Goal: Task Accomplishment & Management: Manage account settings

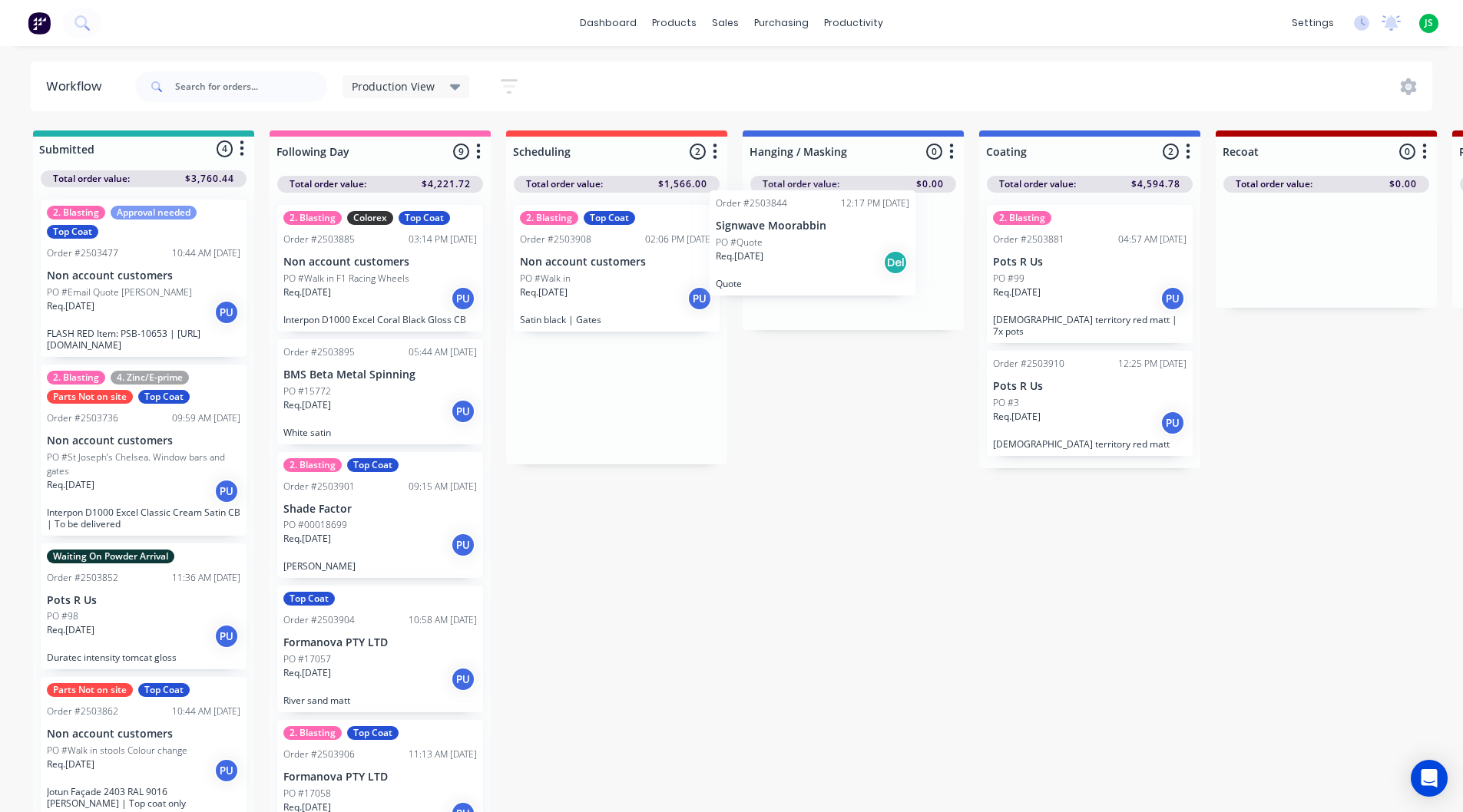
drag, startPoint x: 611, startPoint y: 268, endPoint x: 841, endPoint y: 249, distance: 230.8
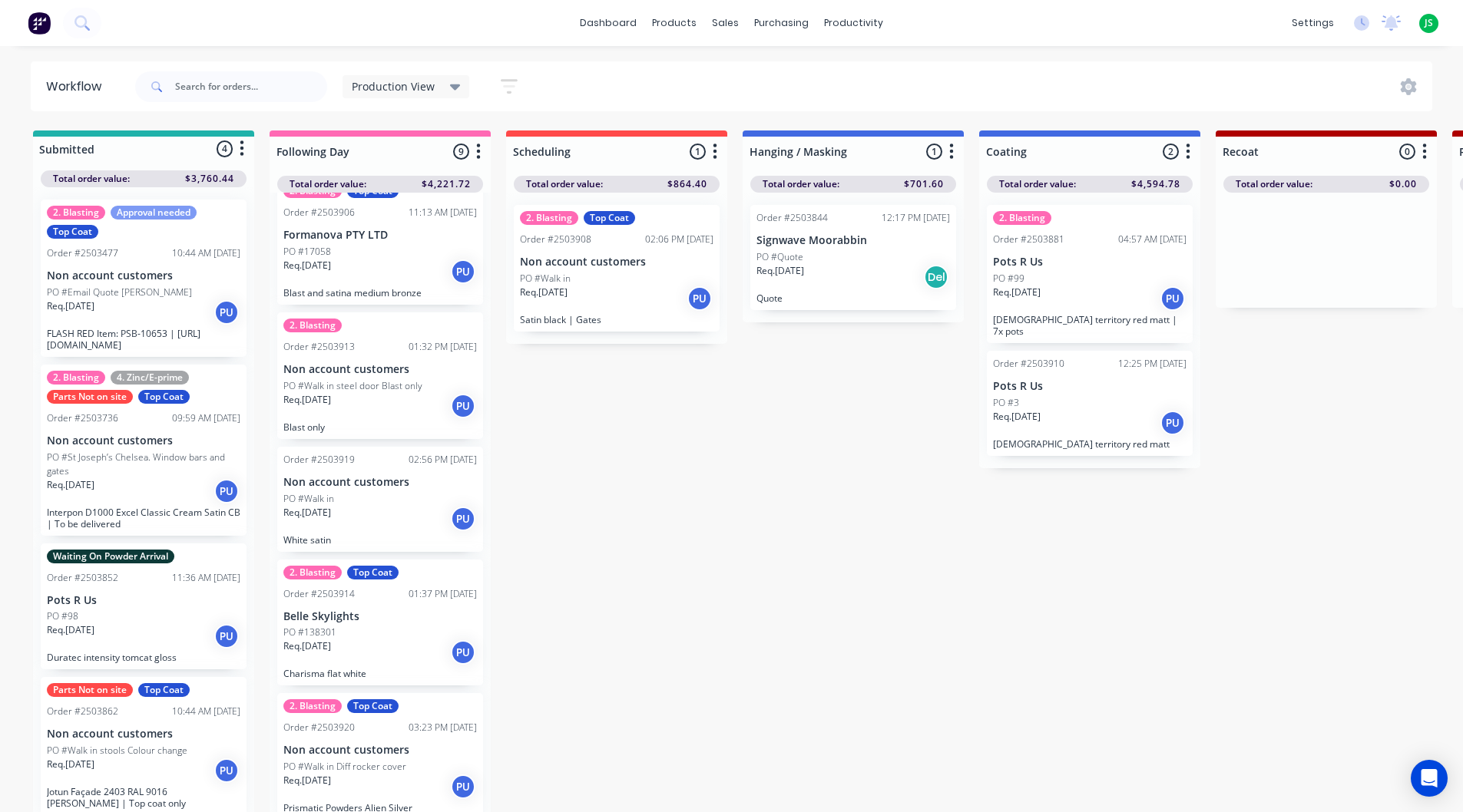
click at [821, 275] on div "Req. [DATE] Del" at bounding box center [853, 277] width 194 height 26
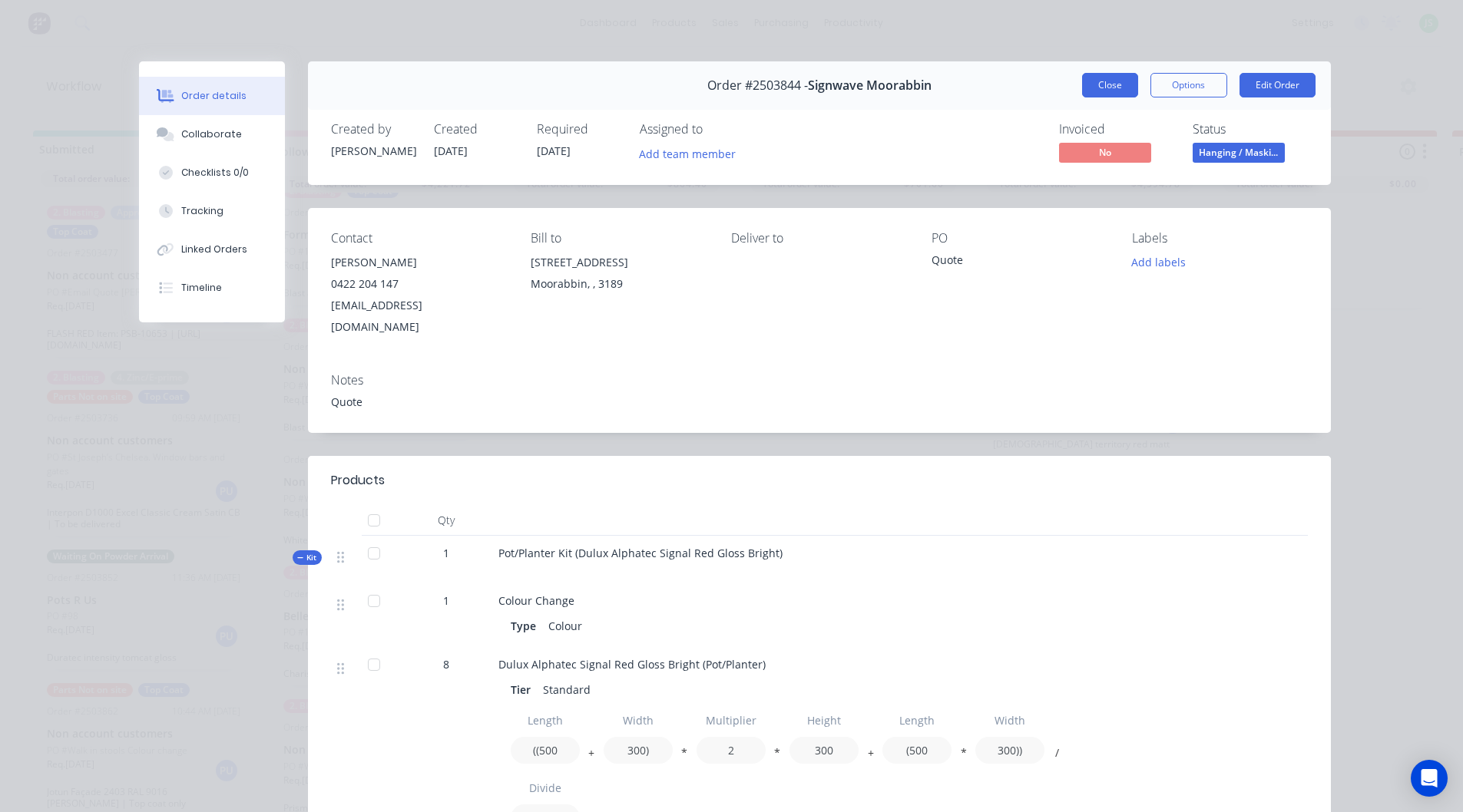
click at [1116, 73] on button "Close" at bounding box center [1110, 85] width 56 height 25
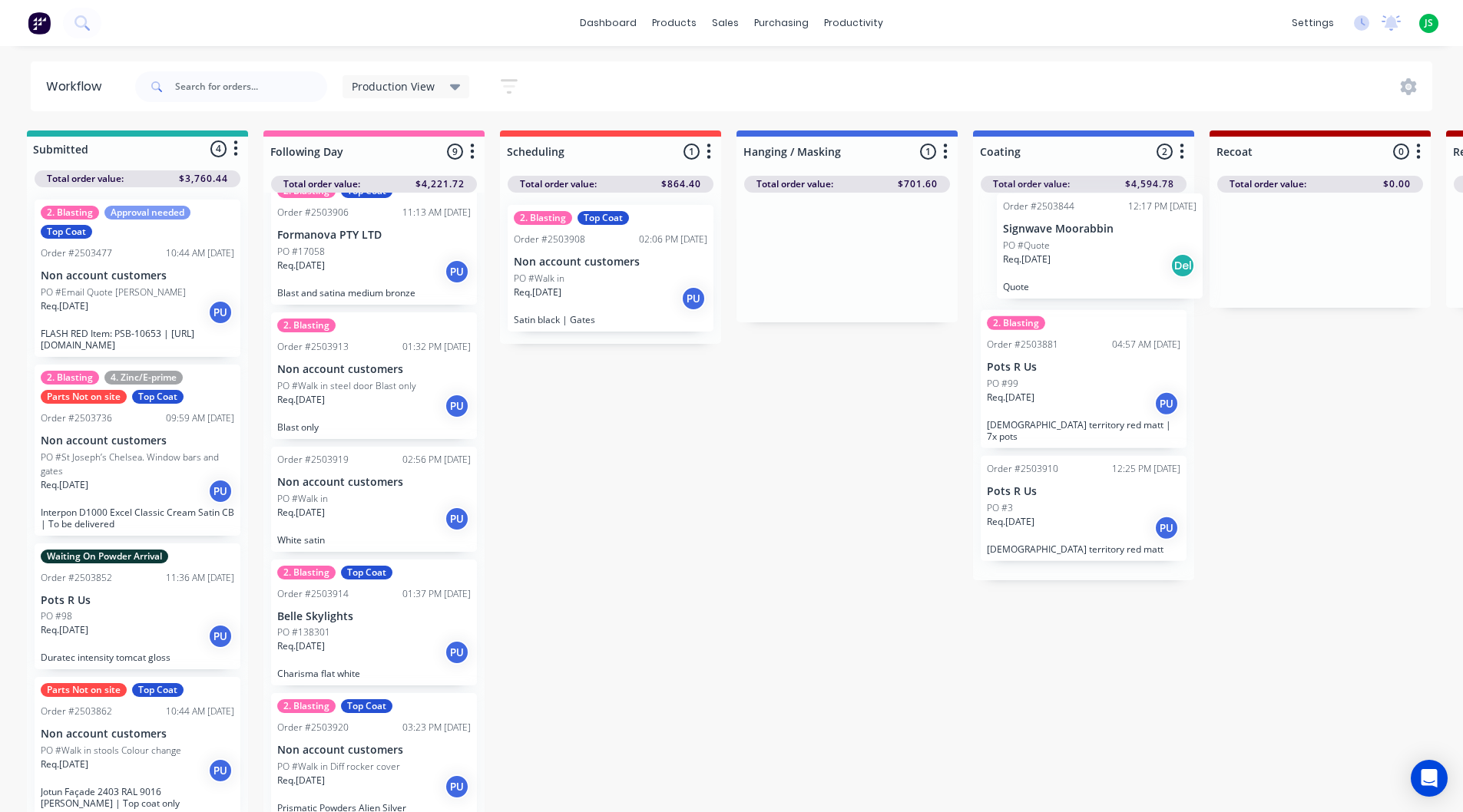
drag, startPoint x: 809, startPoint y: 273, endPoint x: 1061, endPoint y: 261, distance: 252.3
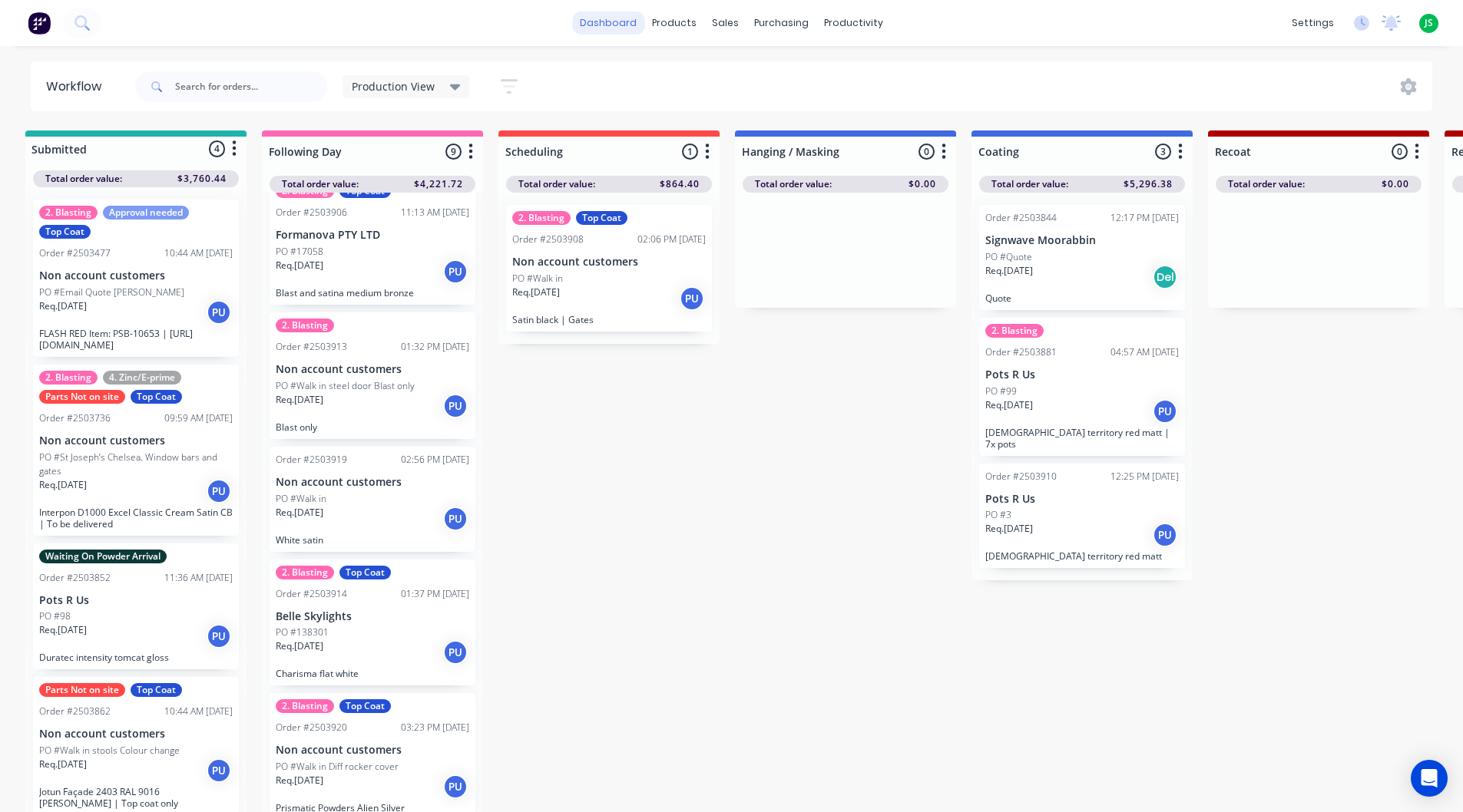
click at [607, 18] on link "dashboard" at bounding box center [608, 22] width 72 height 23
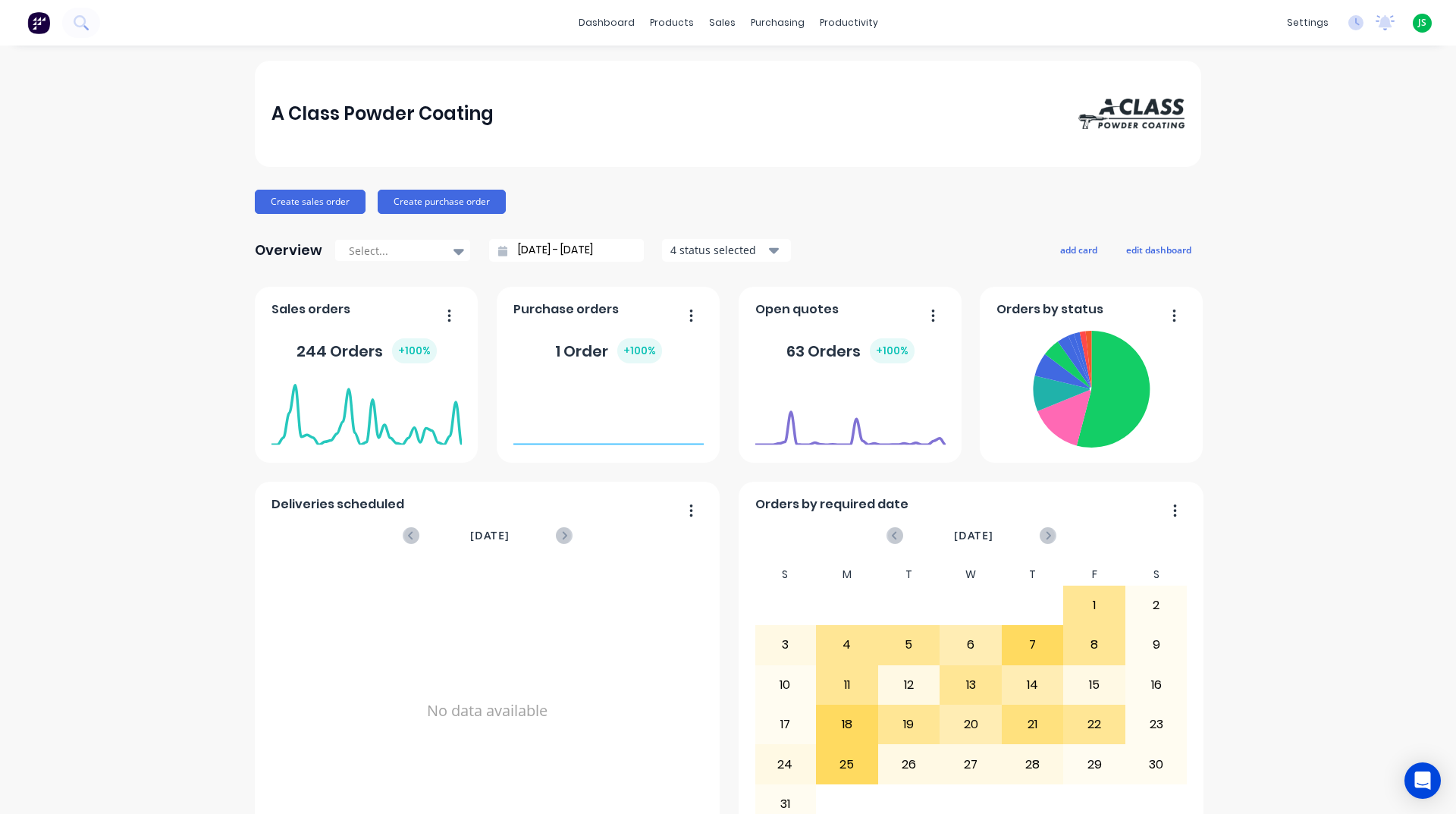
scroll to position [531, 0]
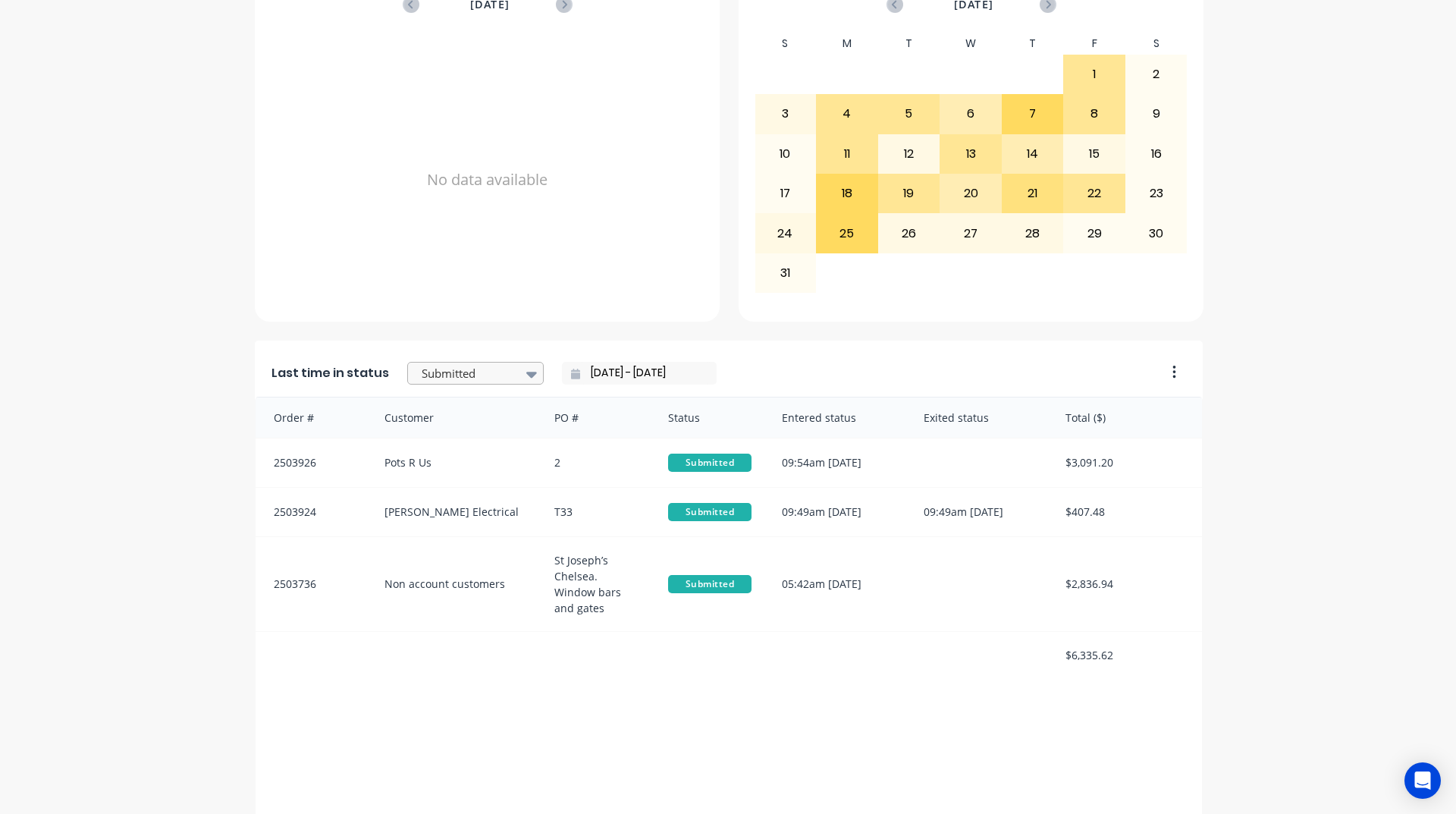
click at [454, 382] on div at bounding box center [468, 374] width 96 height 19
click at [462, 456] on div "Coating" at bounding box center [475, 441] width 136 height 28
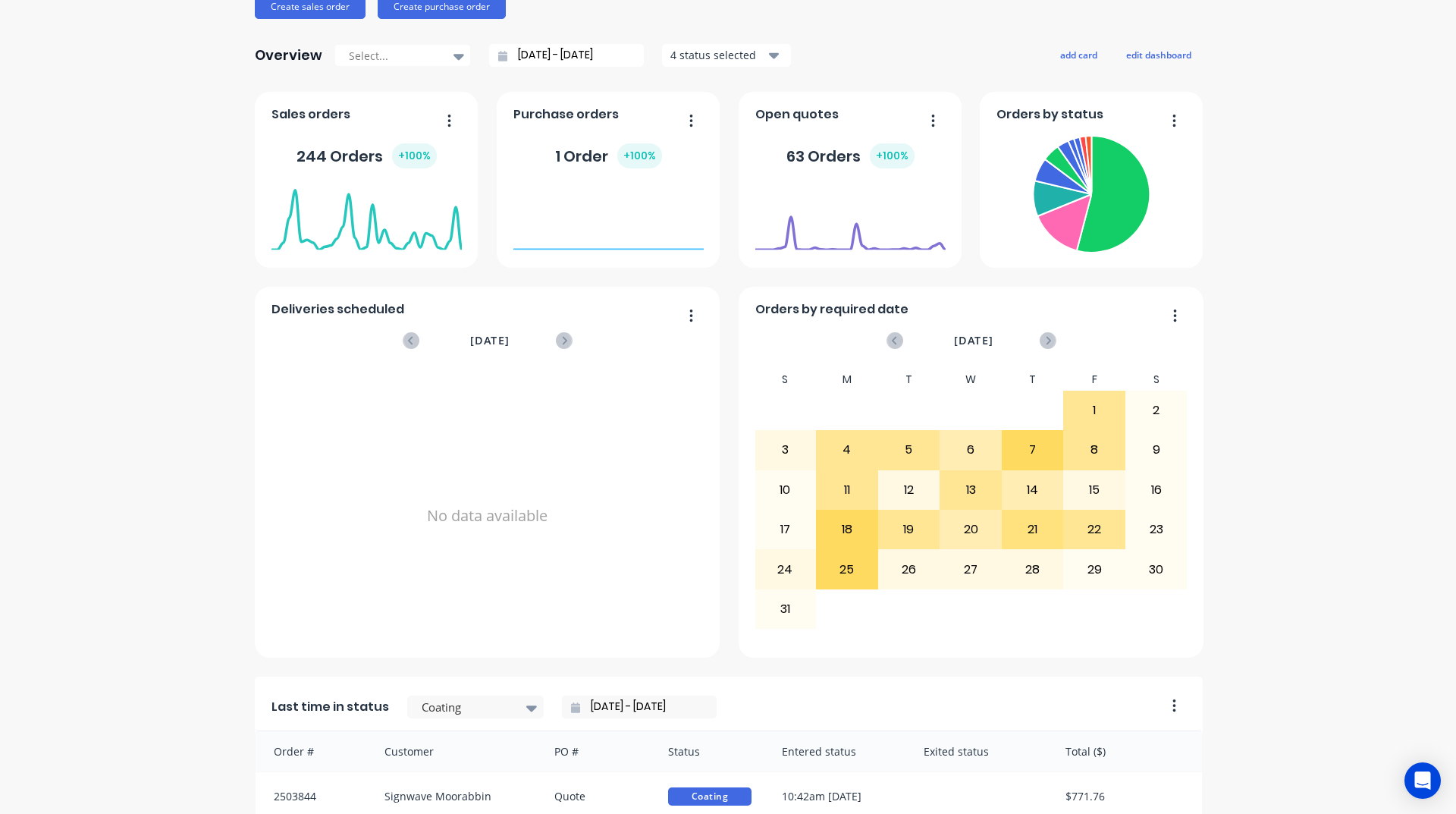
scroll to position [335, 0]
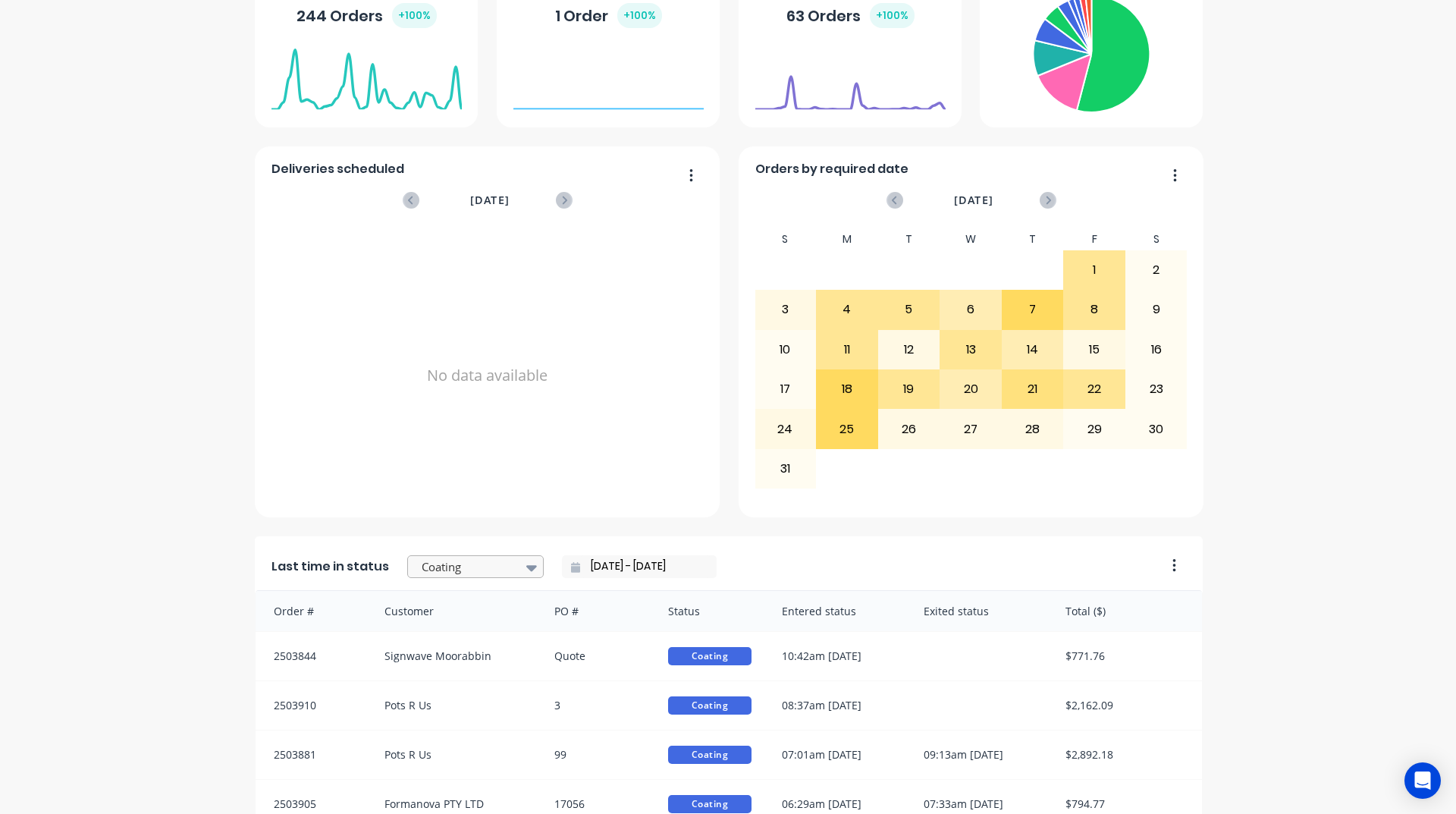
click at [480, 562] on div at bounding box center [468, 567] width 96 height 19
click at [684, 572] on input "[DATE] - [DATE]" at bounding box center [645, 567] width 130 height 23
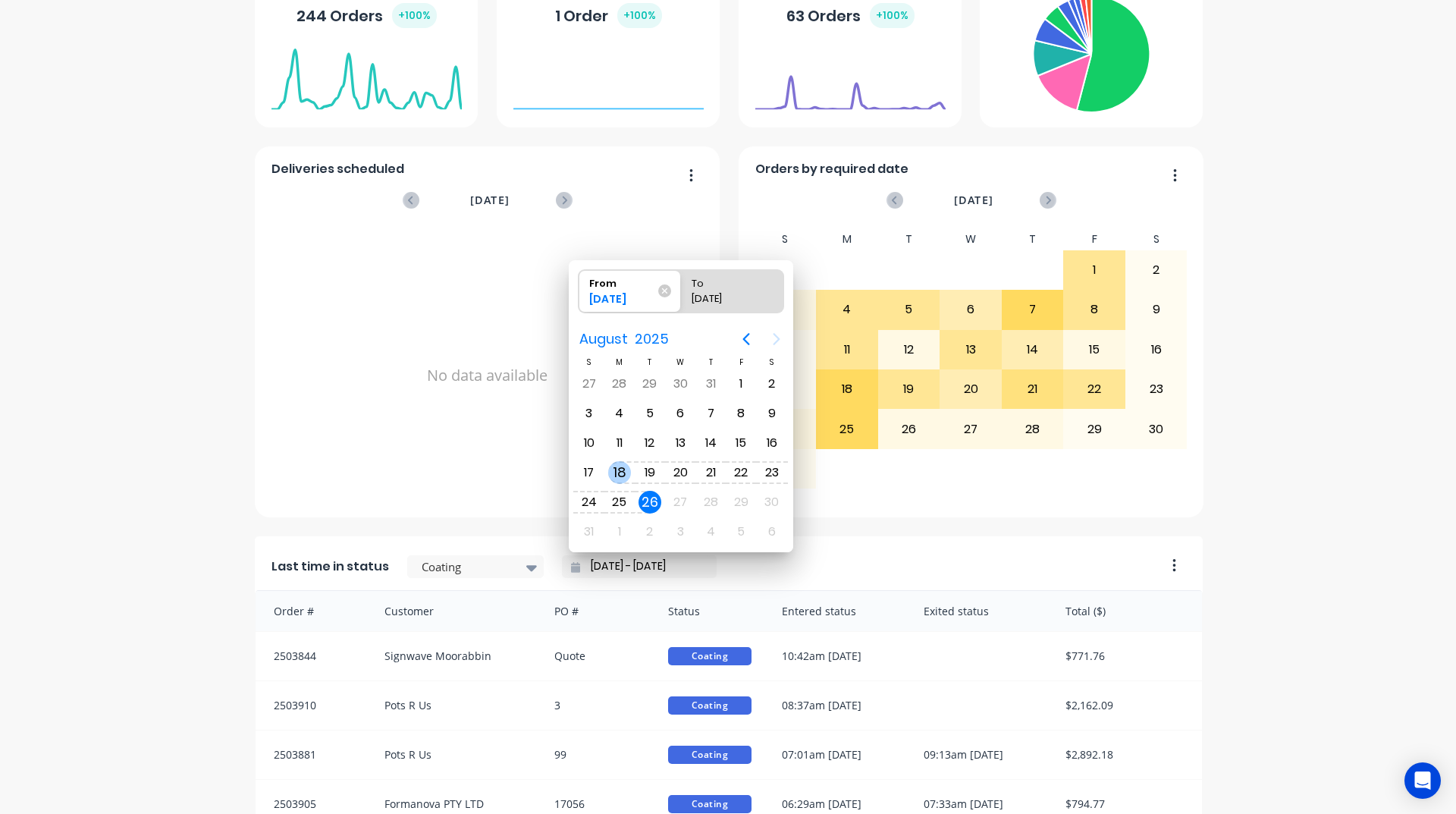
click at [617, 474] on div "18" at bounding box center [619, 472] width 23 height 23
type input "[DATE] - [DATE]"
radio input "false"
radio input "true"
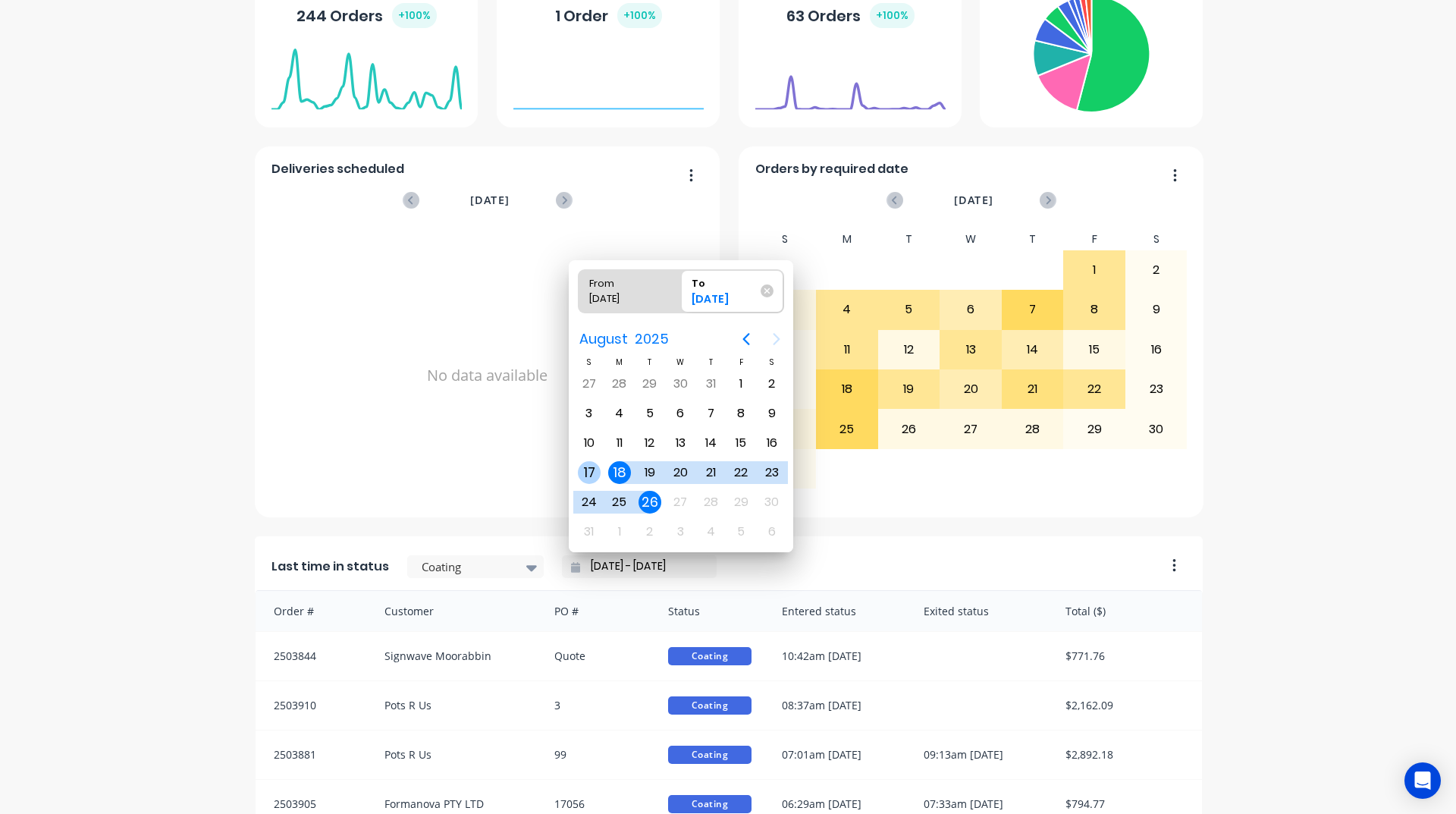
click at [595, 475] on div "17" at bounding box center [589, 472] width 23 height 23
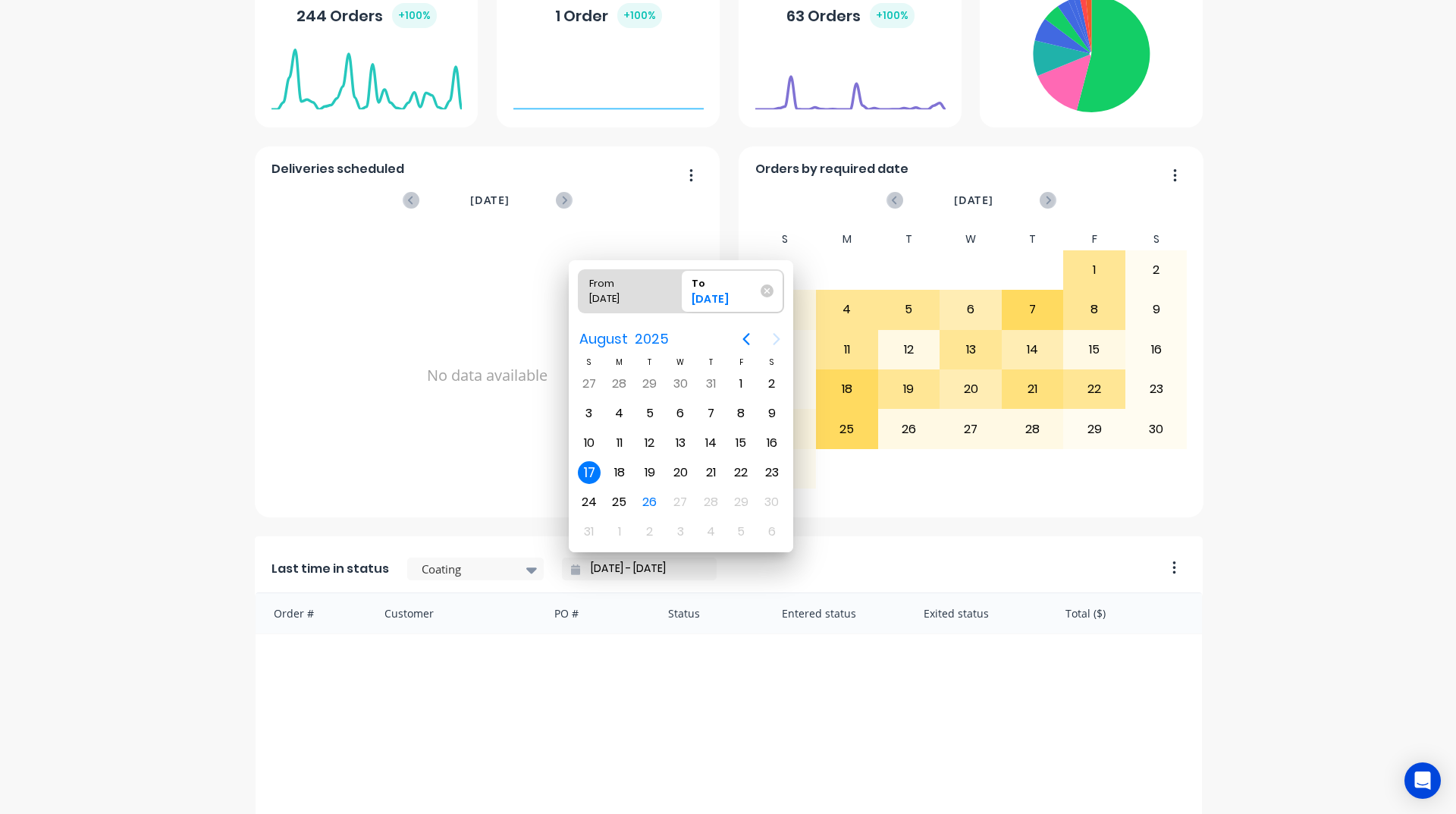
scroll to position [0, 0]
click at [767, 475] on div "23" at bounding box center [772, 472] width 23 height 23
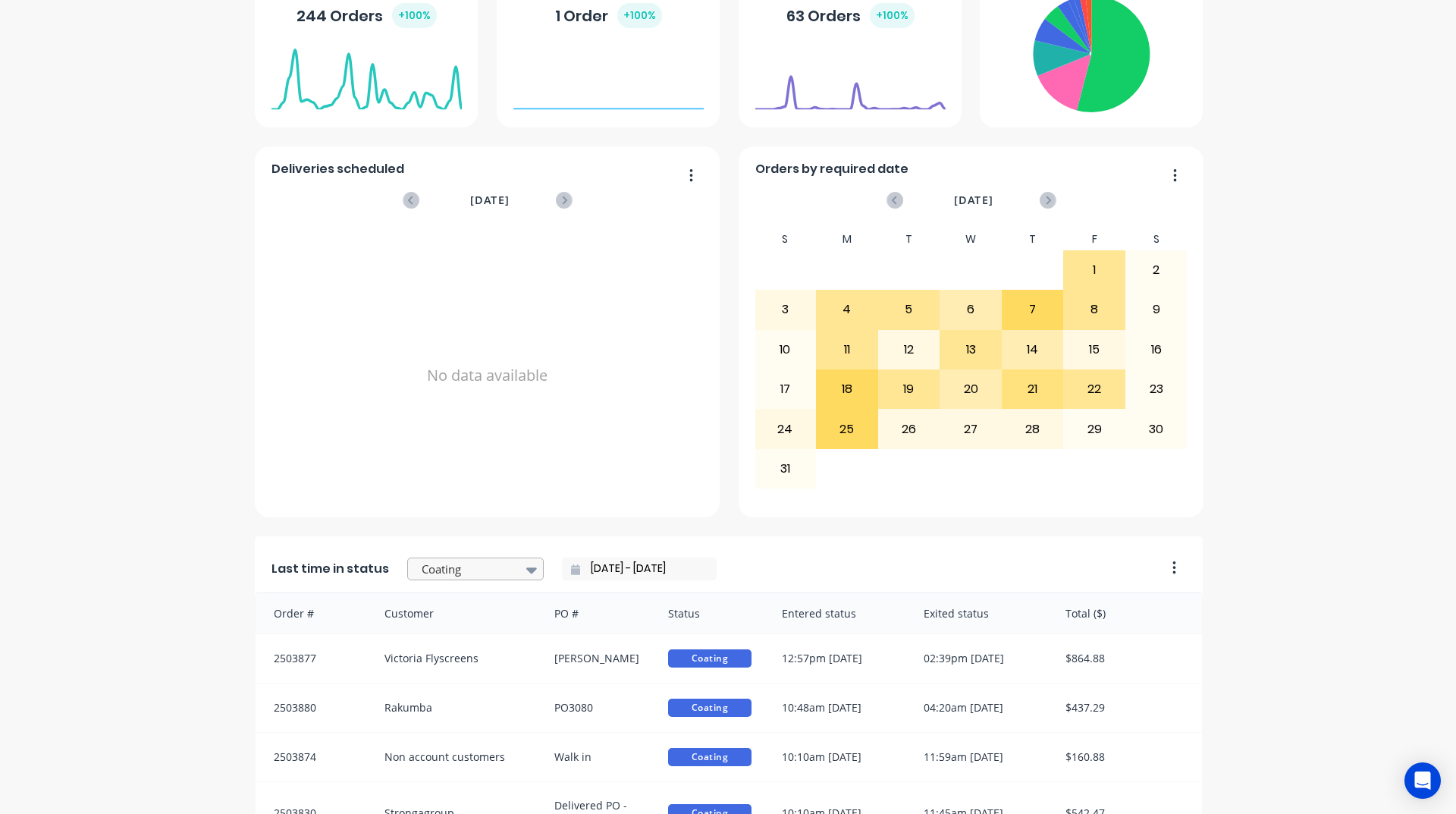
click at [526, 567] on icon at bounding box center [531, 570] width 11 height 17
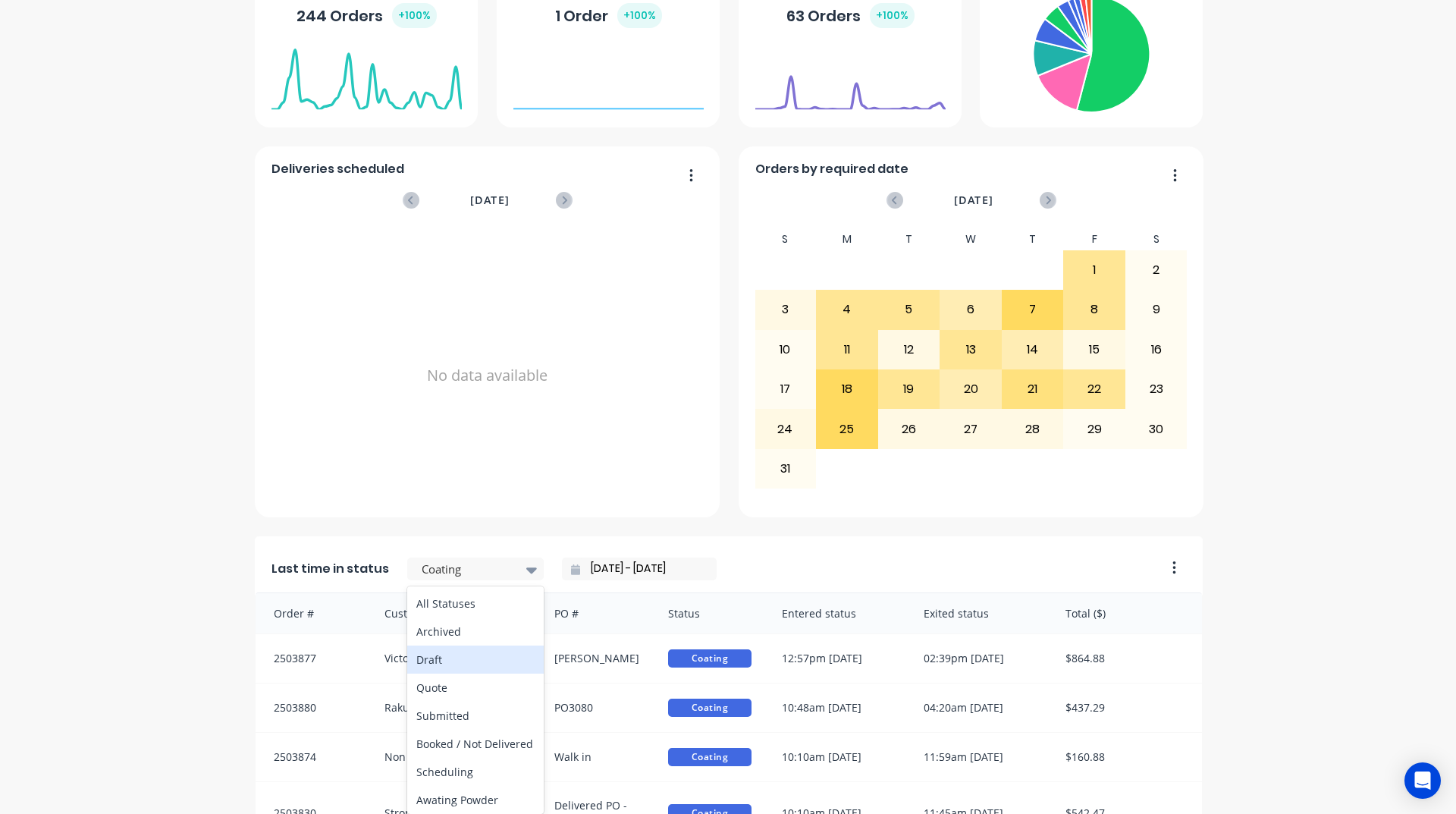
scroll to position [76, 0]
click at [462, 640] on div "Submitted" at bounding box center [475, 640] width 136 height 28
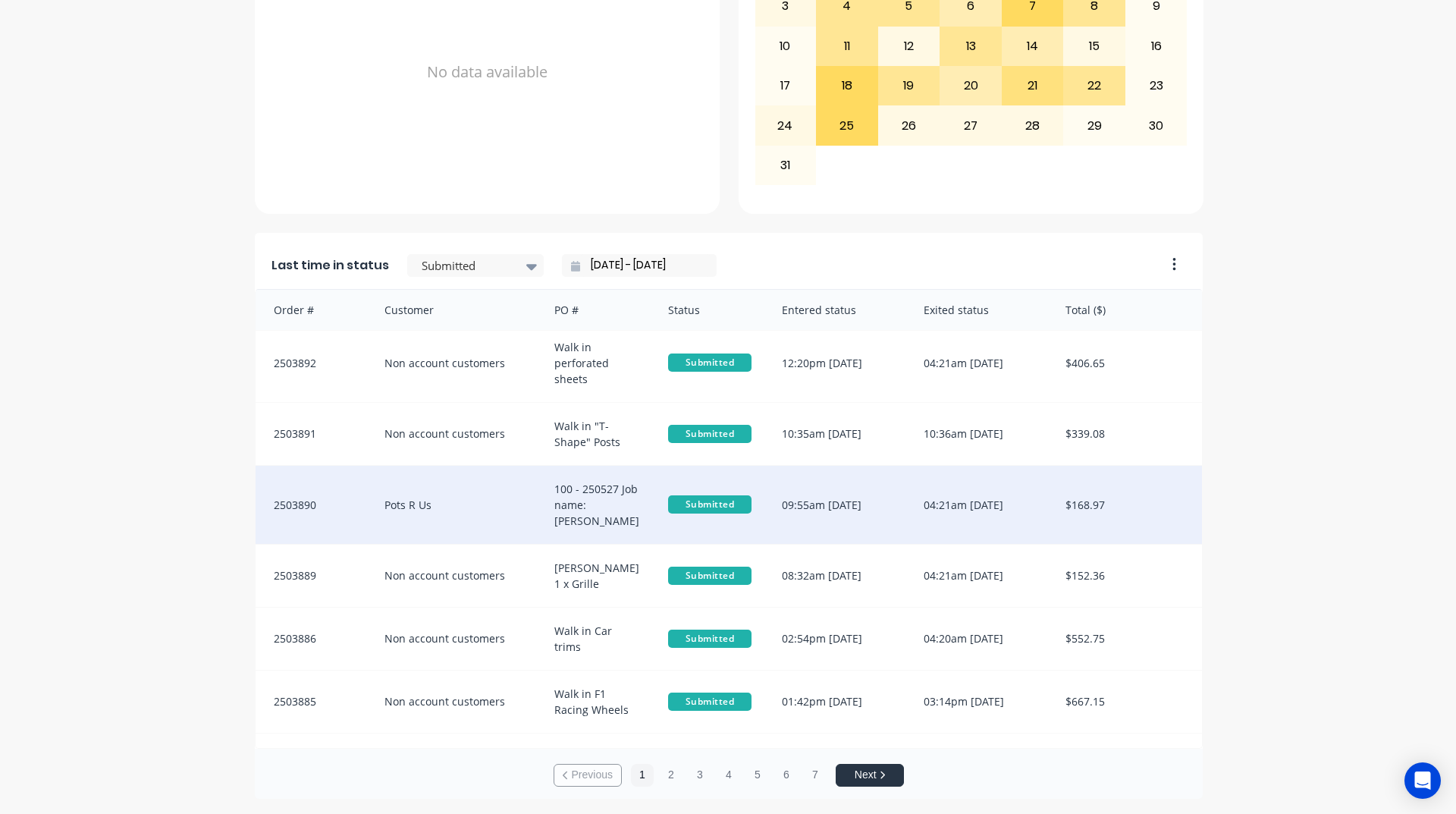
scroll to position [72, 0]
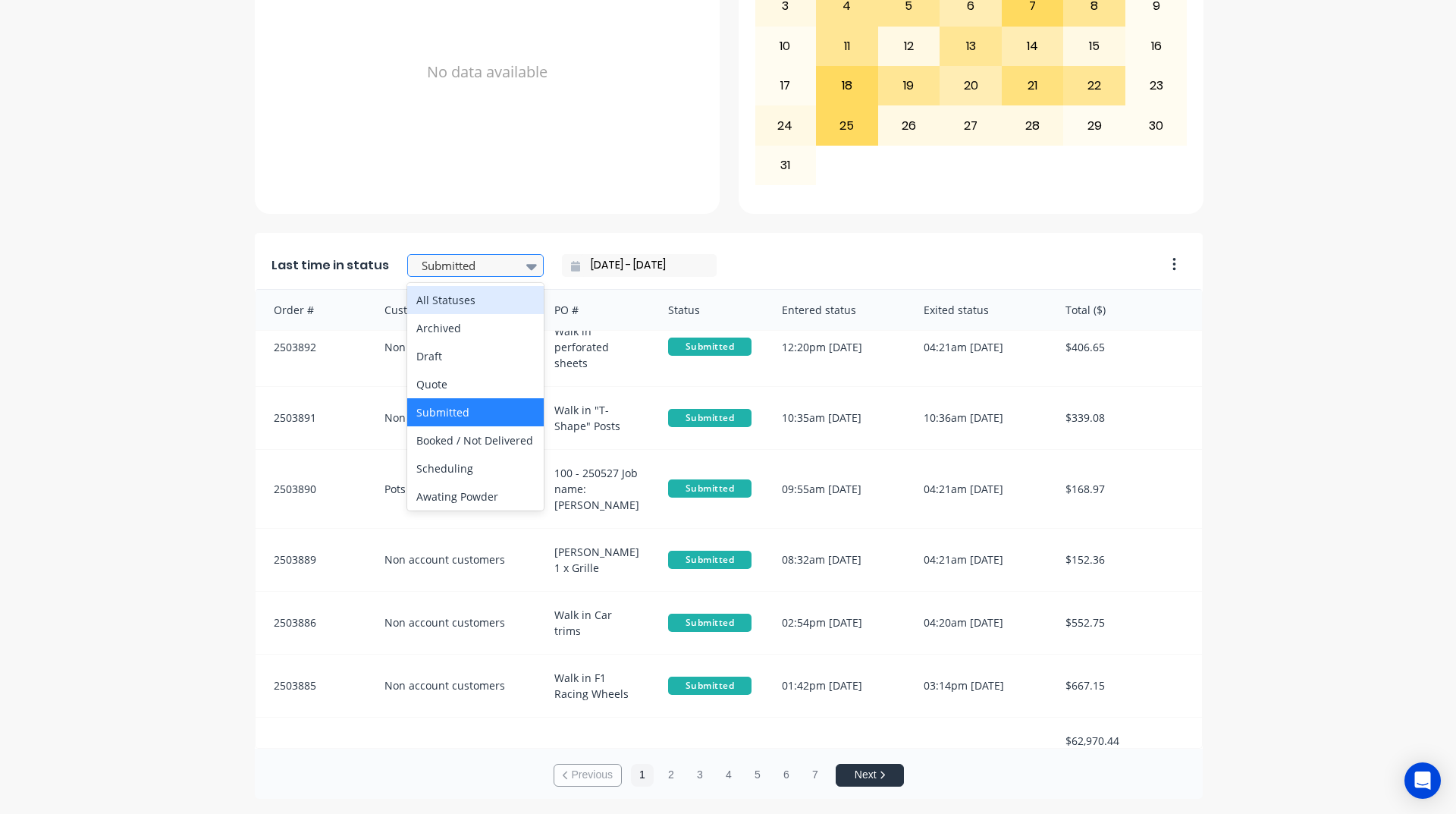
click at [437, 273] on div at bounding box center [468, 266] width 96 height 19
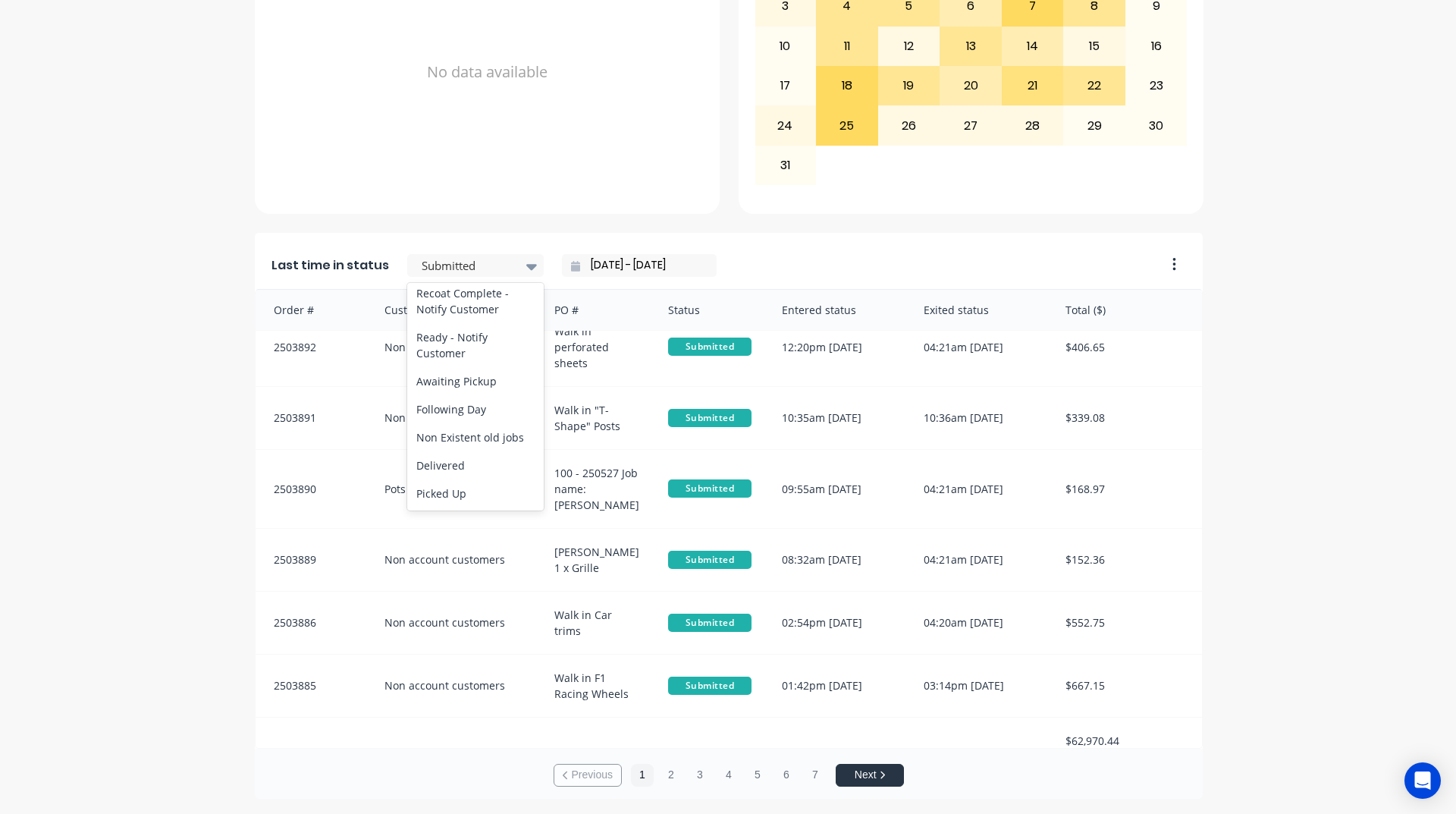
scroll to position [788, 0]
click at [488, 352] on div "Ready - Notify Customer" at bounding box center [475, 345] width 136 height 44
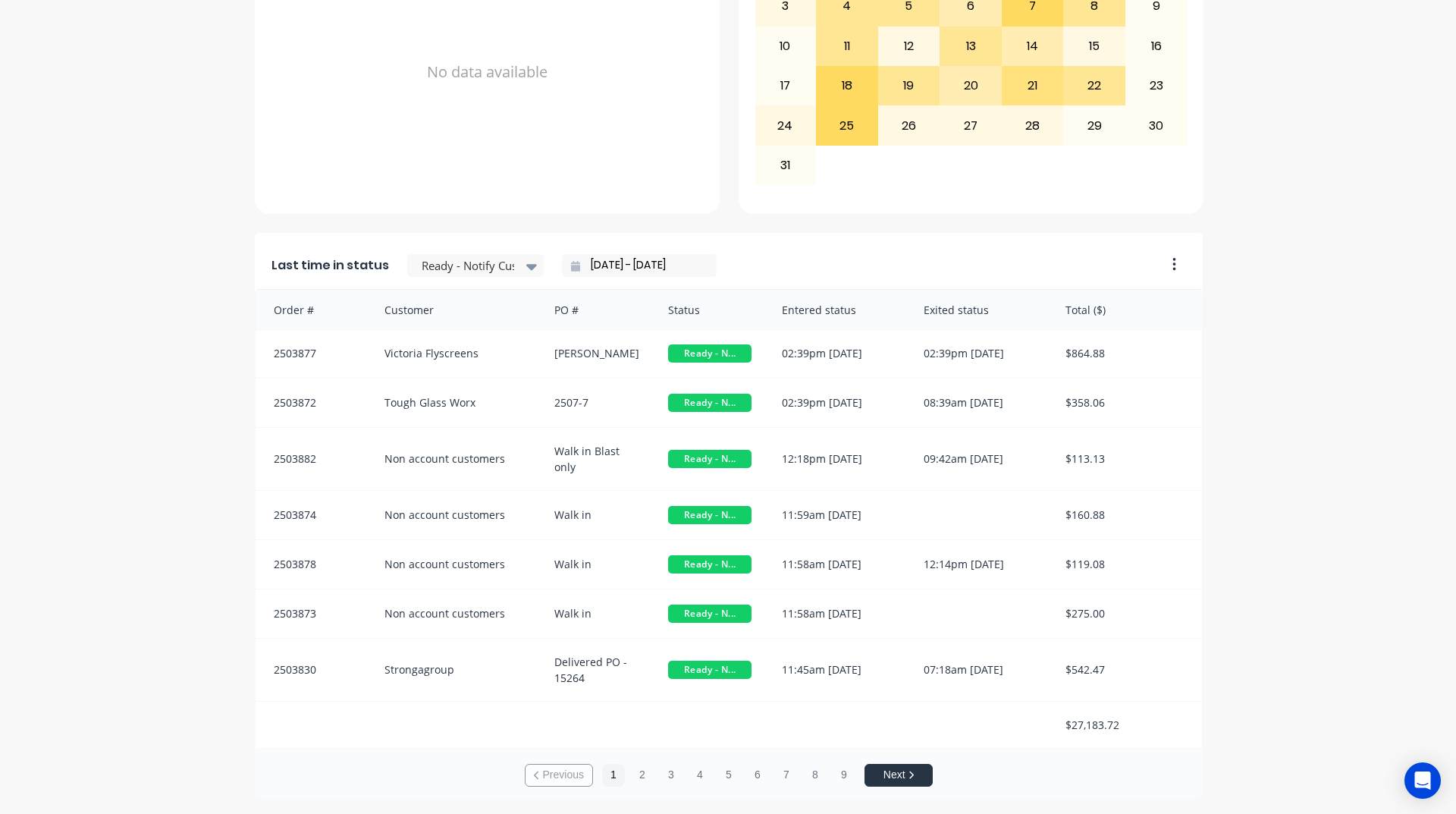
scroll to position [0, 0]
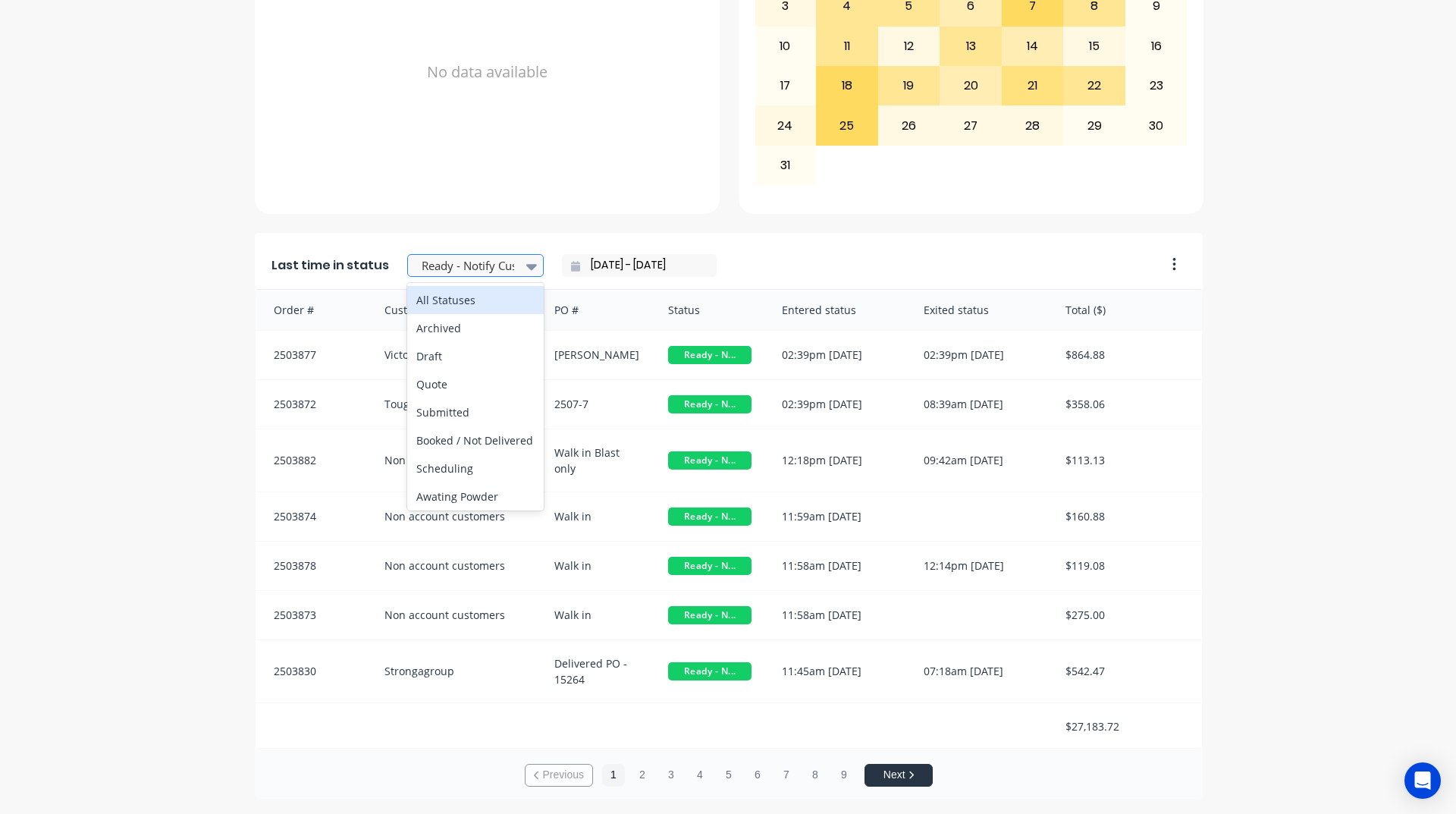
click at [454, 259] on div at bounding box center [468, 266] width 96 height 19
click at [595, 269] on input "[DATE] - [DATE]" at bounding box center [645, 265] width 130 height 23
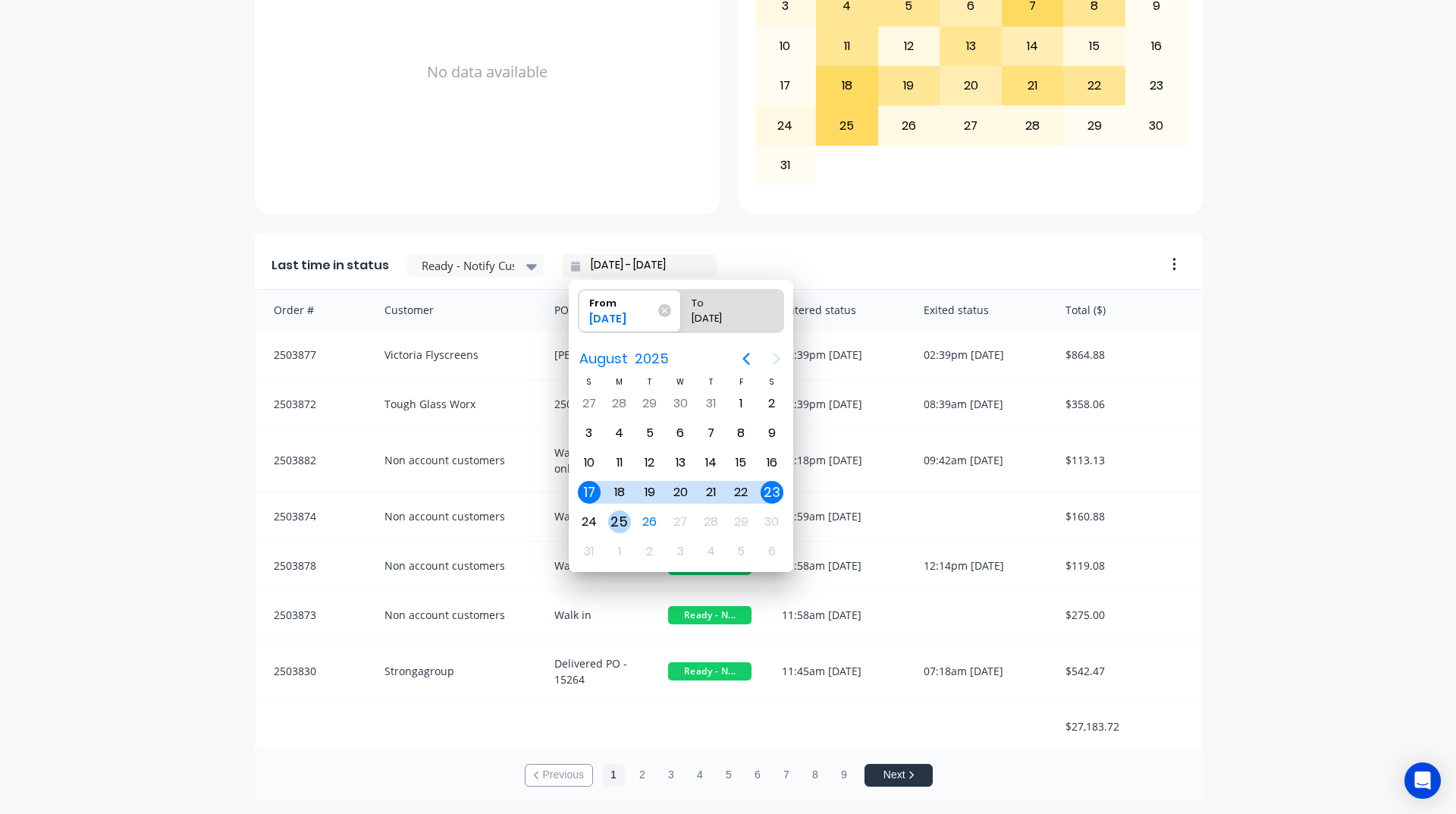
click at [628, 523] on div "25" at bounding box center [619, 522] width 23 height 23
type input "[DATE] - [DATE]"
radio input "false"
radio input "true"
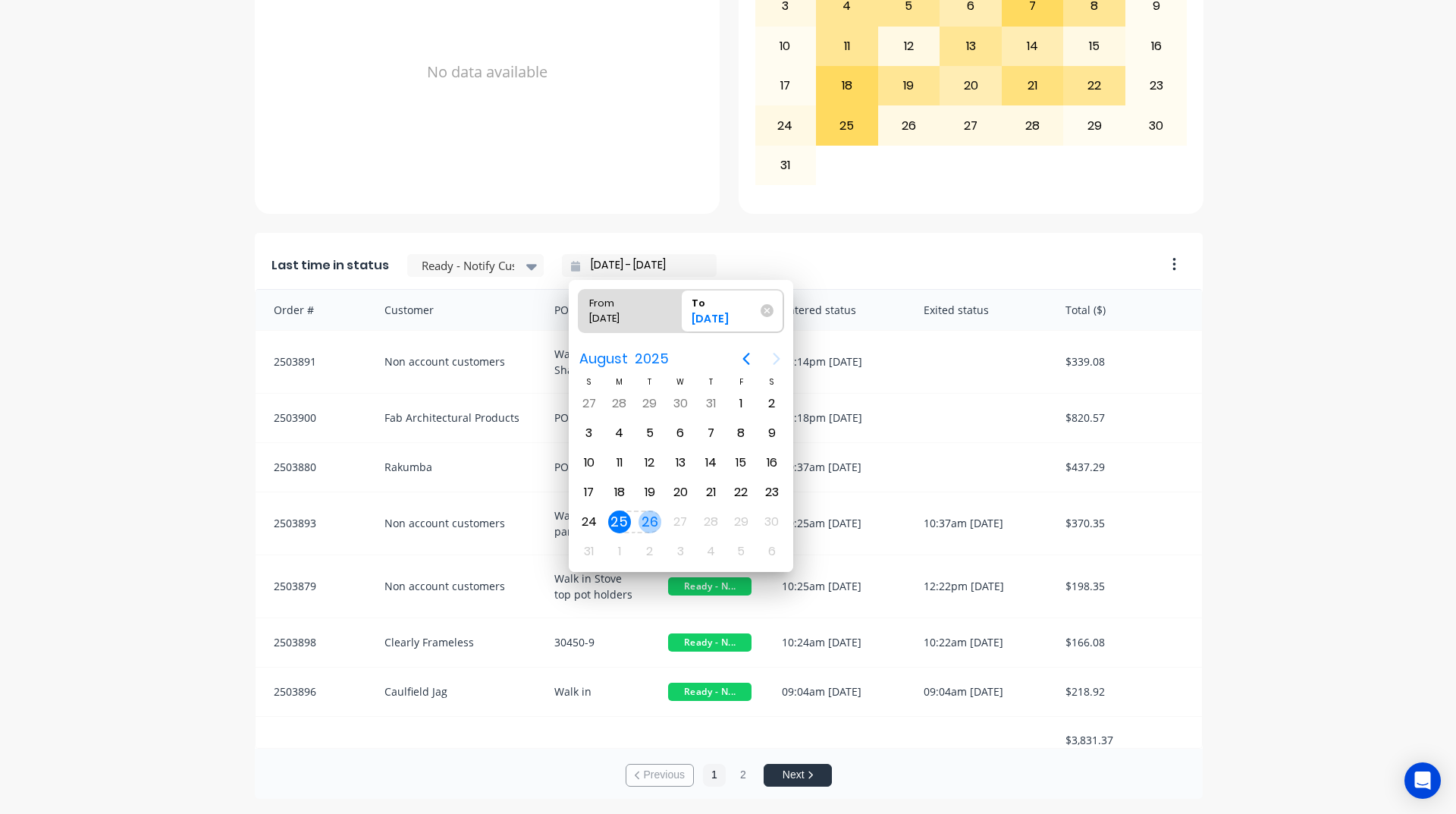
click at [646, 520] on div "26" at bounding box center [650, 522] width 23 height 23
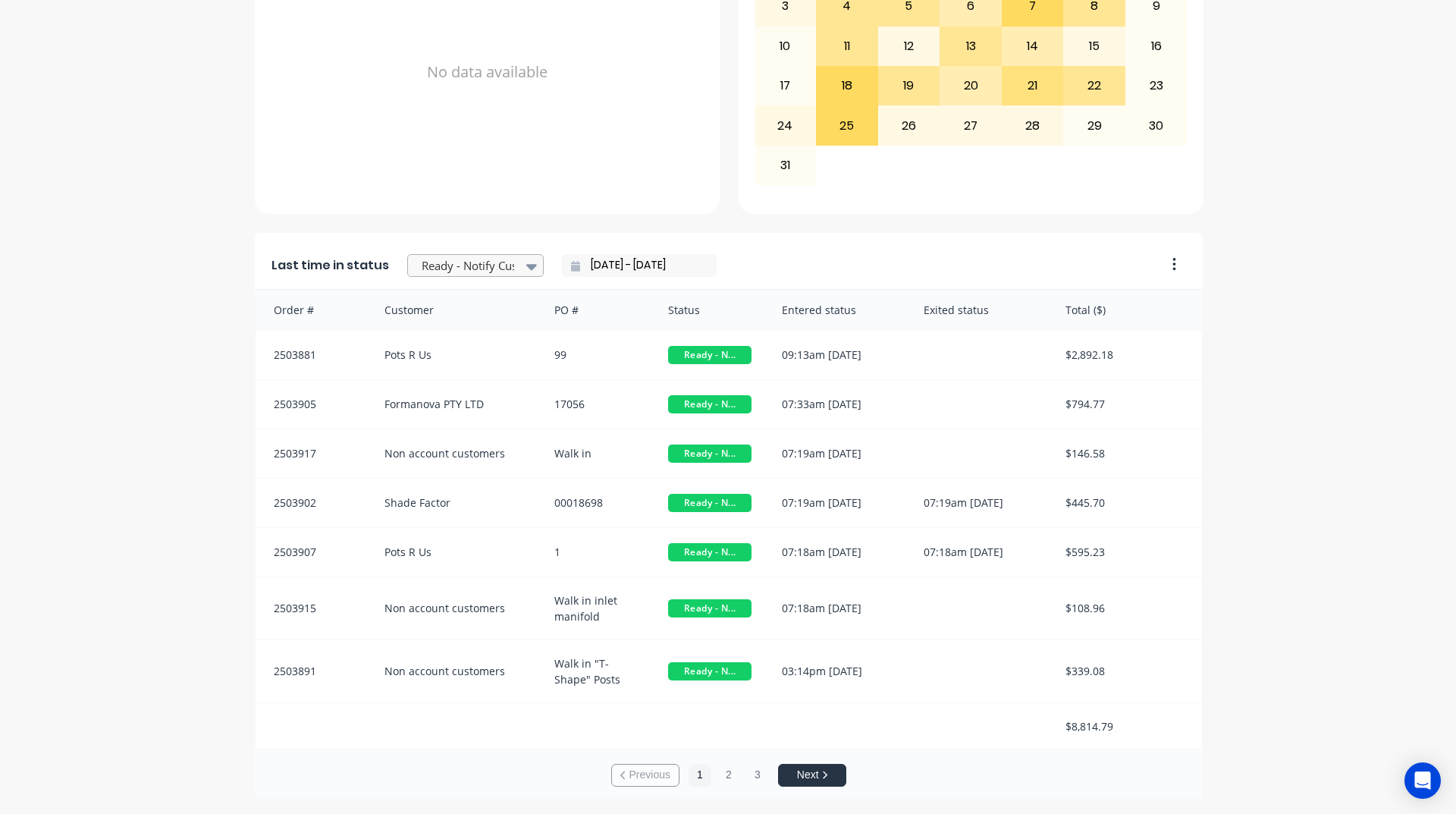
click at [449, 269] on div at bounding box center [468, 266] width 96 height 19
click at [450, 424] on div "Coating" at bounding box center [475, 409] width 136 height 28
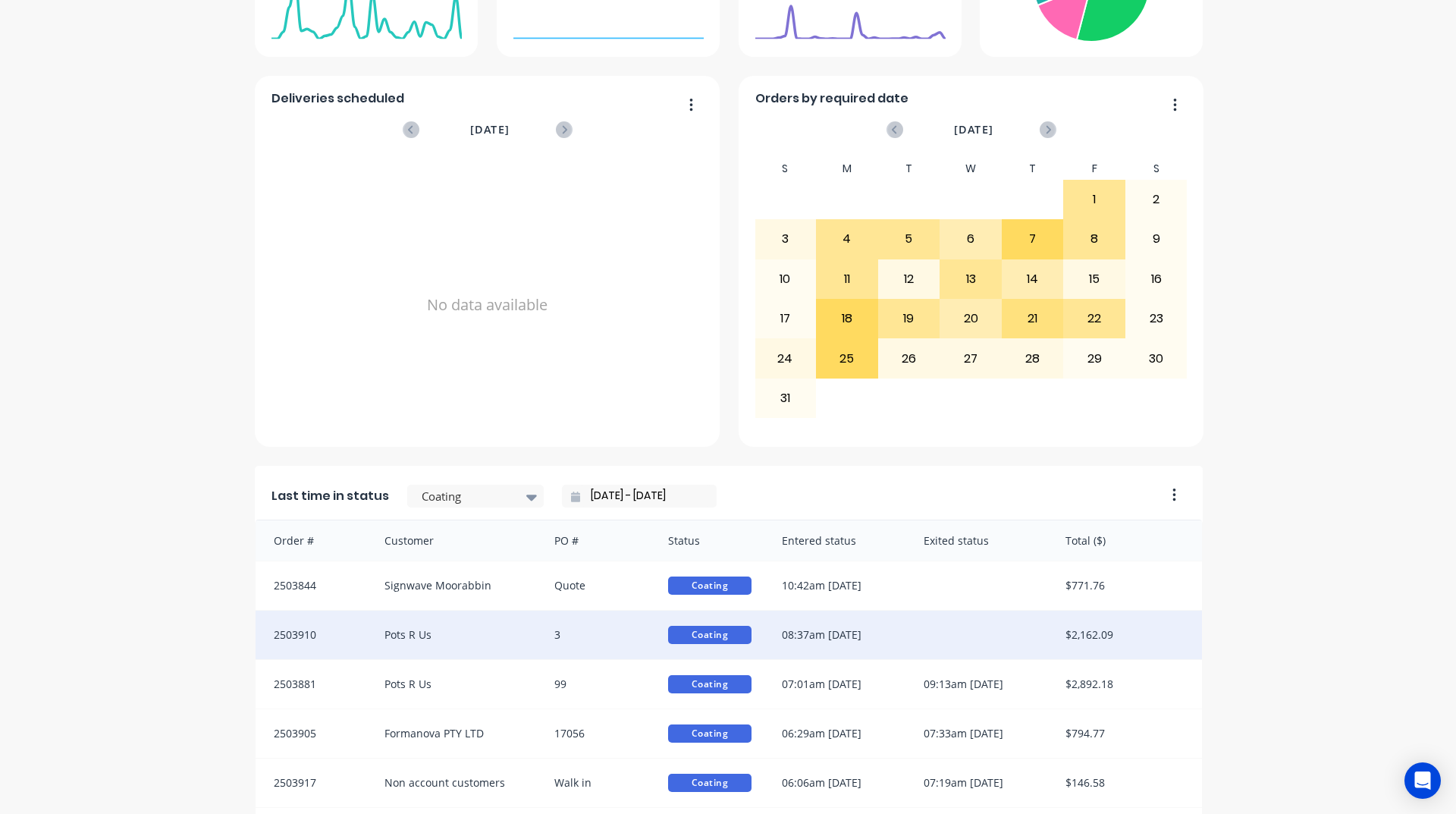
scroll to position [639, 0]
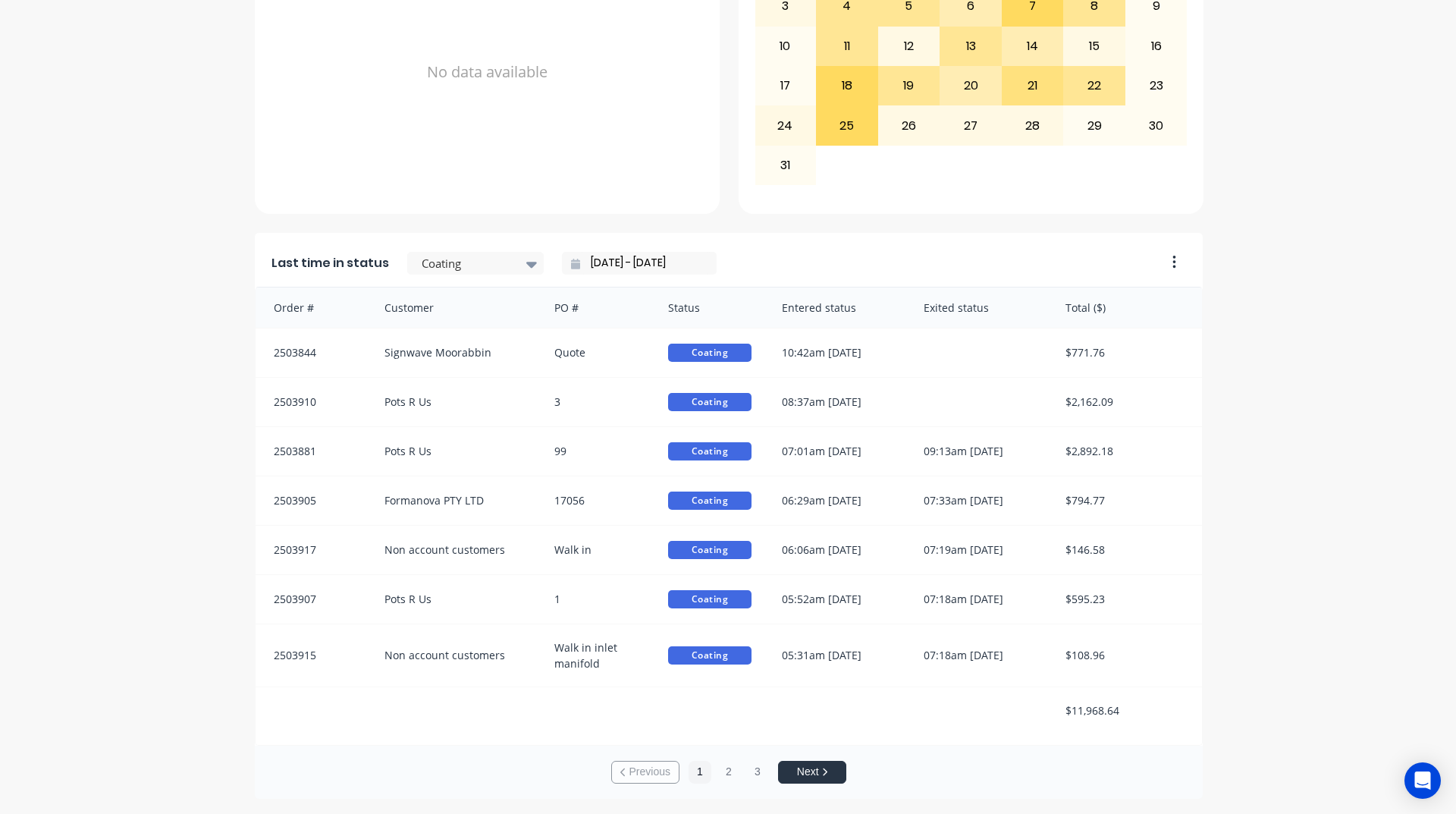
click at [604, 261] on input "[DATE] - [DATE]" at bounding box center [645, 263] width 130 height 23
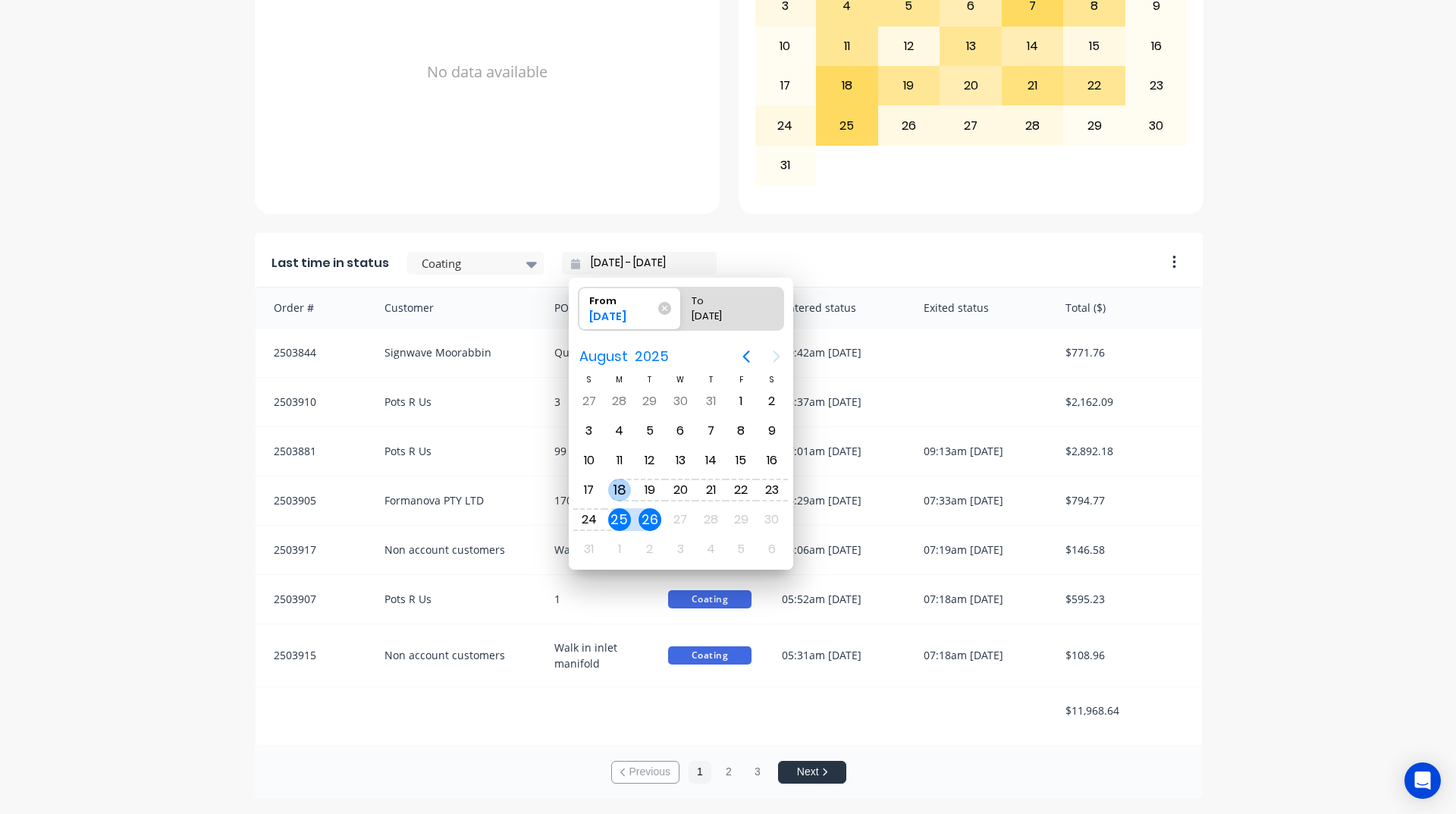
click at [623, 495] on div "18" at bounding box center [619, 490] width 23 height 23
type input "[DATE] - [DATE]"
radio input "false"
radio input "true"
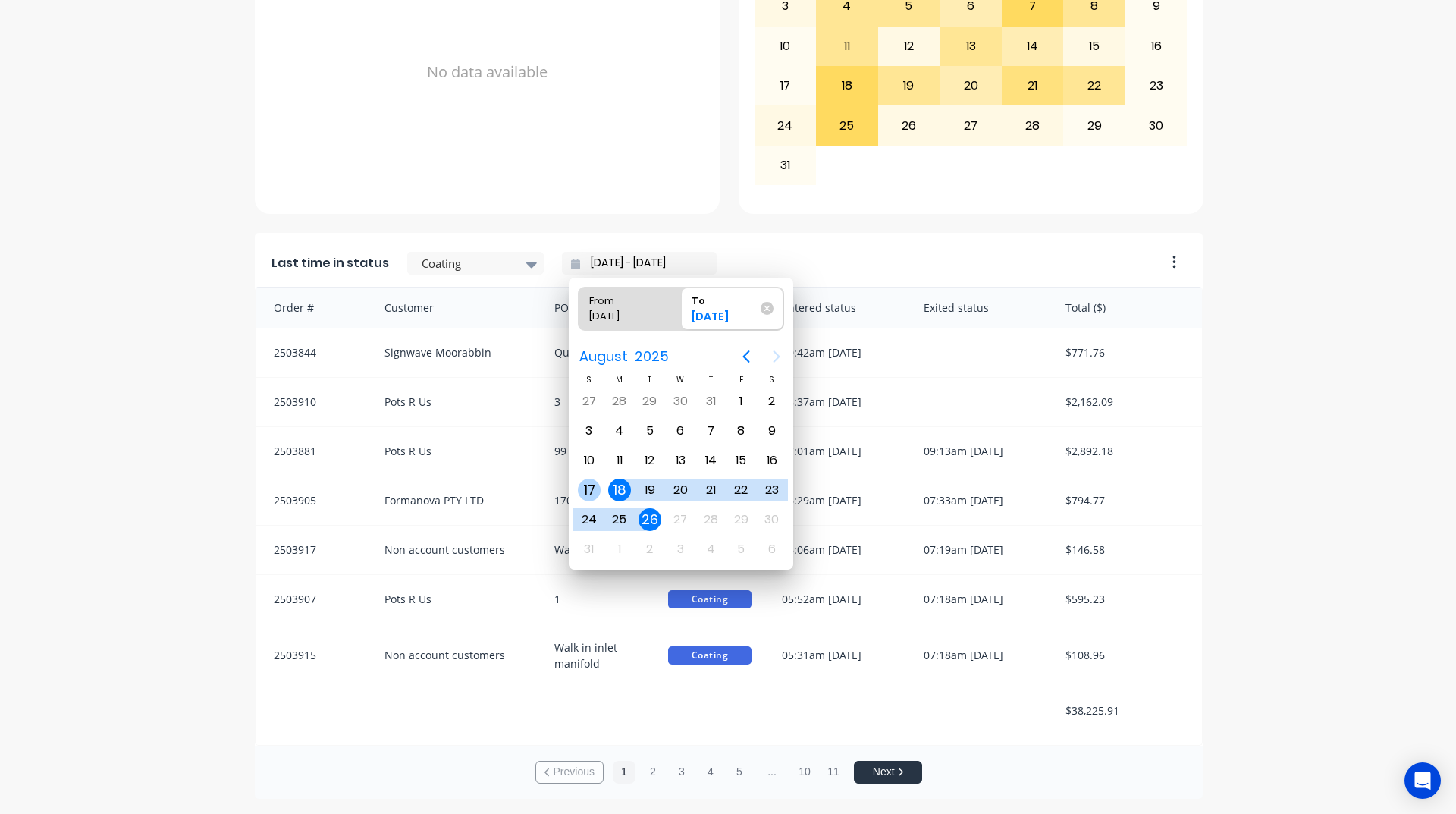
click at [599, 496] on div "17" at bounding box center [589, 490] width 23 height 23
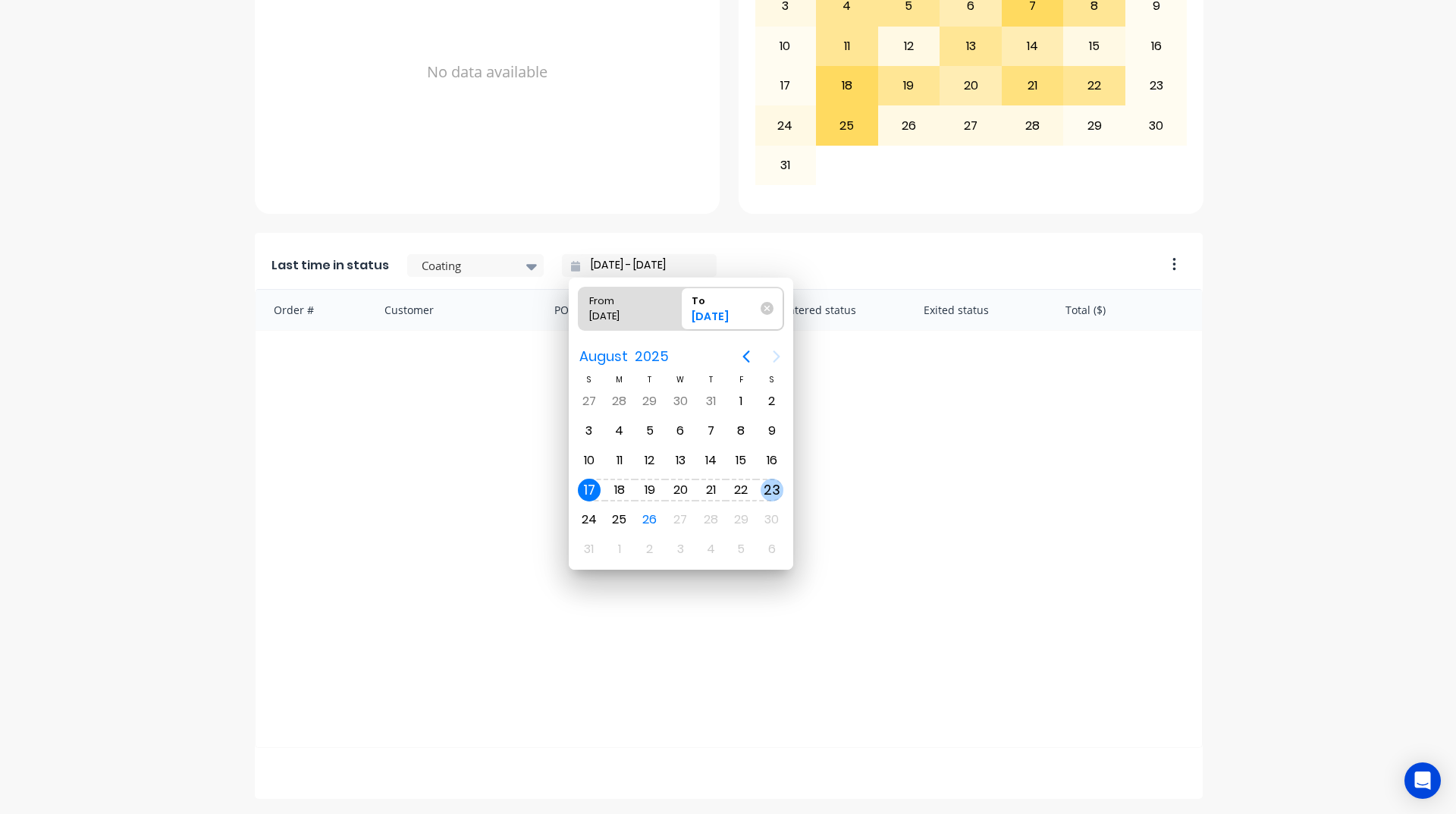
scroll to position [0, 0]
click at [779, 495] on div "23" at bounding box center [772, 490] width 23 height 23
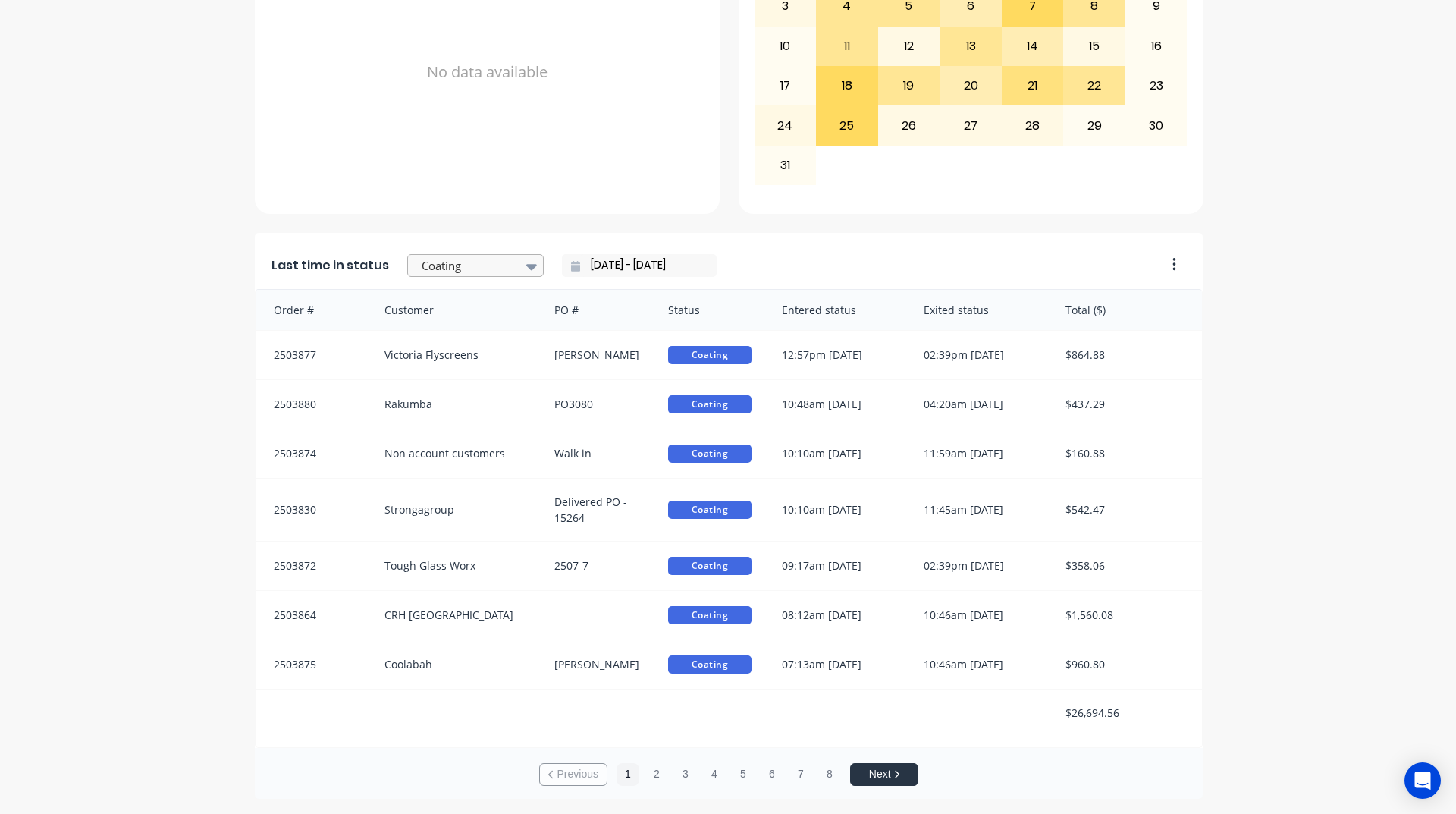
click at [520, 266] on div at bounding box center [531, 266] width 23 height 25
click at [470, 338] on div "Submitted" at bounding box center [475, 336] width 136 height 28
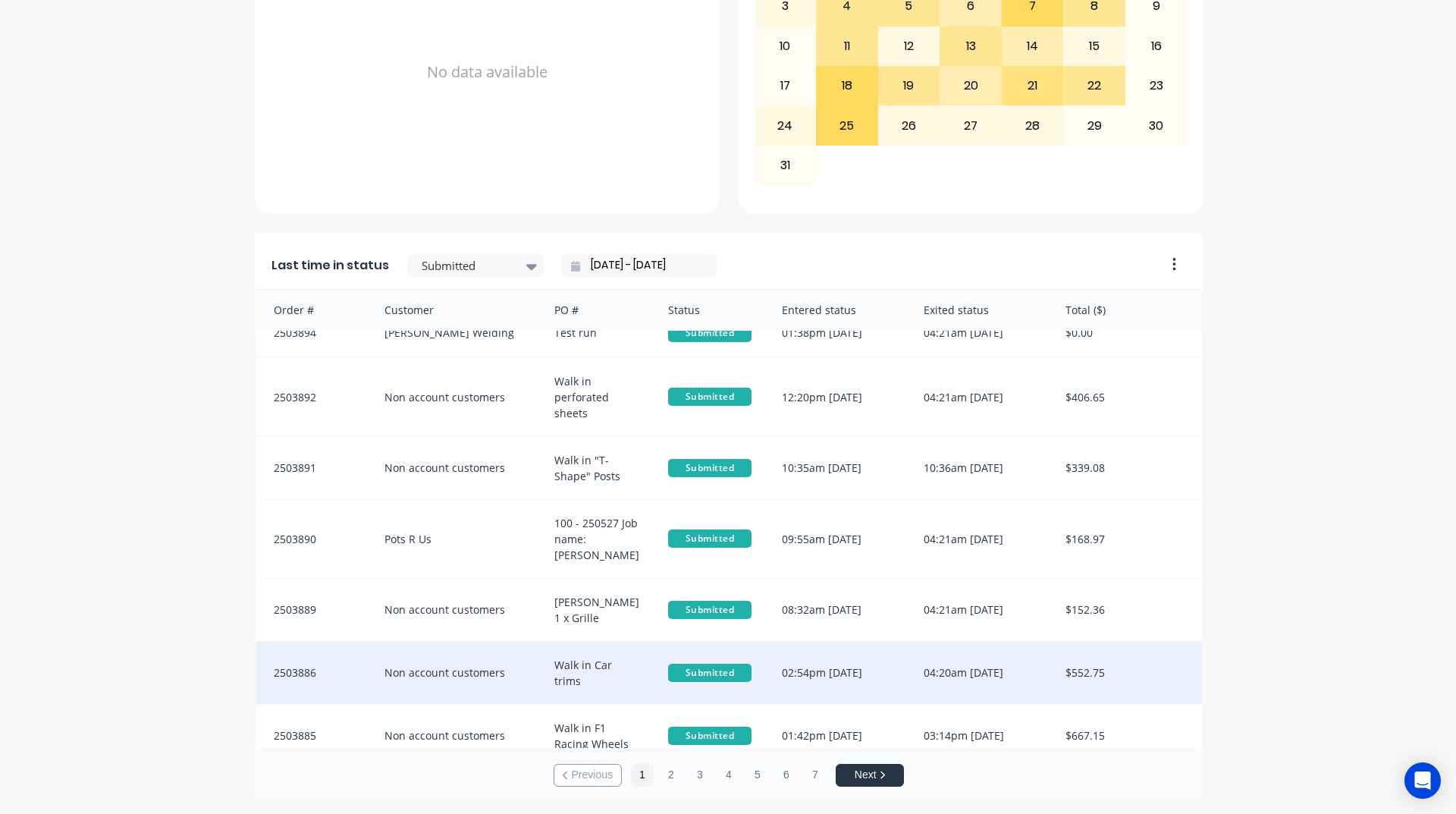
scroll to position [0, 0]
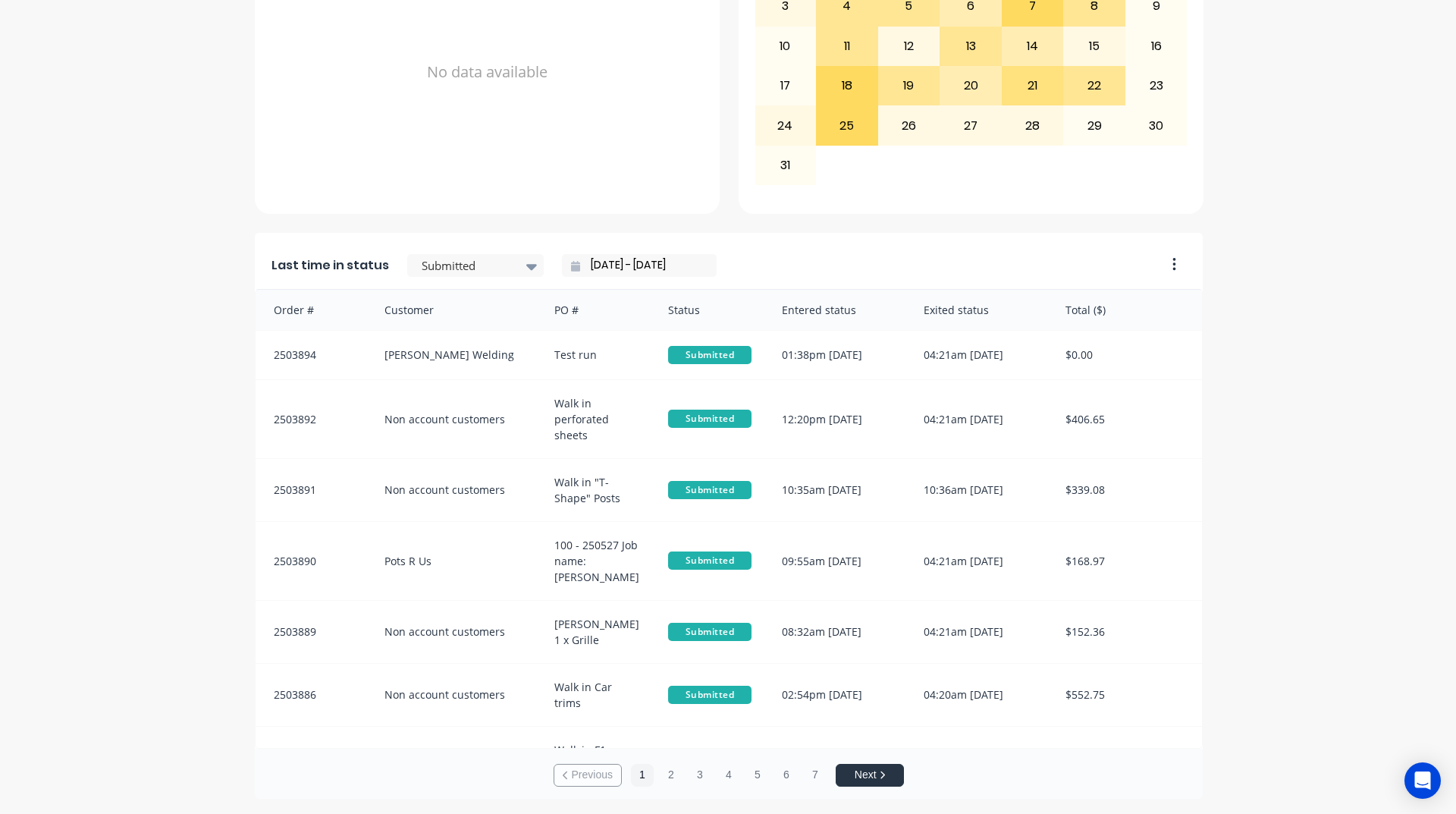
click at [889, 770] on button "Next" at bounding box center [870, 775] width 69 height 23
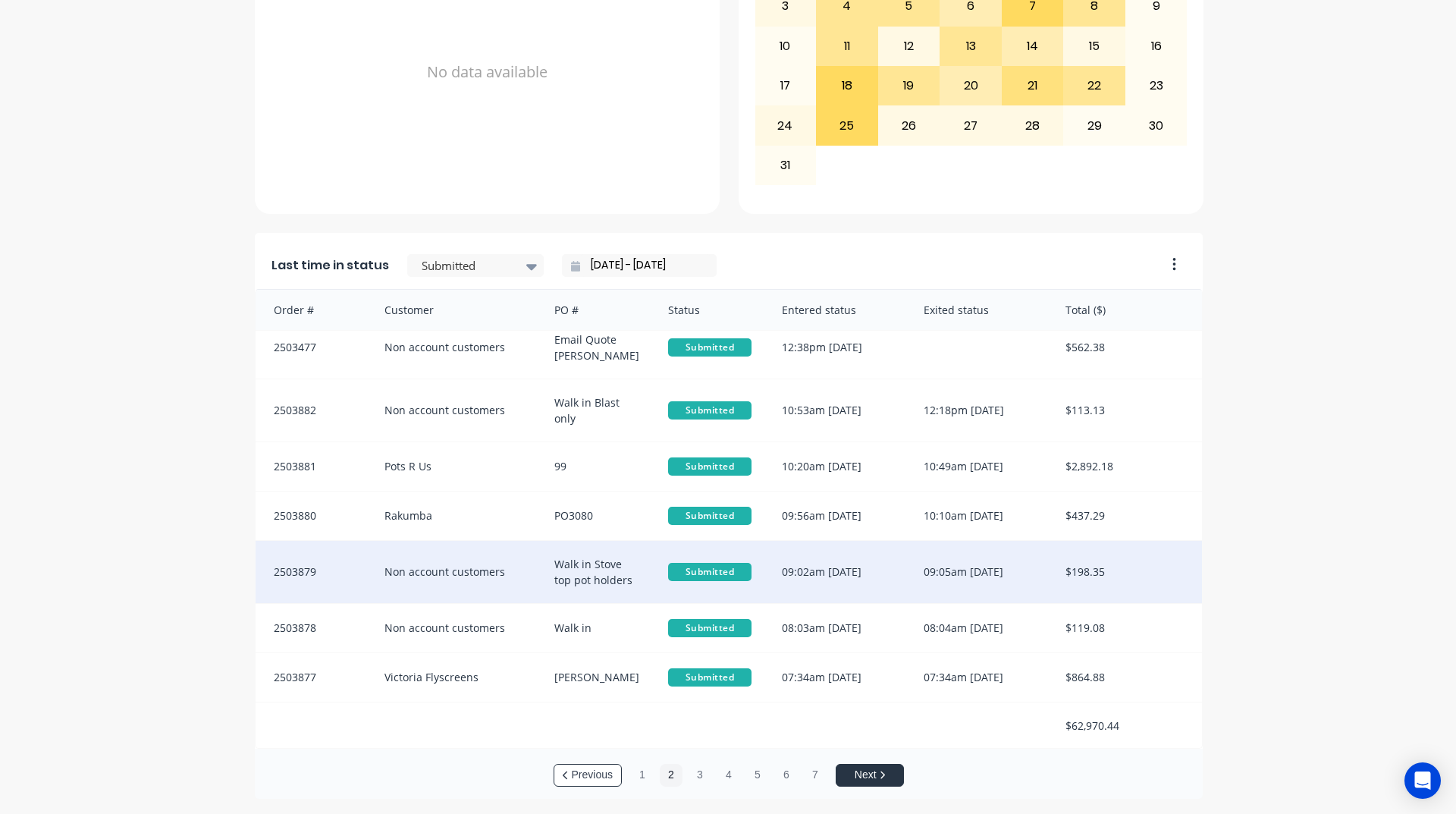
scroll to position [15, 0]
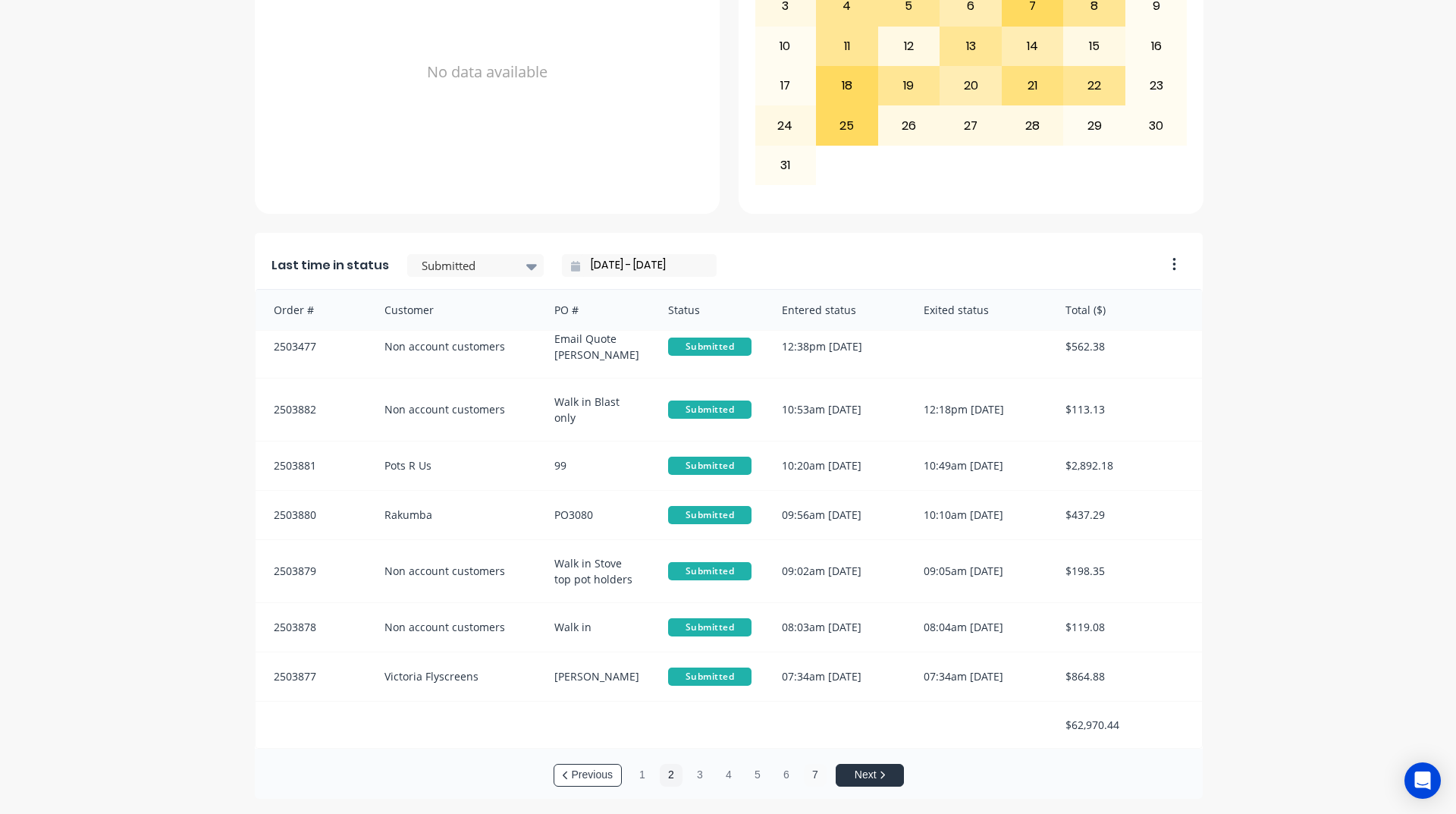
click at [810, 776] on button "7" at bounding box center [815, 775] width 23 height 23
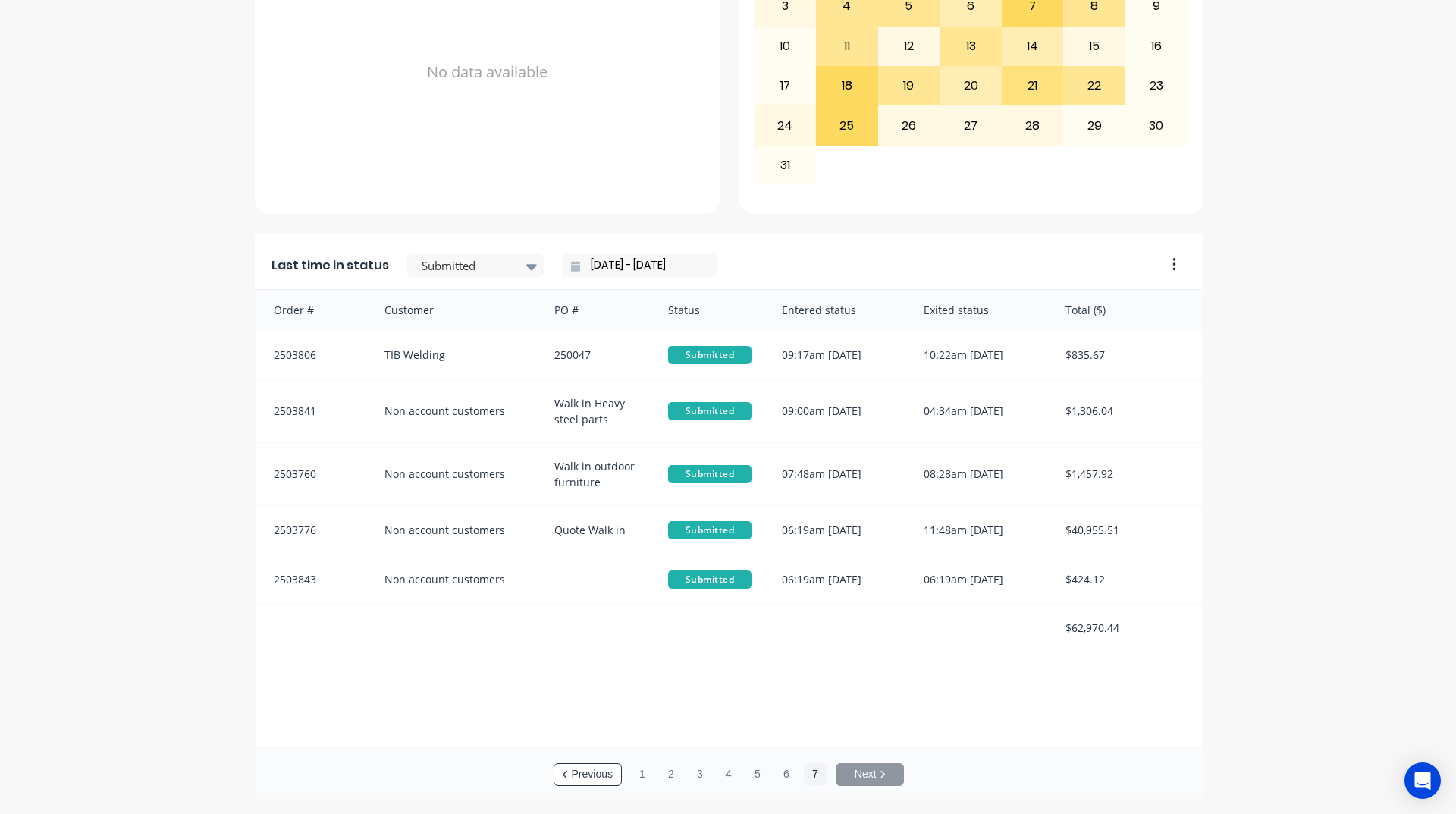
scroll to position [0, 0]
drag, startPoint x: 1060, startPoint y: 632, endPoint x: 1125, endPoint y: 628, distance: 65.1
click at [1127, 629] on div "$62,970.44" at bounding box center [1126, 628] width 152 height 47
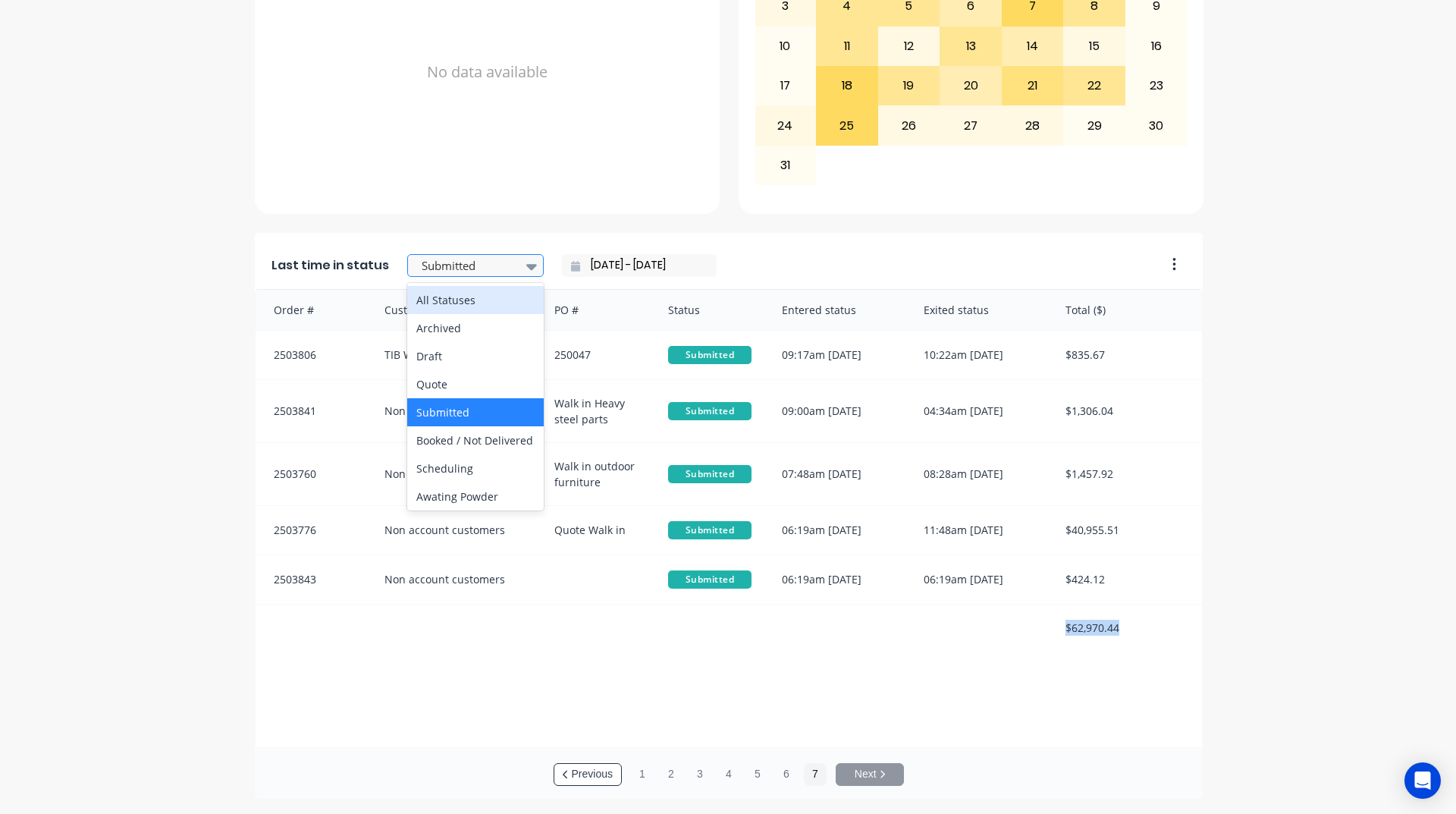
click at [462, 265] on div at bounding box center [468, 266] width 96 height 19
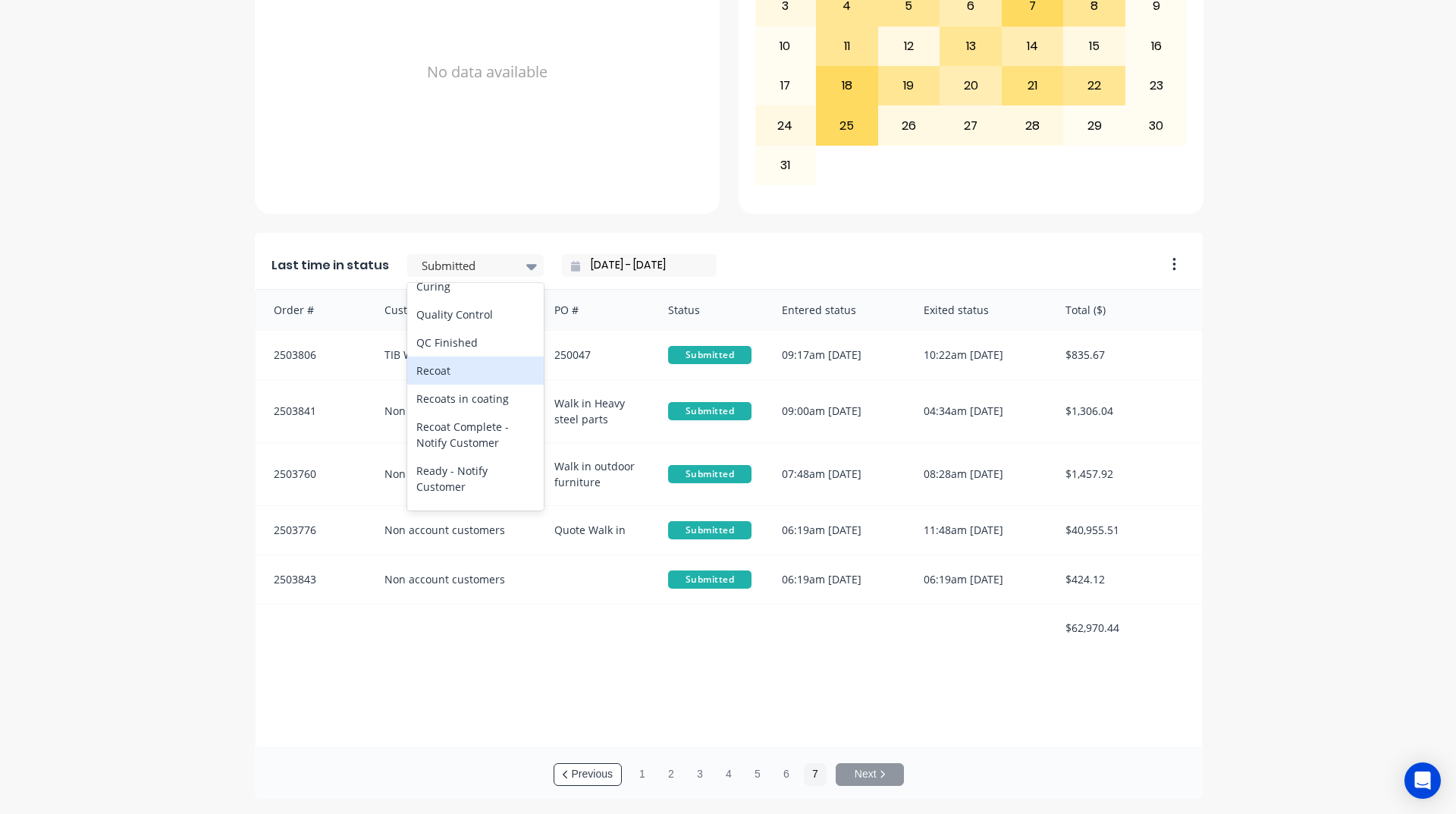
scroll to position [683, 0]
click at [490, 424] on div "Ready - Notify Customer" at bounding box center [475, 403] width 136 height 44
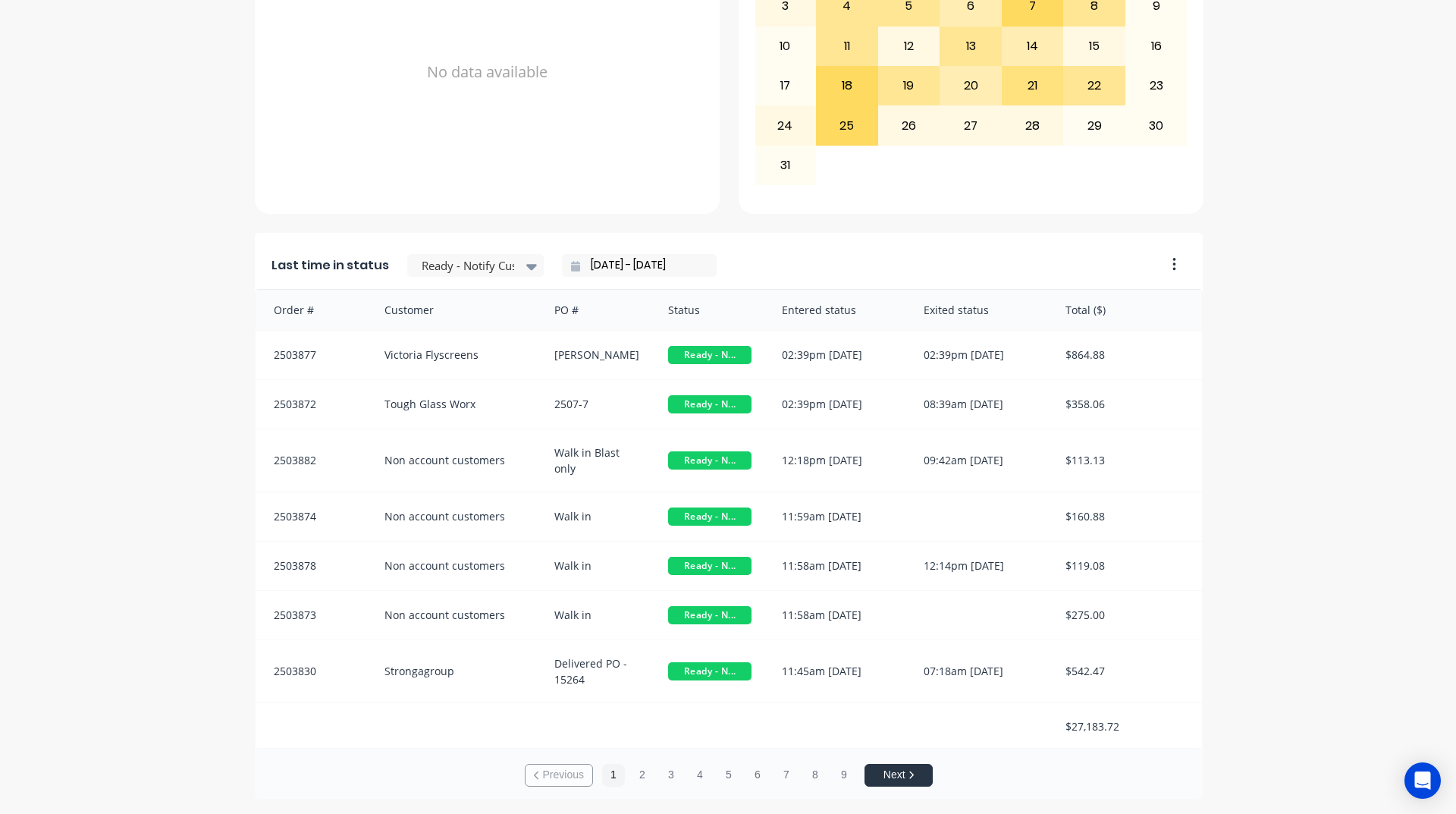
click at [636, 270] on input "[DATE] - [DATE]" at bounding box center [645, 265] width 130 height 23
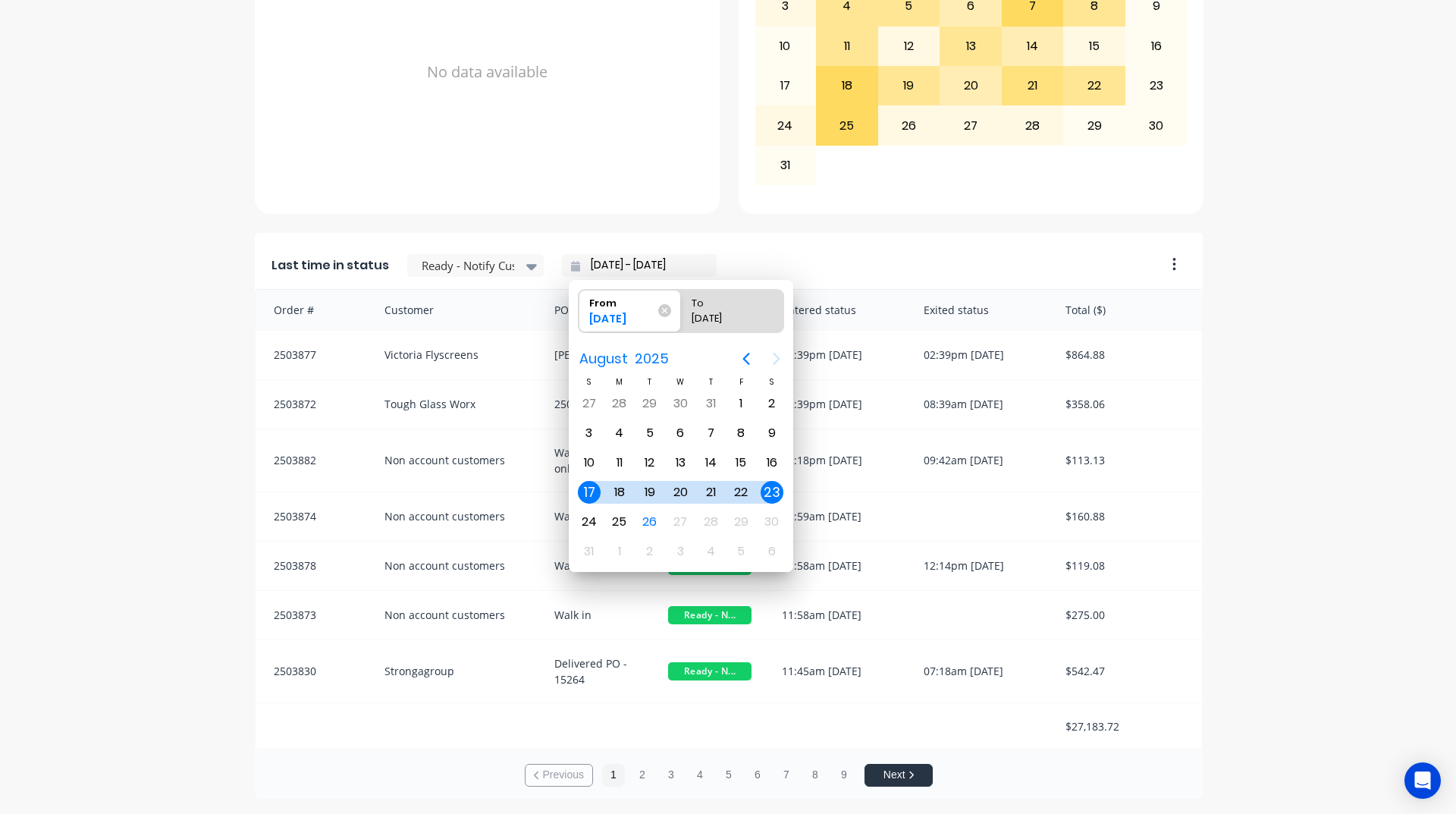
click at [127, 445] on div "A Class Powder Coating Create sales order Create purchase order Overview Select…" at bounding box center [728, 110] width 1456 height 1376
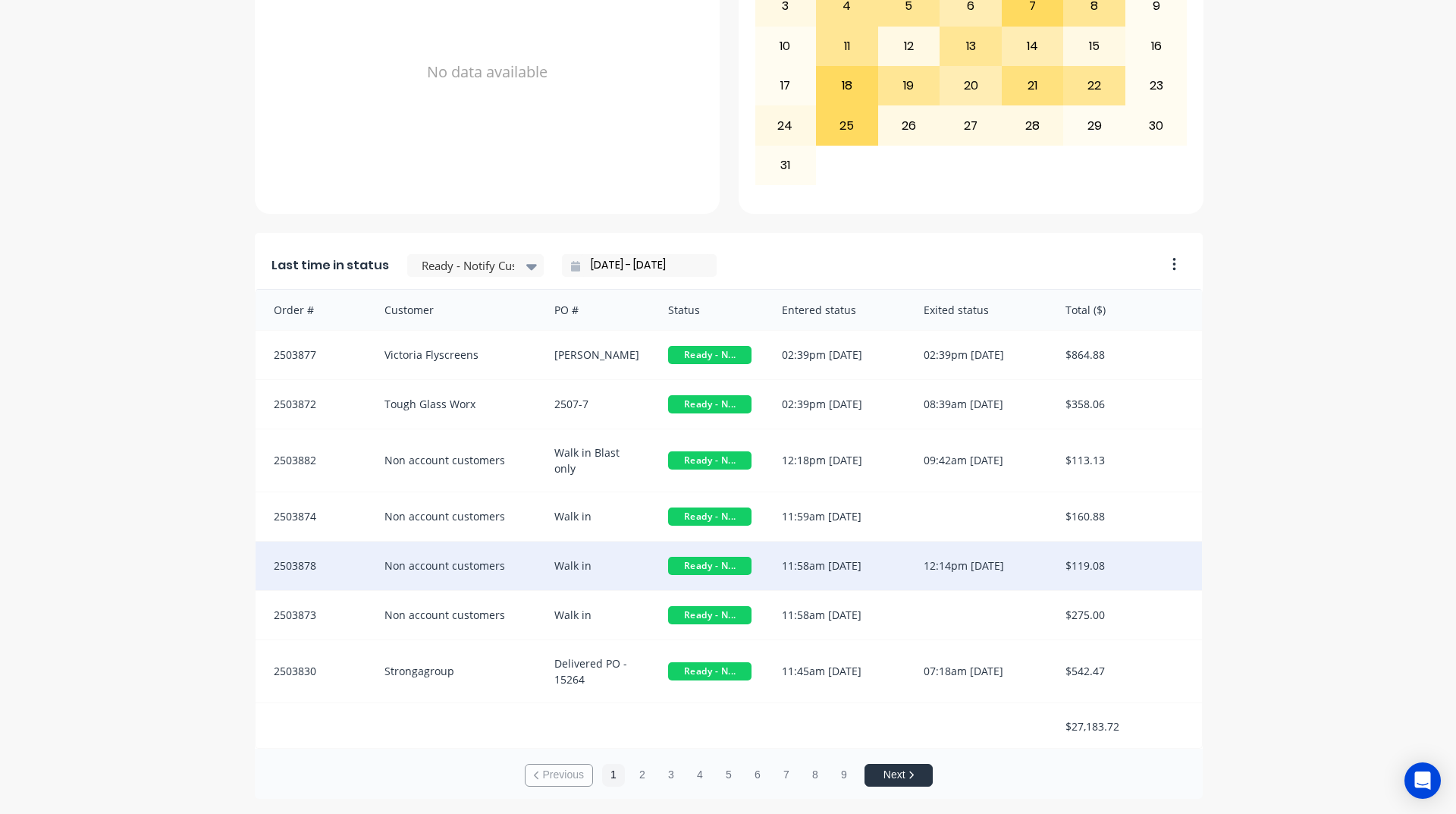
scroll to position [2, 0]
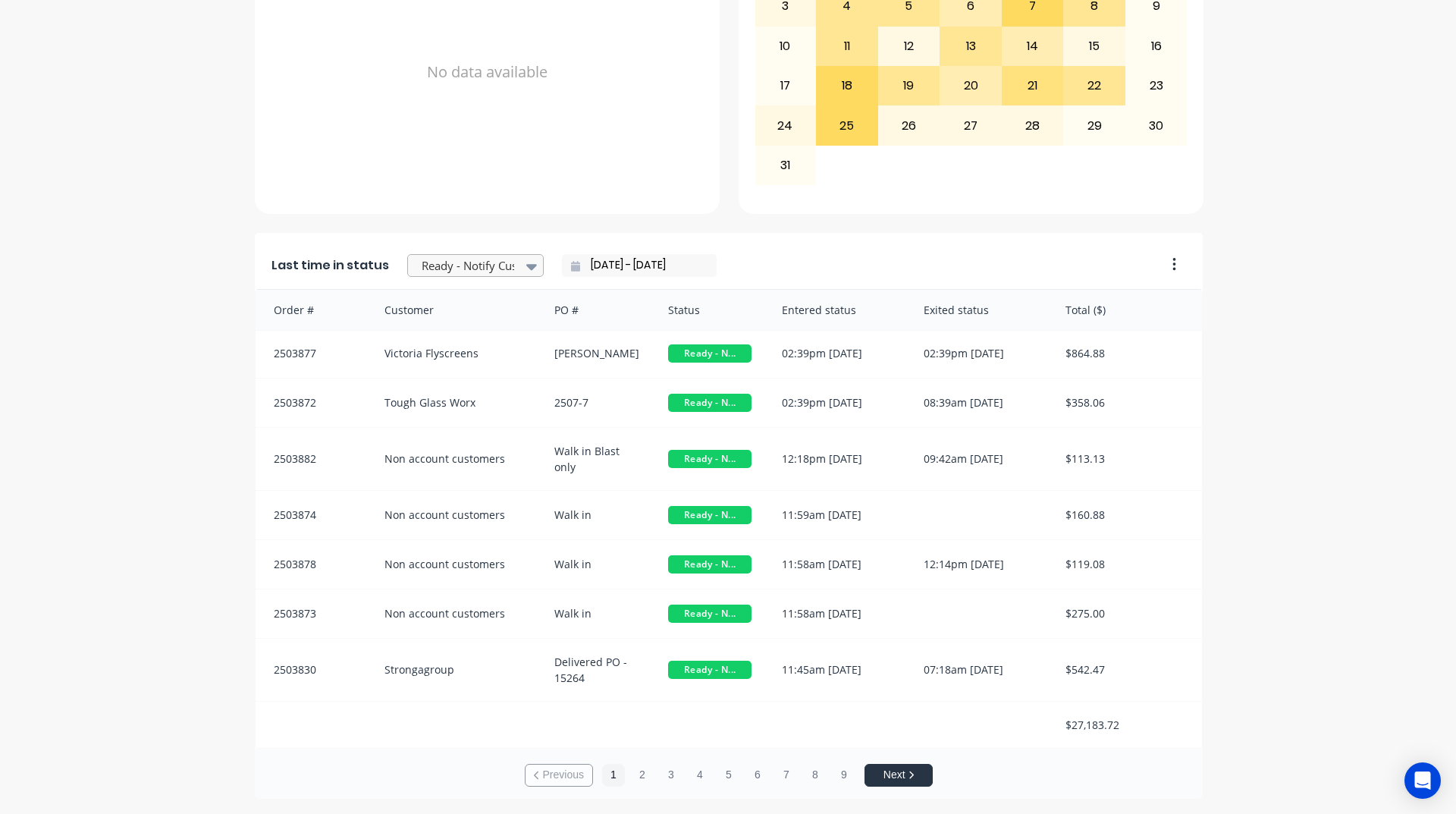
click at [526, 265] on icon at bounding box center [531, 267] width 11 height 6
click at [595, 265] on input "[DATE] - [DATE]" at bounding box center [645, 265] width 130 height 23
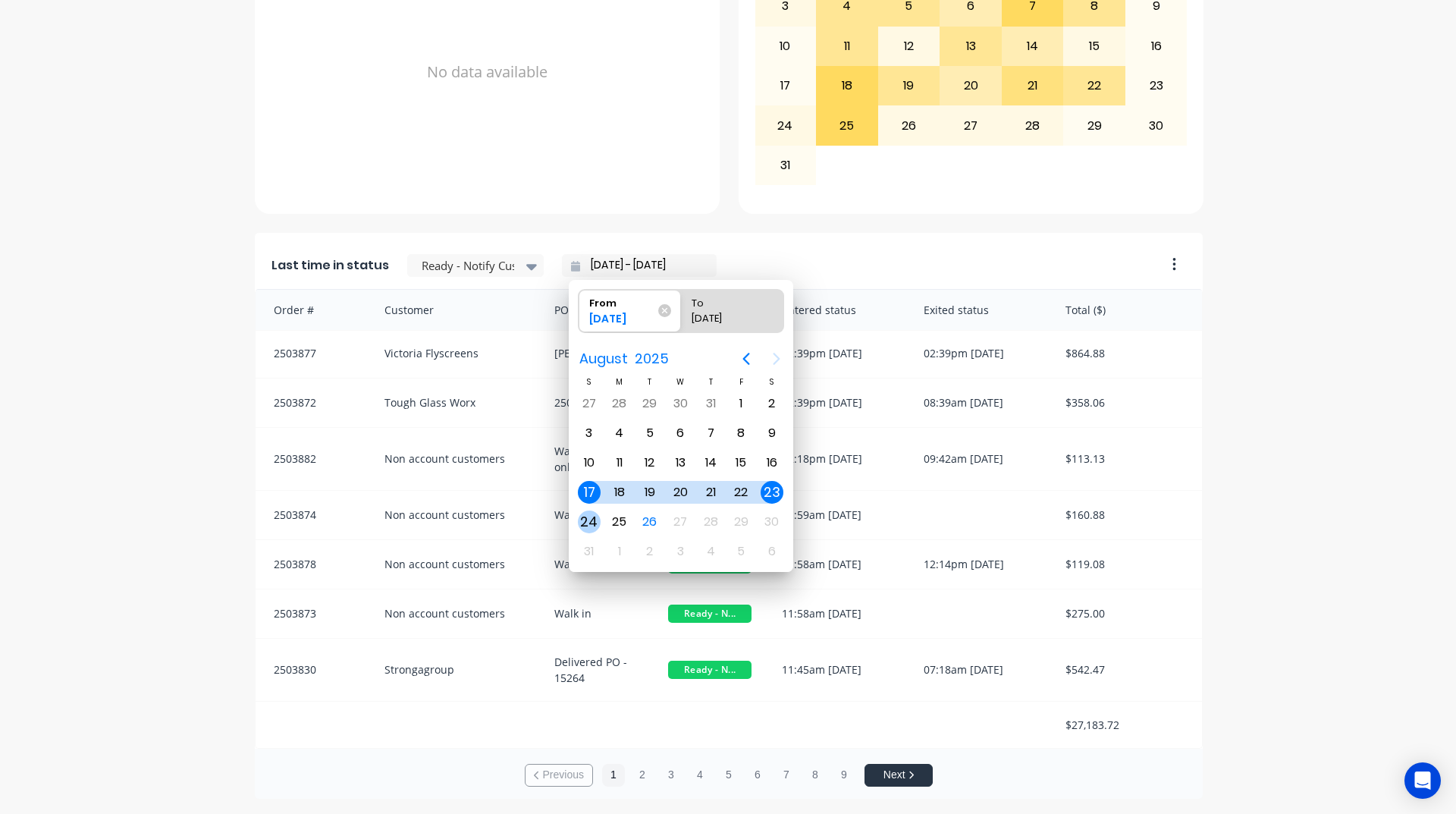
click at [595, 518] on div "24" at bounding box center [589, 522] width 23 height 23
type input "[DATE] - [DATE]"
radio input "false"
radio input "true"
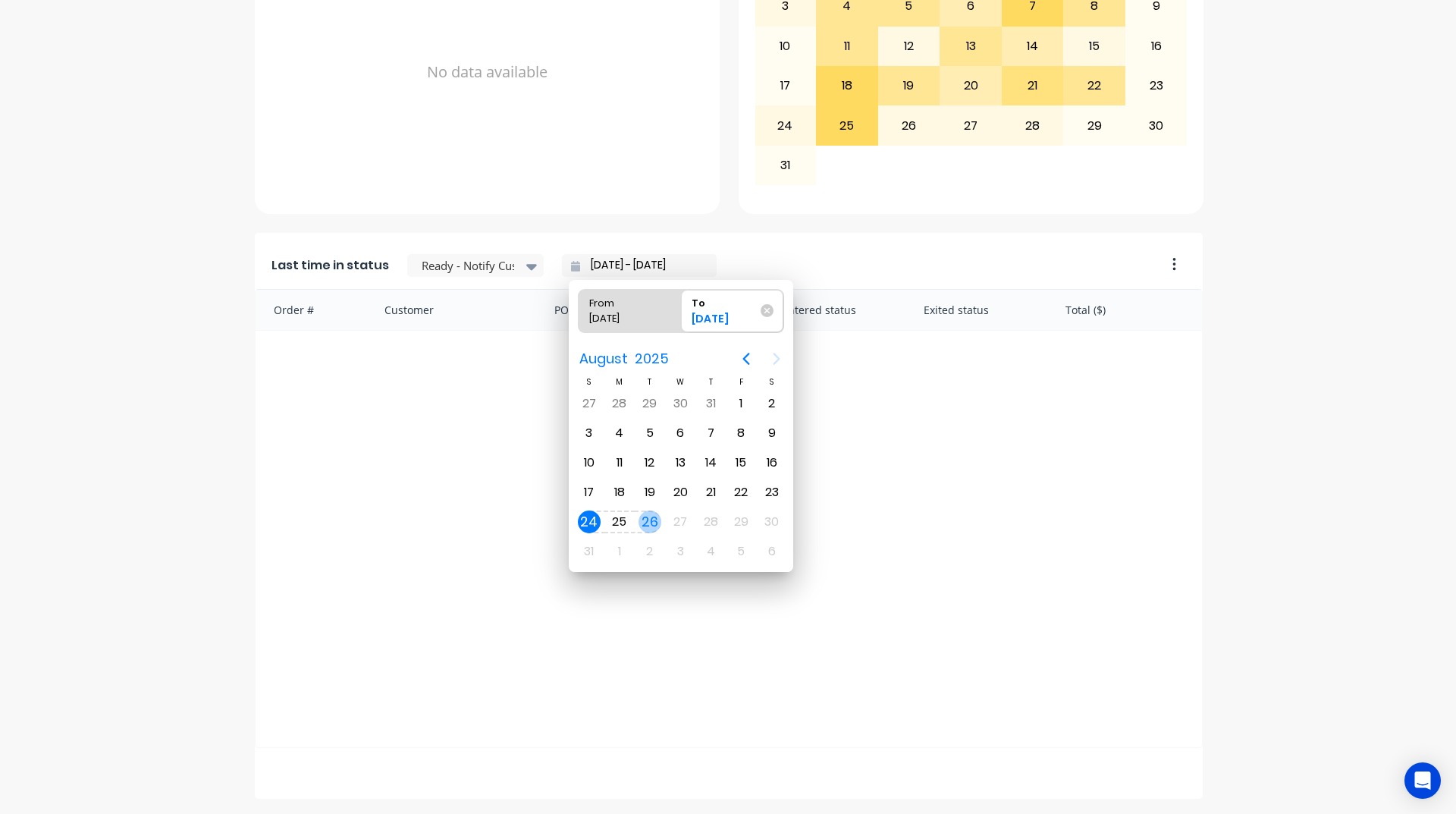
scroll to position [0, 0]
click at [645, 522] on div "26" at bounding box center [650, 522] width 23 height 23
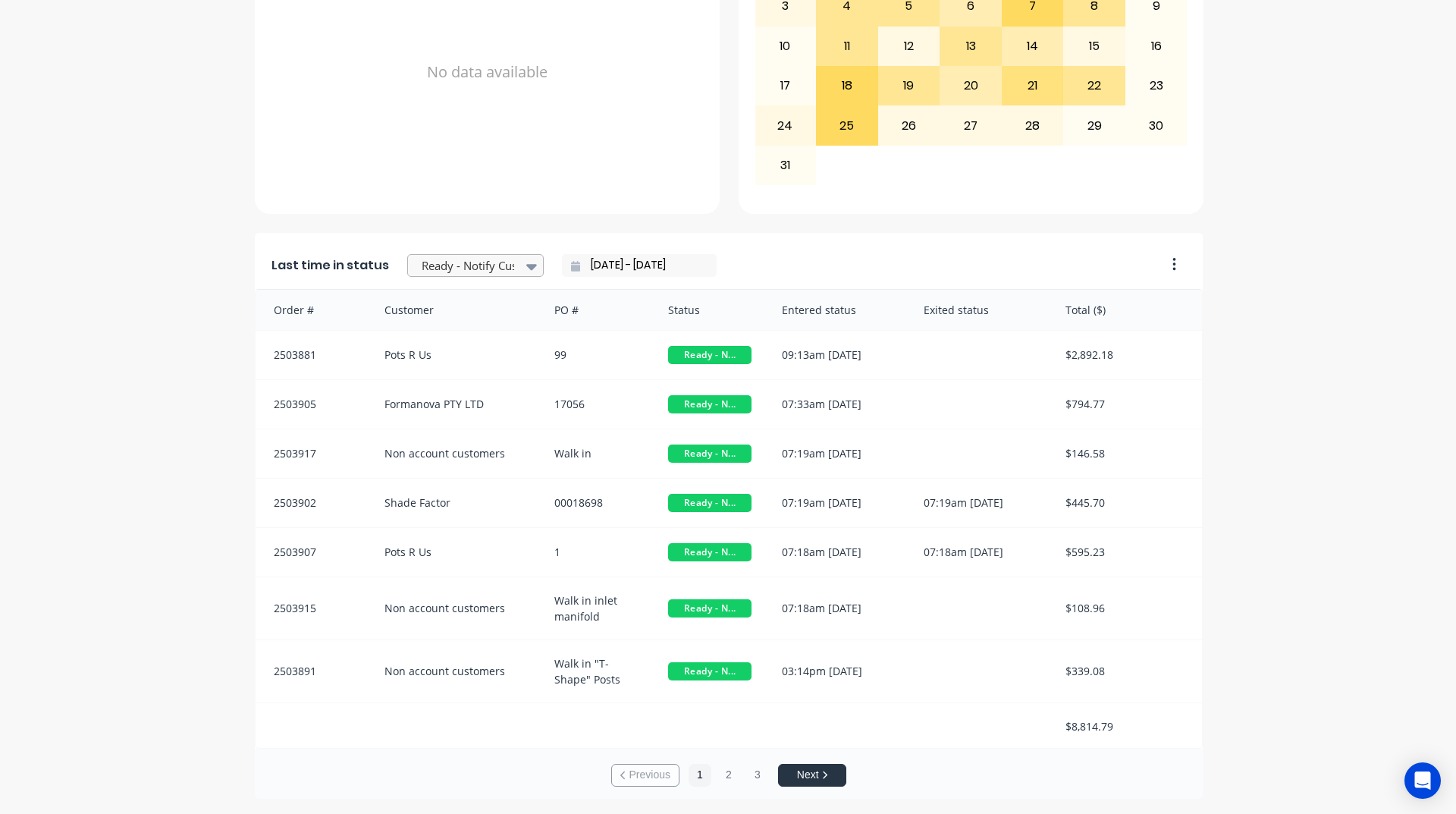
click at [478, 257] on div at bounding box center [468, 266] width 96 height 19
click at [454, 416] on div "Submitted" at bounding box center [475, 412] width 136 height 28
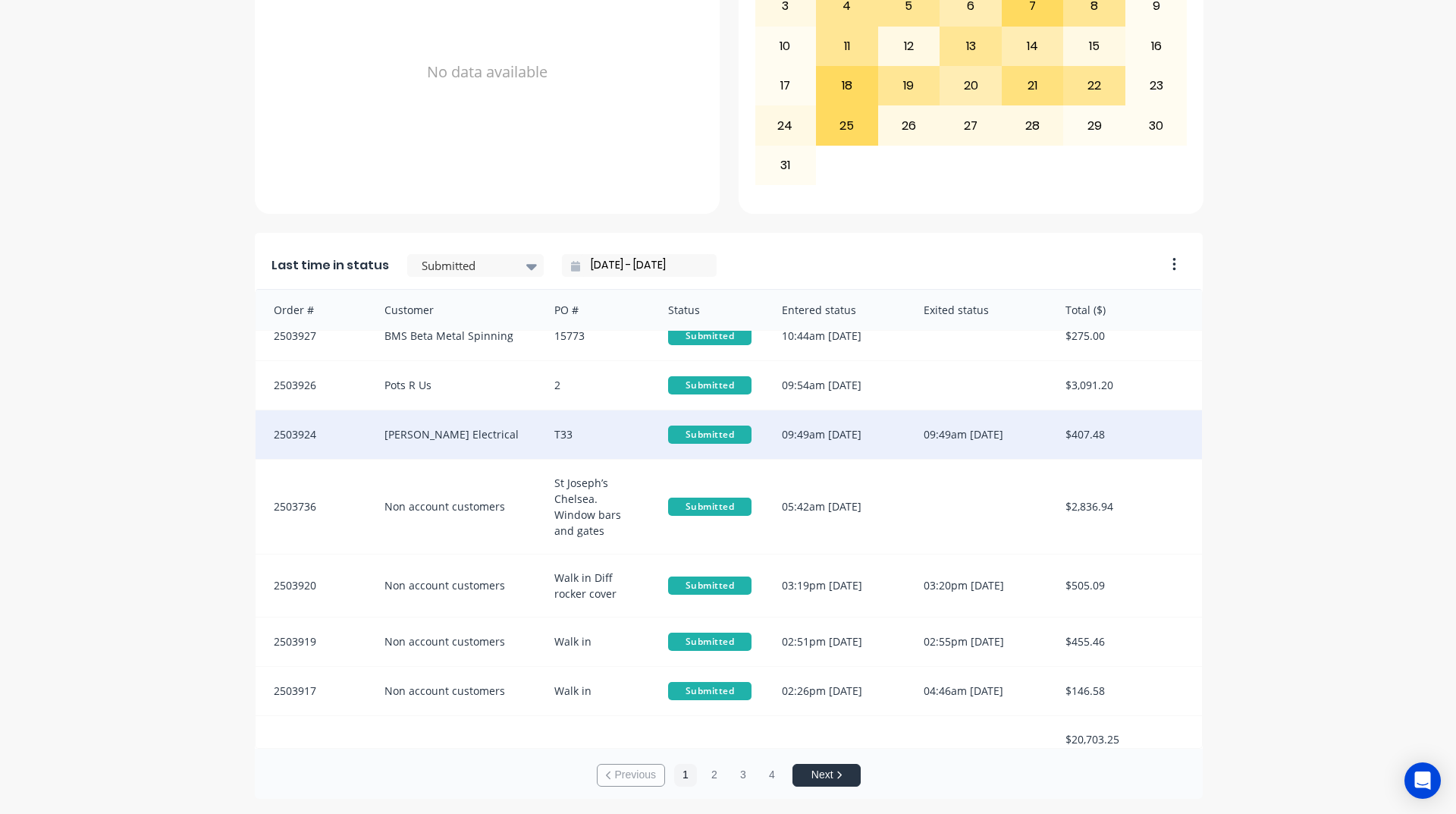
scroll to position [33, 0]
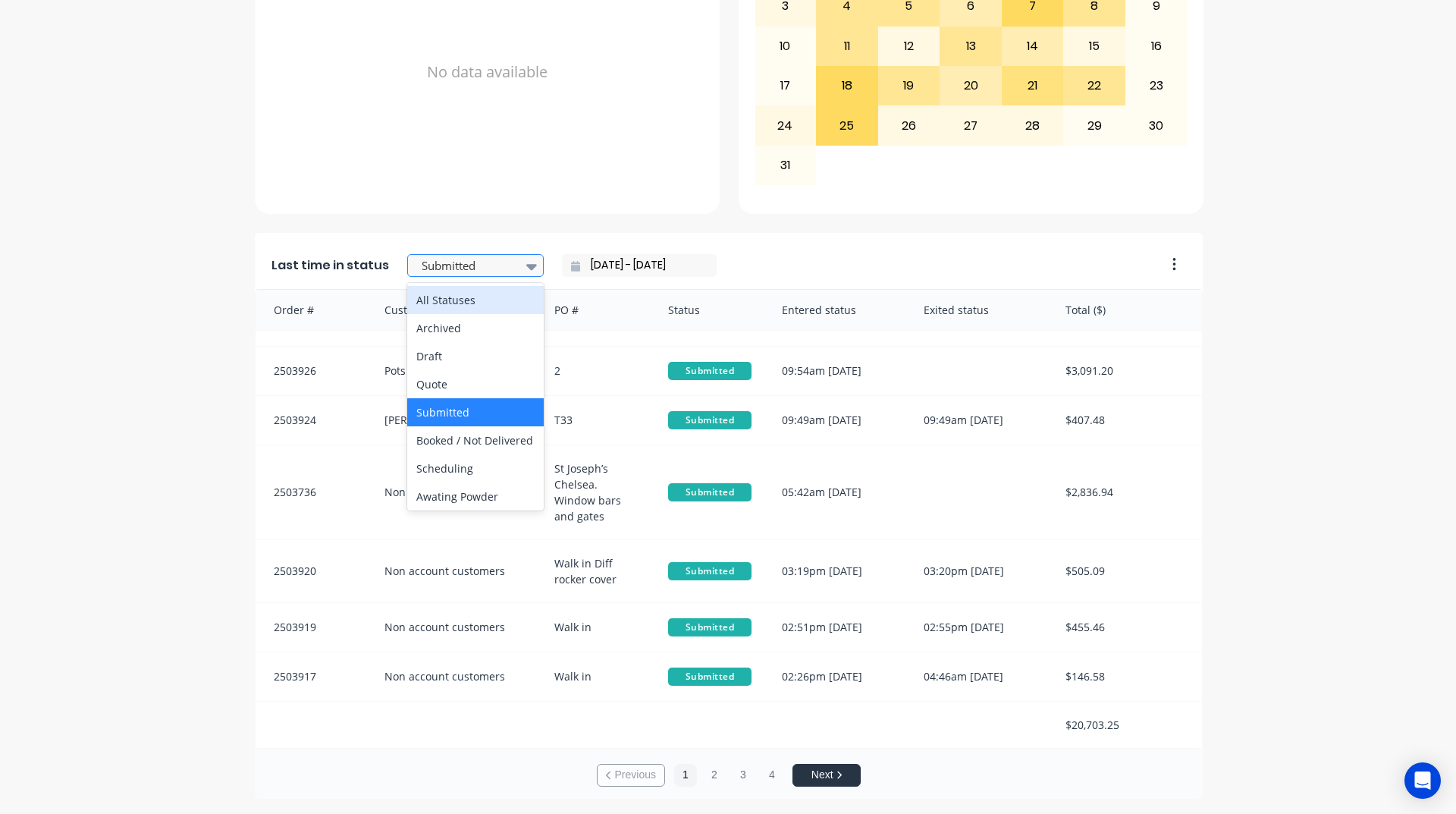
click at [520, 272] on div at bounding box center [531, 266] width 23 height 25
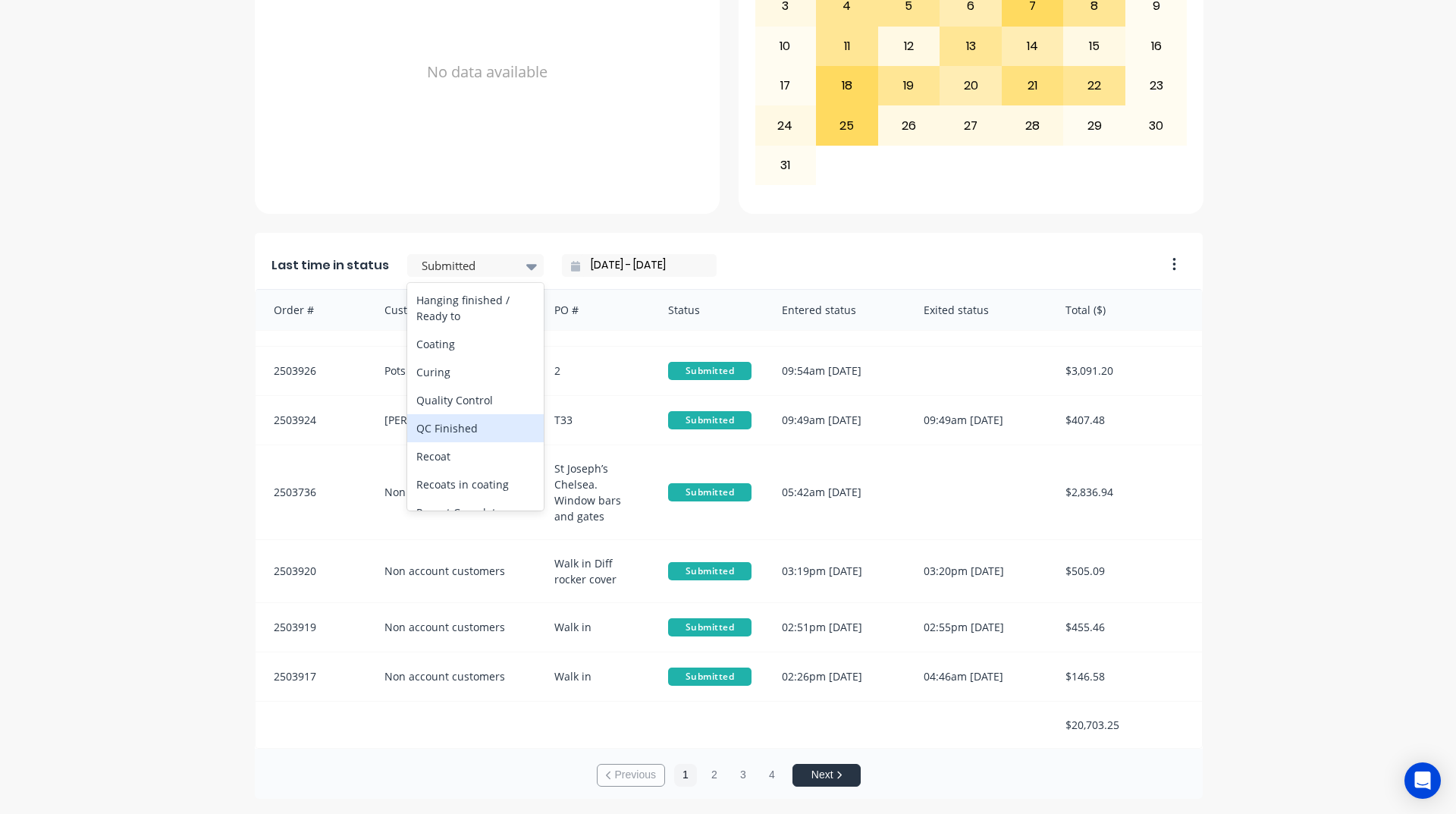
scroll to position [606, 0]
click at [484, 457] on div "Recoat Complete - Notify Customer" at bounding box center [475, 435] width 136 height 44
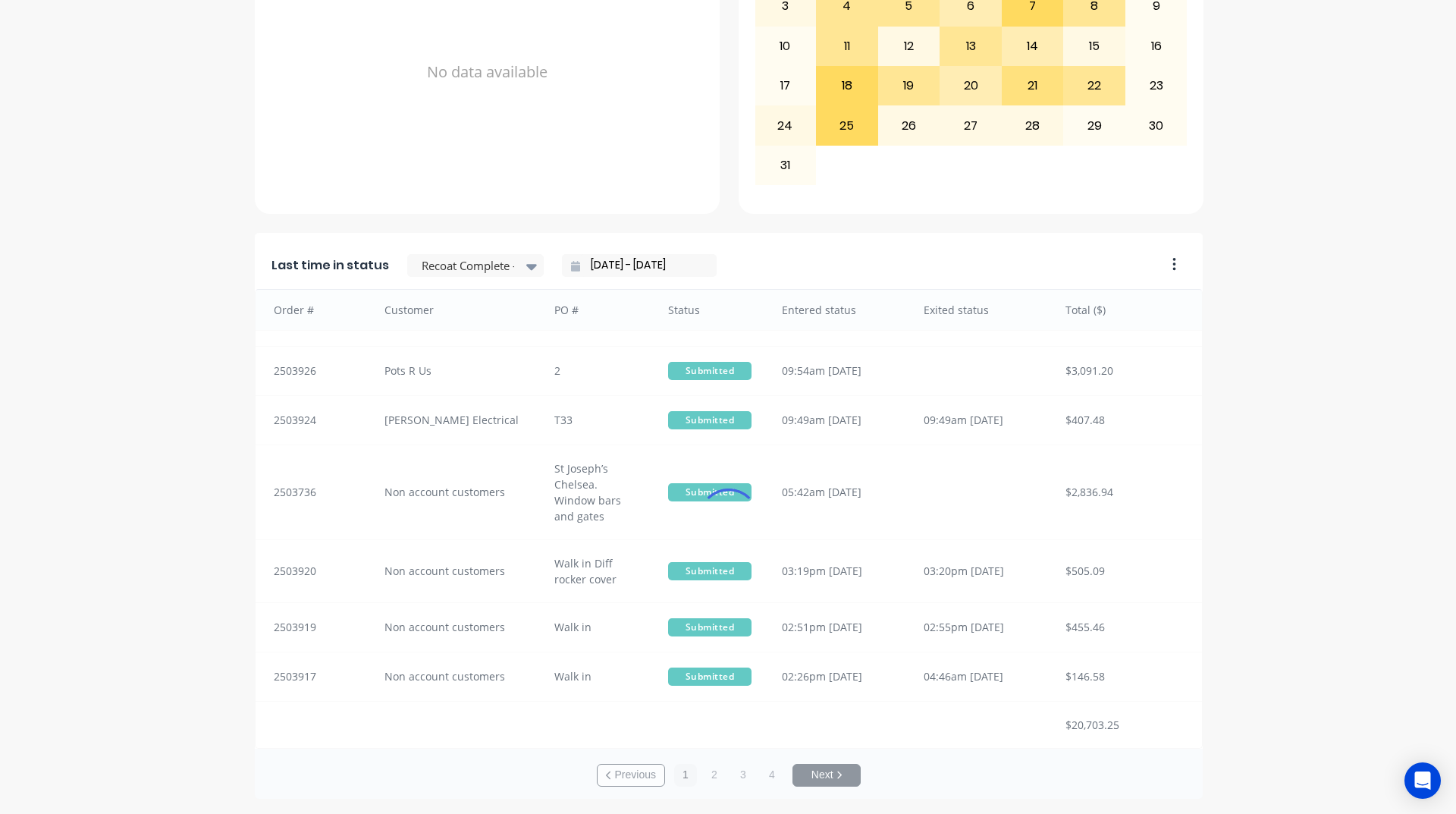
scroll to position [0, 0]
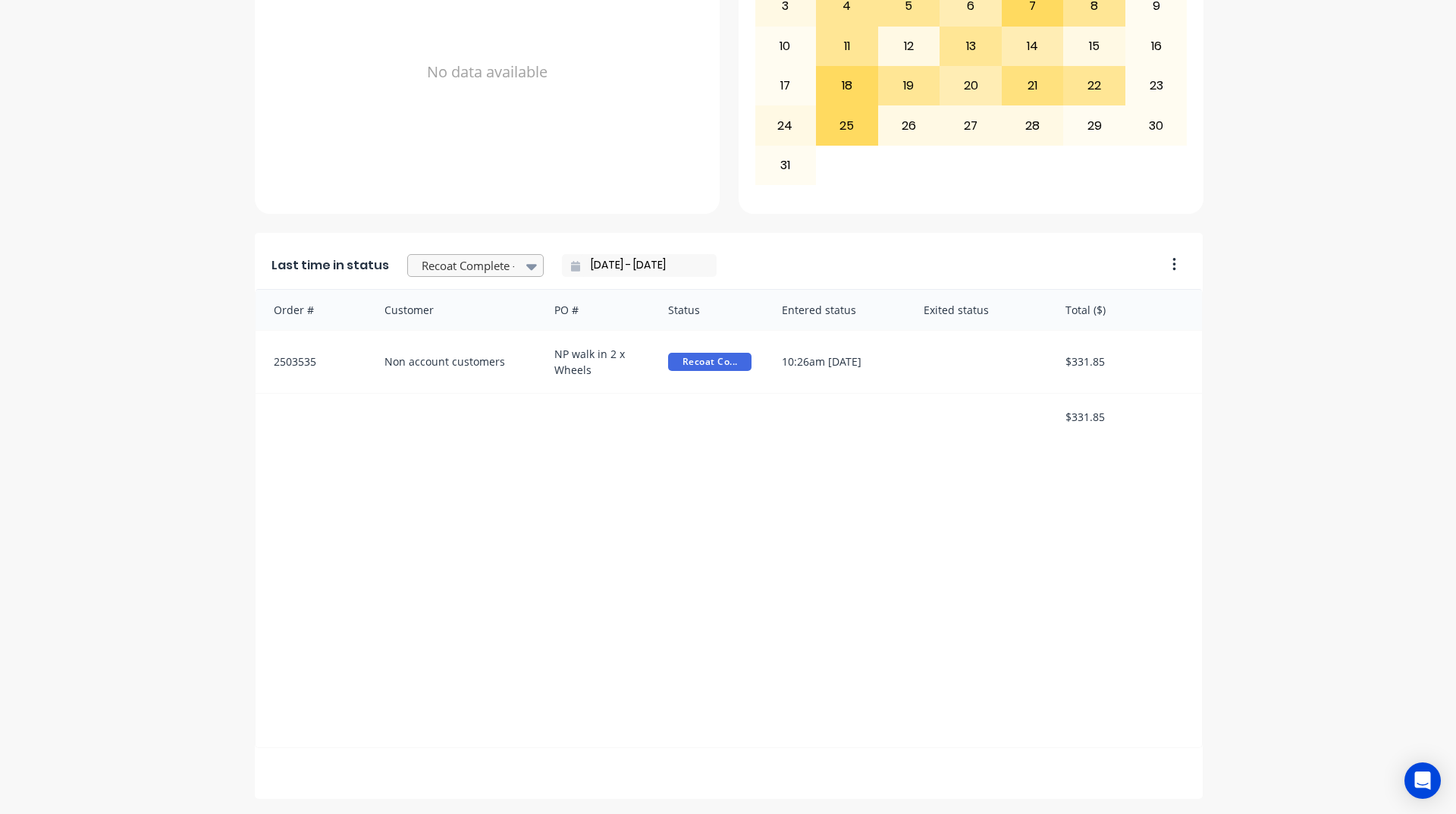
click at [503, 273] on div at bounding box center [468, 266] width 96 height 19
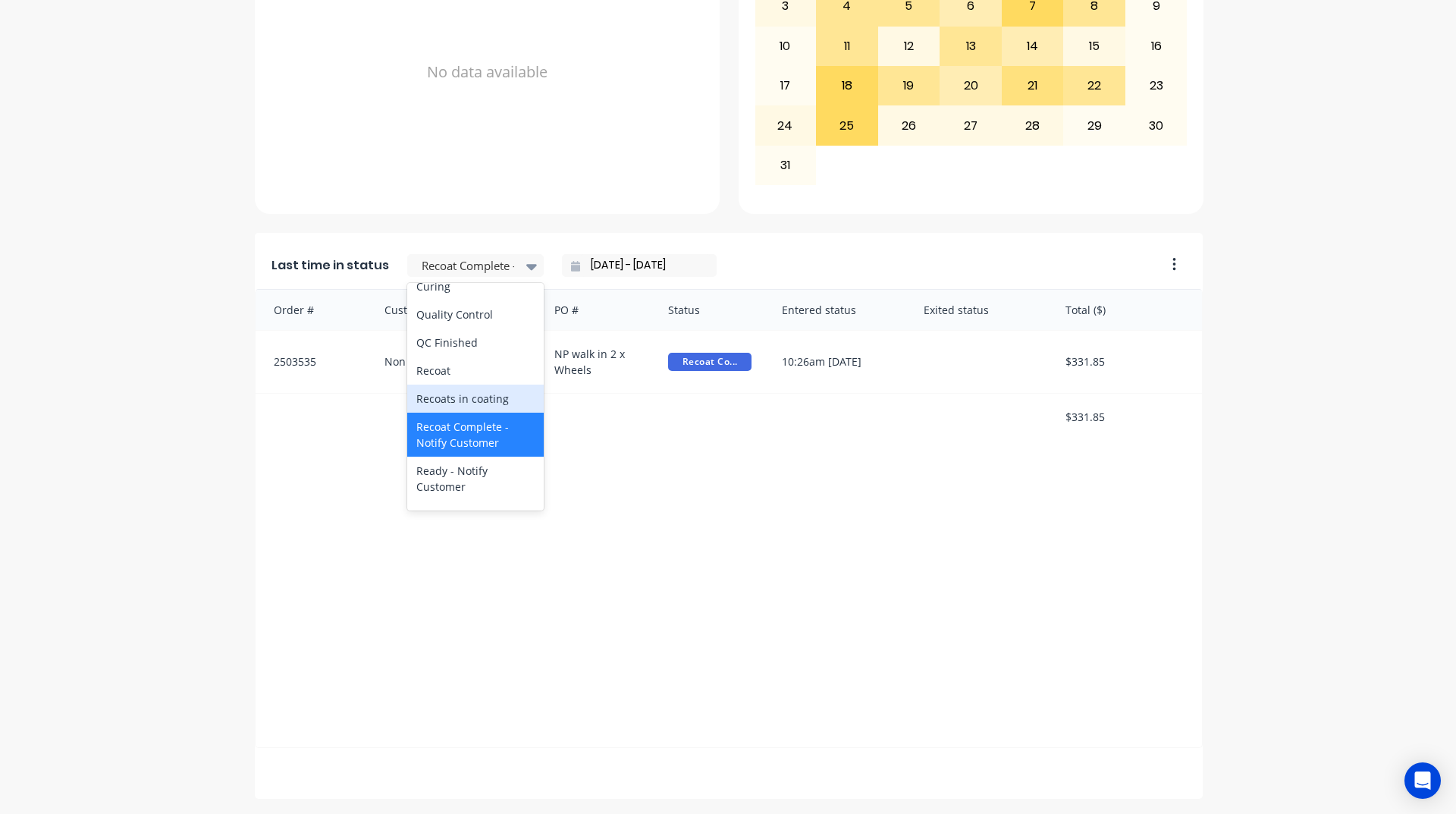
scroll to position [759, 0]
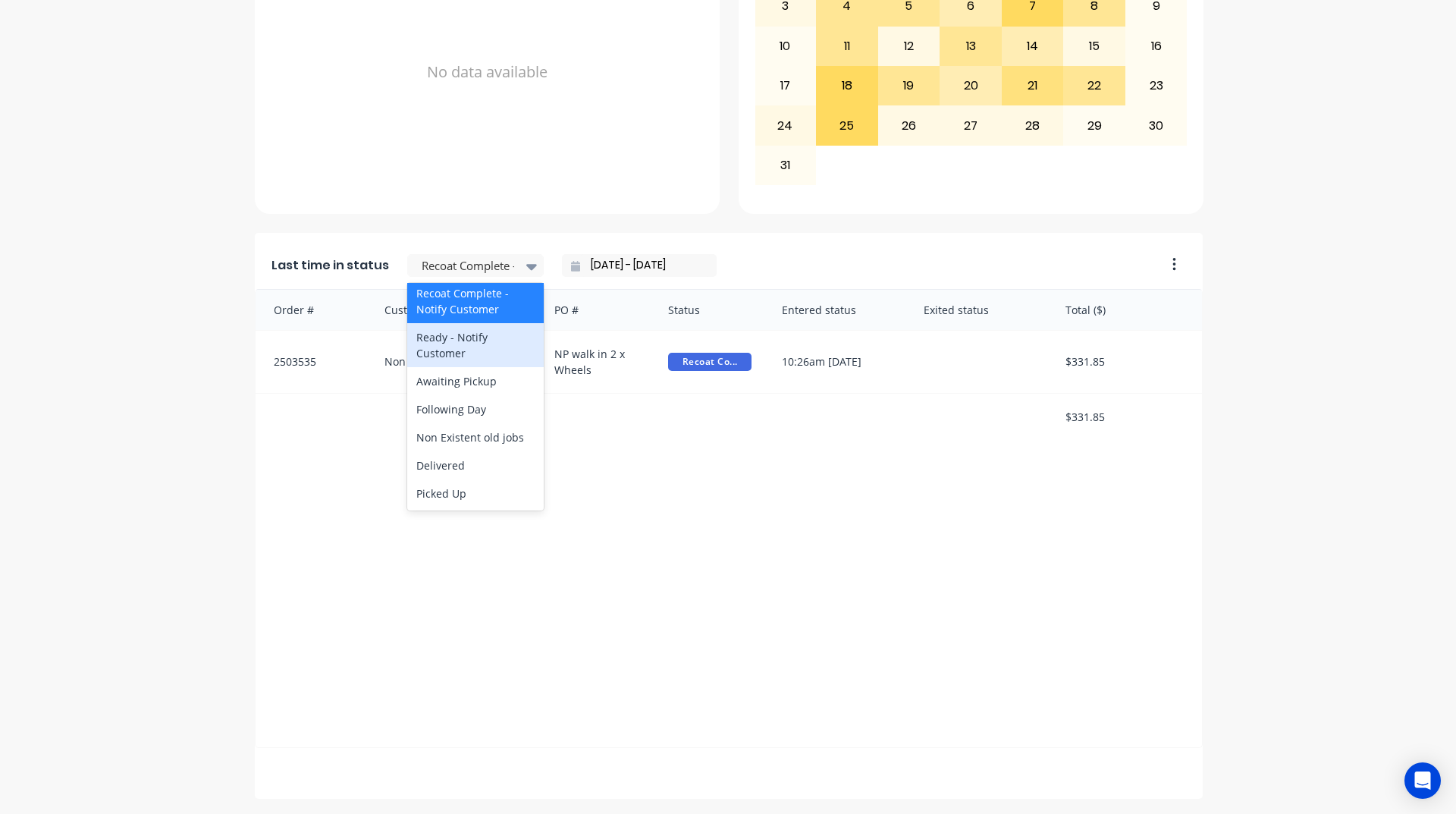
click at [479, 367] on div "Ready - Notify Customer" at bounding box center [475, 345] width 136 height 44
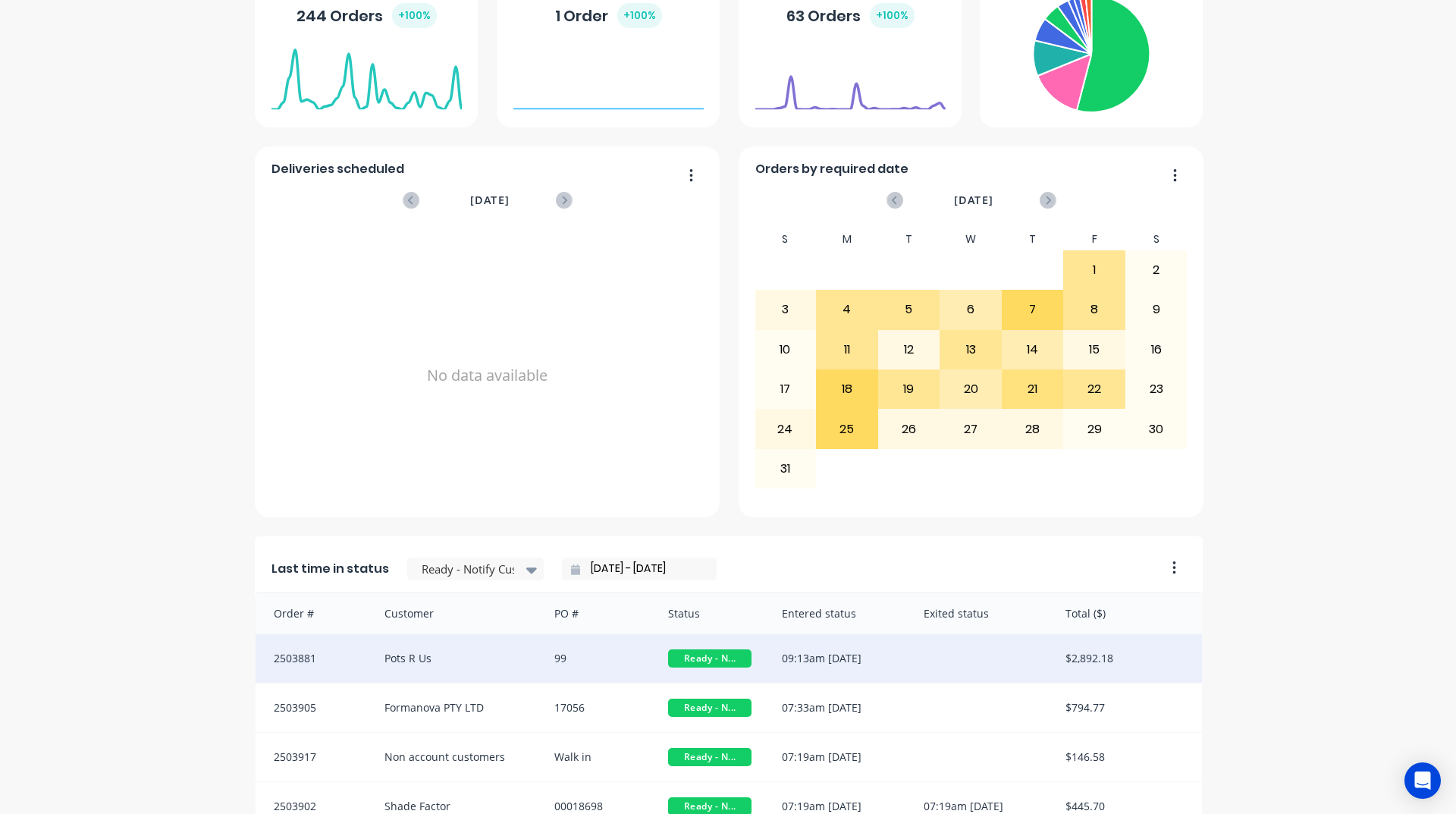
scroll to position [639, 0]
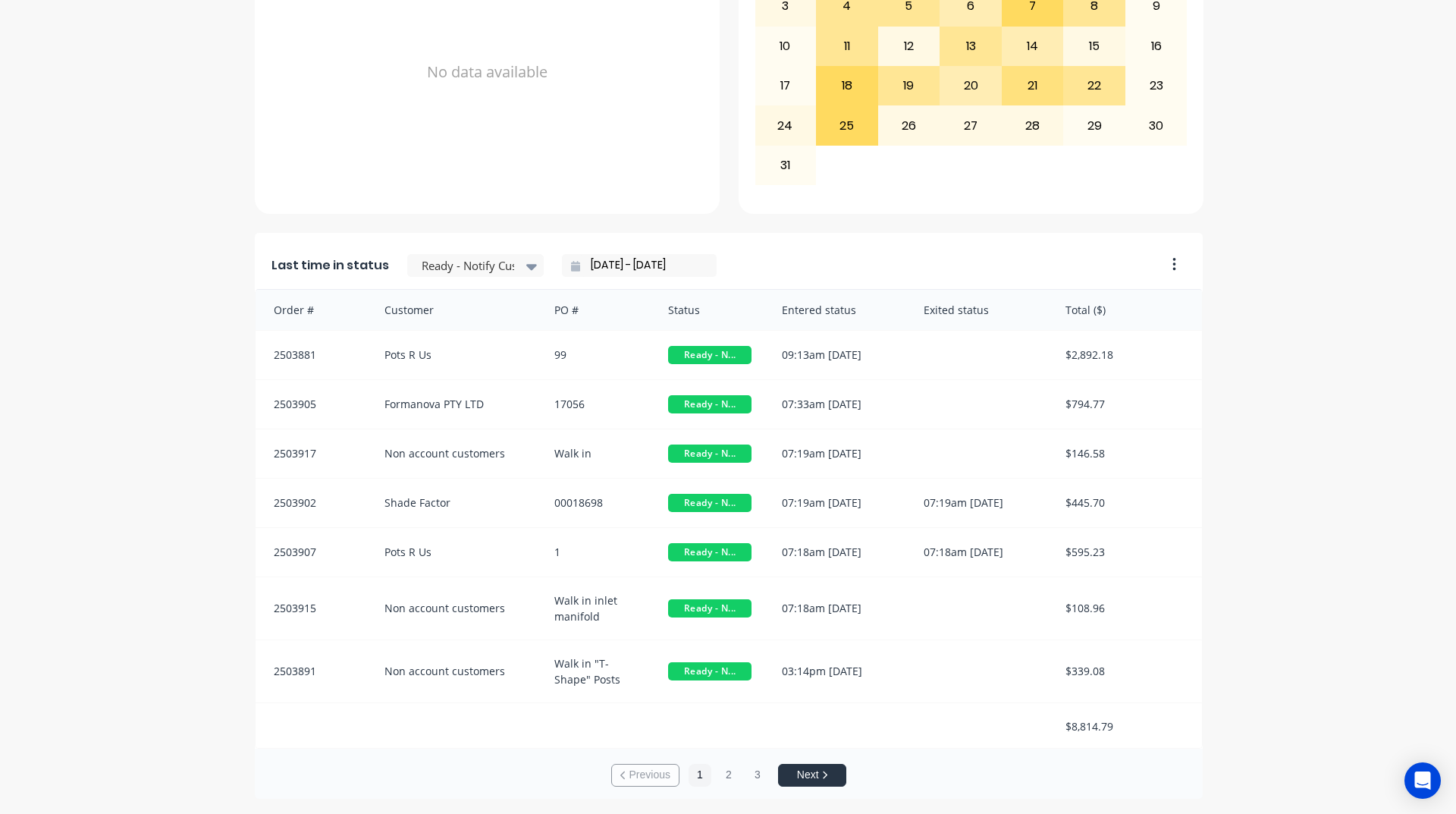
click at [636, 263] on input "[DATE] - [DATE]" at bounding box center [645, 265] width 130 height 23
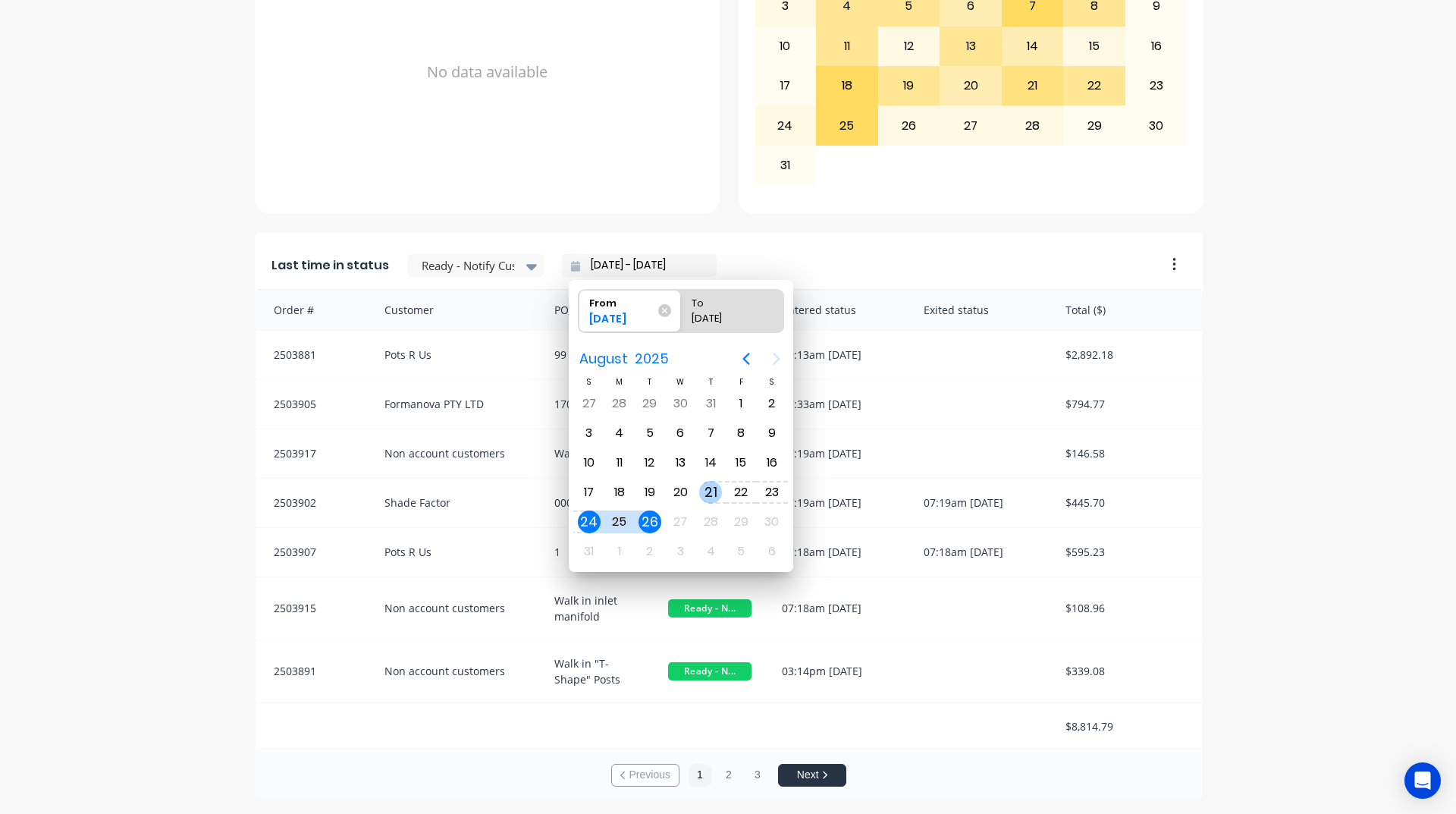
click at [720, 496] on div "21" at bounding box center [711, 492] width 23 height 23
type input "[DATE] - [DATE]"
radio input "false"
radio input "true"
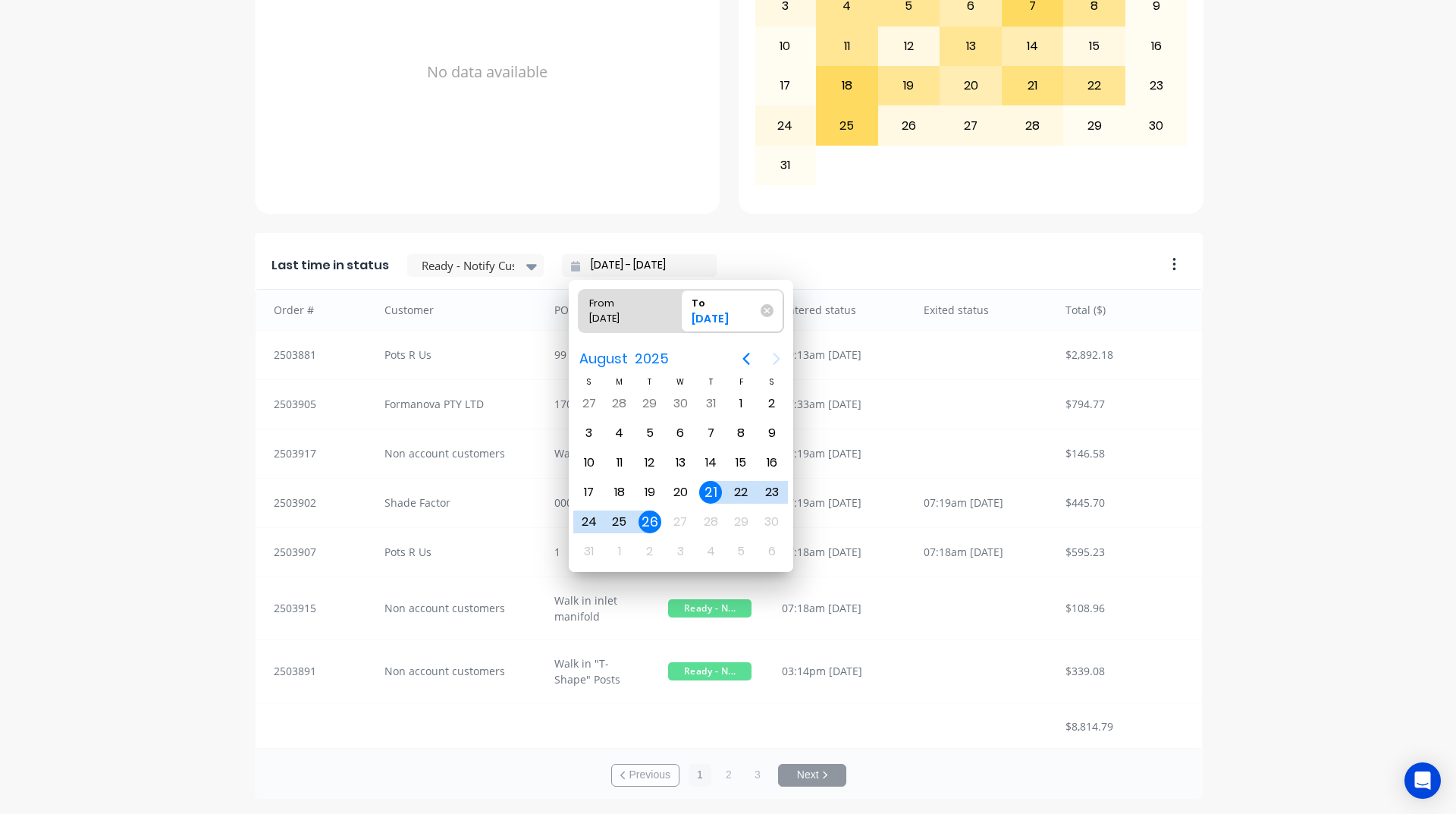
click at [717, 495] on div "21" at bounding box center [711, 492] width 23 height 23
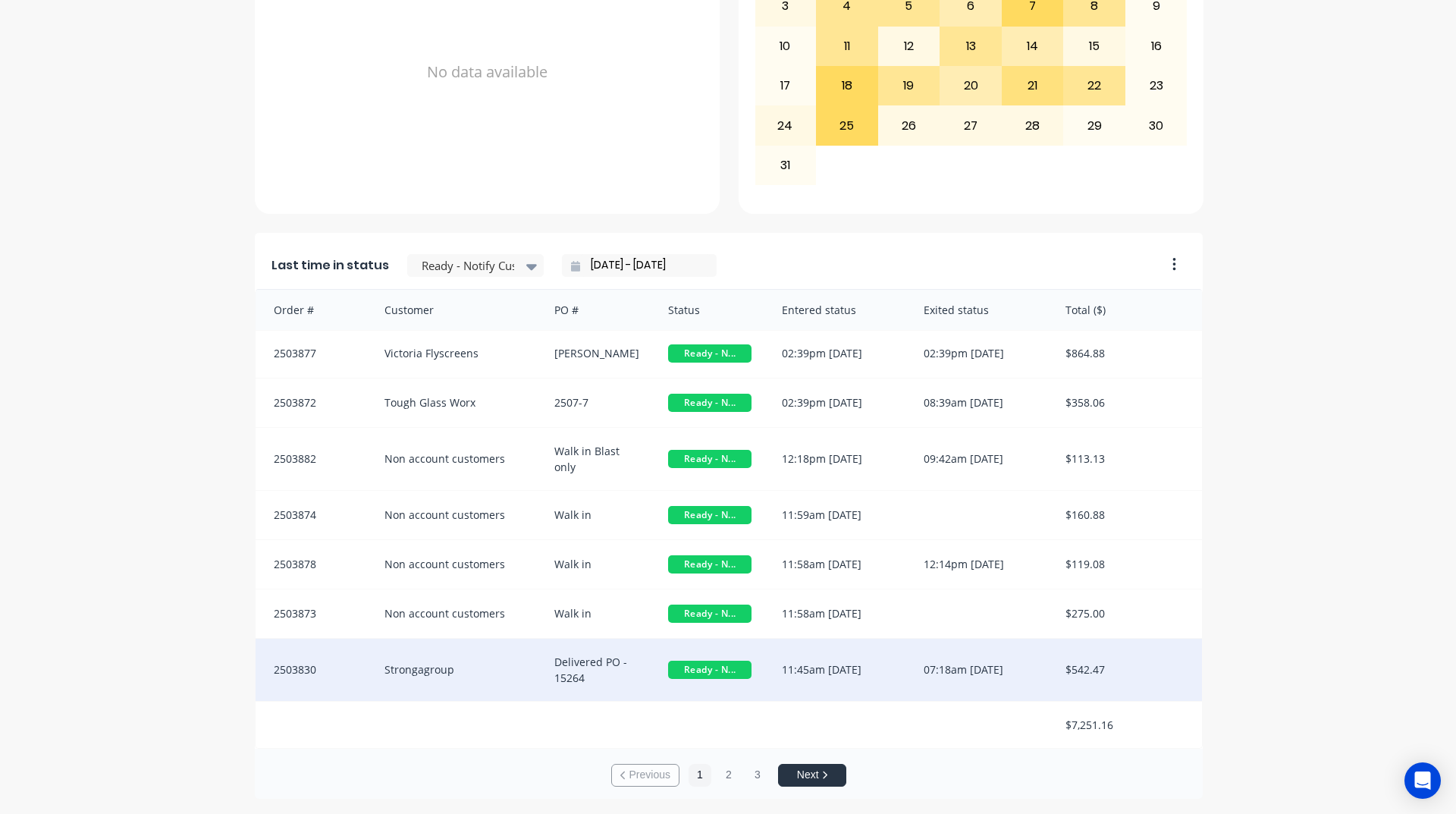
scroll to position [3, 0]
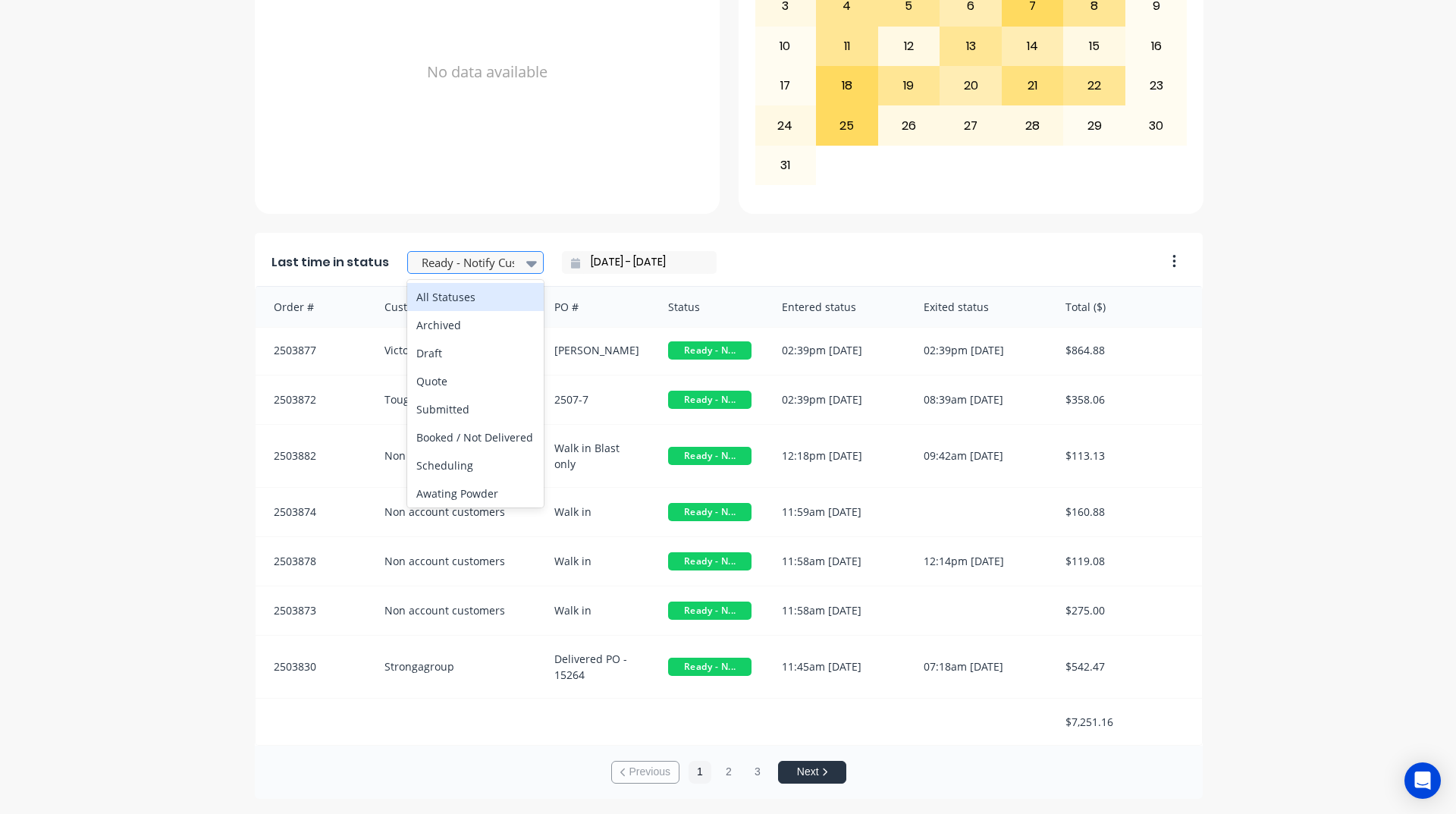
click at [526, 266] on icon at bounding box center [531, 263] width 11 height 17
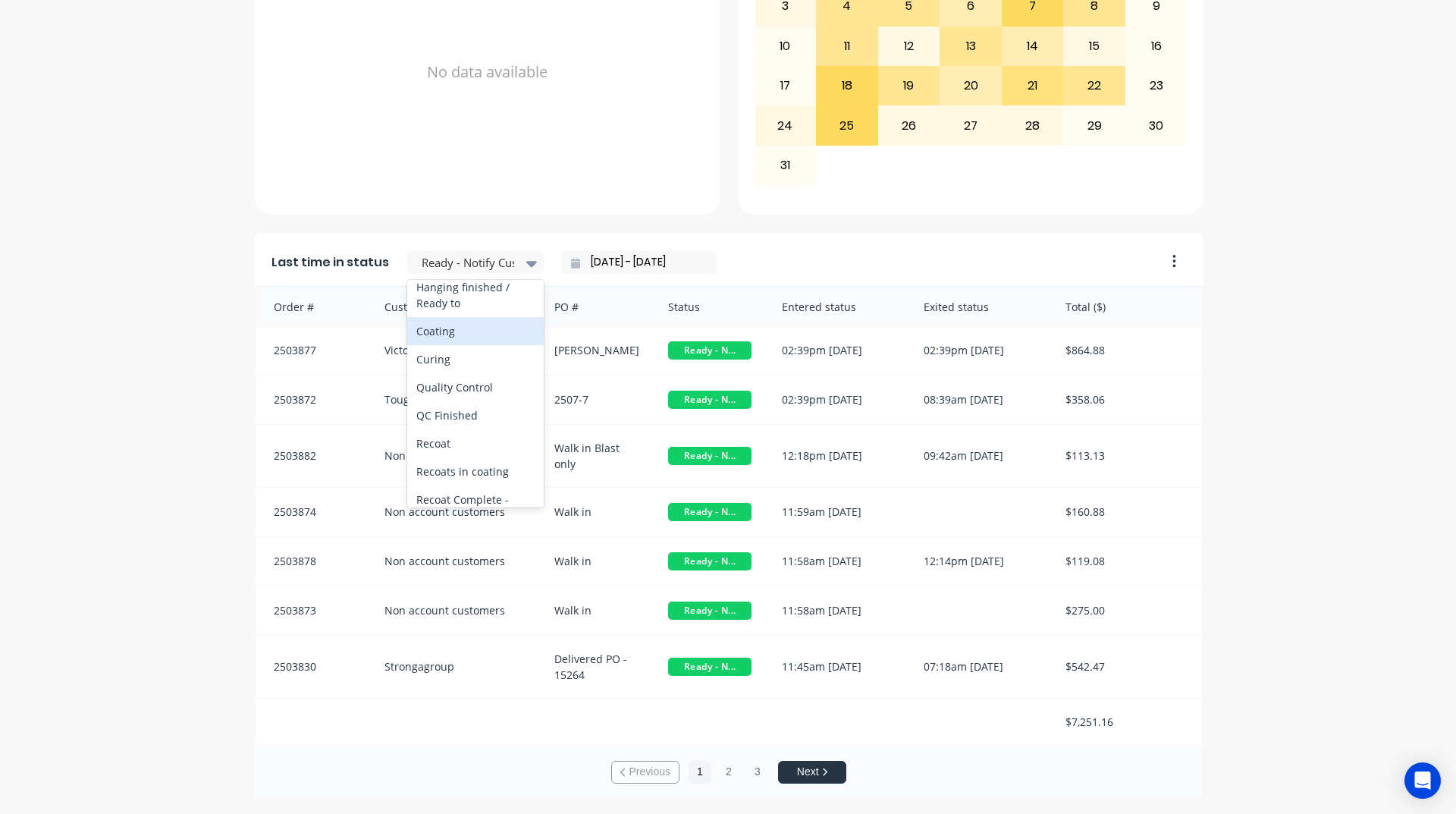
click at [429, 345] on div "Coating" at bounding box center [475, 330] width 136 height 28
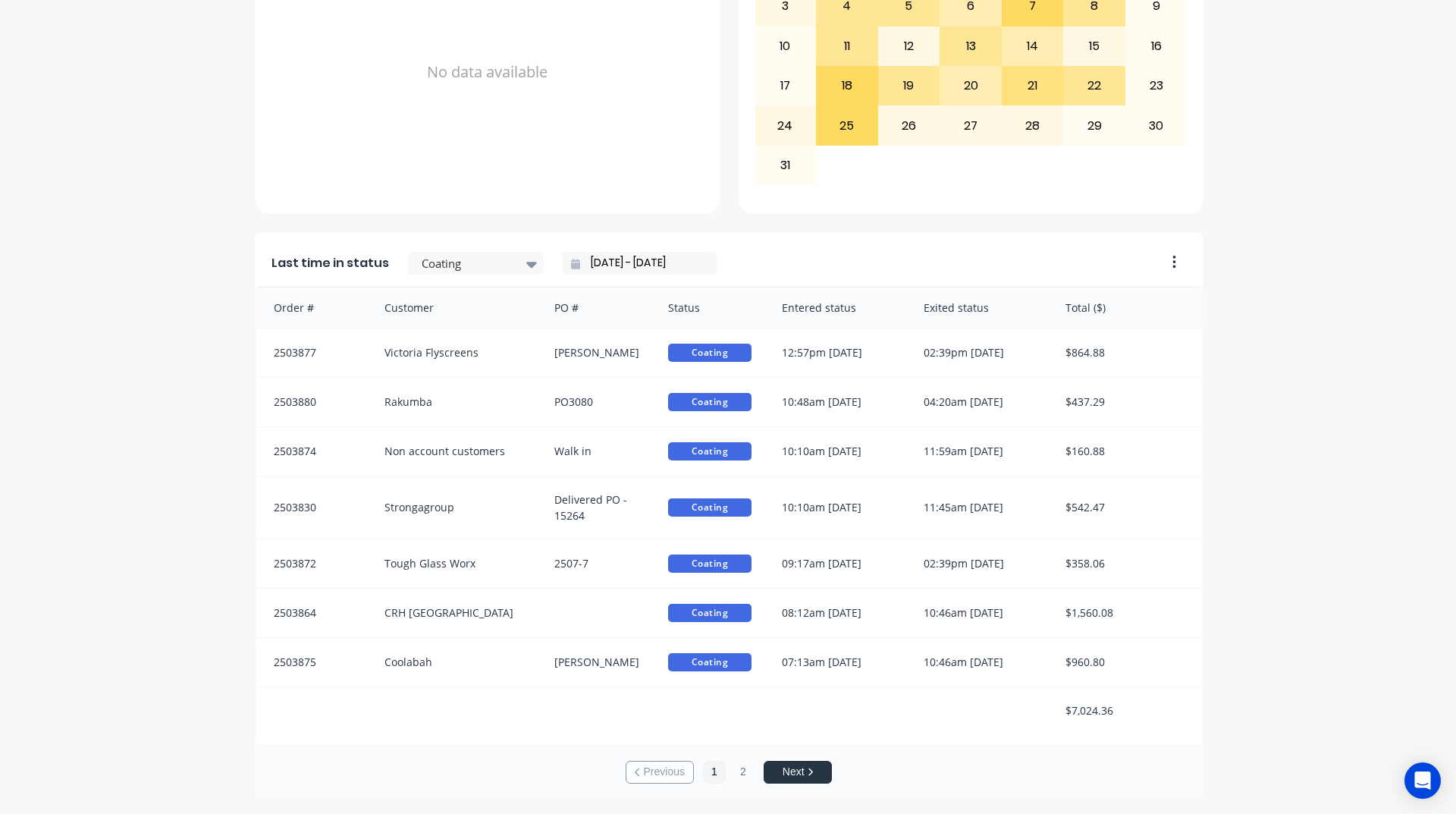
scroll to position [3, 0]
click at [588, 266] on input "[DATE] - [DATE]" at bounding box center [645, 263] width 130 height 23
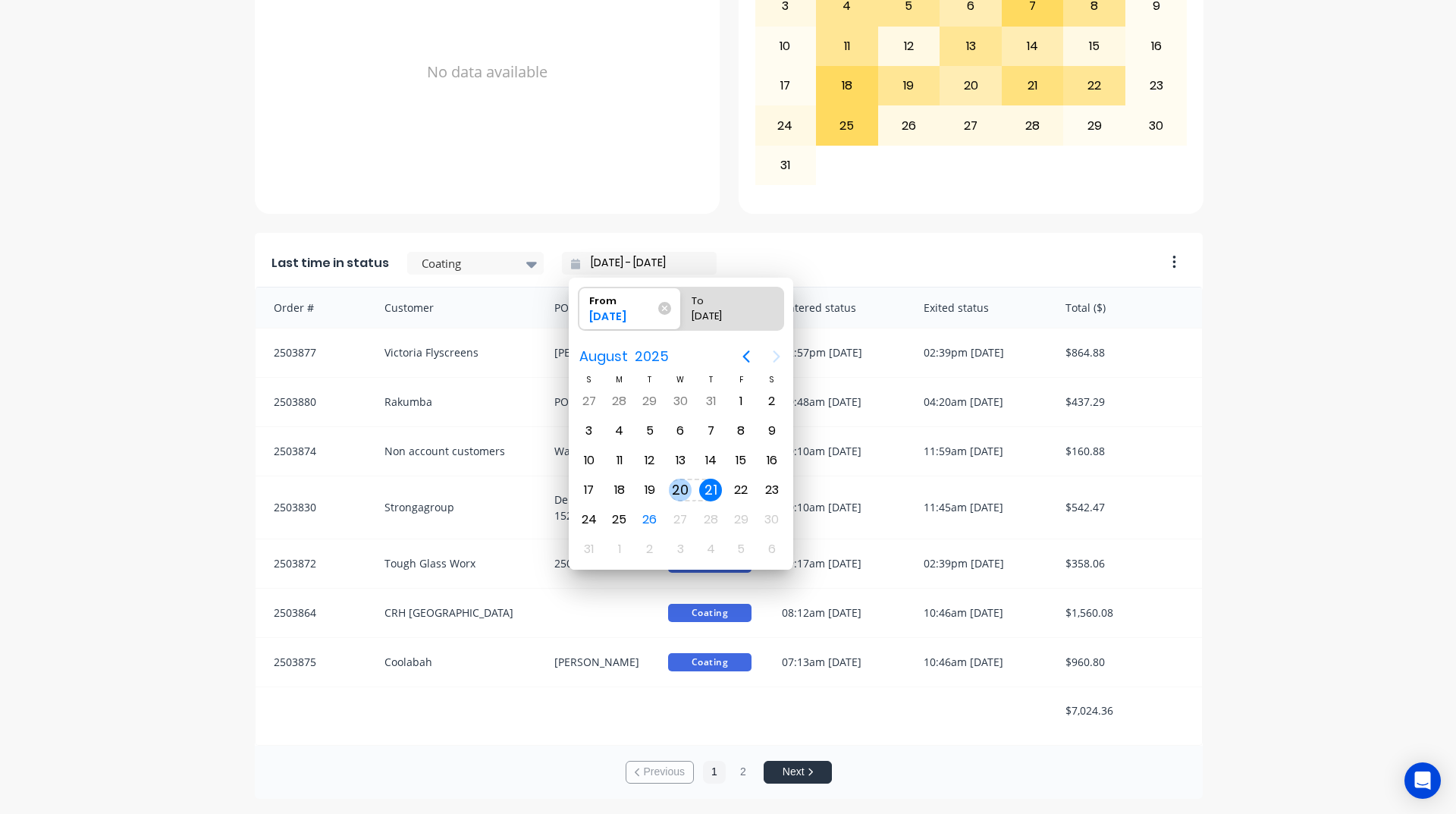
click at [630, 307] on div "From" at bounding box center [622, 297] width 77 height 21
click at [579, 307] on input "From [DATE]" at bounding box center [579, 308] width 1 height 42
click at [736, 403] on div "1" at bounding box center [740, 401] width 23 height 23
type input "[DATE] - [DATE]"
radio input "false"
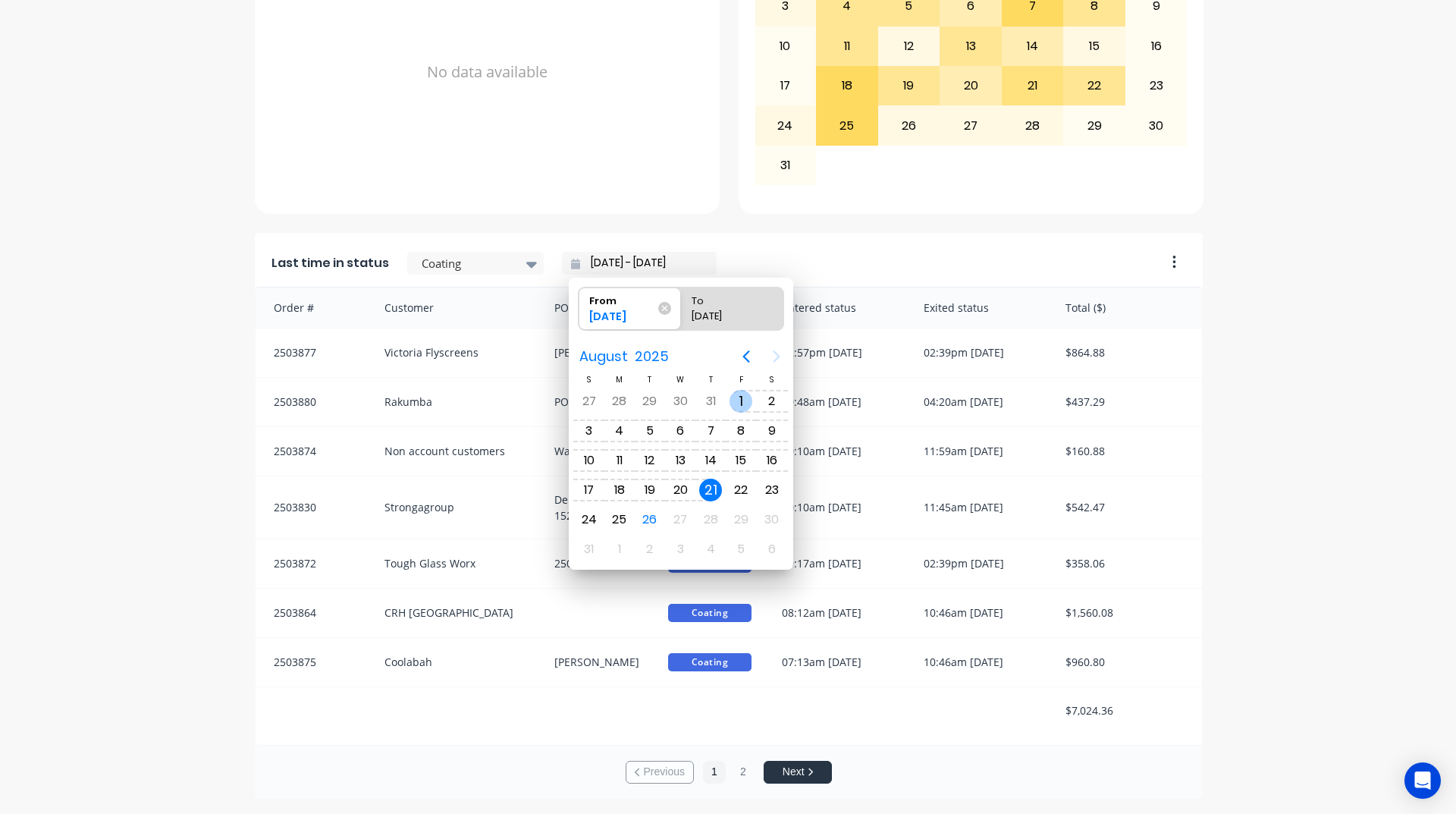
radio input "true"
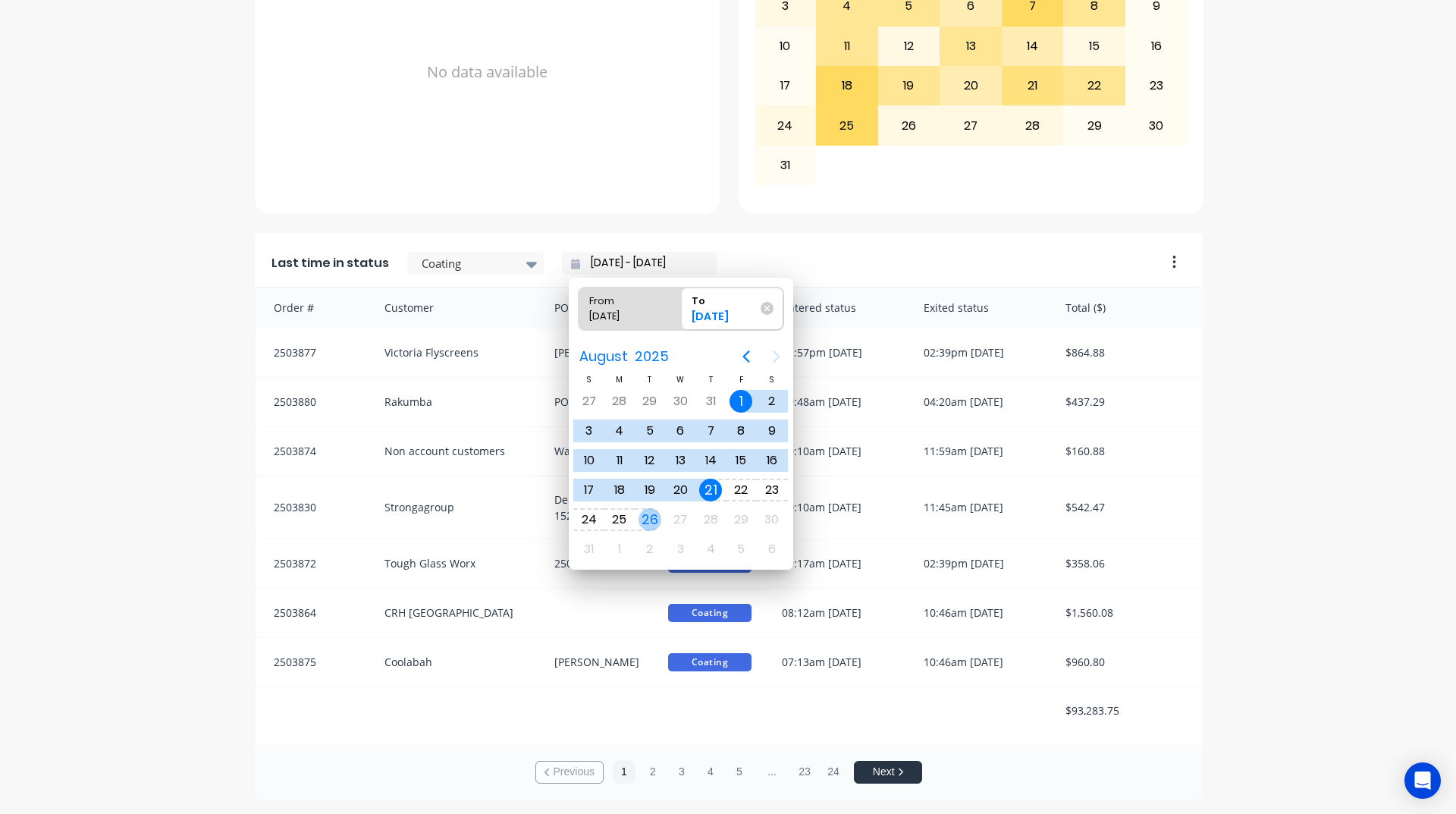
click at [655, 518] on div "26" at bounding box center [650, 519] width 23 height 23
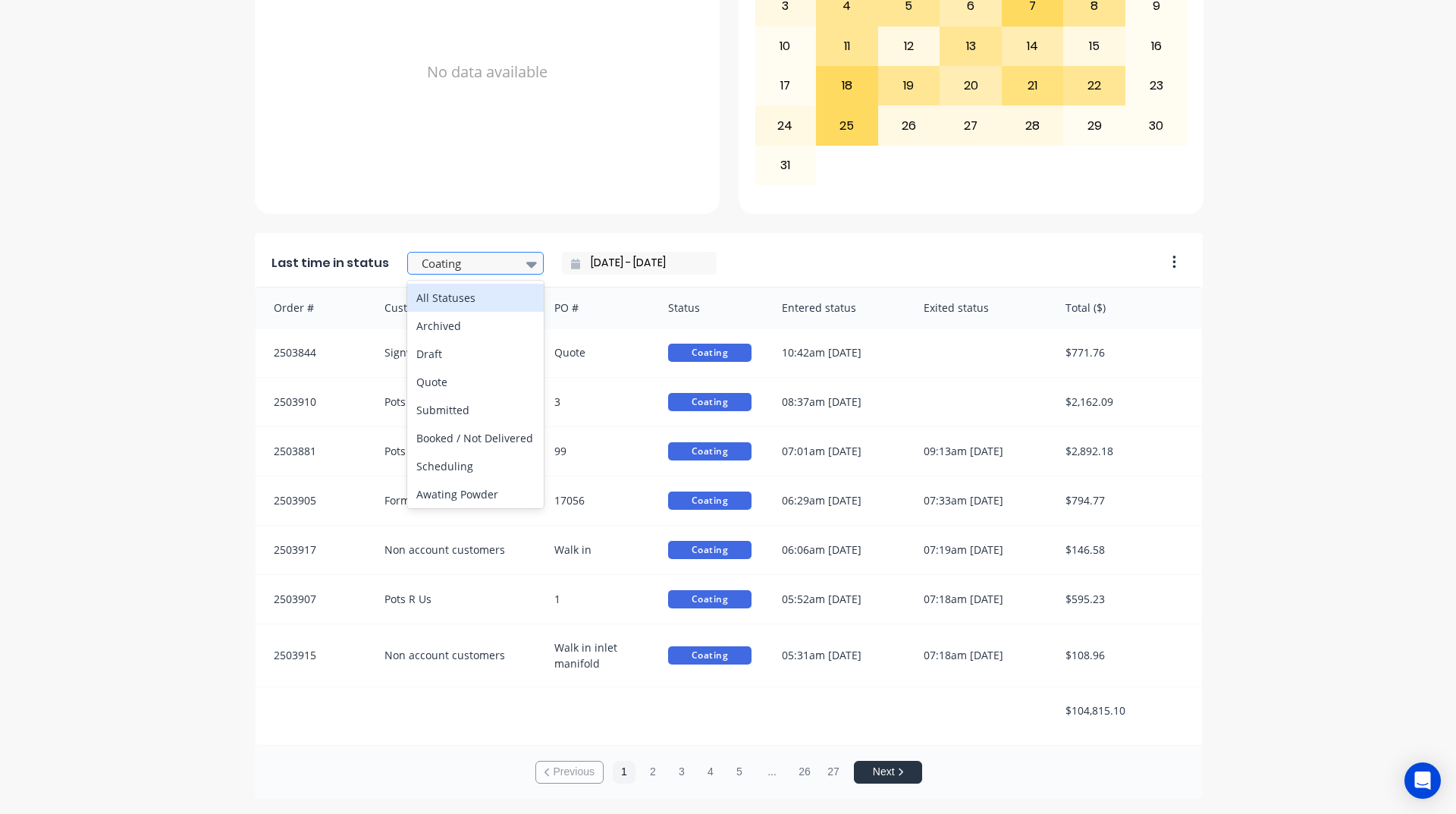
click at [497, 265] on div at bounding box center [468, 263] width 96 height 19
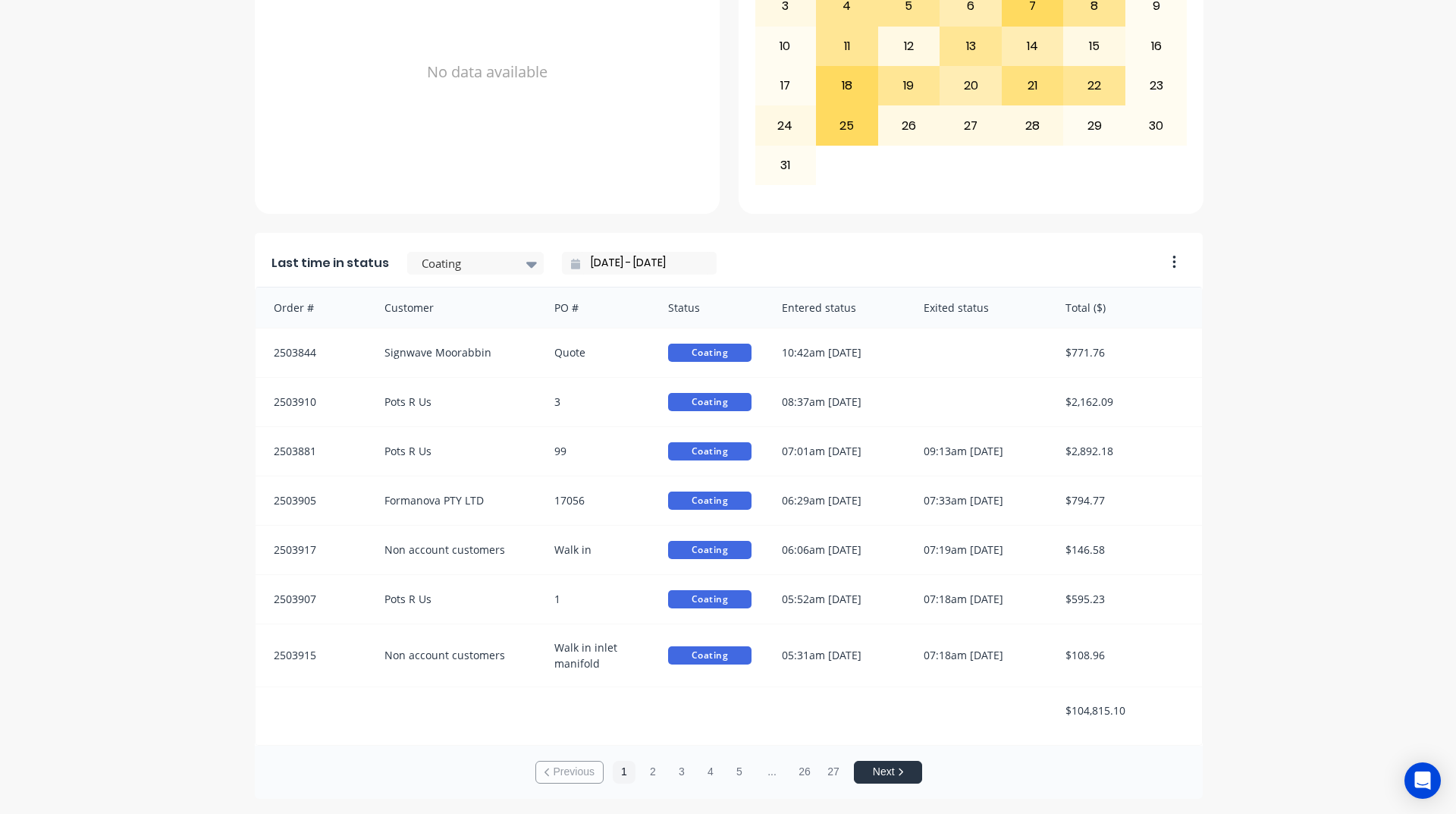
click at [580, 264] on input "[DATE] - [DATE]" at bounding box center [645, 263] width 130 height 23
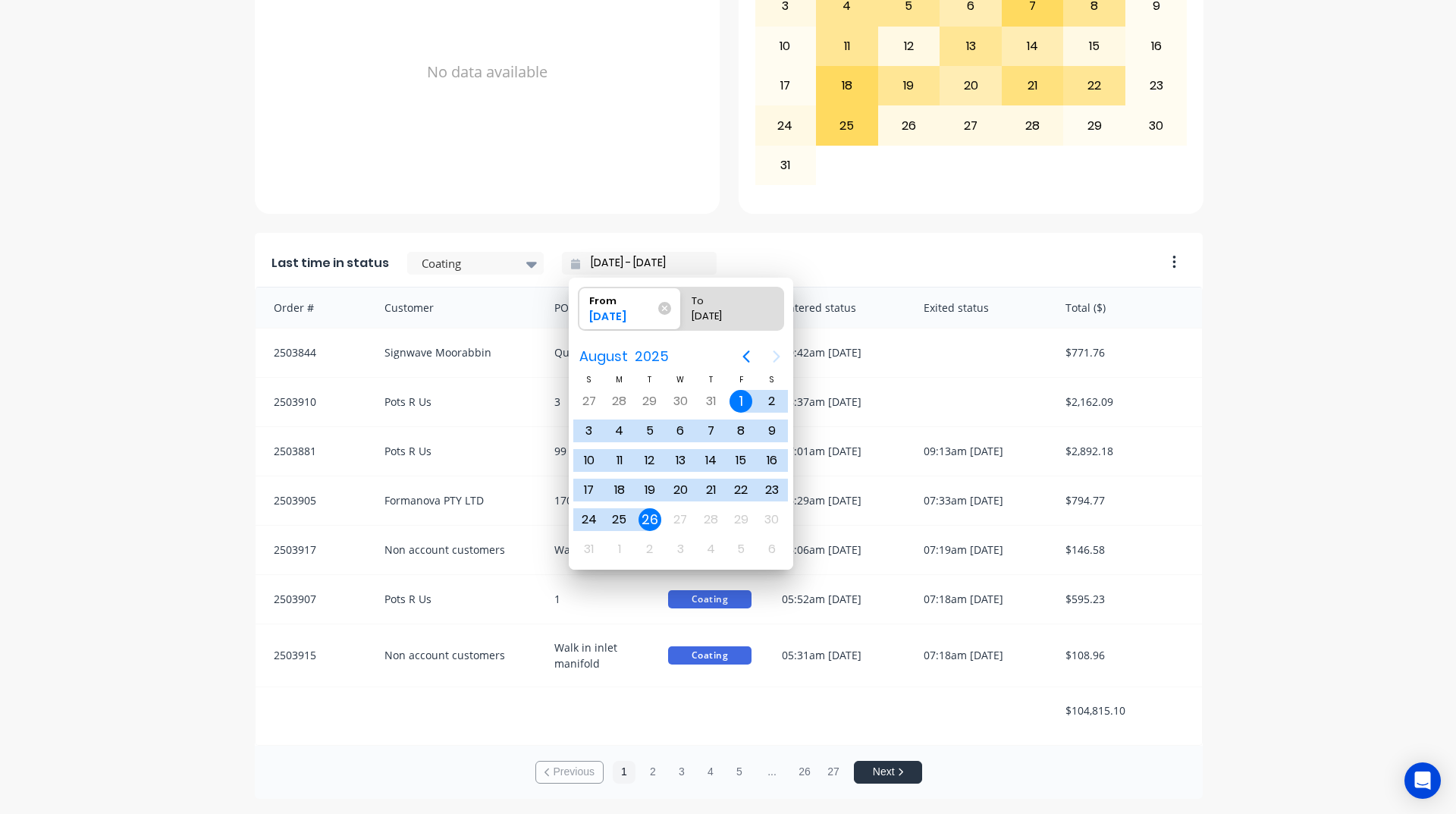
click at [651, 518] on div "26" at bounding box center [650, 519] width 23 height 23
type input "[DATE] - [DATE]"
radio input "false"
radio input "true"
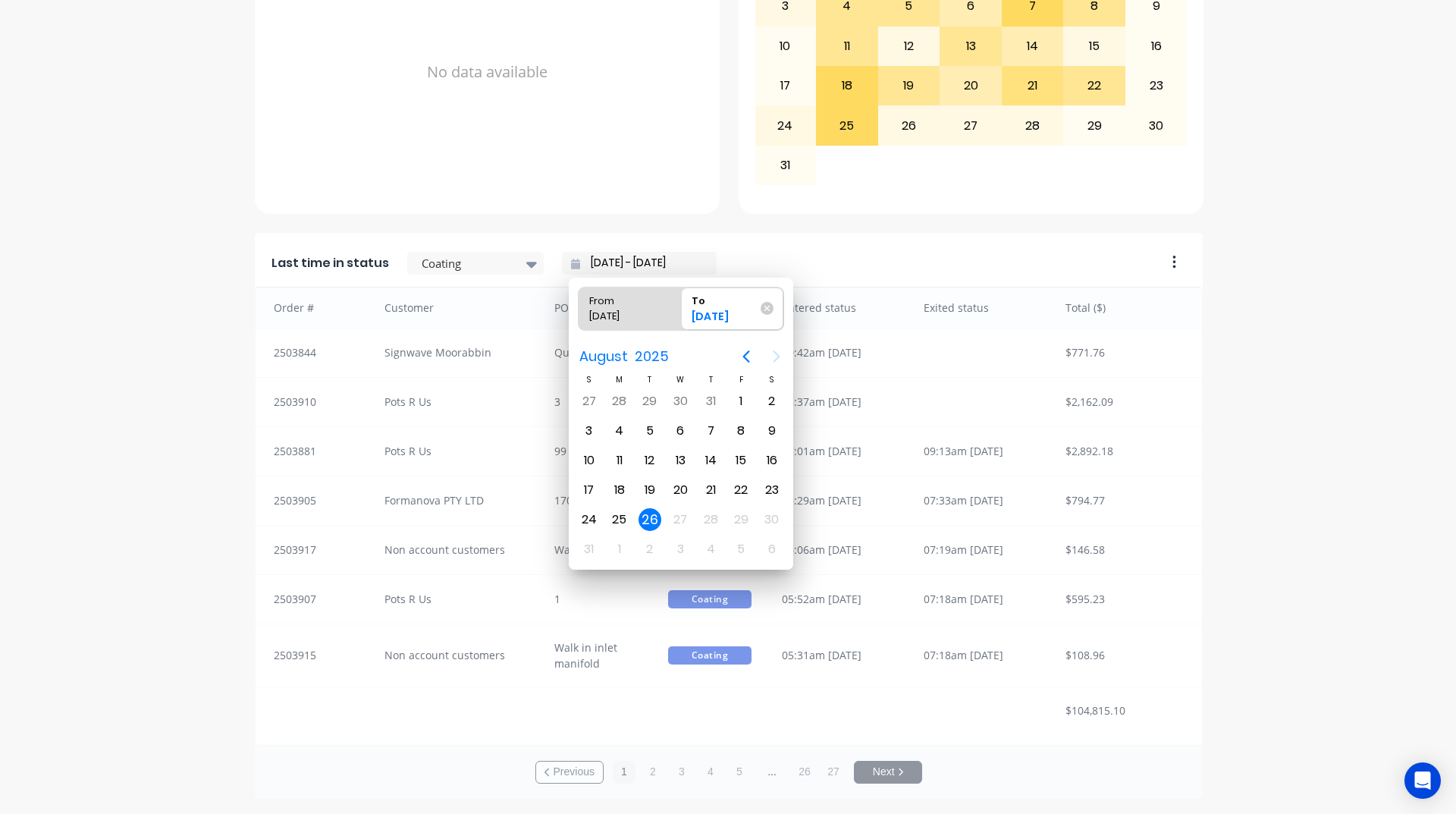
click at [651, 516] on div "26" at bounding box center [650, 519] width 23 height 23
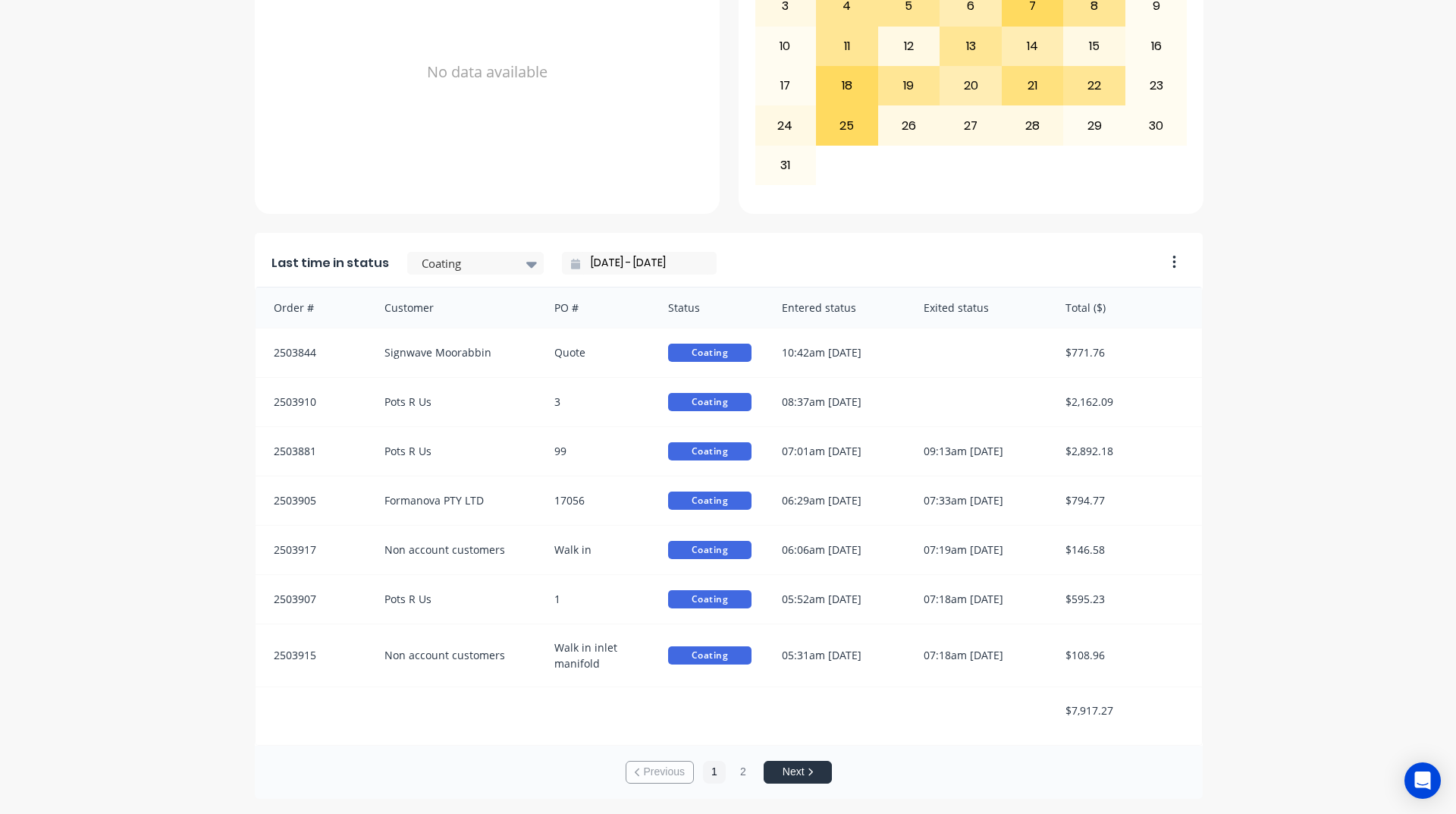
click at [571, 268] on icon at bounding box center [575, 263] width 9 height 11
click at [595, 264] on input "[DATE] - [DATE]" at bounding box center [645, 263] width 130 height 23
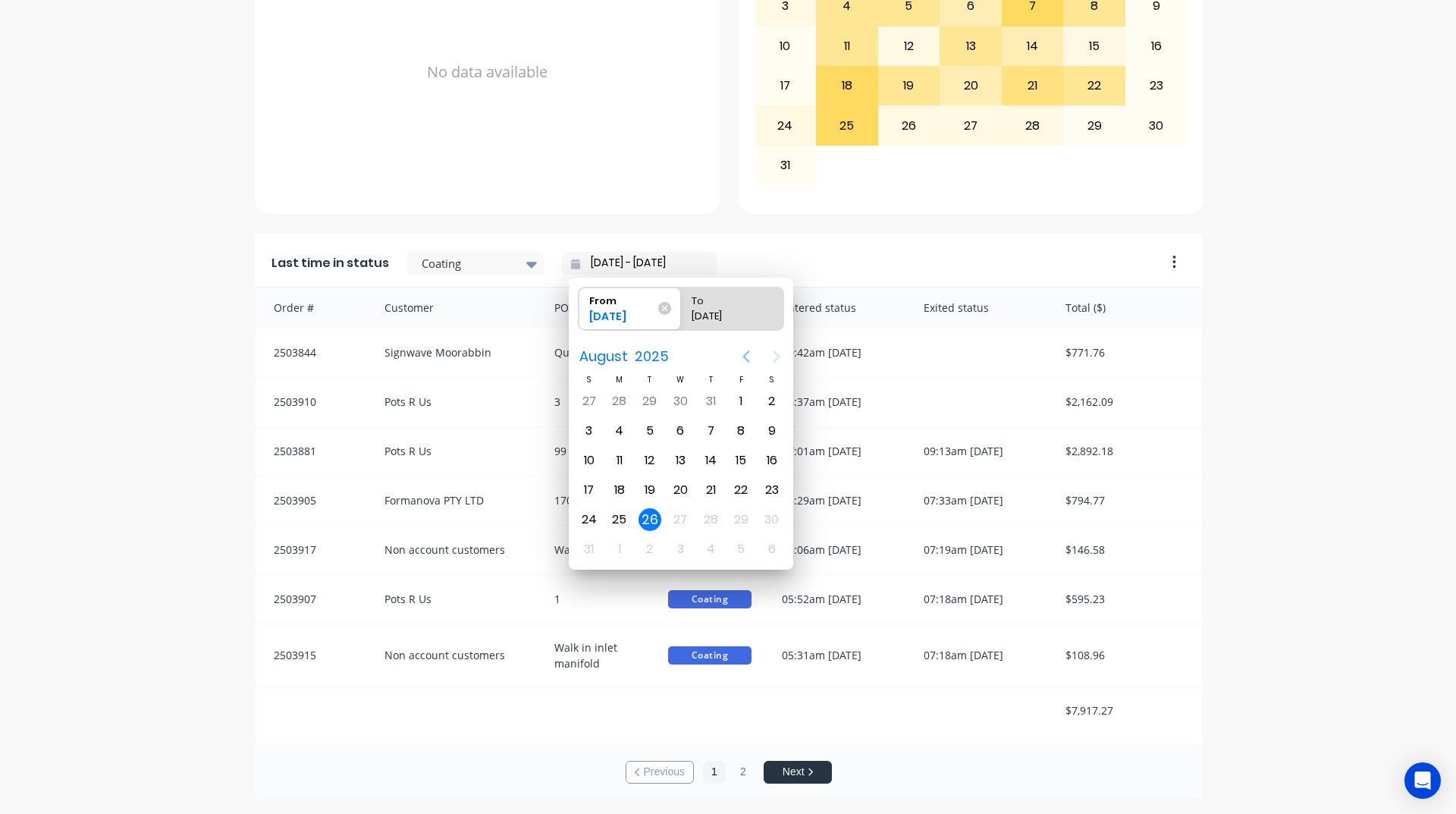
click at [739, 364] on icon "Previous page" at bounding box center [745, 356] width 18 height 18
drag, startPoint x: 640, startPoint y: 394, endPoint x: 656, endPoint y: 397, distance: 16.3
click at [640, 396] on div "1" at bounding box center [650, 401] width 23 height 23
type input "[DATE] - [DATE]"
radio input "false"
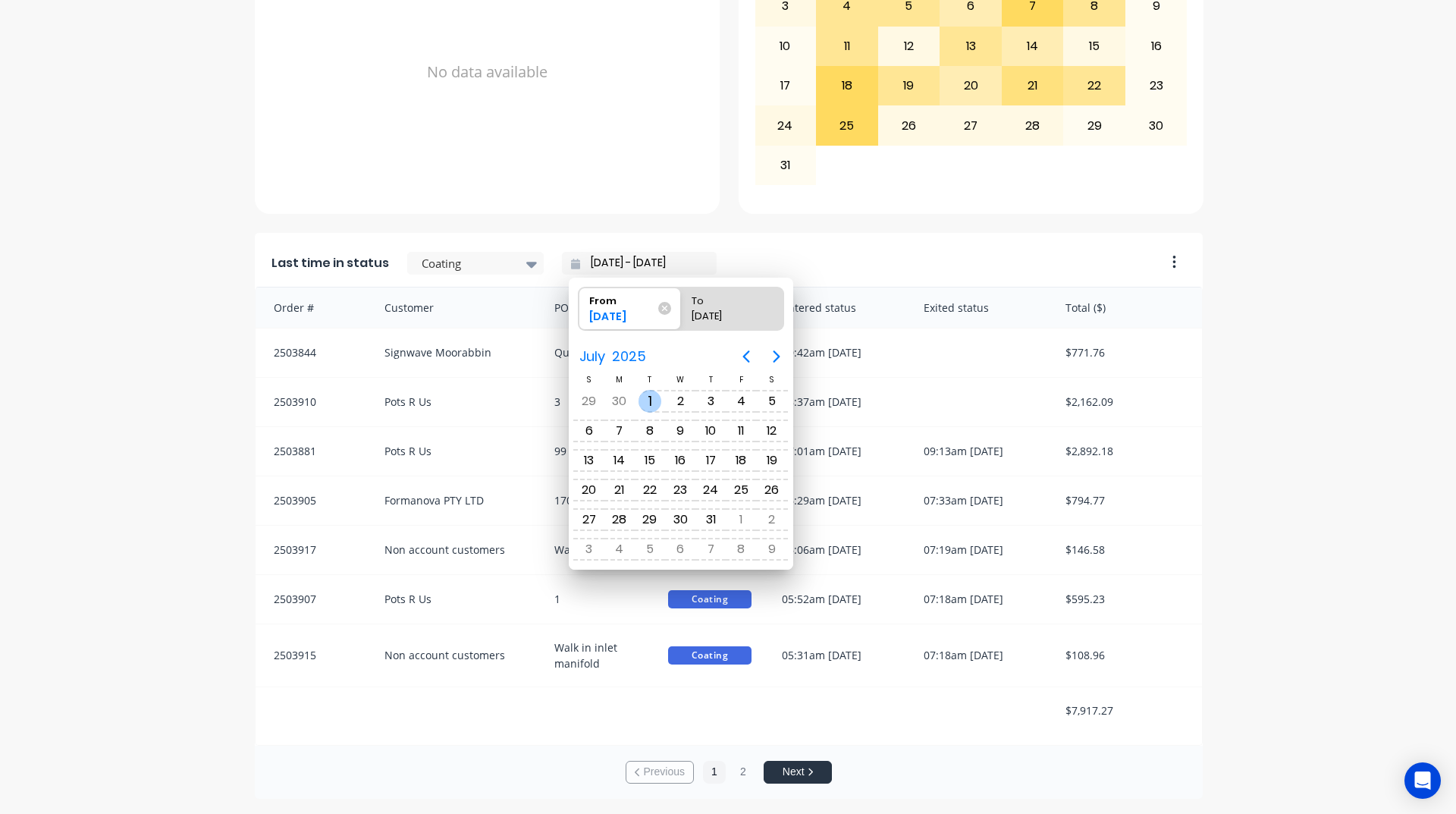
radio input "true"
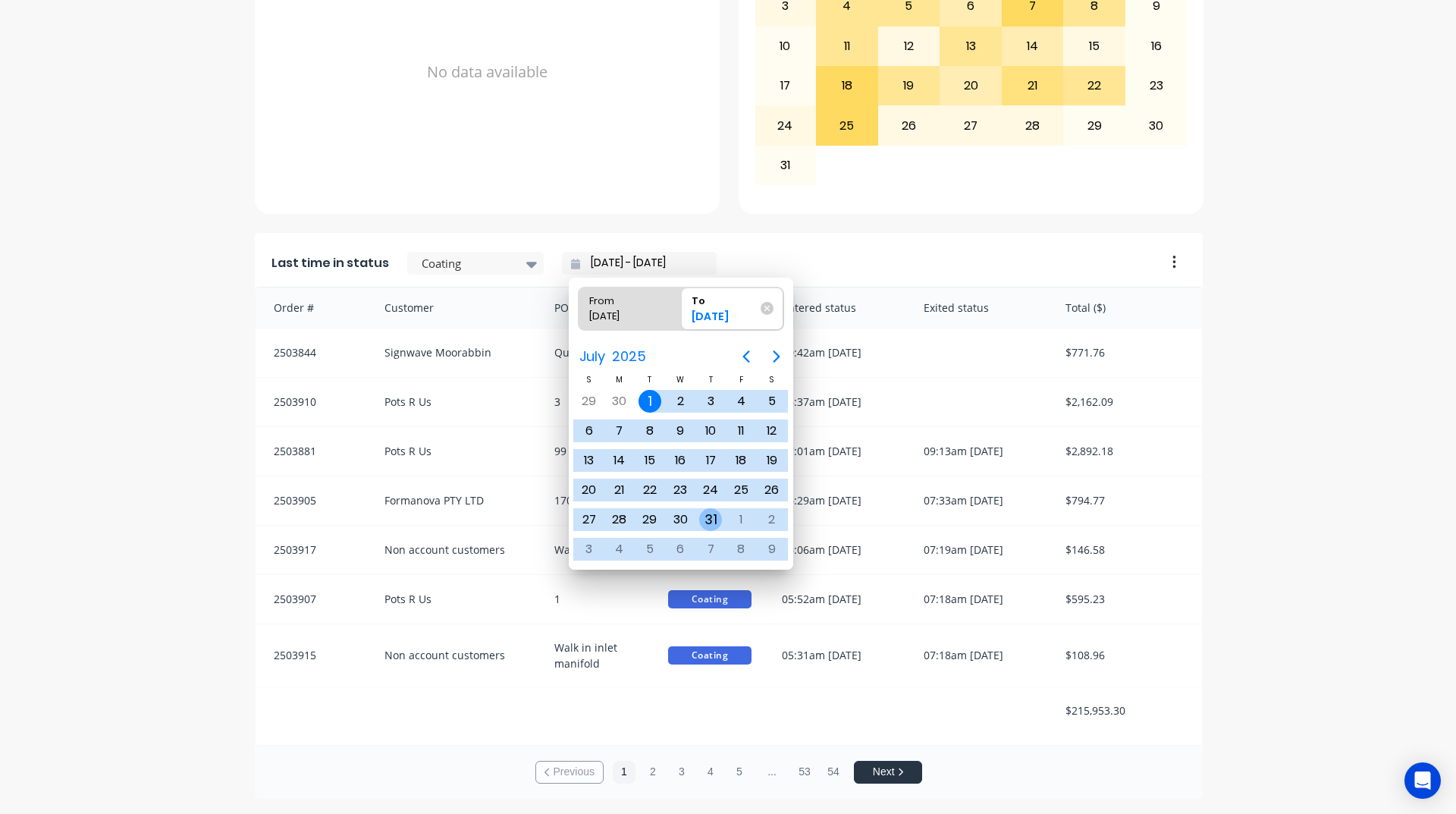
click at [705, 515] on div "31" at bounding box center [711, 519] width 23 height 23
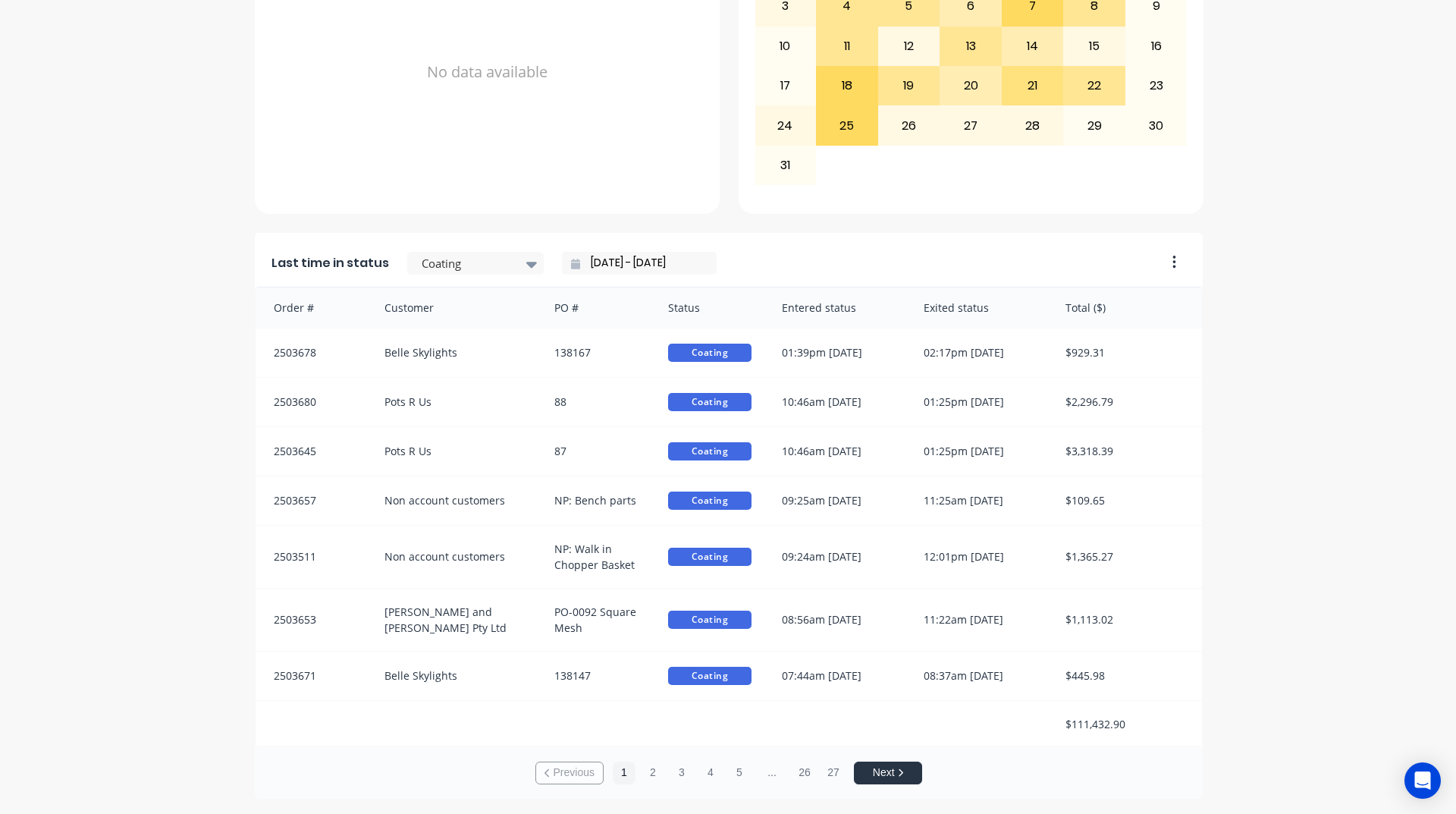
click at [571, 260] on icon at bounding box center [575, 263] width 9 height 11
click at [592, 267] on input "[DATE] - [DATE]" at bounding box center [645, 263] width 130 height 23
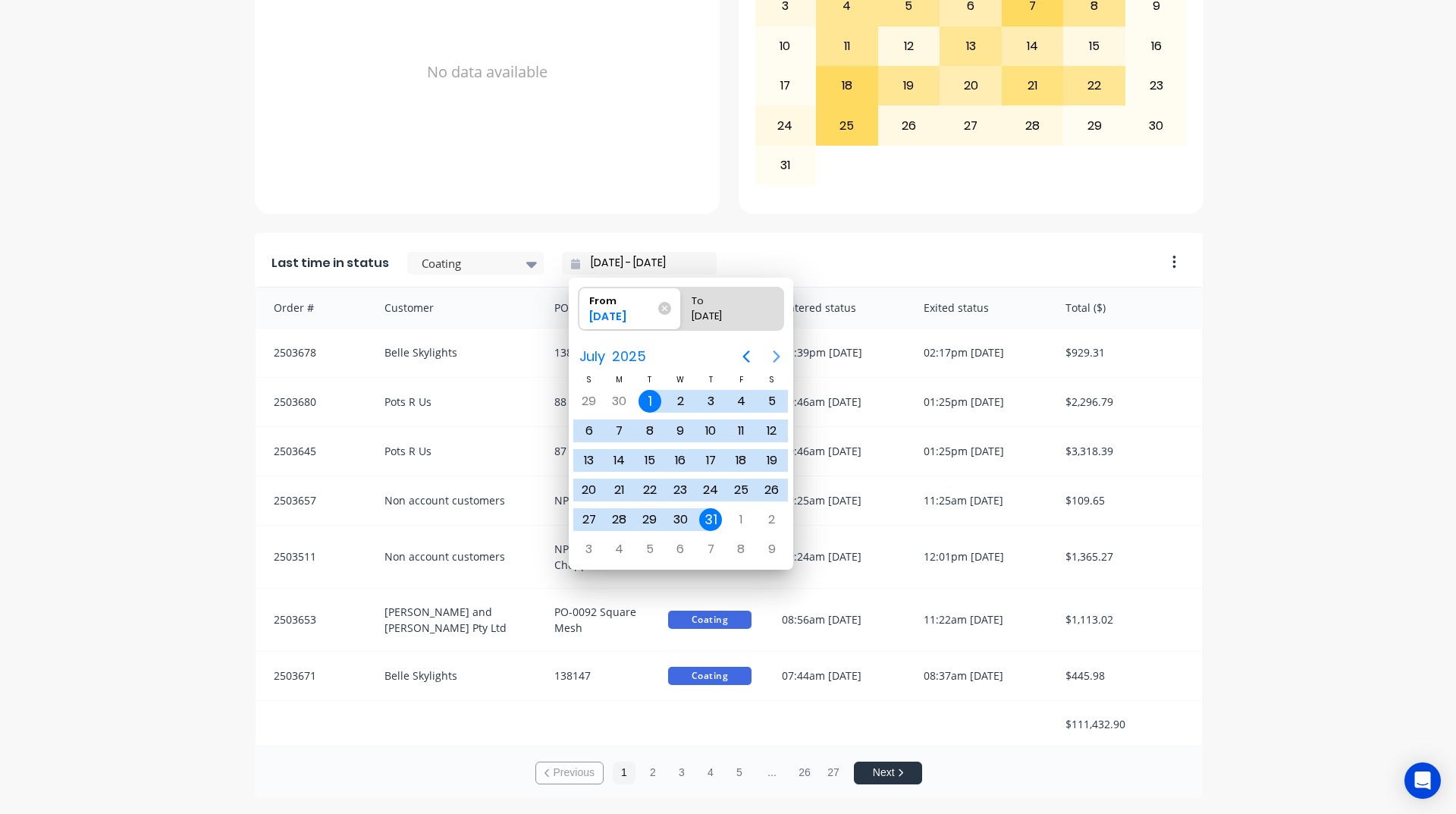
click at [777, 358] on icon "Next page" at bounding box center [777, 357] width 7 height 12
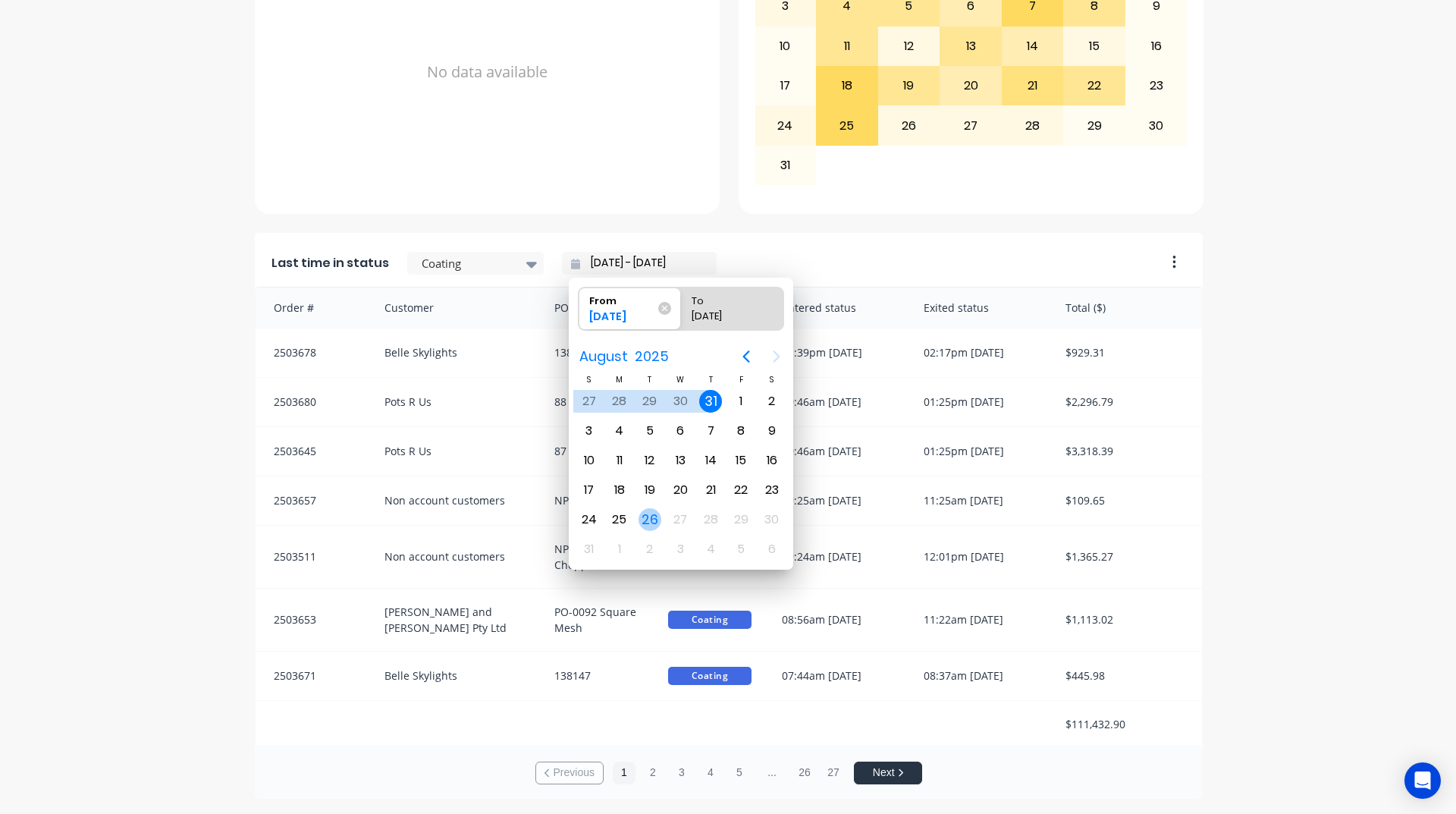
click at [653, 523] on div "26" at bounding box center [650, 519] width 23 height 23
type input "[DATE] - [DATE]"
radio input "false"
radio input "true"
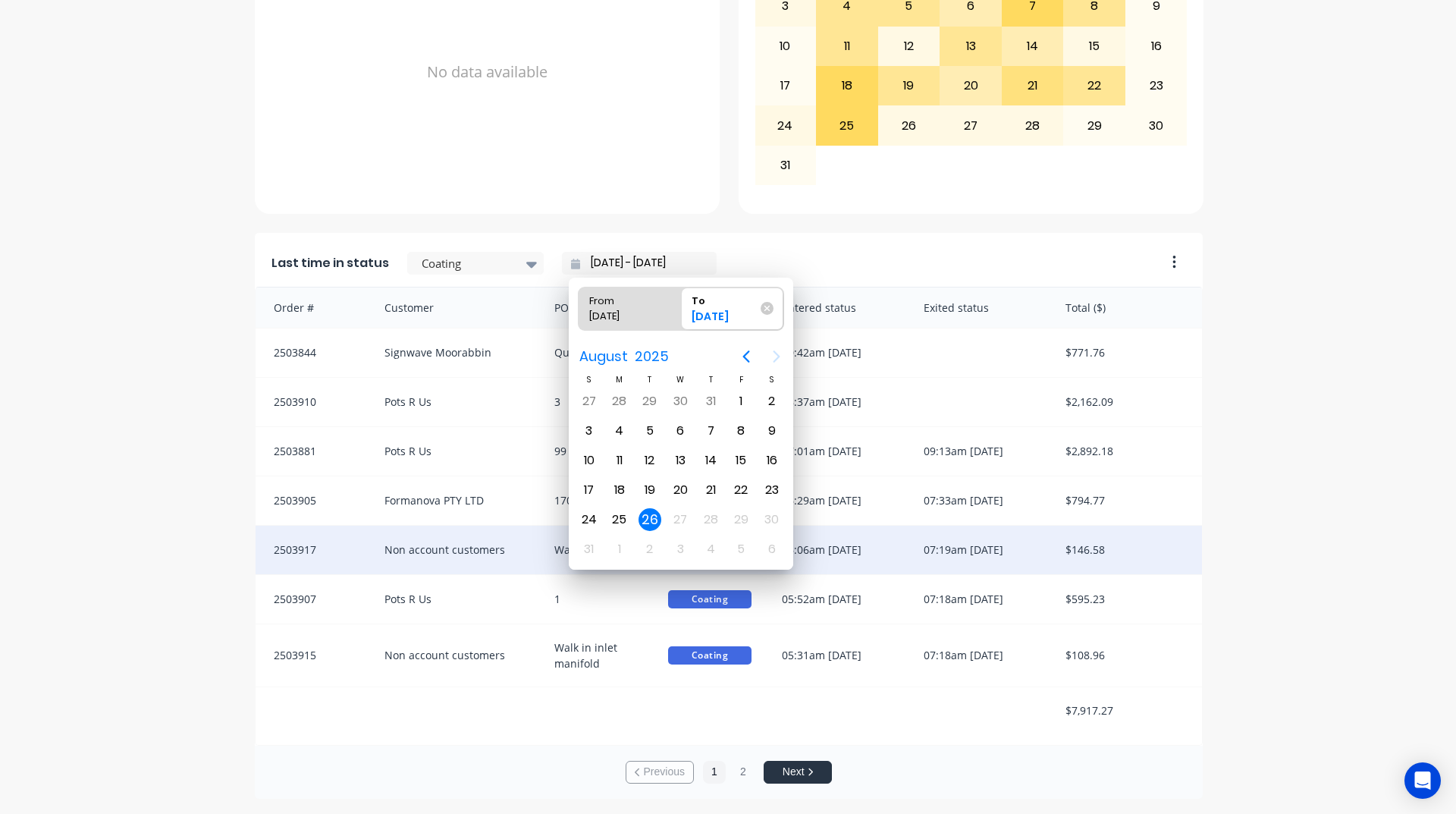
click at [468, 186] on div "Orders by status Orders by required date [DATE] S M T W T F S 29 30 1 2 3 4 5 6…" at bounding box center [728, 223] width 947 height 1151
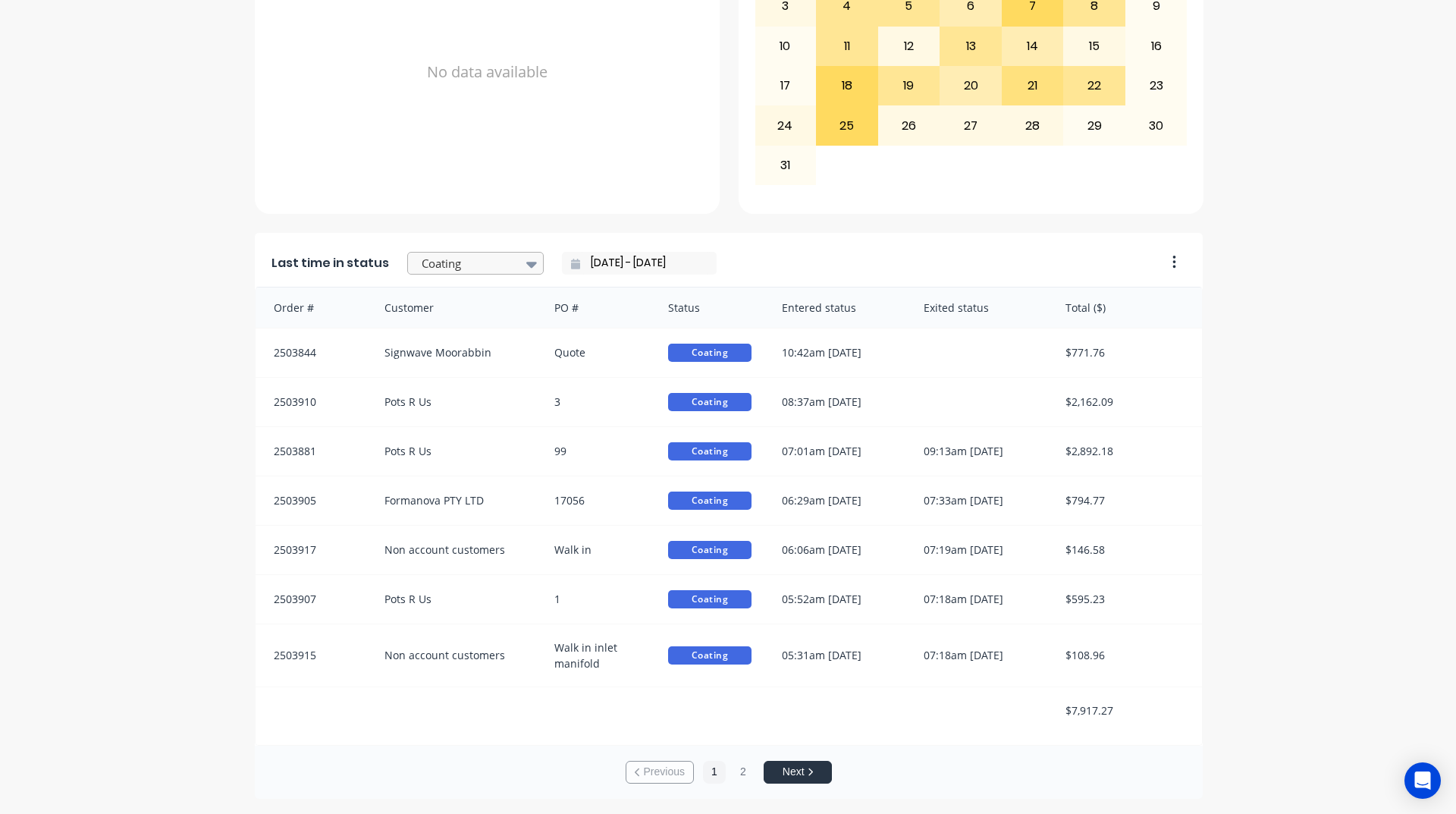
drag, startPoint x: 421, startPoint y: 250, endPoint x: 423, endPoint y: 257, distance: 7.3
click at [422, 257] on div "Last time in status Coating [DATE] - [DATE]" at bounding box center [706, 258] width 901 height 56
click at [423, 260] on div at bounding box center [468, 263] width 96 height 19
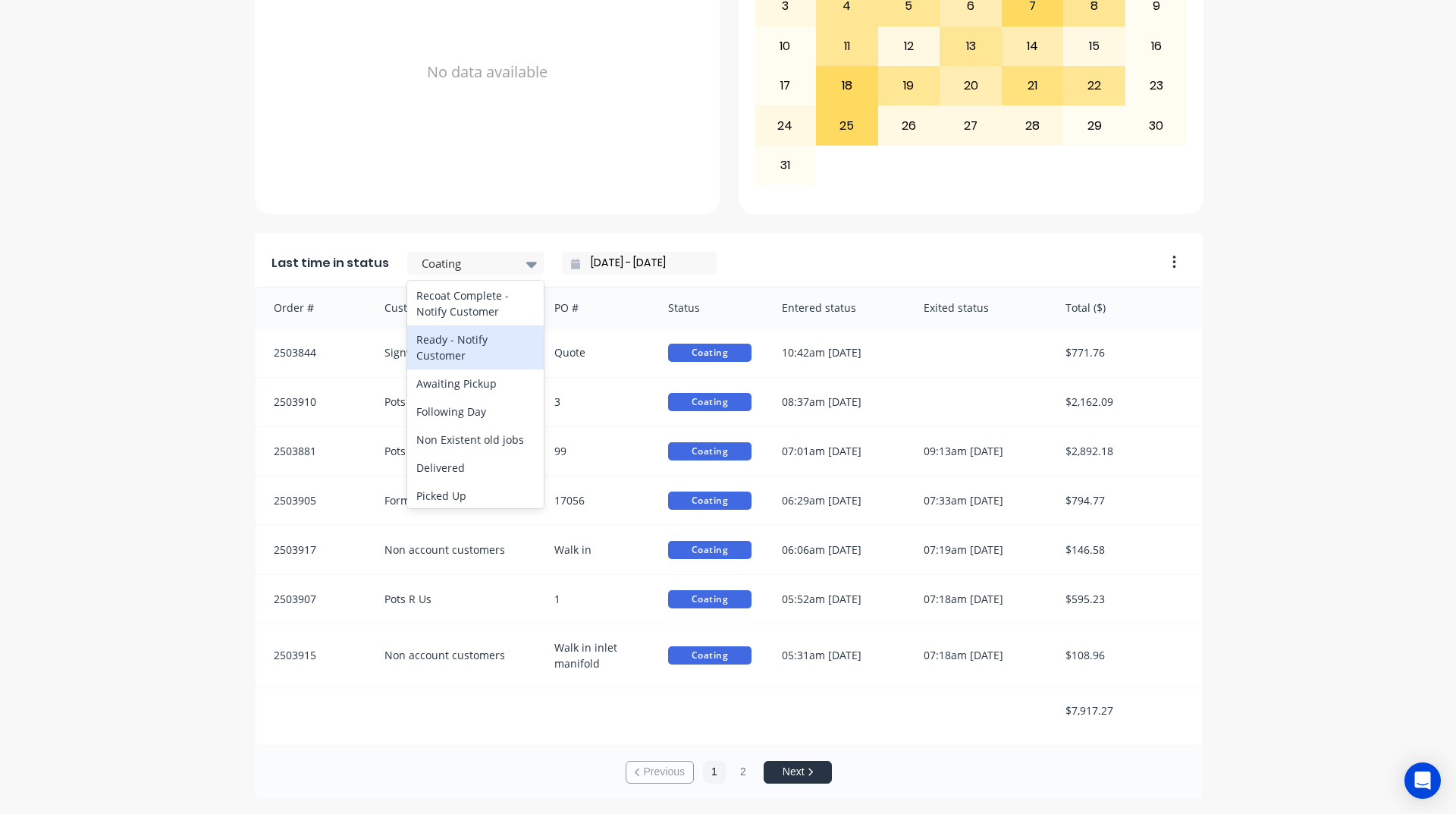
scroll to position [759, 0]
click at [455, 359] on div "Ready - Notify Customer" at bounding box center [475, 343] width 136 height 44
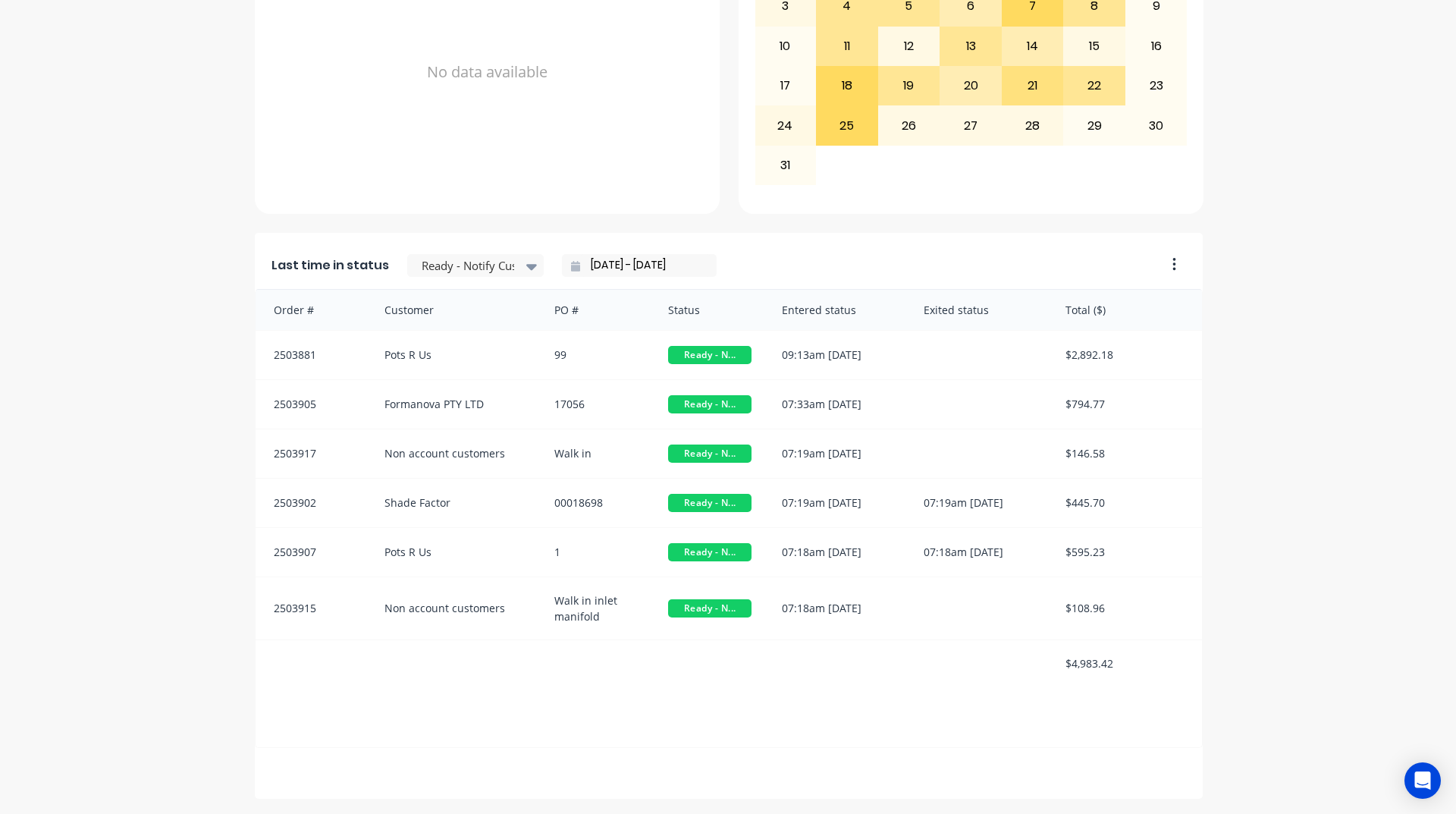
scroll to position [0, 0]
drag, startPoint x: 605, startPoint y: 273, endPoint x: 606, endPoint y: 263, distance: 10.0
click at [605, 270] on input "[DATE] - [DATE]" at bounding box center [645, 265] width 130 height 23
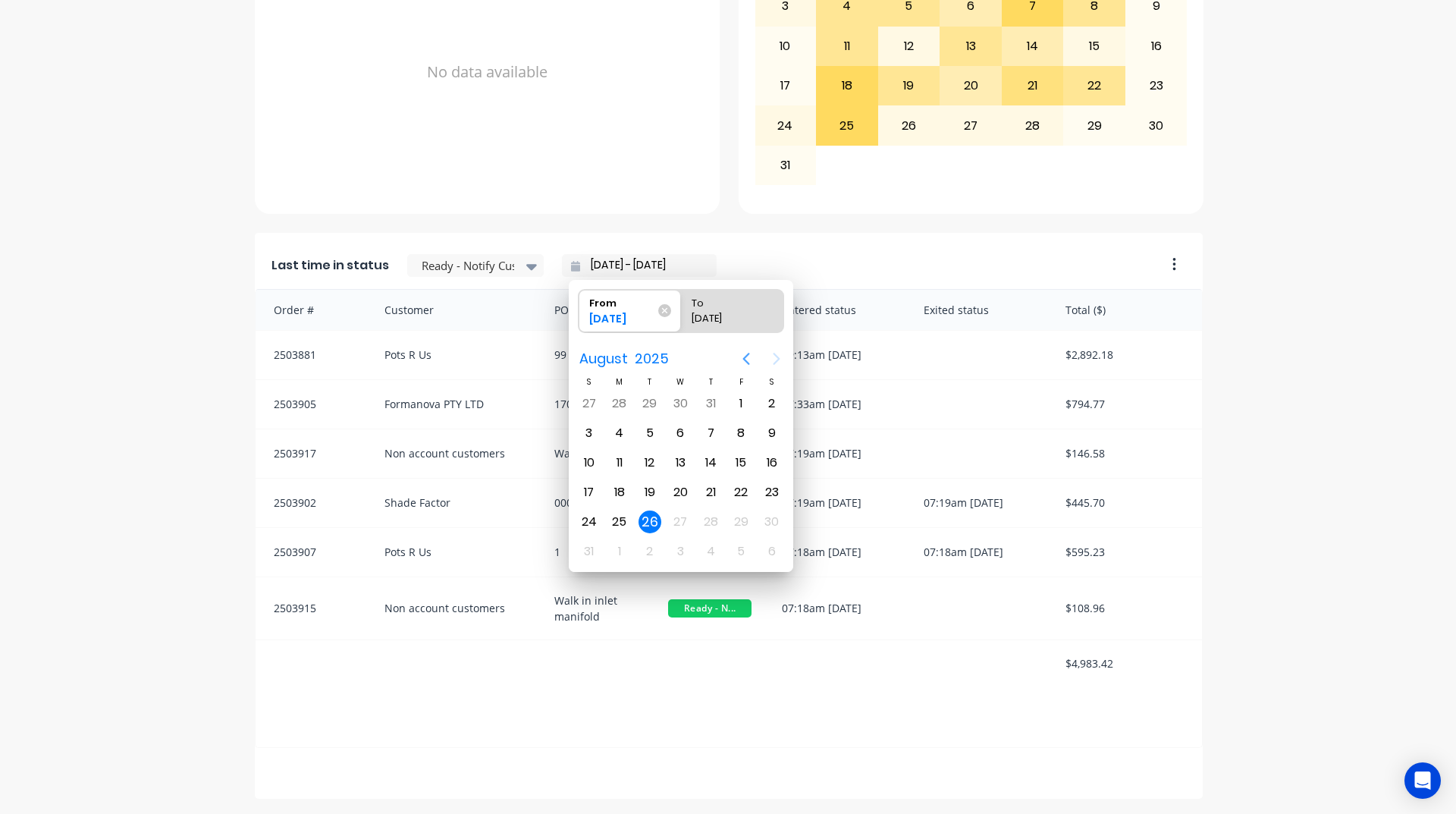
click at [739, 367] on icon "Previous page" at bounding box center [745, 358] width 18 height 18
click at [653, 414] on div "[DATE]" at bounding box center [650, 403] width 30 height 29
type input "[DATE] - [DATE]"
radio input "false"
radio input "true"
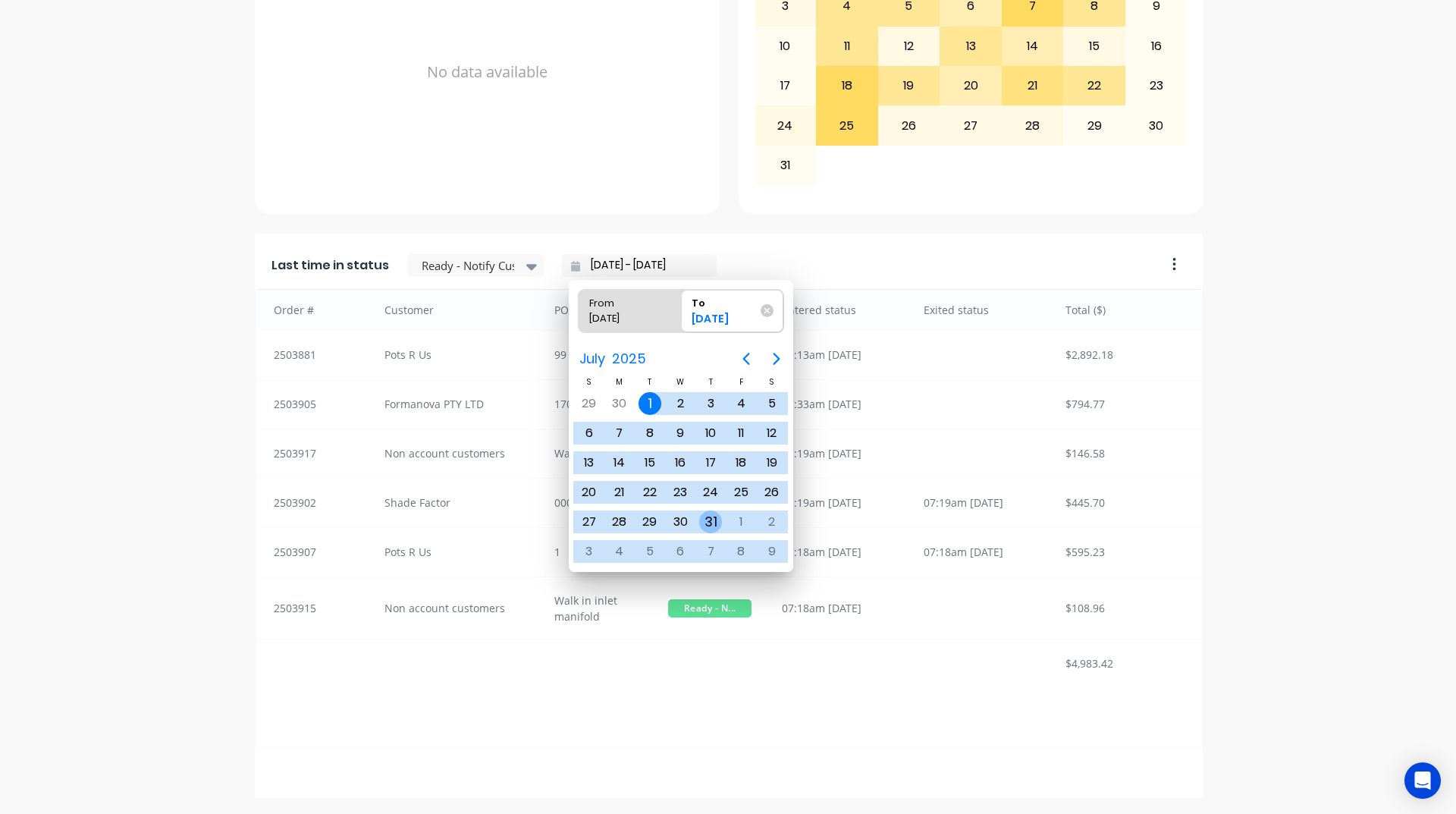
click at [708, 533] on div "31" at bounding box center [711, 522] width 23 height 23
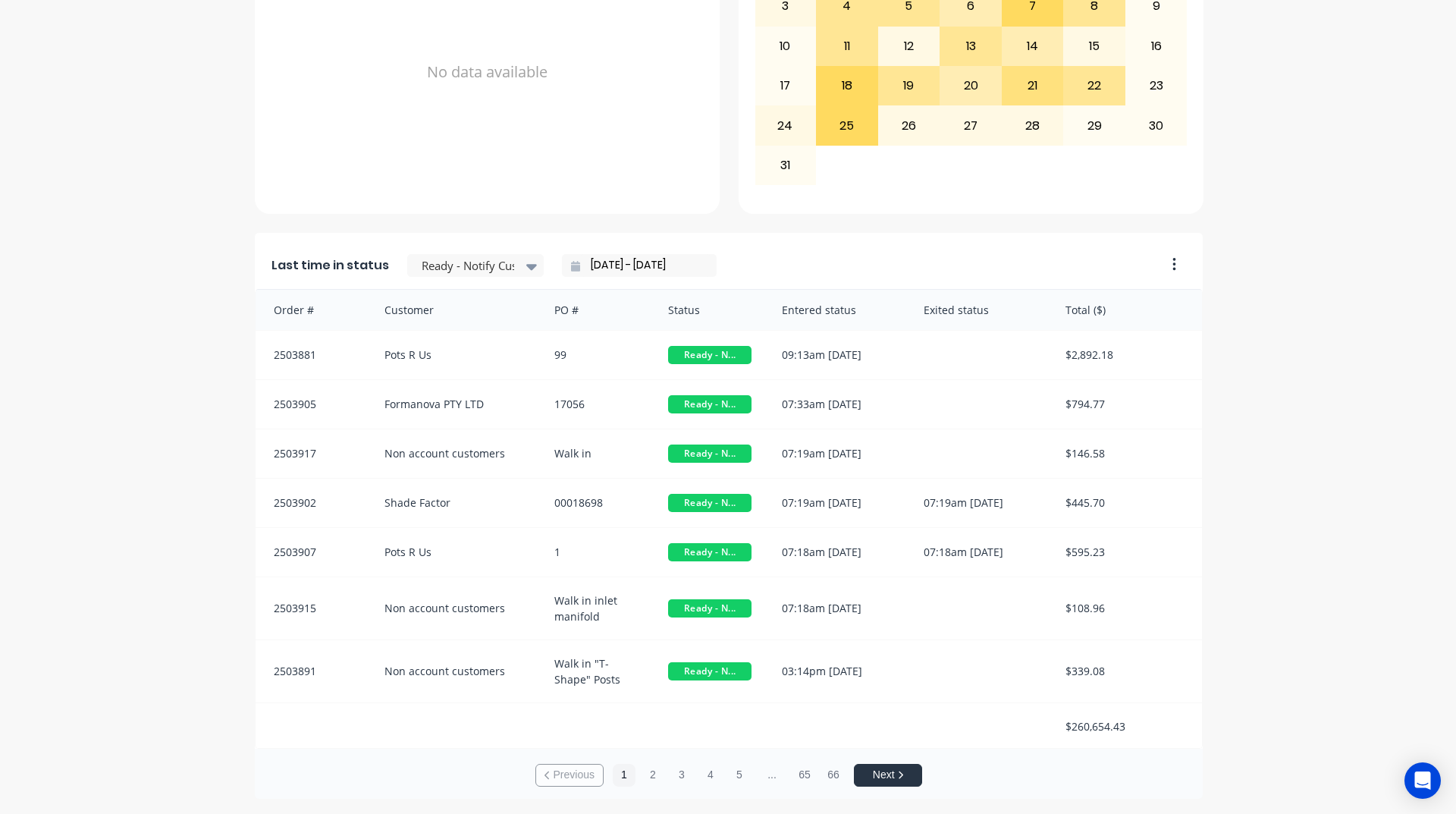
scroll to position [2, 0]
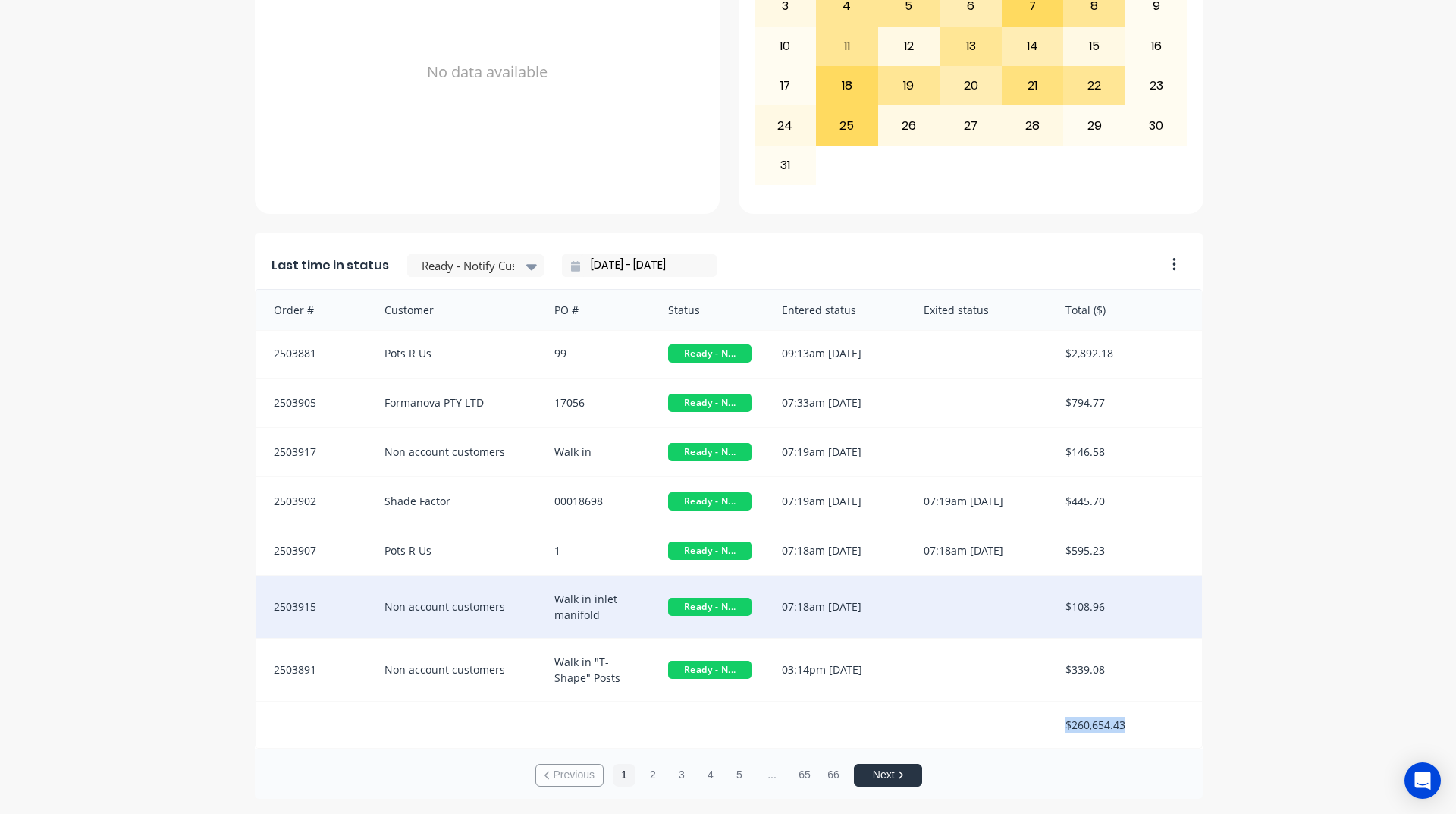
drag, startPoint x: 1097, startPoint y: 733, endPoint x: 915, endPoint y: 630, distance: 209.1
click at [1119, 724] on div "$260,654.43" at bounding box center [1126, 724] width 152 height 47
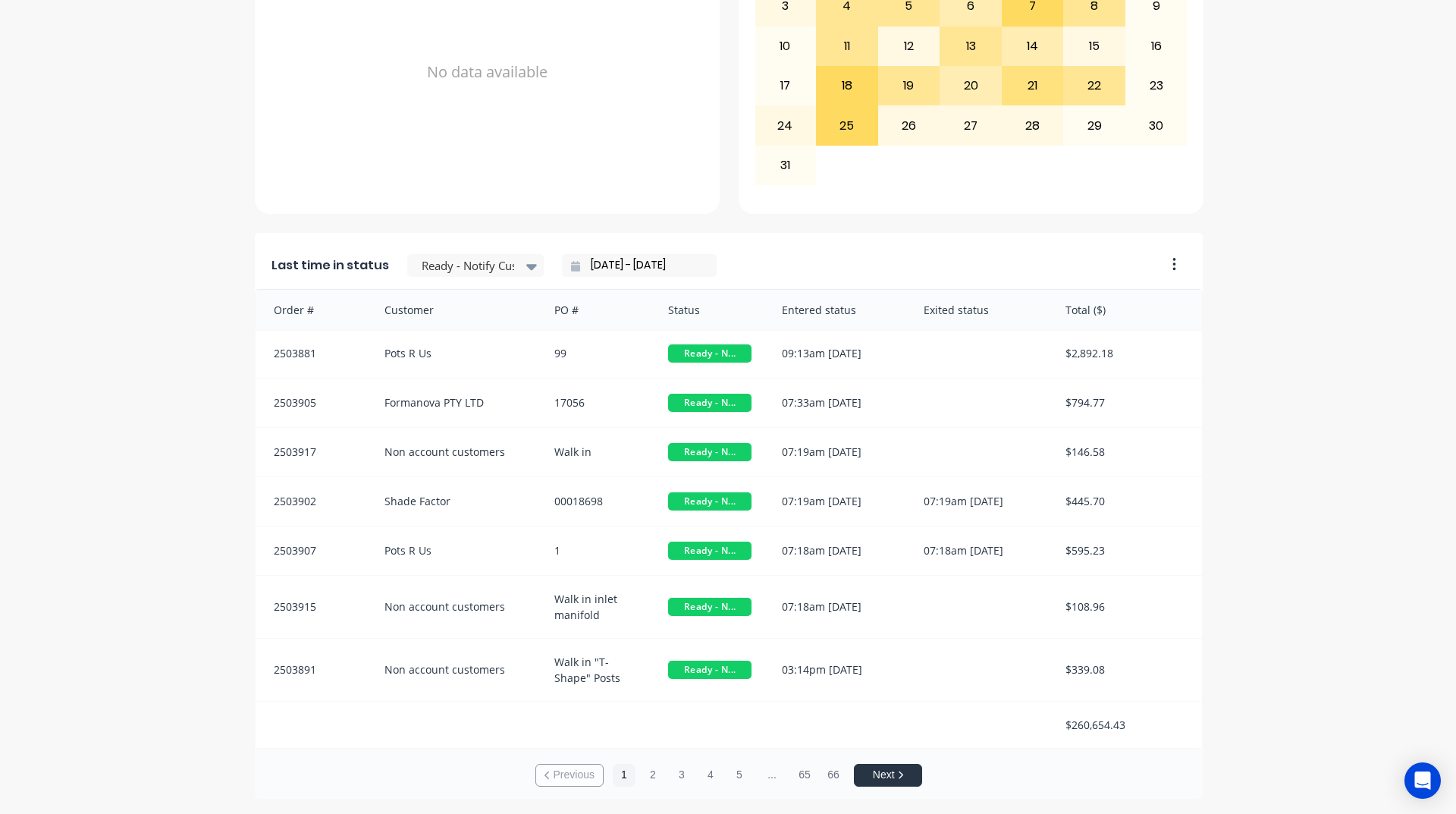
click at [1185, 750] on div "Previous 1 2 3 4 5 ... 65 66 Next" at bounding box center [728, 775] width 948 height 53
click at [495, 272] on div at bounding box center [468, 266] width 96 height 19
click at [466, 424] on div "Coating" at bounding box center [475, 409] width 136 height 28
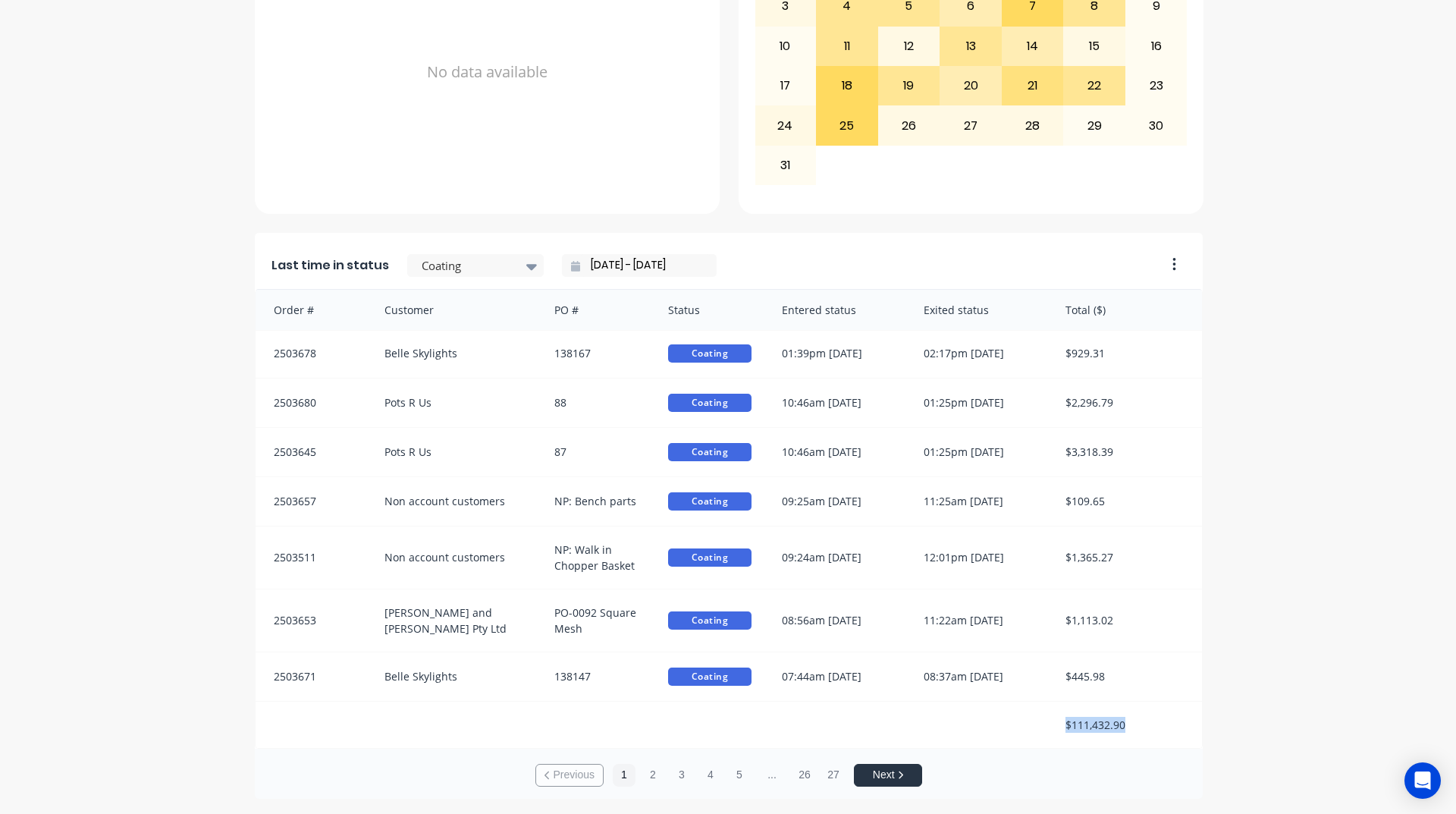
drag, startPoint x: 1033, startPoint y: 720, endPoint x: 1134, endPoint y: 734, distance: 102.0
click at [1134, 734] on div "$111,432.90" at bounding box center [729, 724] width 947 height 47
click at [520, 268] on div at bounding box center [531, 266] width 23 height 25
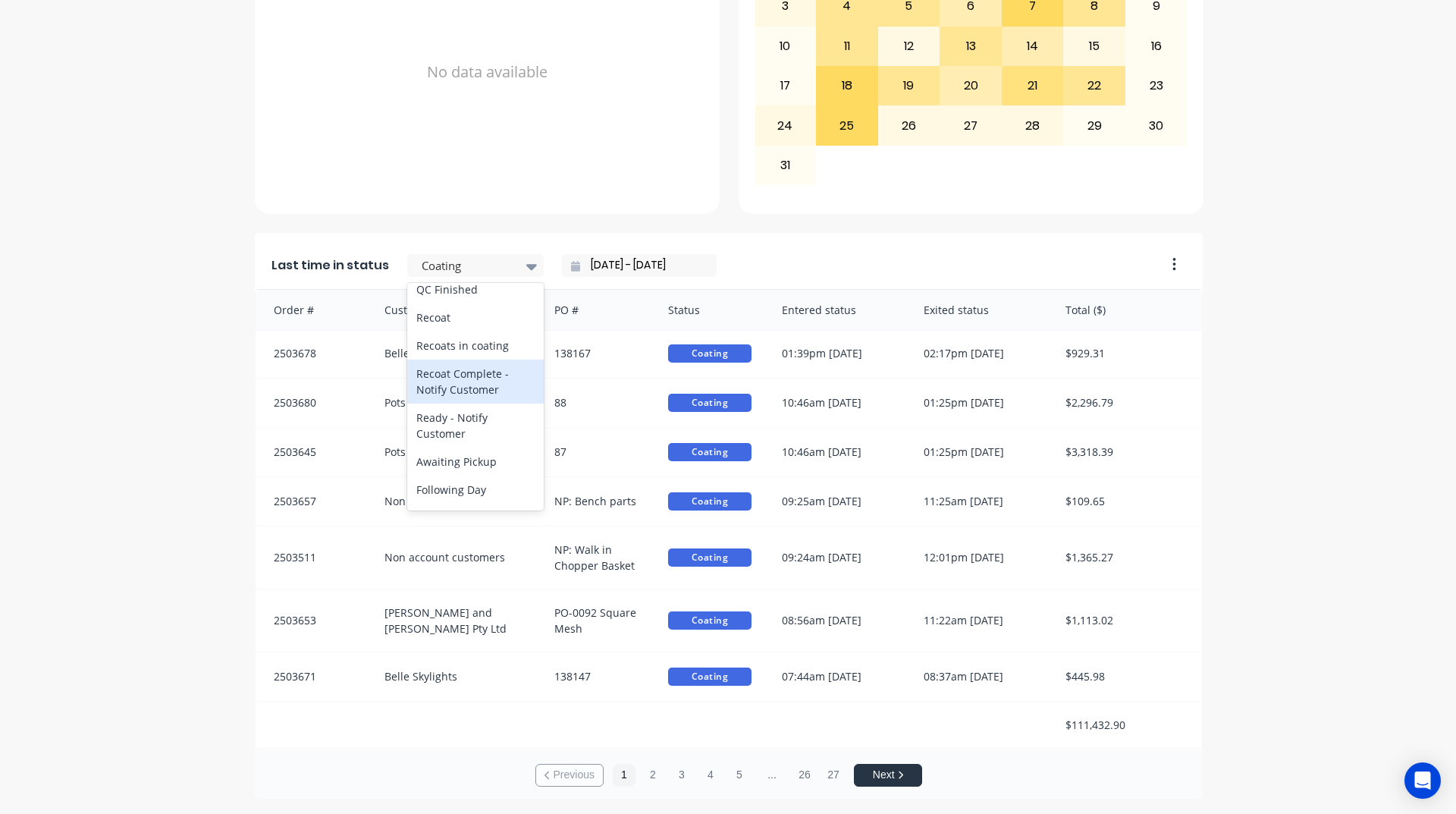
scroll to position [683, 0]
click at [461, 424] on div "Ready - Notify Customer" at bounding box center [475, 403] width 136 height 44
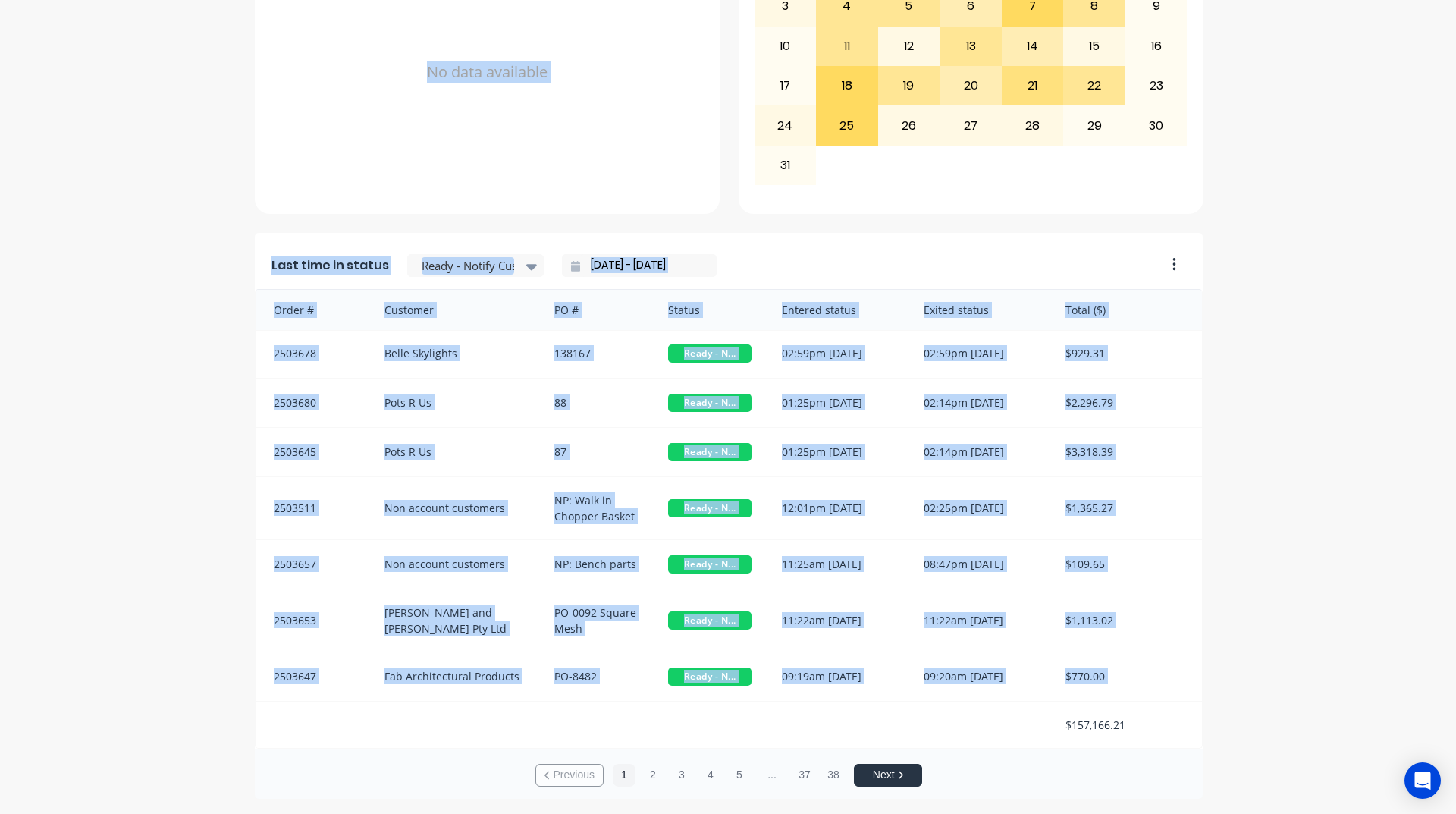
drag, startPoint x: 1054, startPoint y: 716, endPoint x: 1194, endPoint y: 749, distance: 143.8
click at [1198, 745] on div "A Class Powder Coating Create sales order Create purchase order Overview Select…" at bounding box center [728, 110] width 1456 height 1376
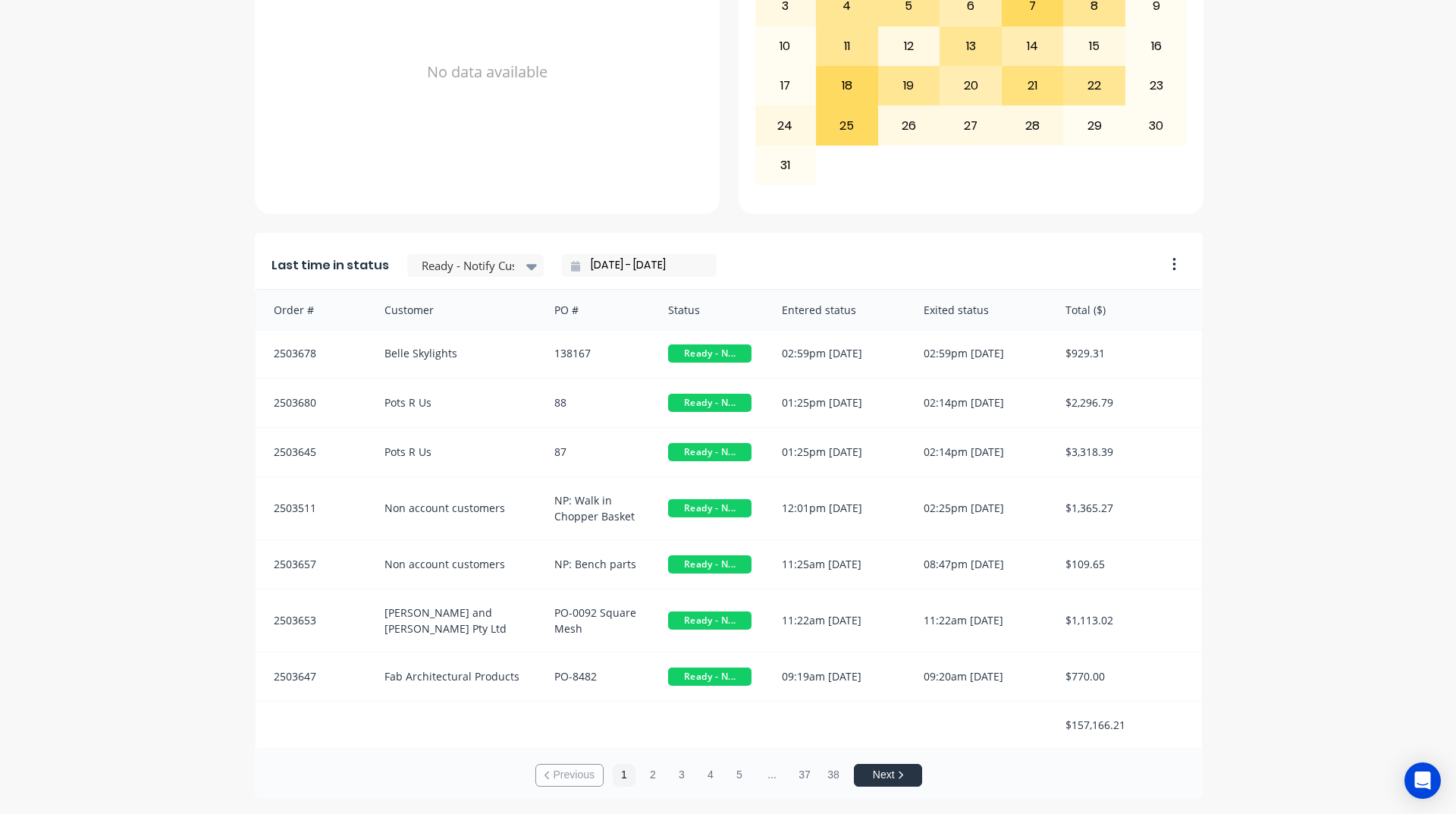
click at [1116, 739] on div "$157,166.21" at bounding box center [1126, 724] width 152 height 47
drag, startPoint x: 1127, startPoint y: 723, endPoint x: 1043, endPoint y: 727, distance: 84.1
click at [1043, 727] on div "$157,166.21" at bounding box center [729, 724] width 947 height 47
click at [502, 265] on div at bounding box center [468, 266] width 96 height 19
click at [584, 257] on input "[DATE] - [DATE]" at bounding box center [645, 265] width 130 height 23
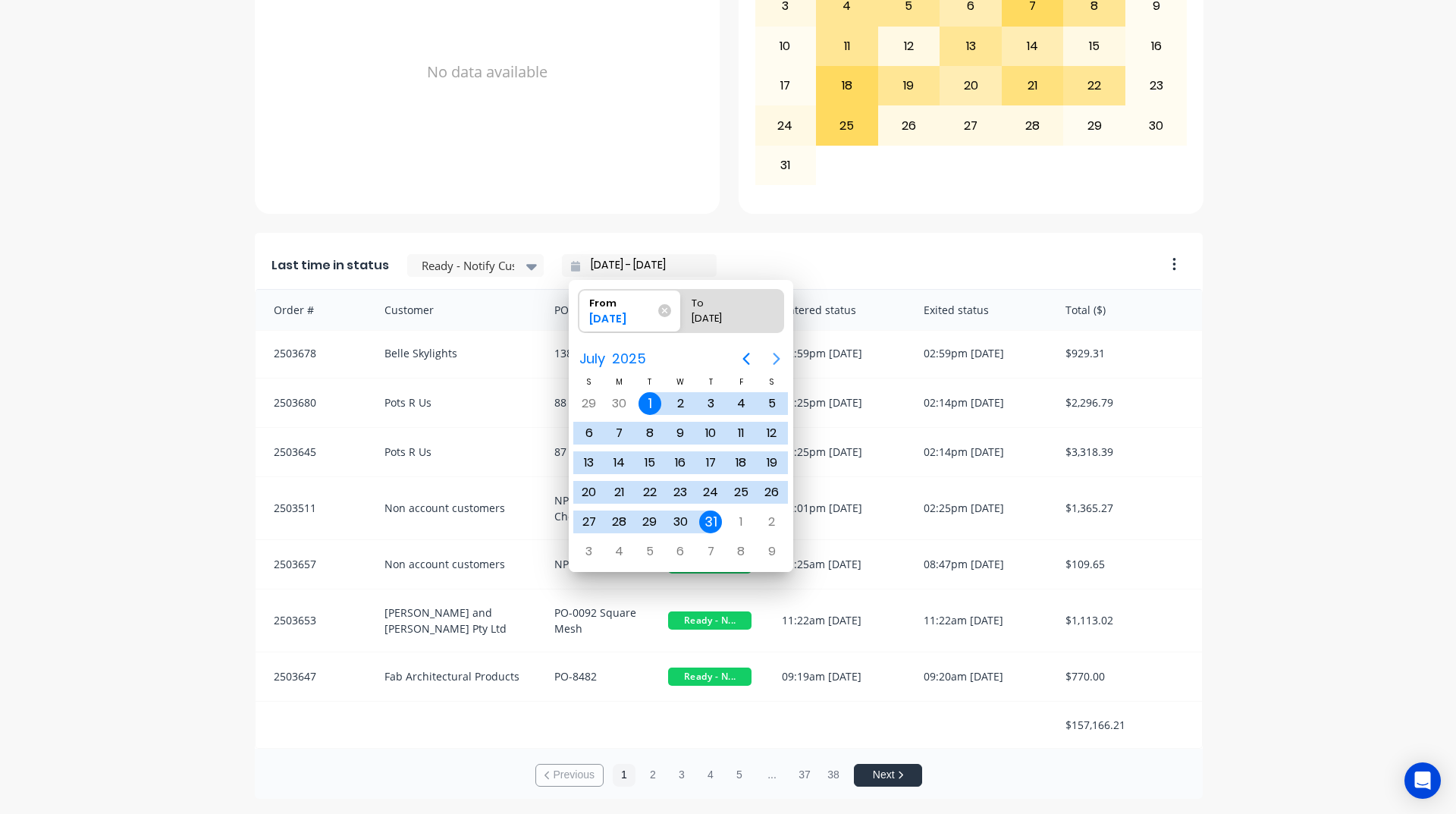
click at [778, 365] on icon "Next page" at bounding box center [776, 358] width 18 height 18
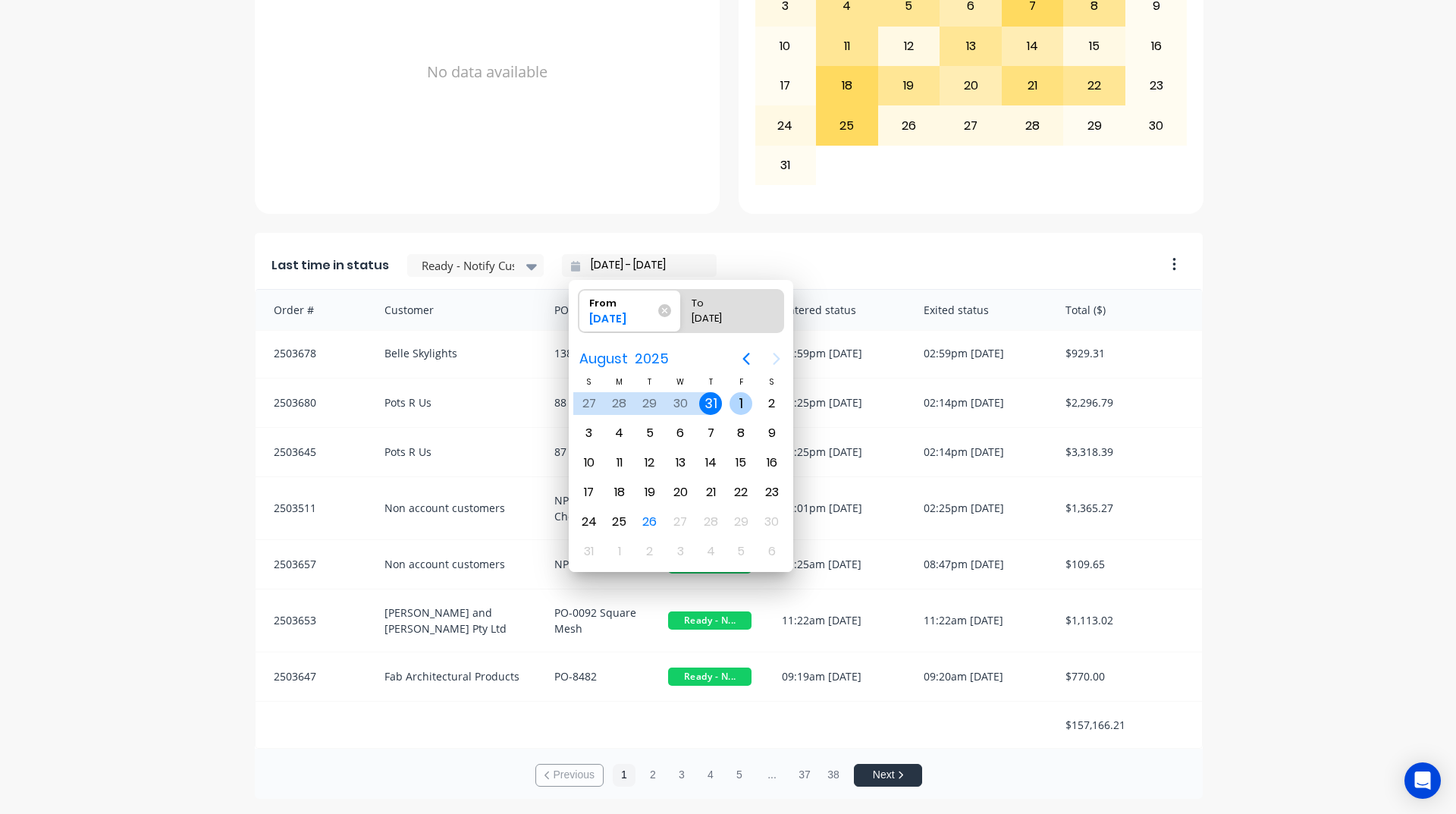
drag, startPoint x: 736, startPoint y: 407, endPoint x: 694, endPoint y: 470, distance: 75.7
click at [737, 407] on div "1" at bounding box center [740, 403] width 23 height 23
type input "[DATE] - [DATE]"
radio input "false"
radio input "true"
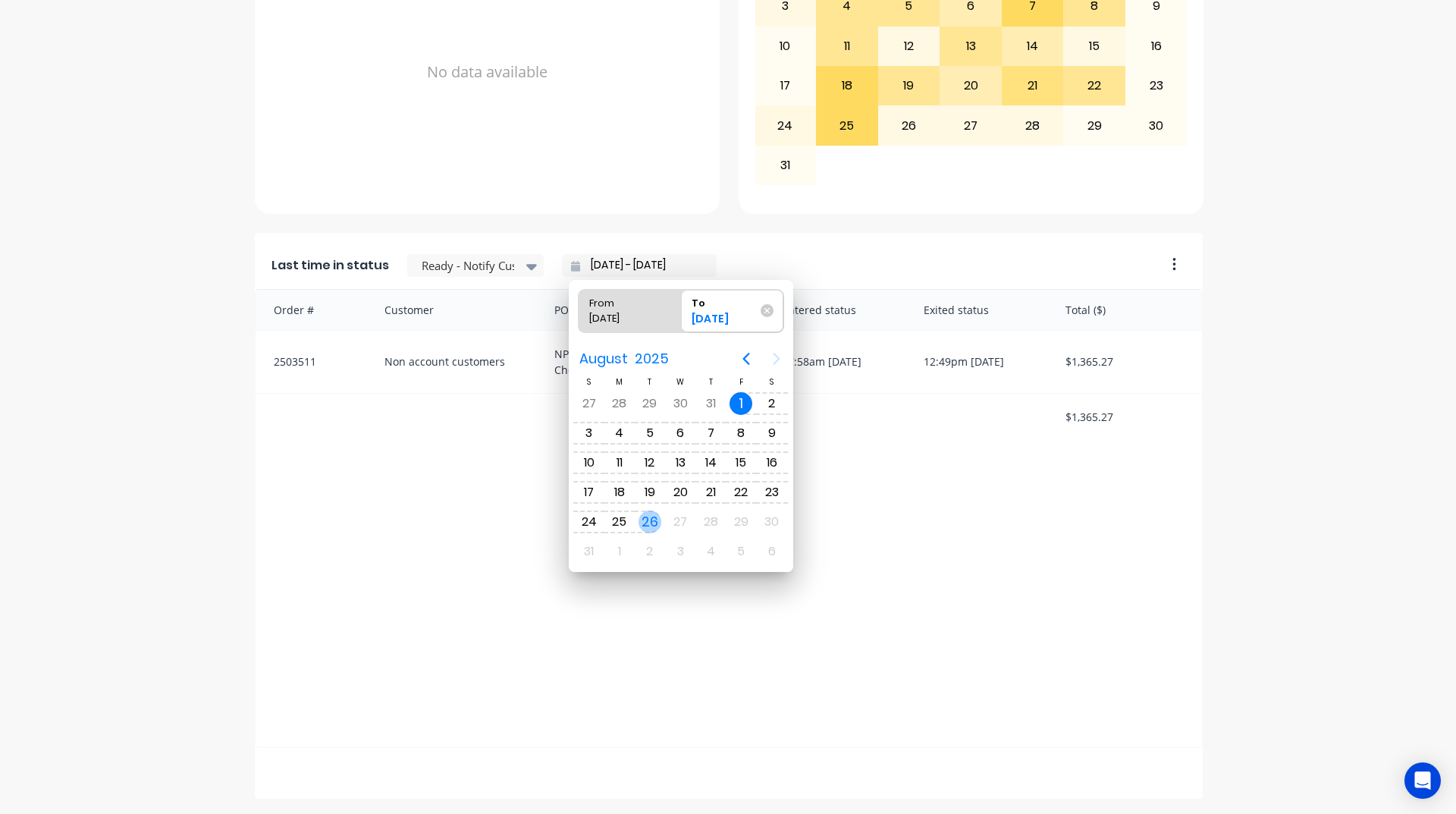
scroll to position [0, 0]
click at [654, 525] on div "26" at bounding box center [650, 522] width 23 height 23
type input "[DATE] - [DATE]"
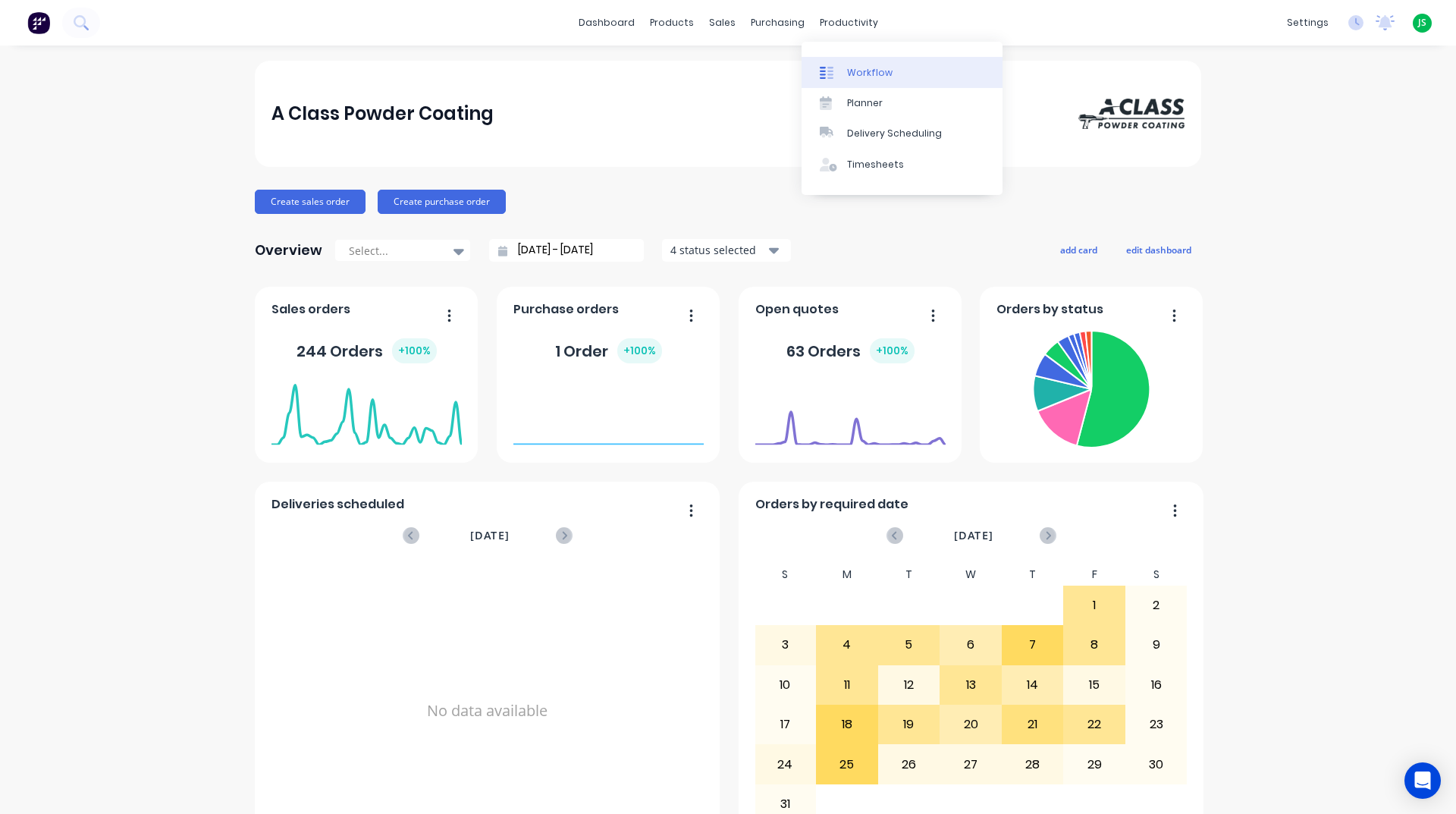
click at [889, 80] on link "Workflow" at bounding box center [902, 72] width 201 height 30
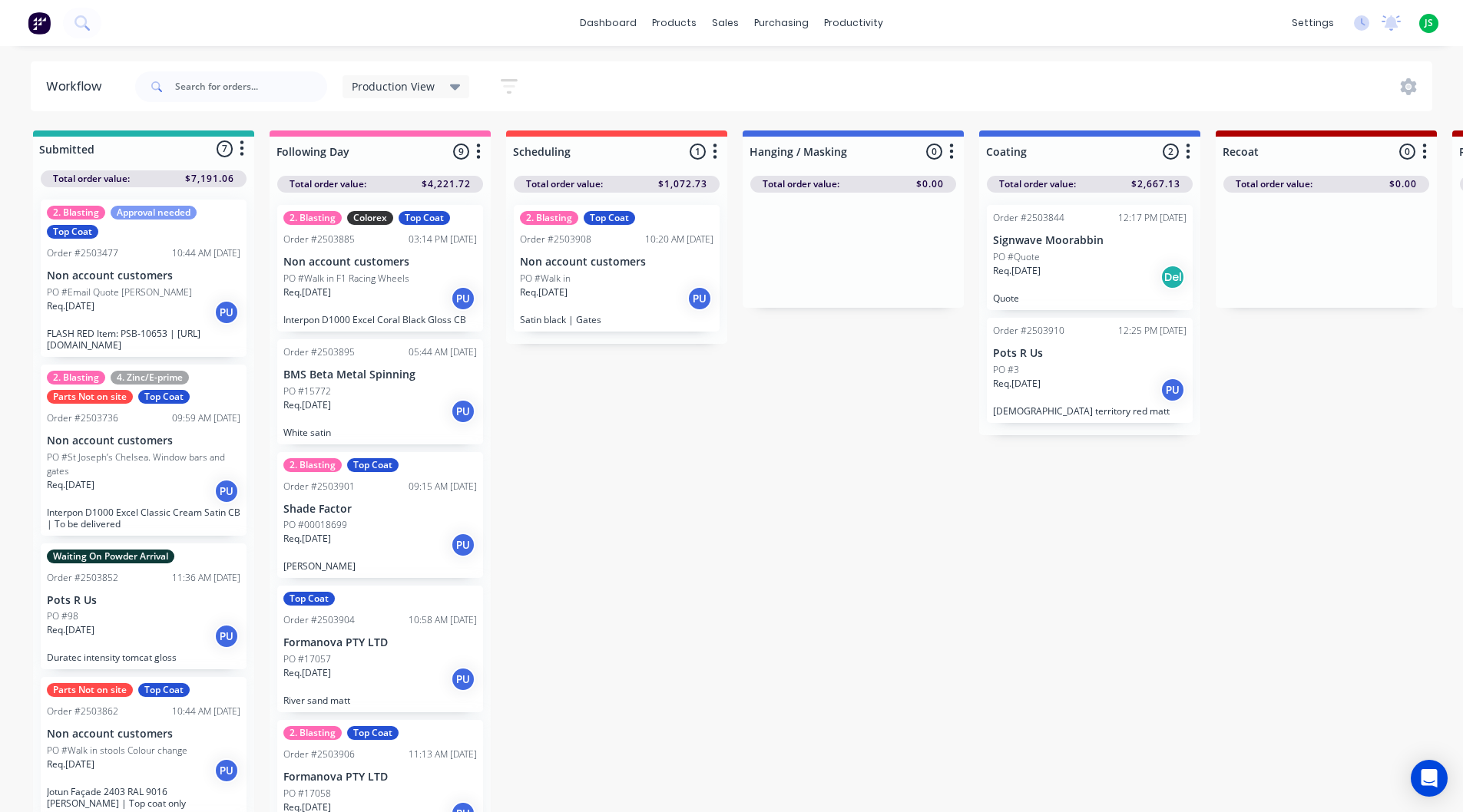
drag, startPoint x: 665, startPoint y: 353, endPoint x: 593, endPoint y: 437, distance: 110.6
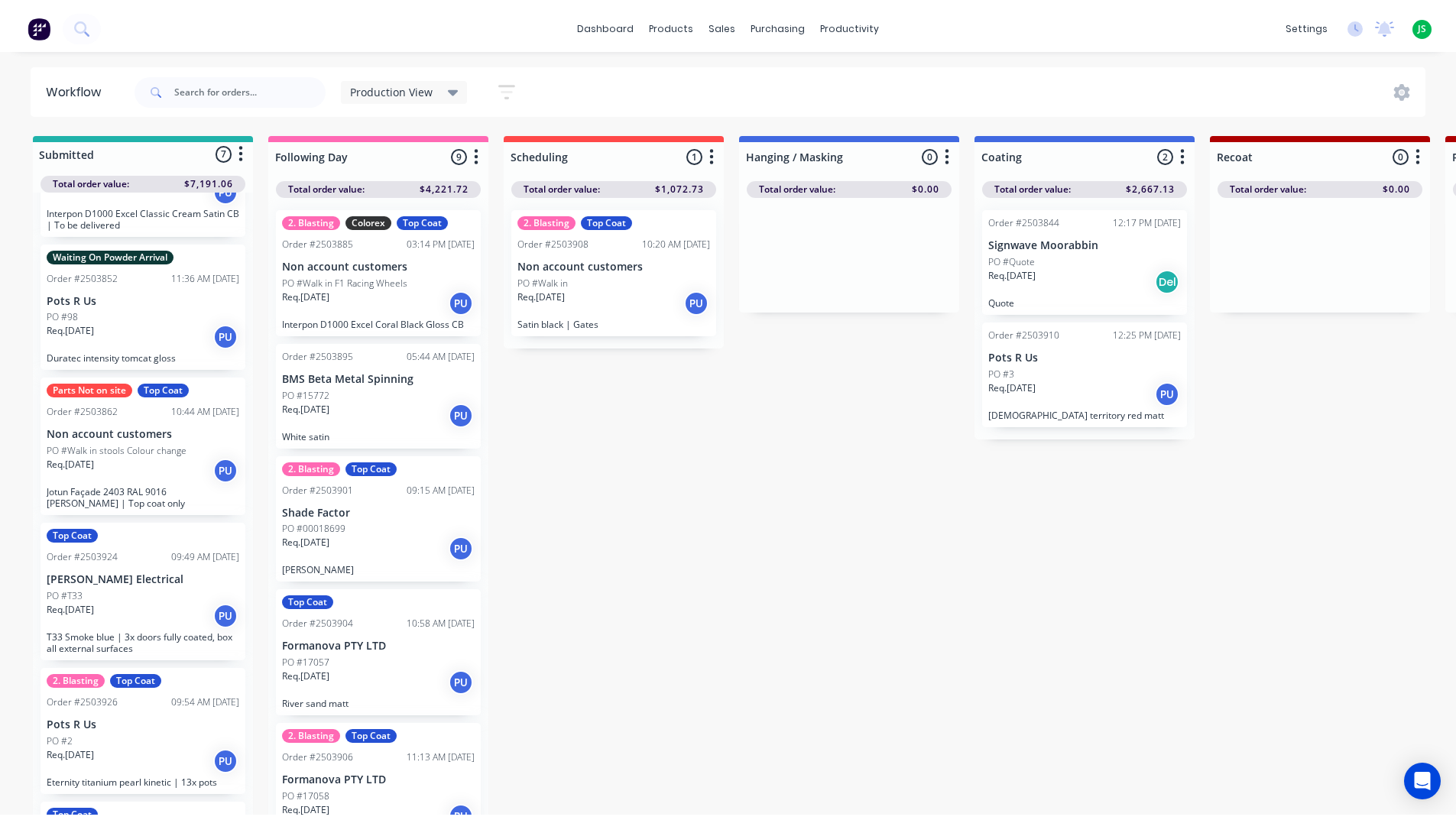
scroll to position [305, 0]
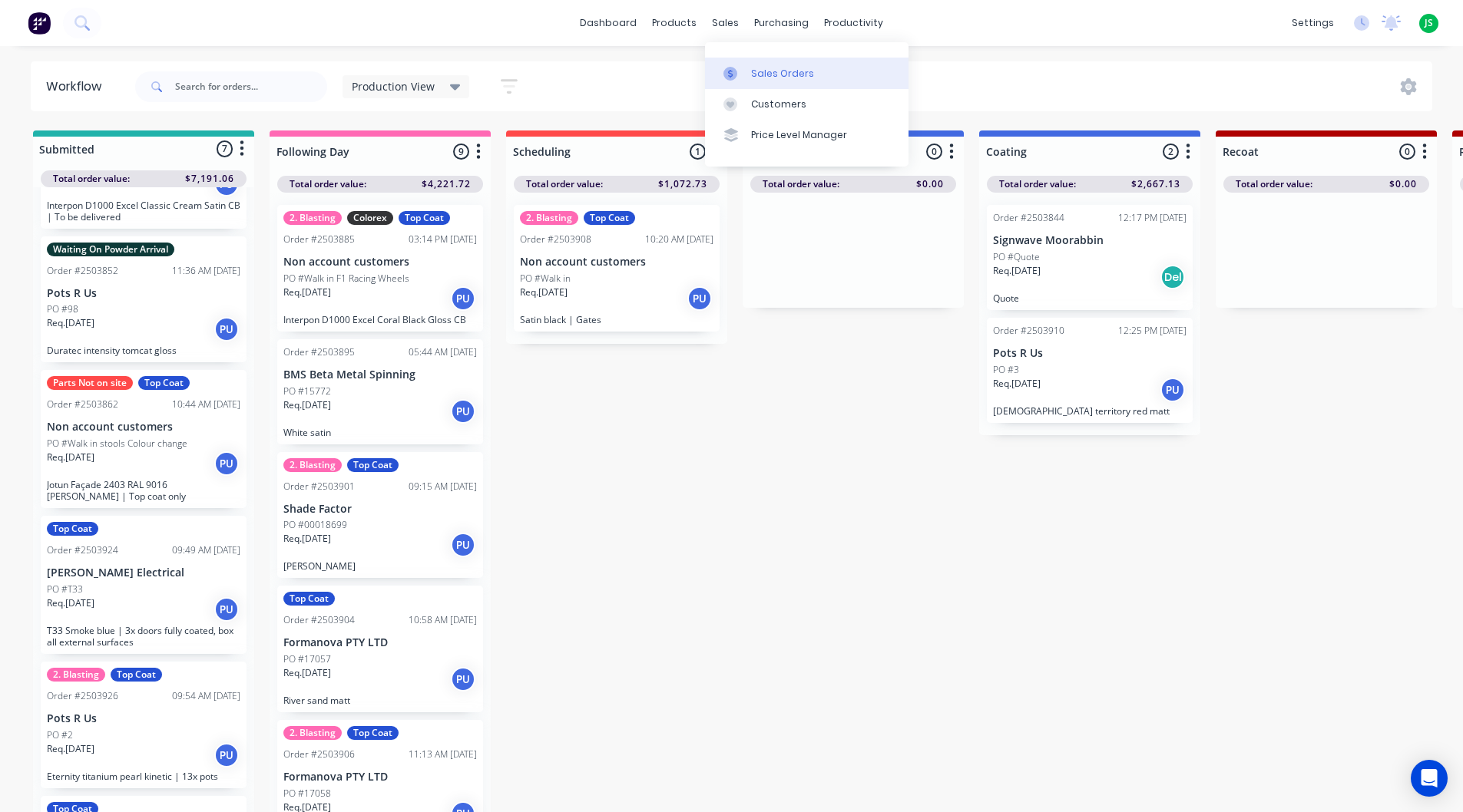
click at [733, 83] on link "Sales Orders" at bounding box center [806, 73] width 203 height 31
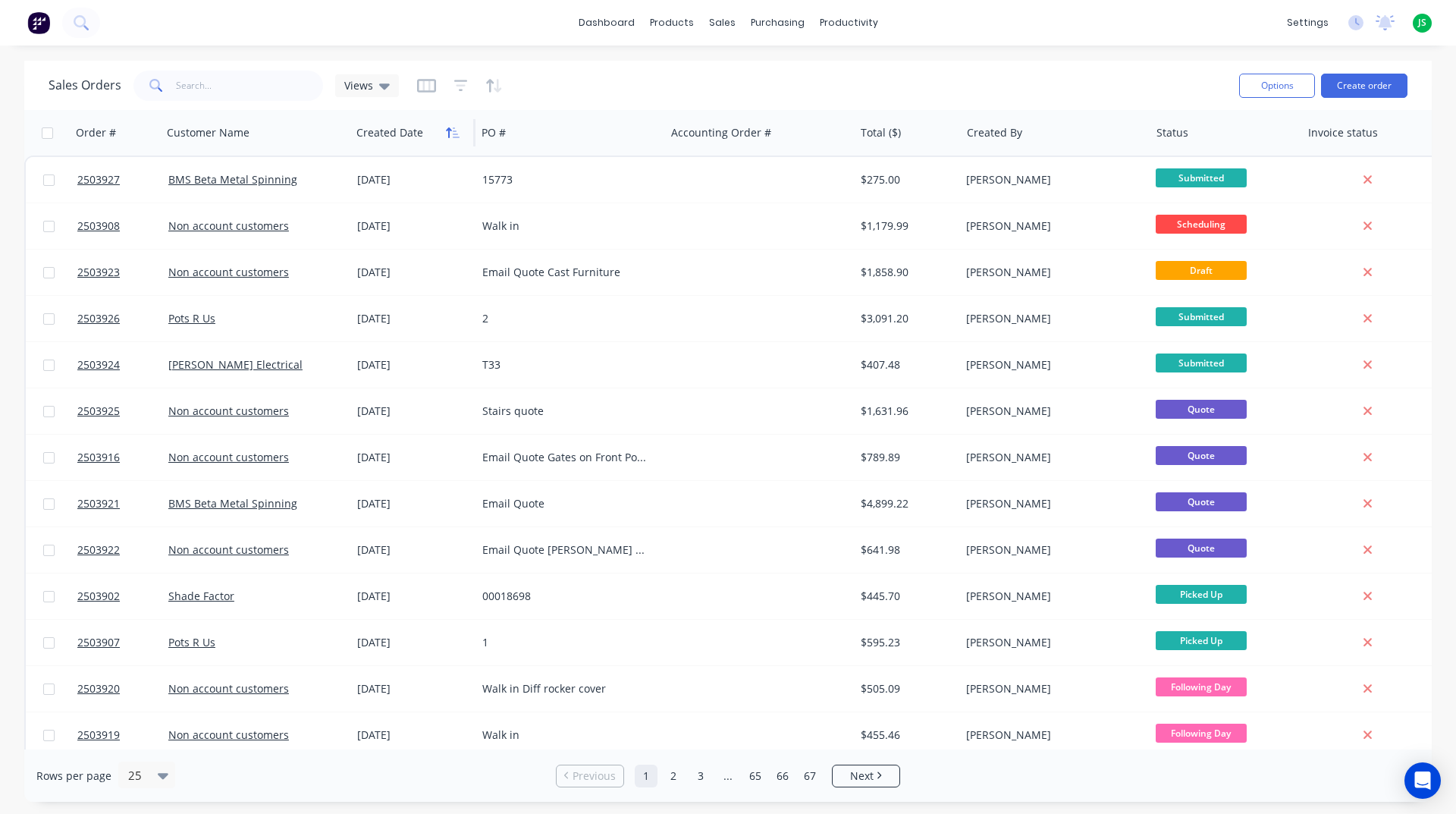
click at [452, 125] on button "button" at bounding box center [452, 132] width 23 height 23
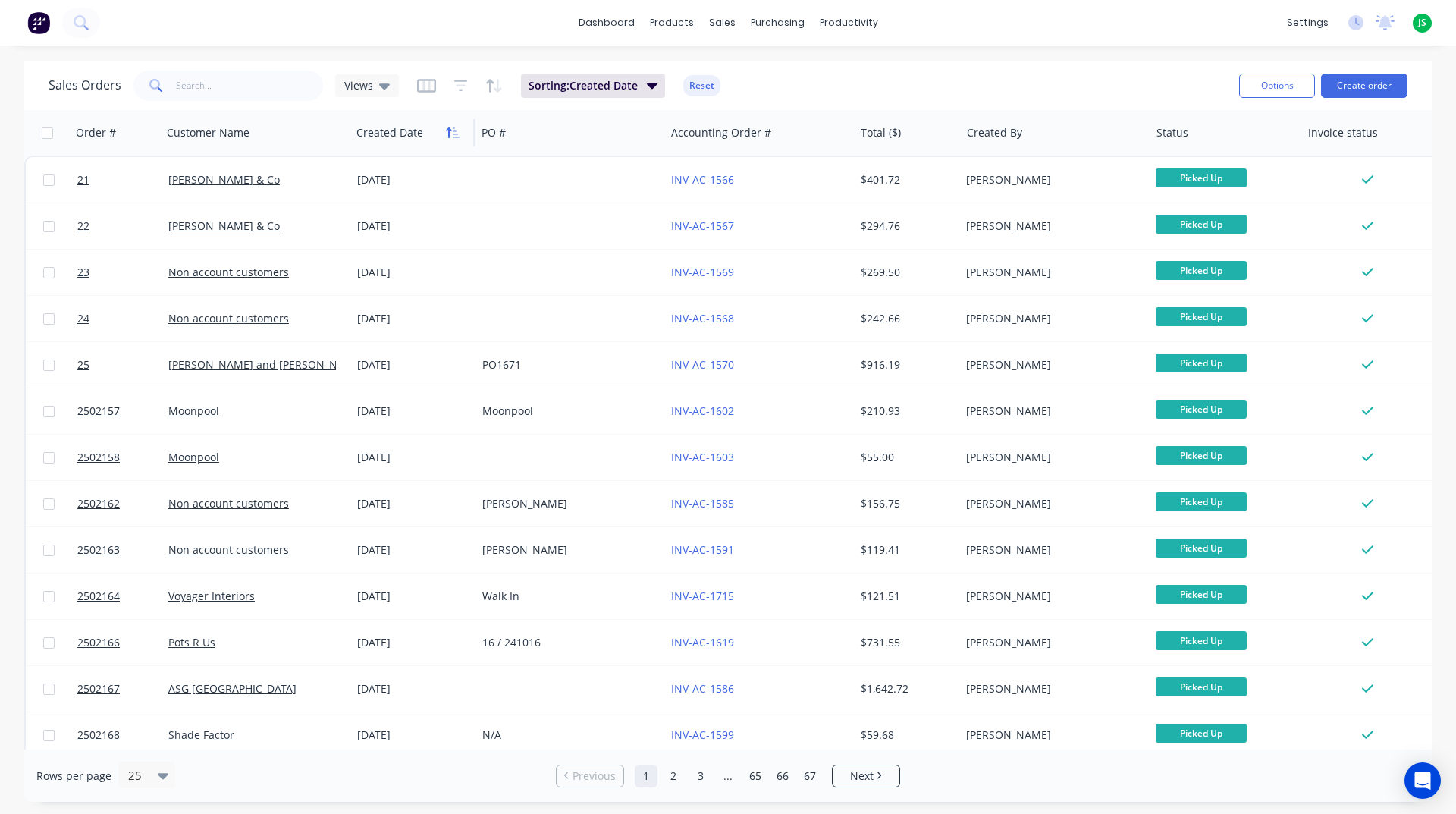
click at [452, 132] on icon "button" at bounding box center [453, 133] width 14 height 12
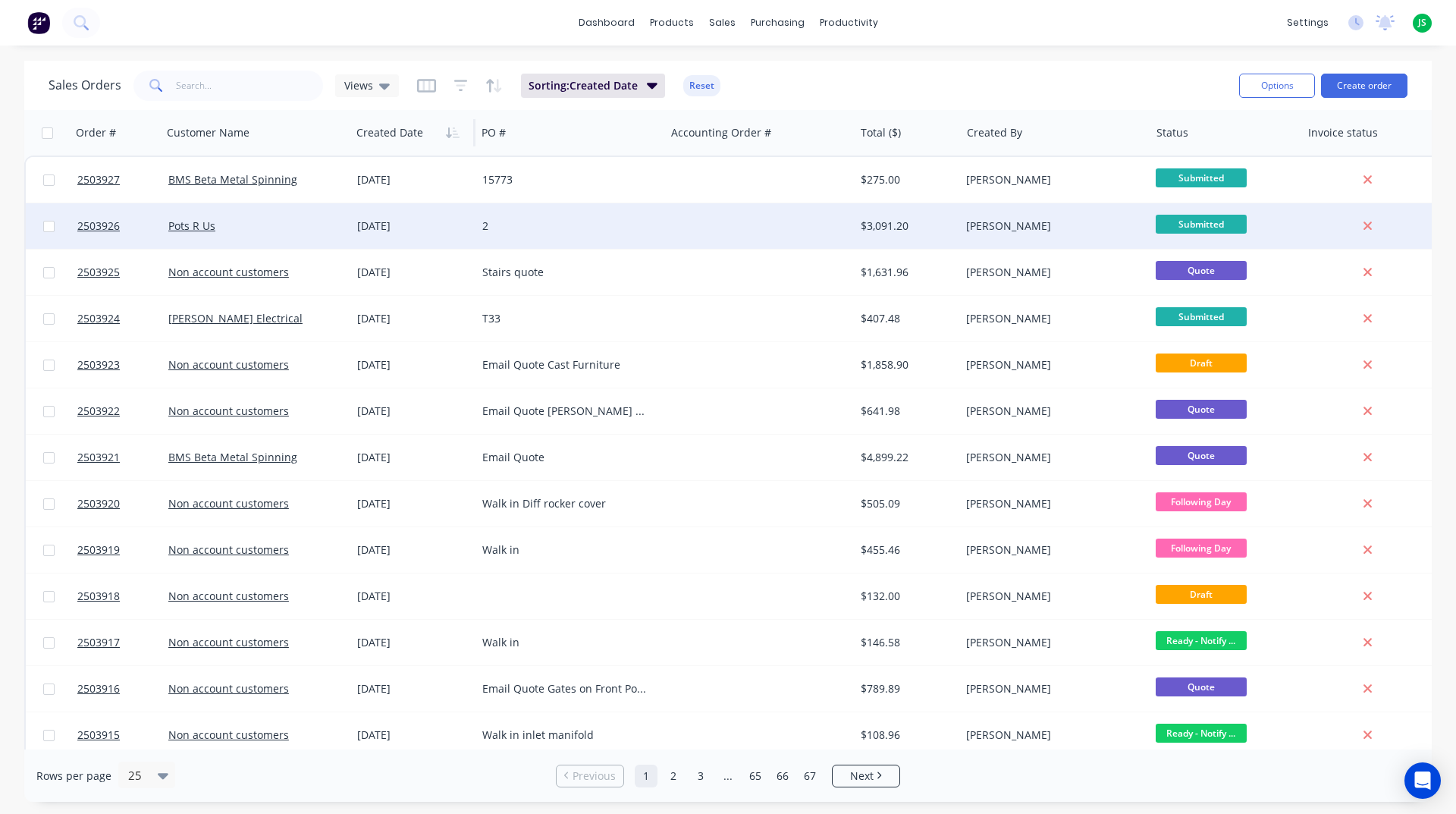
click at [437, 218] on div "[DATE]" at bounding box center [414, 226] width 125 height 46
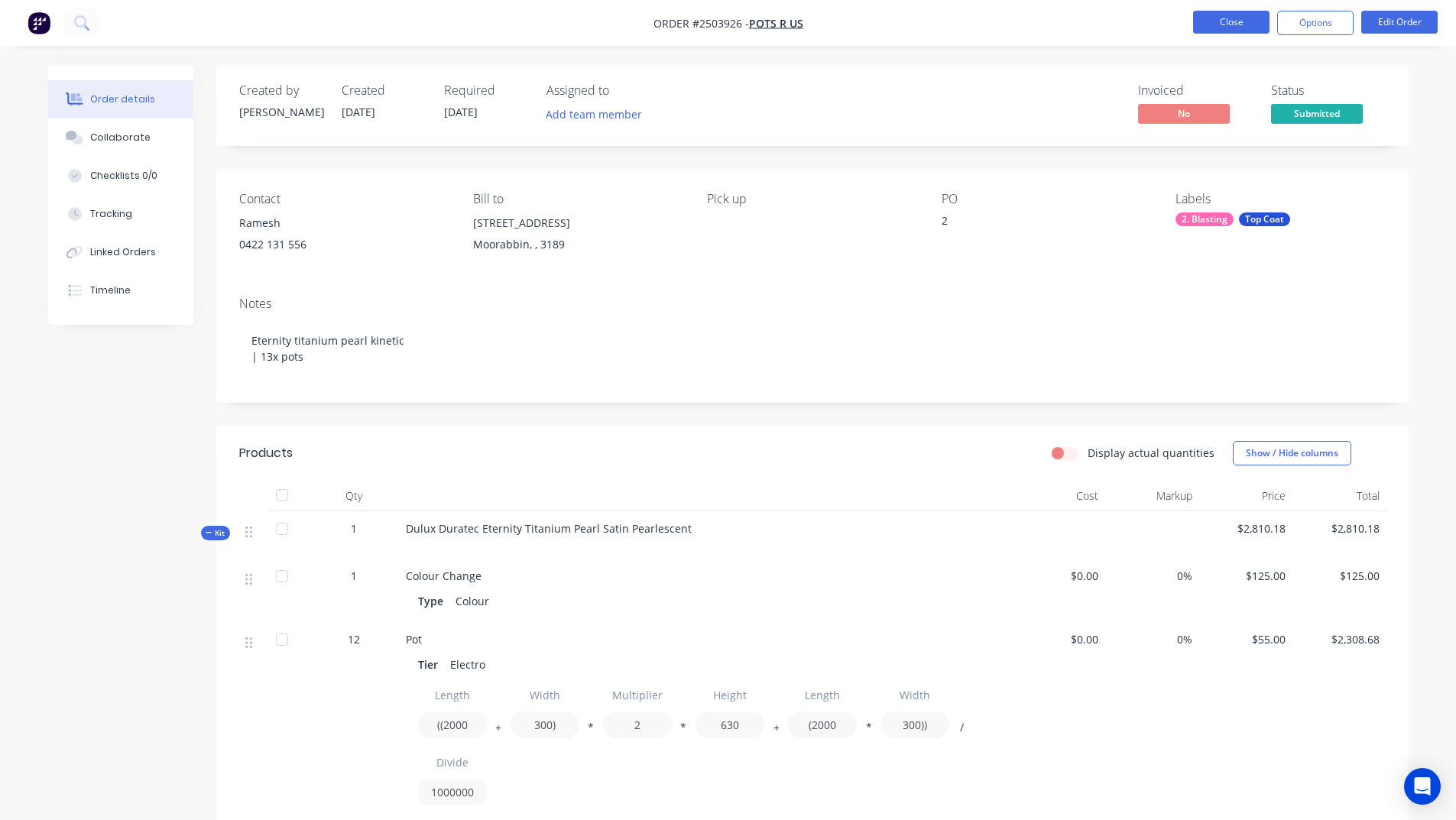
click at [1228, 18] on button "Close" at bounding box center [1232, 22] width 77 height 23
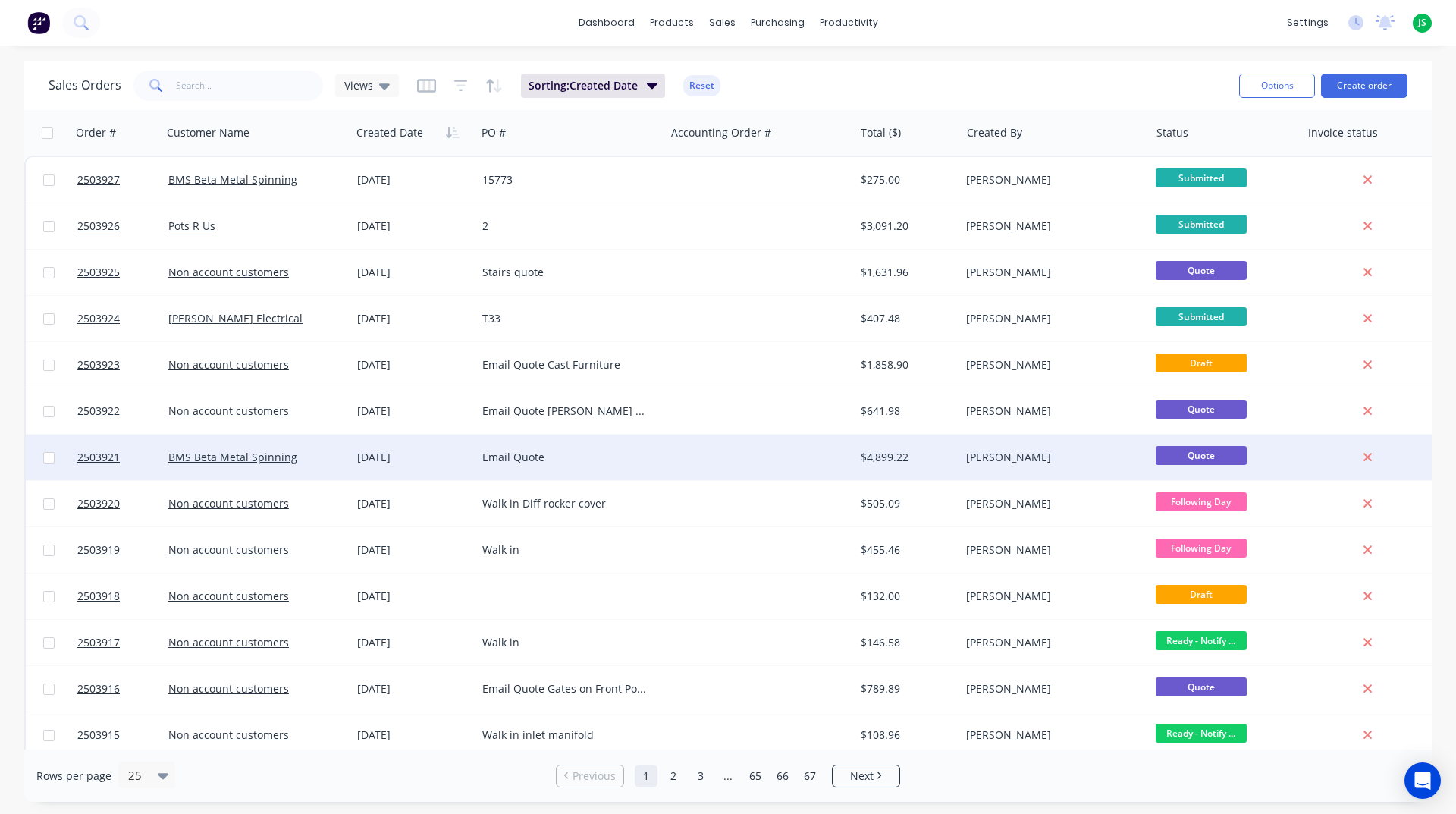
click at [797, 465] on div at bounding box center [759, 457] width 189 height 46
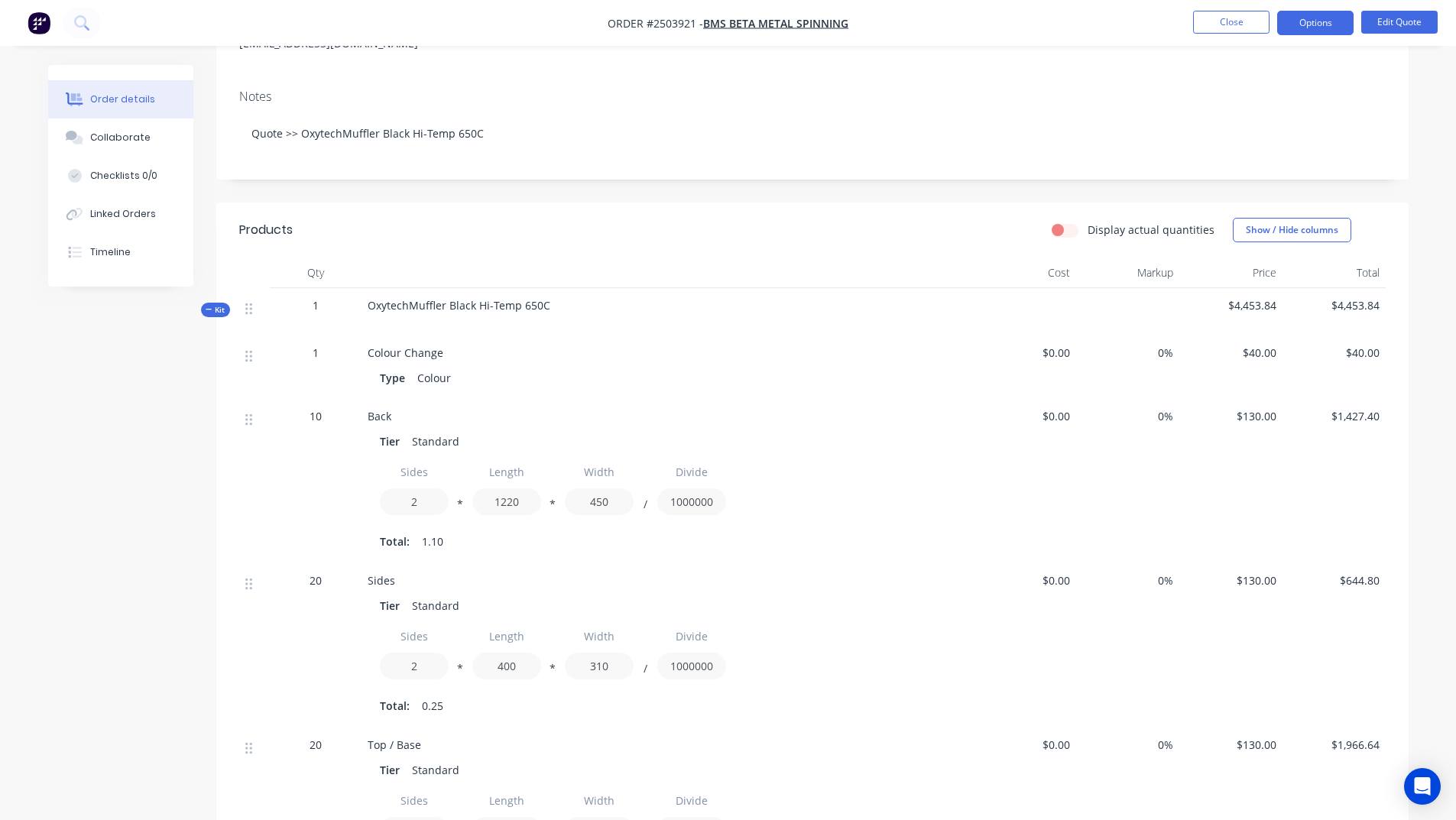
scroll to position [71, 0]
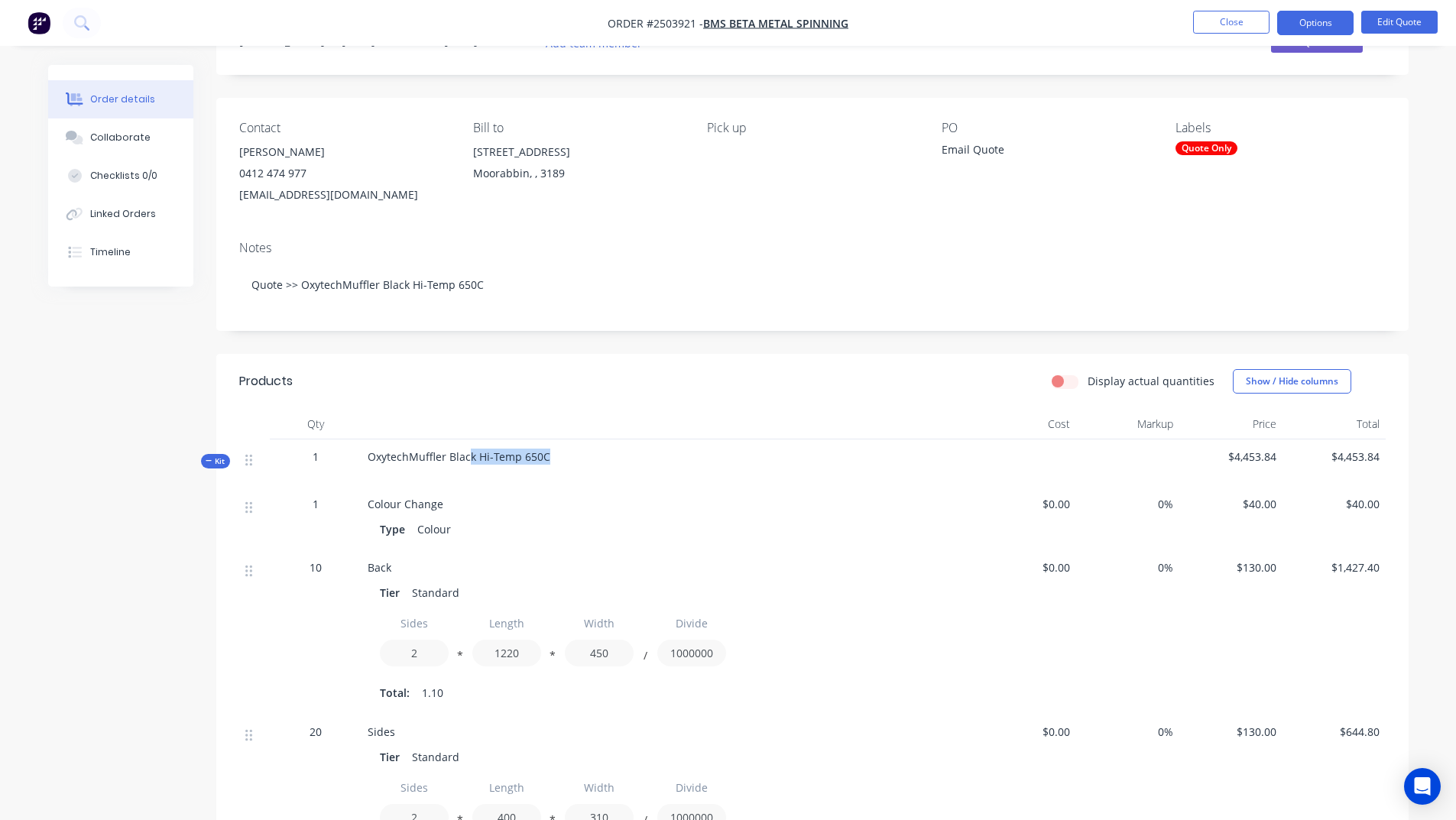
drag, startPoint x: 549, startPoint y: 459, endPoint x: 470, endPoint y: 462, distance: 79.1
click at [470, 462] on div "OxytechMuffler Black Hi-Temp 650C" at bounding box center [667, 463] width 611 height 48
click at [606, 425] on div at bounding box center [667, 424] width 611 height 31
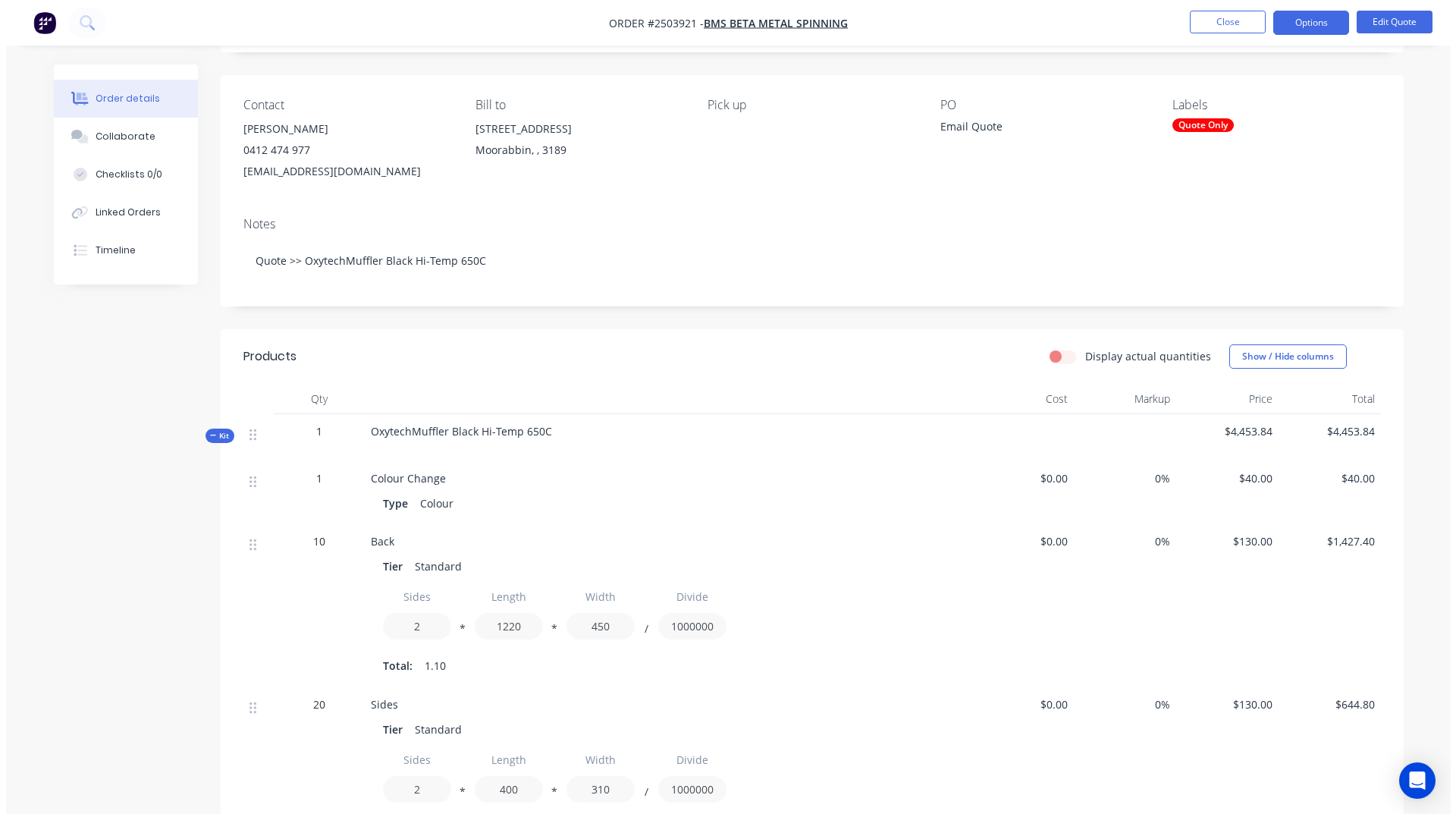
scroll to position [0, 0]
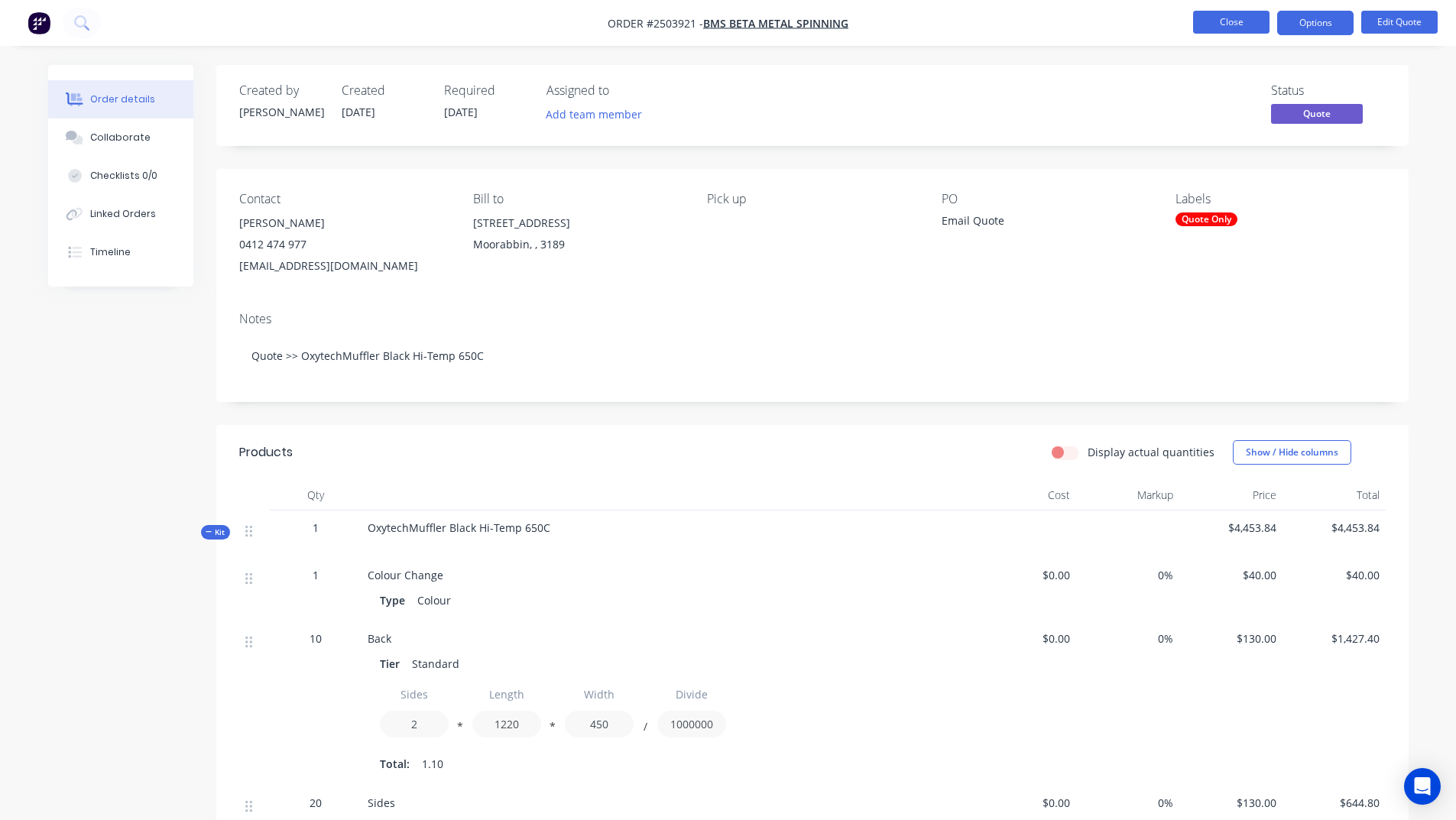
click at [1202, 20] on button "Close" at bounding box center [1232, 22] width 77 height 23
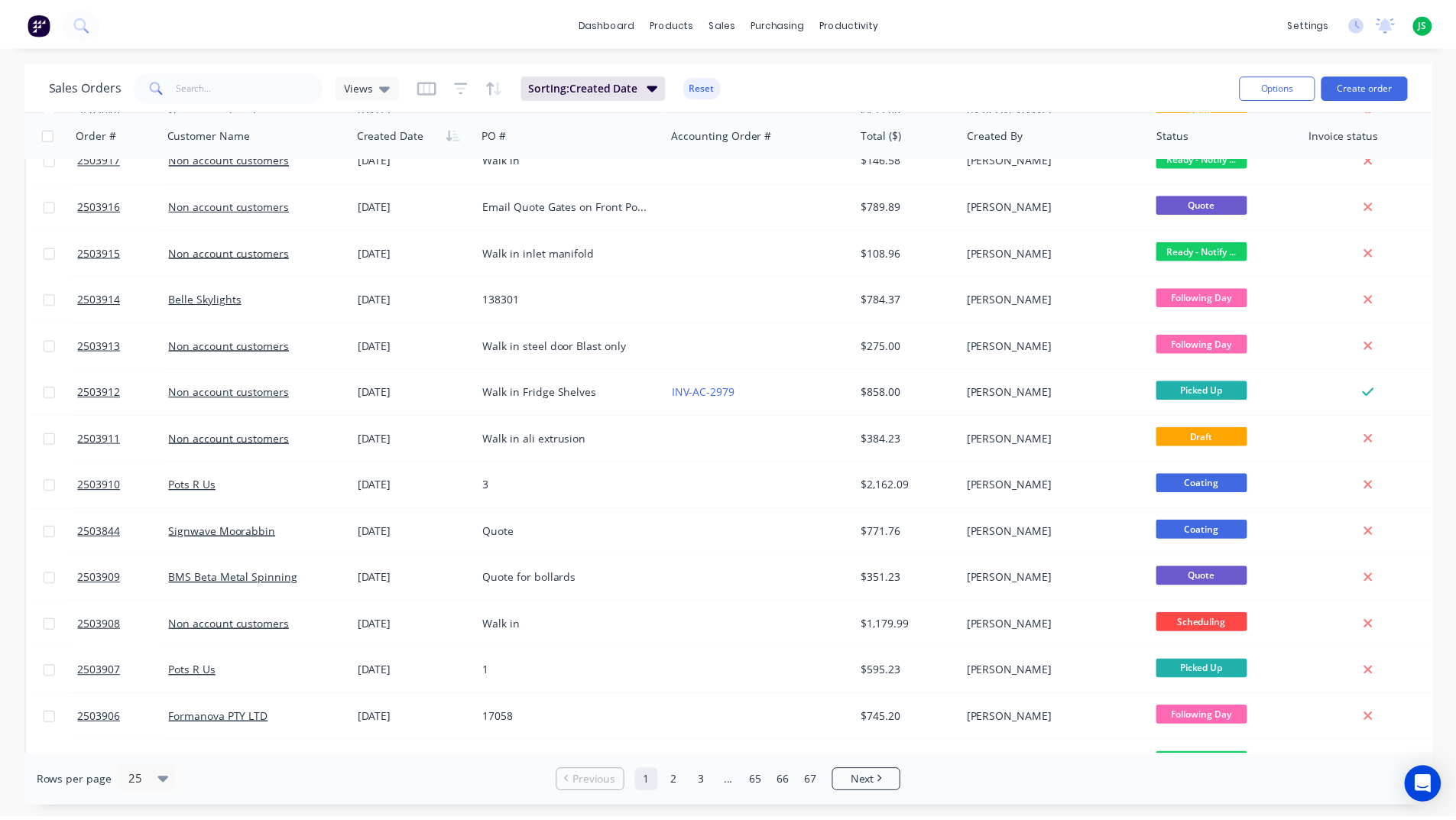
scroll to position [535, 0]
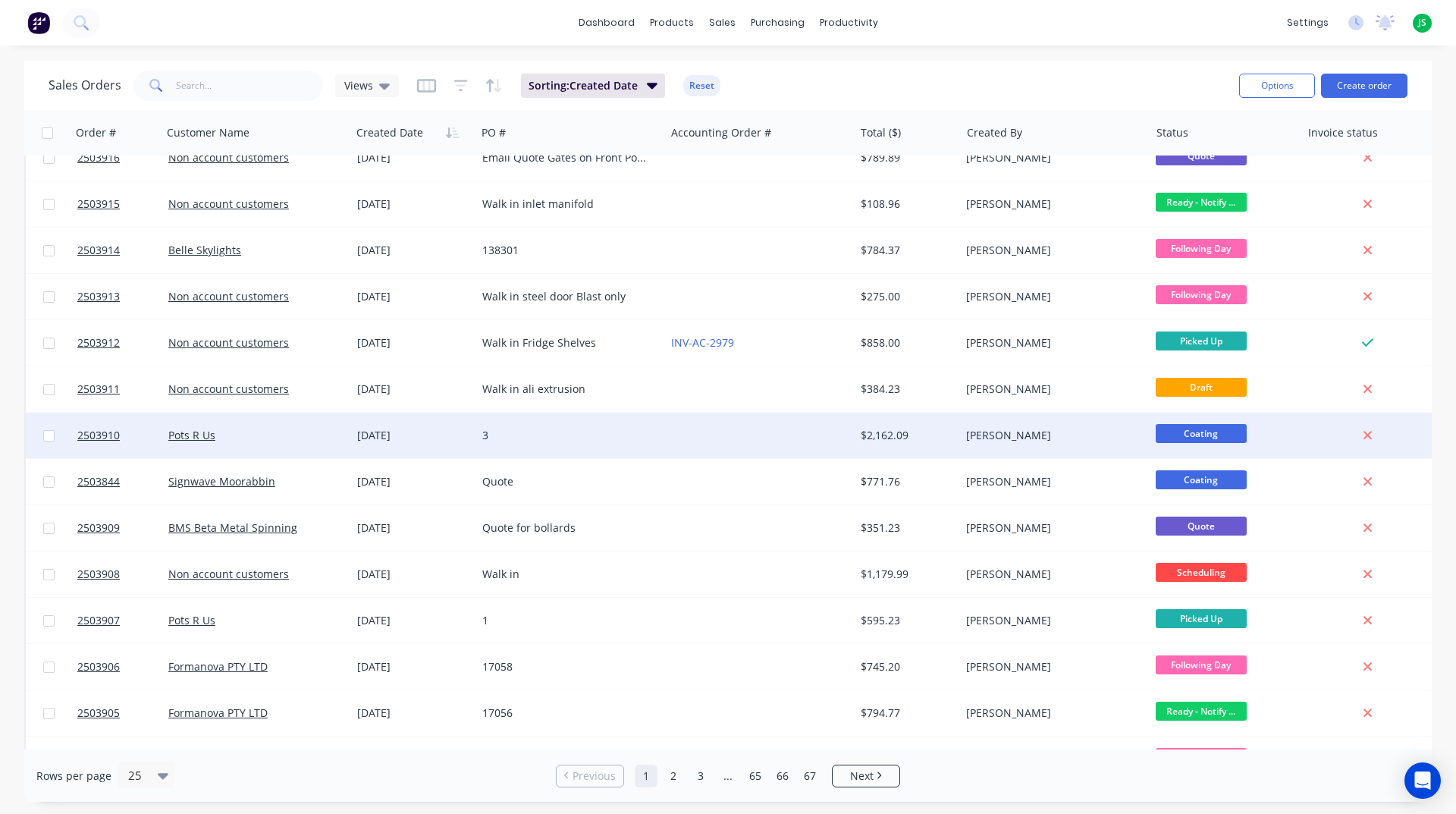
click at [584, 435] on div "3" at bounding box center [567, 435] width 169 height 15
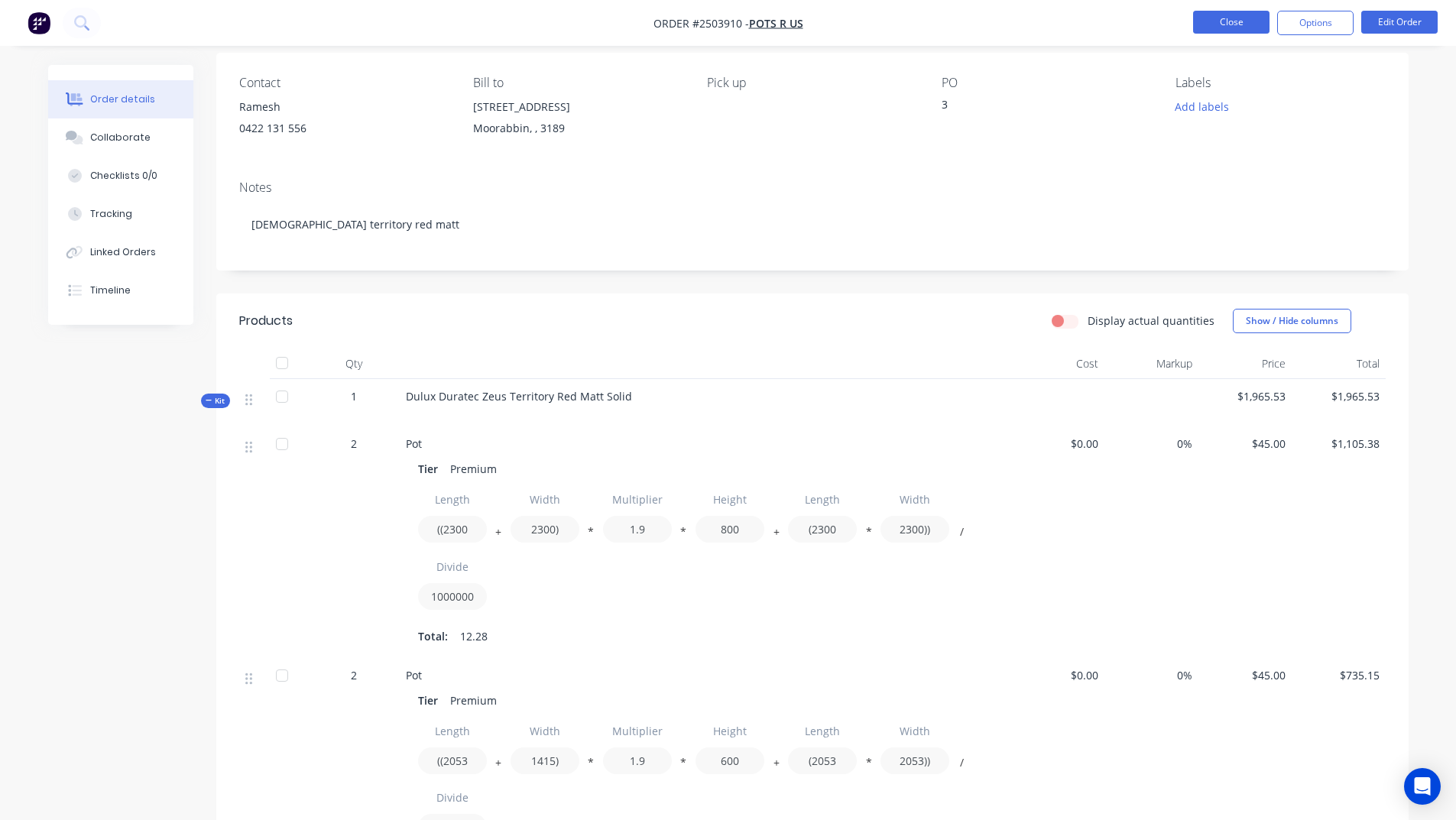
scroll to position [77, 0]
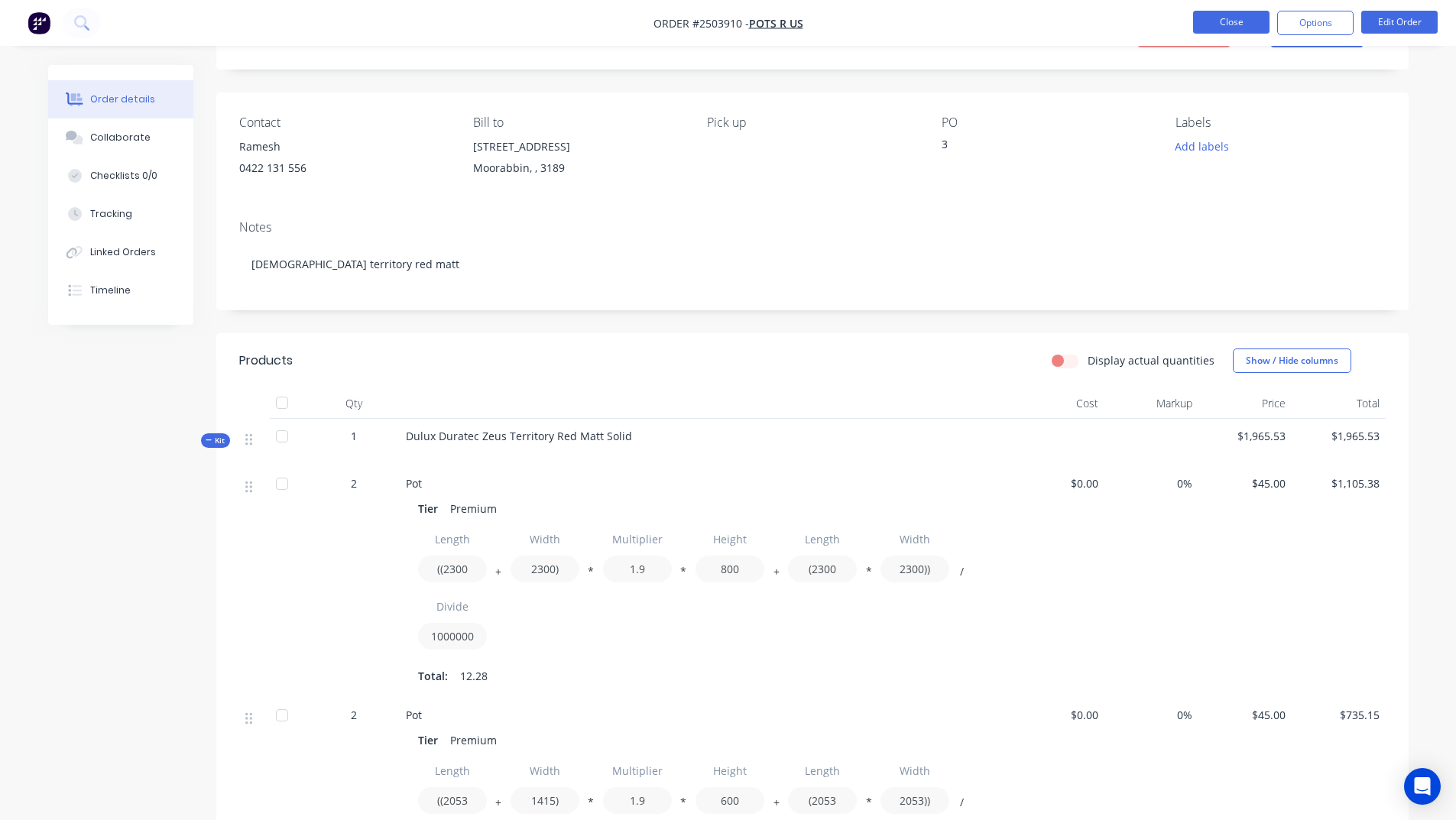
click at [1249, 19] on button "Close" at bounding box center [1232, 22] width 77 height 23
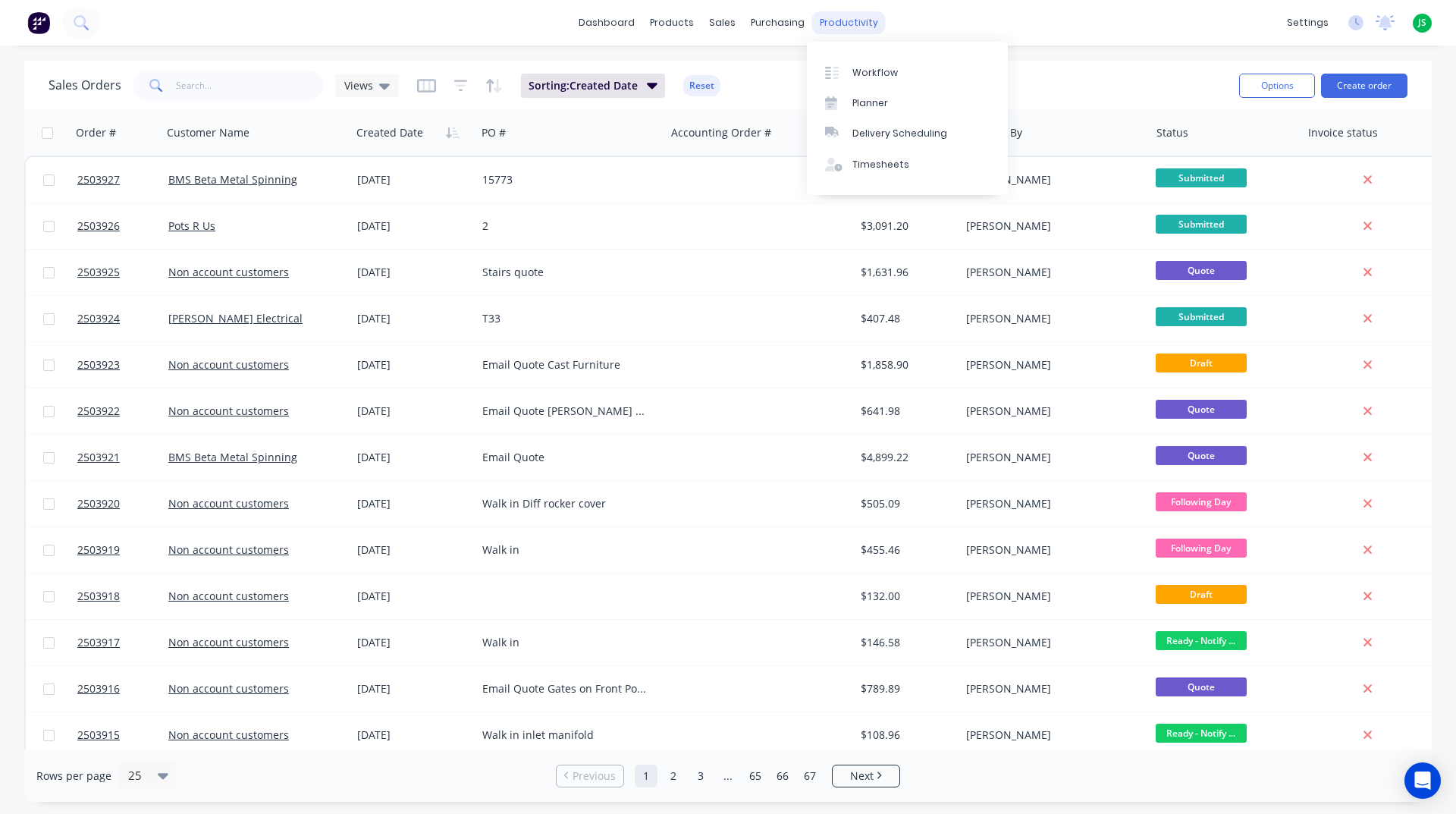
click at [850, 80] on link "Workflow" at bounding box center [907, 72] width 201 height 30
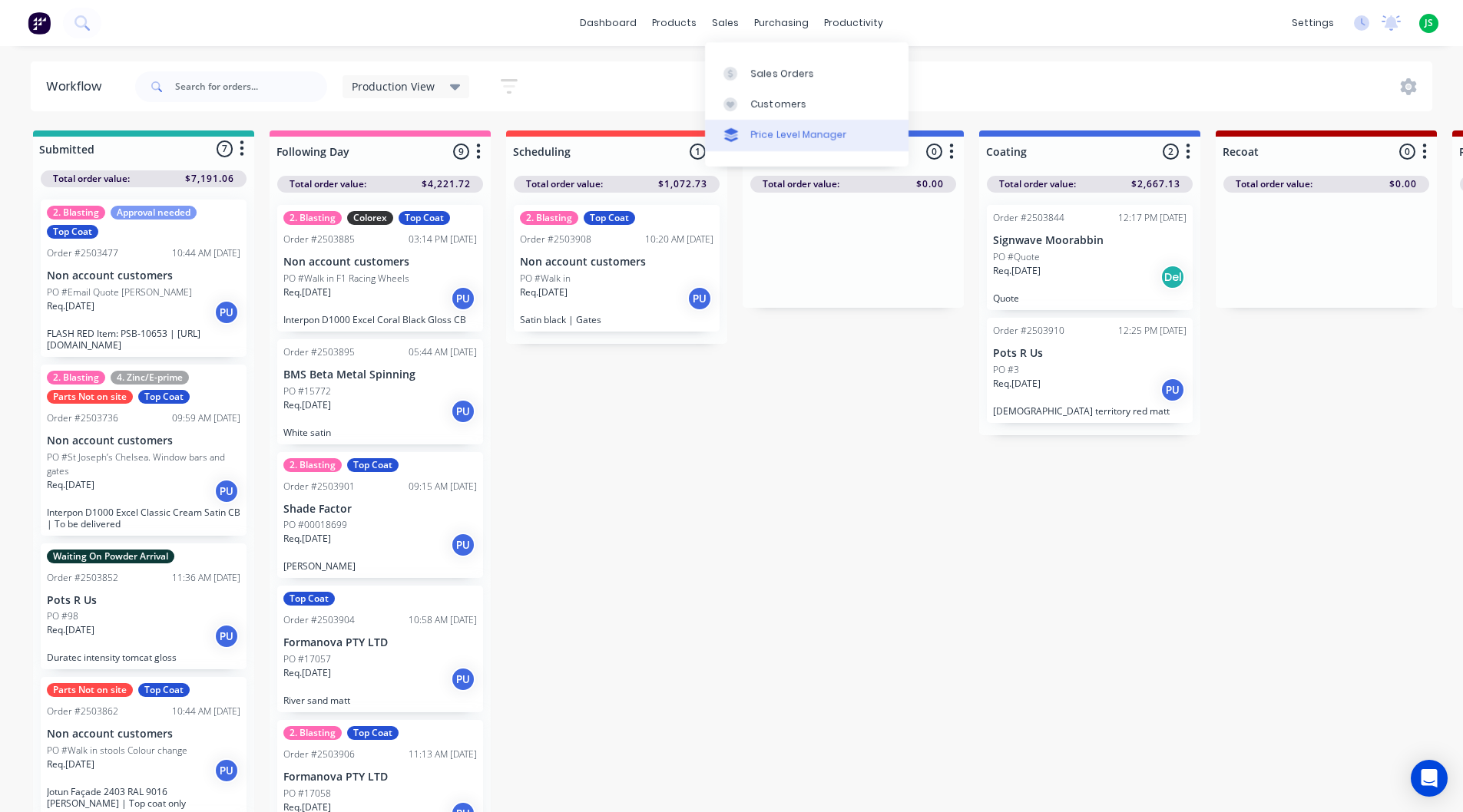
click at [755, 129] on div "Price Level Manager" at bounding box center [799, 135] width 96 height 14
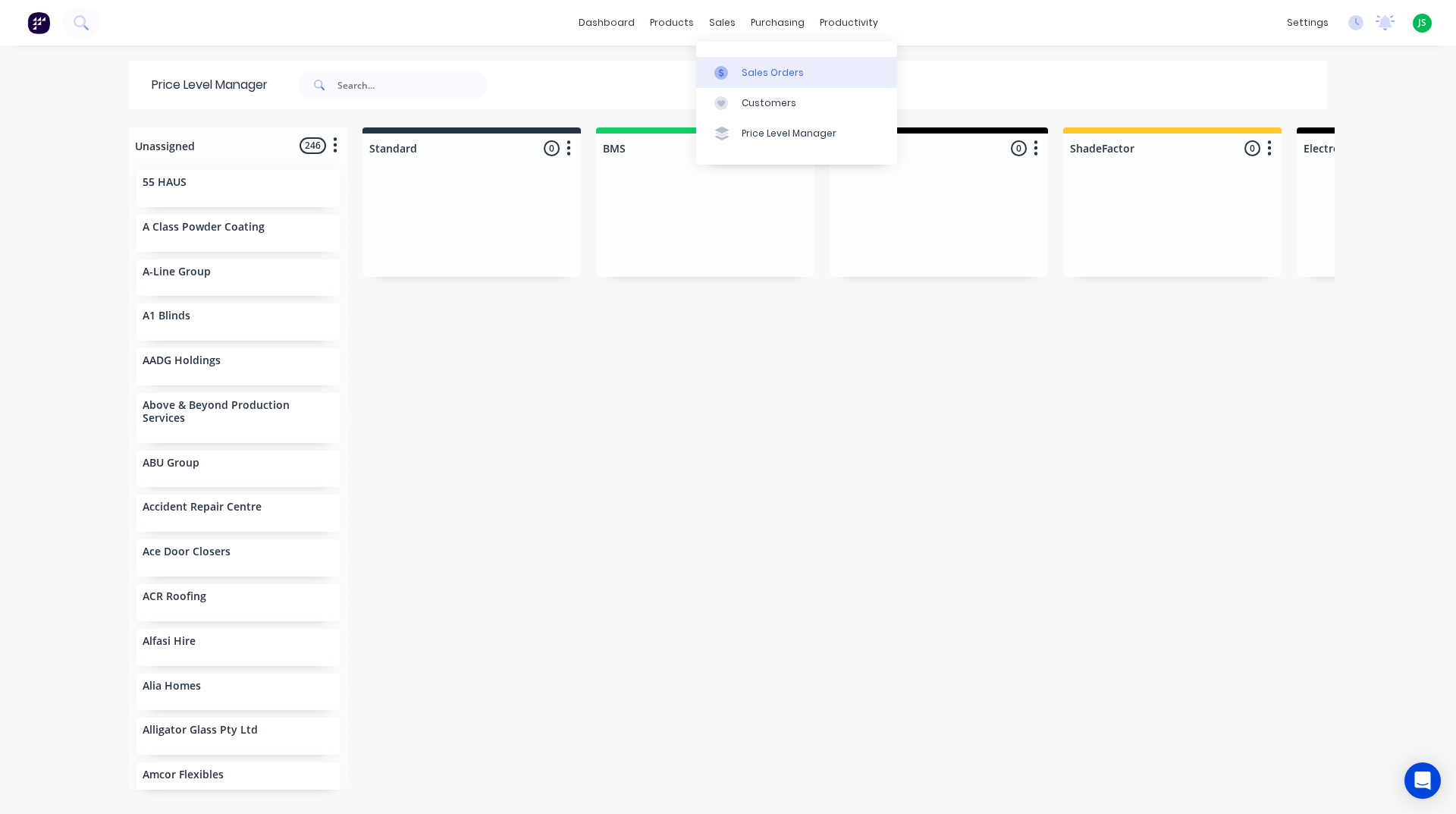
click at [774, 77] on div "Sales Orders" at bounding box center [772, 73] width 62 height 14
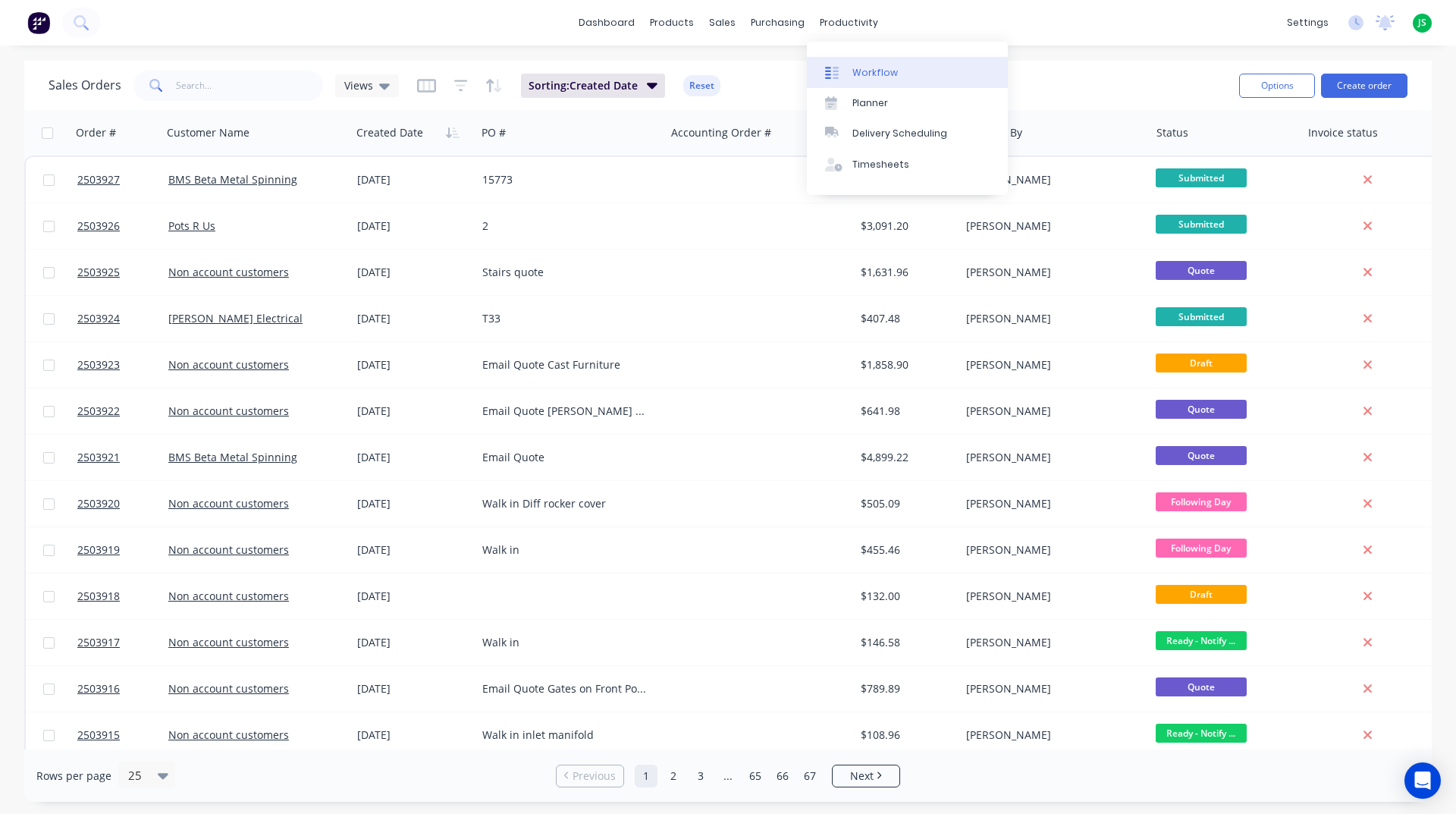
click at [844, 64] on link "Workflow" at bounding box center [907, 72] width 201 height 30
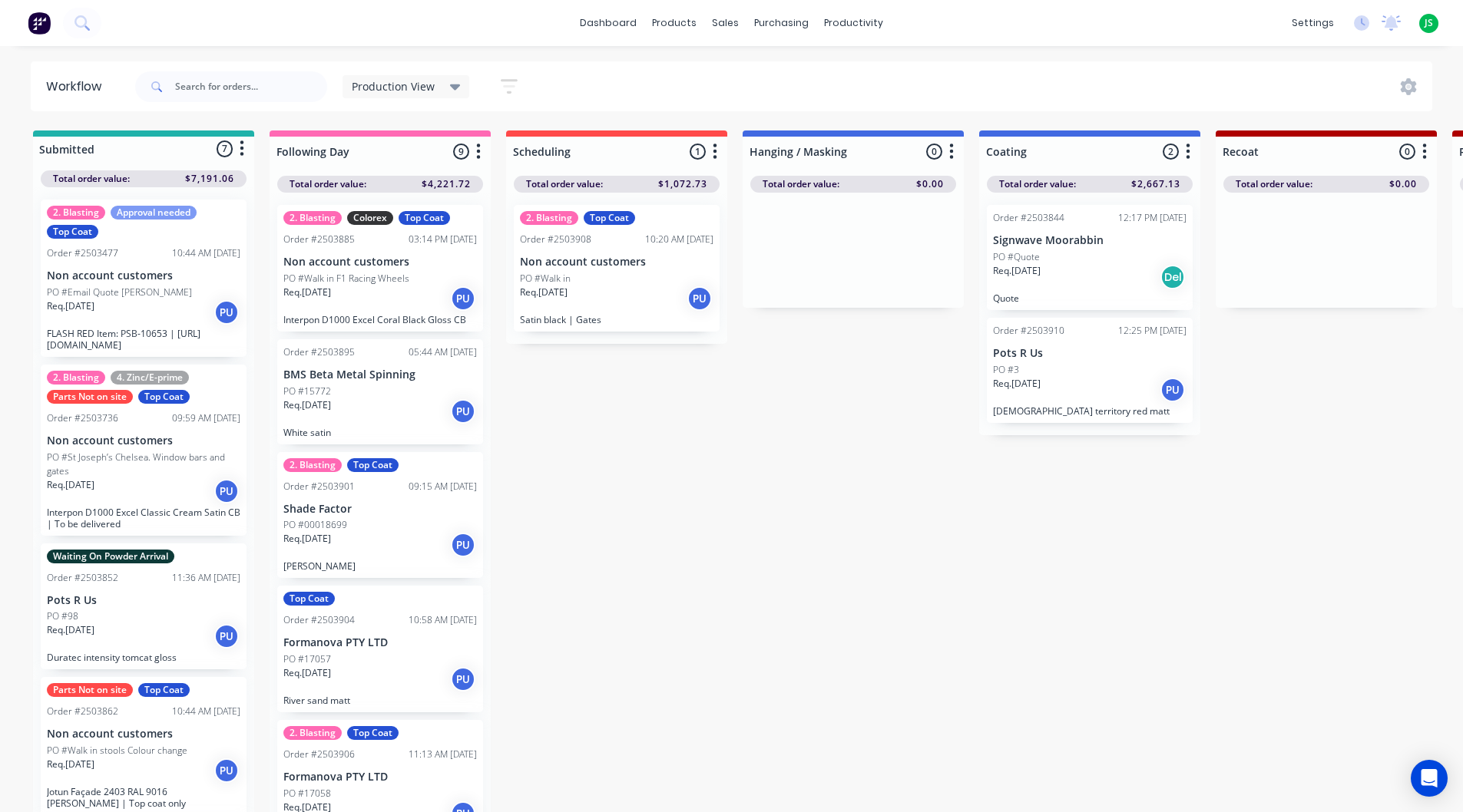
click at [582, 305] on div "Req. [DATE] PU" at bounding box center [617, 298] width 194 height 26
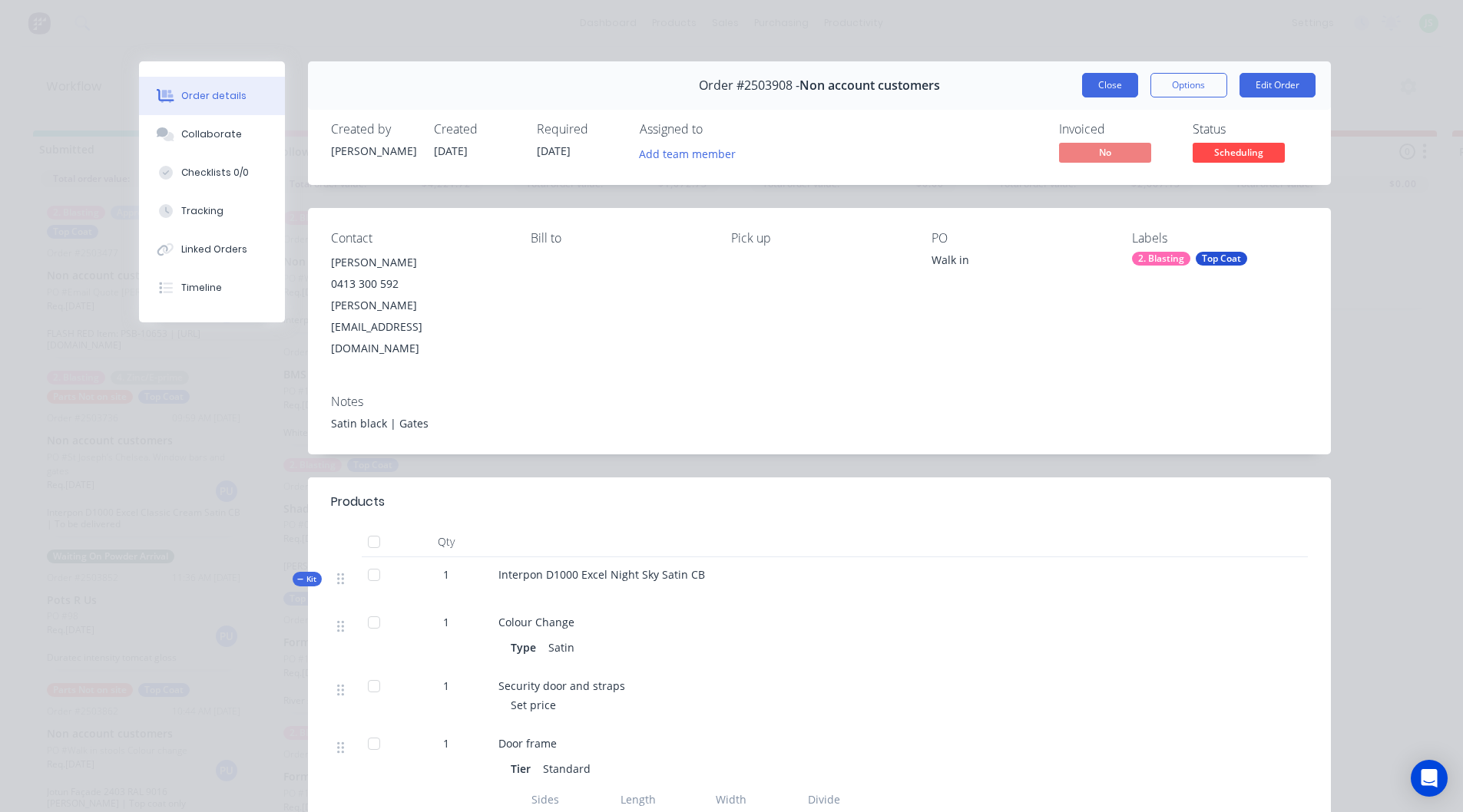
click at [1110, 84] on button "Close" at bounding box center [1110, 85] width 56 height 25
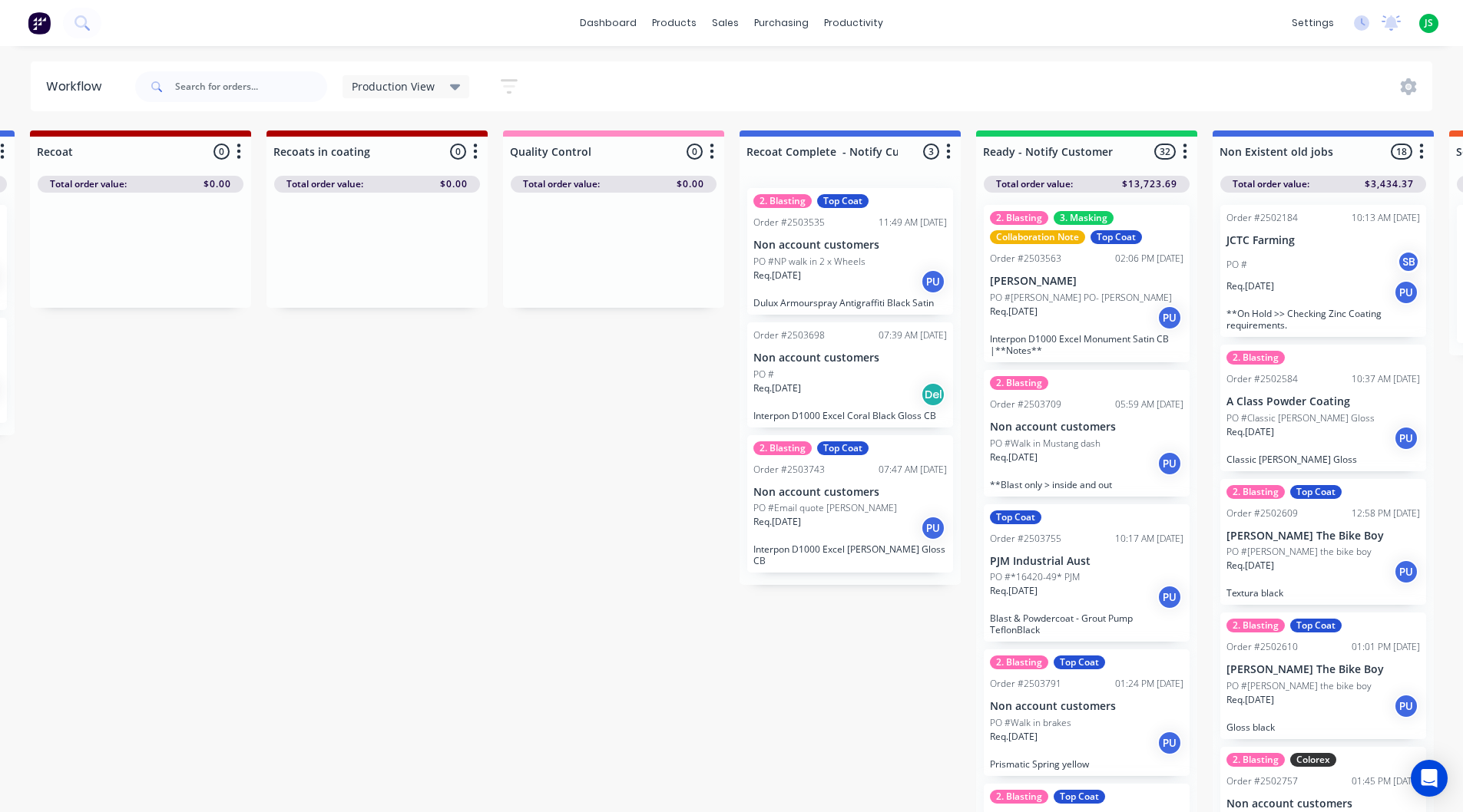
scroll to position [0, 1192]
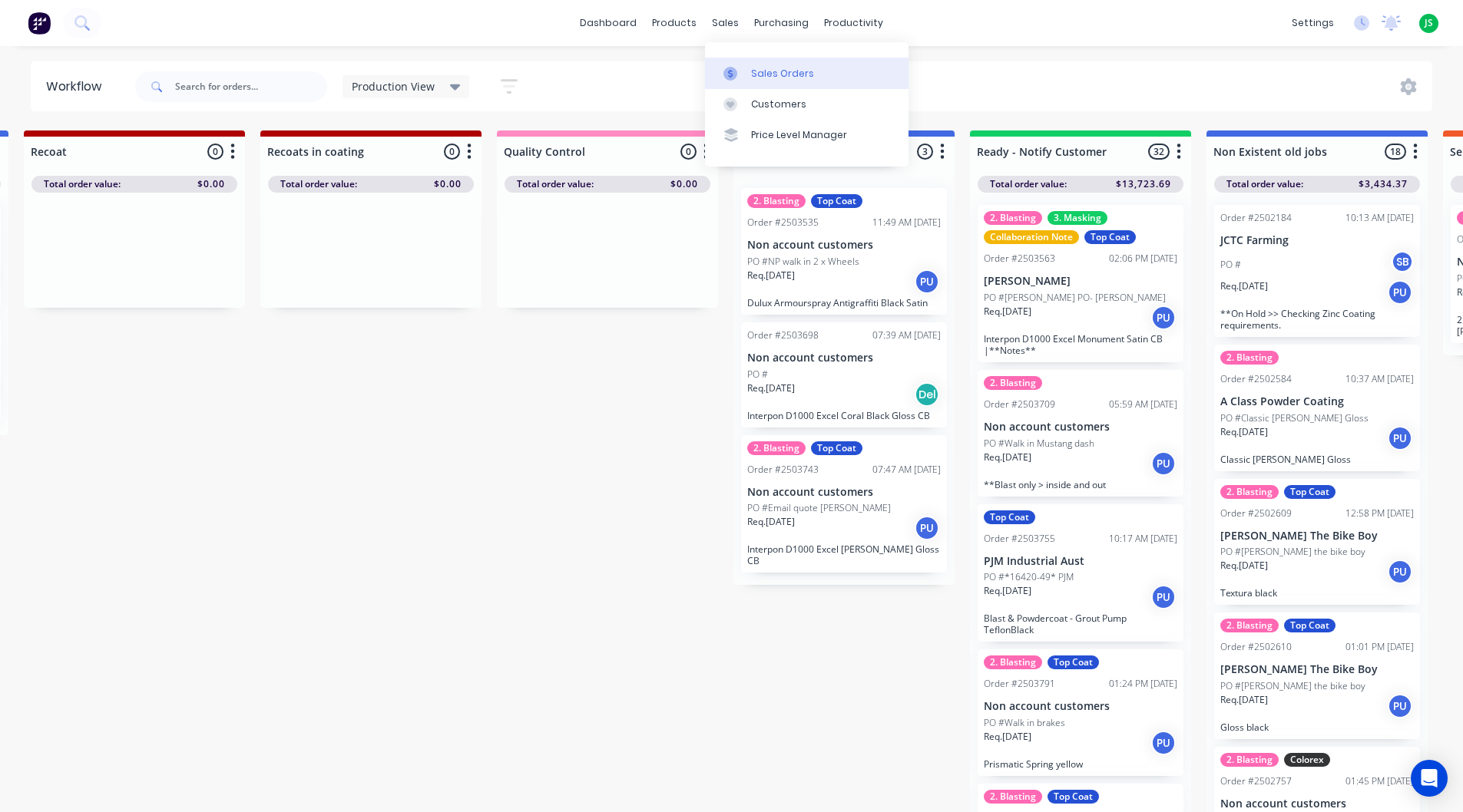
click at [754, 75] on div "Sales Orders" at bounding box center [782, 74] width 63 height 14
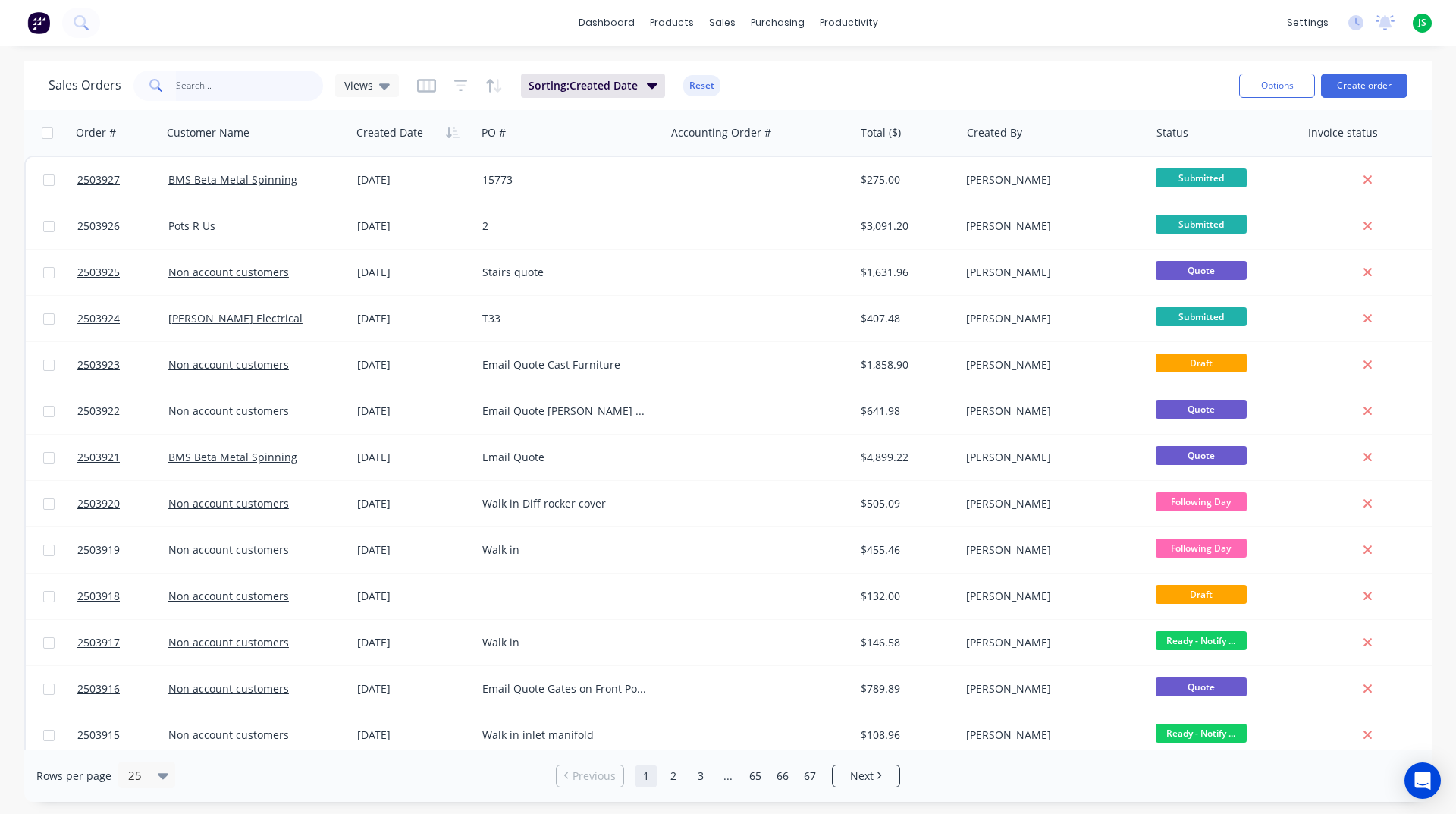
click at [273, 98] on input "text" at bounding box center [250, 86] width 148 height 30
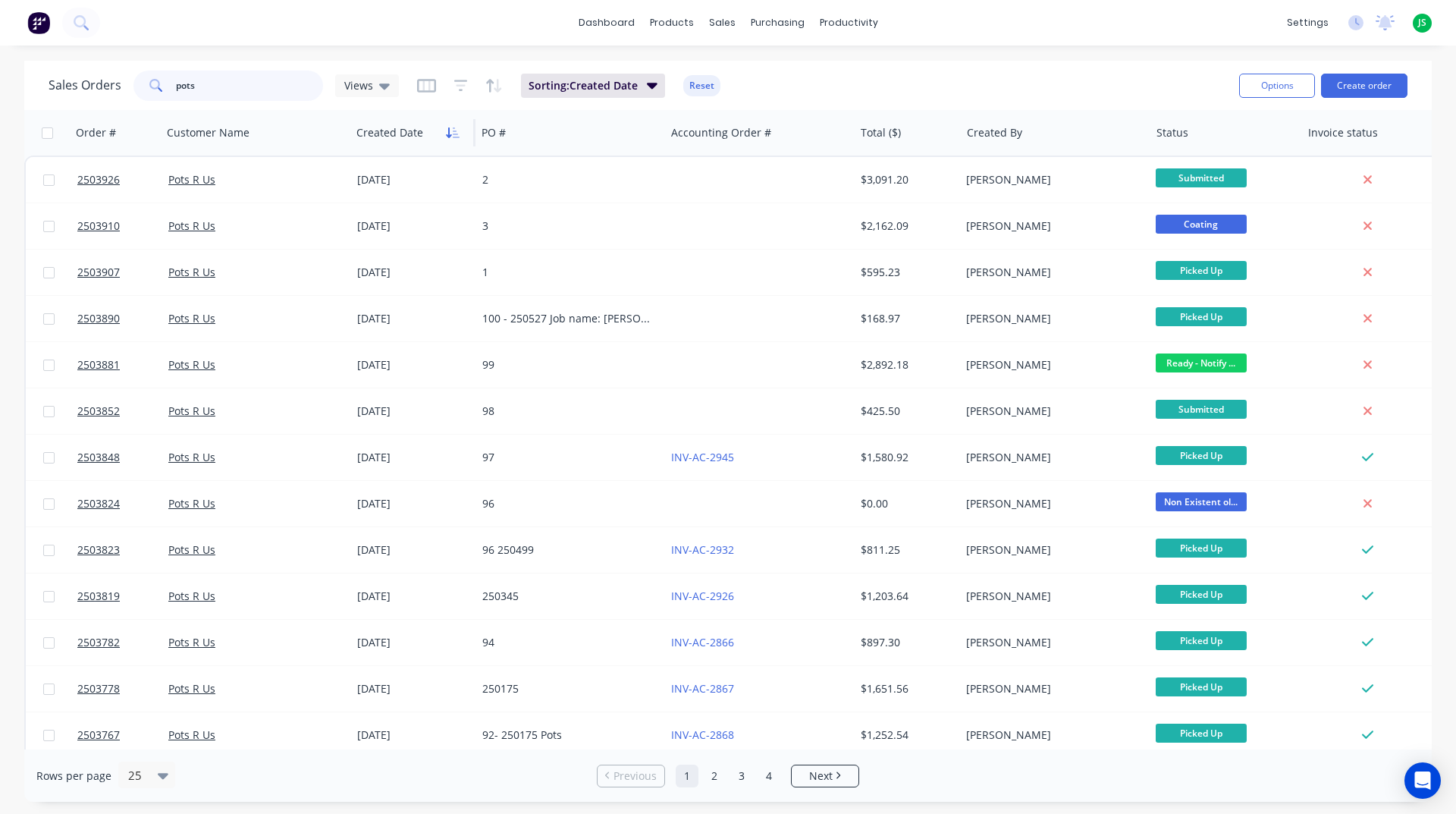
type input "pots"
click at [461, 138] on button "button" at bounding box center [452, 132] width 23 height 23
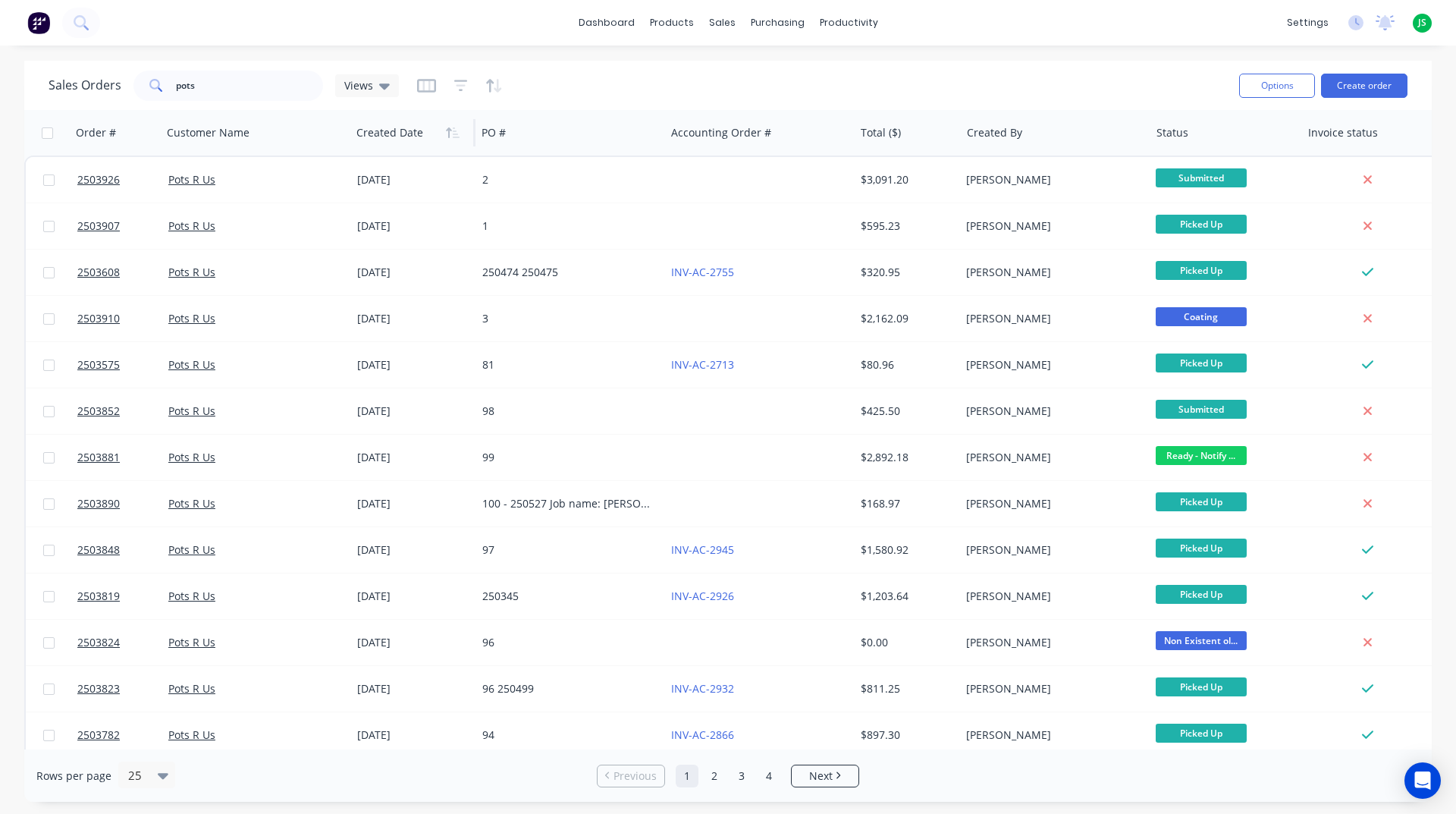
click at [461, 138] on button "button" at bounding box center [452, 132] width 23 height 23
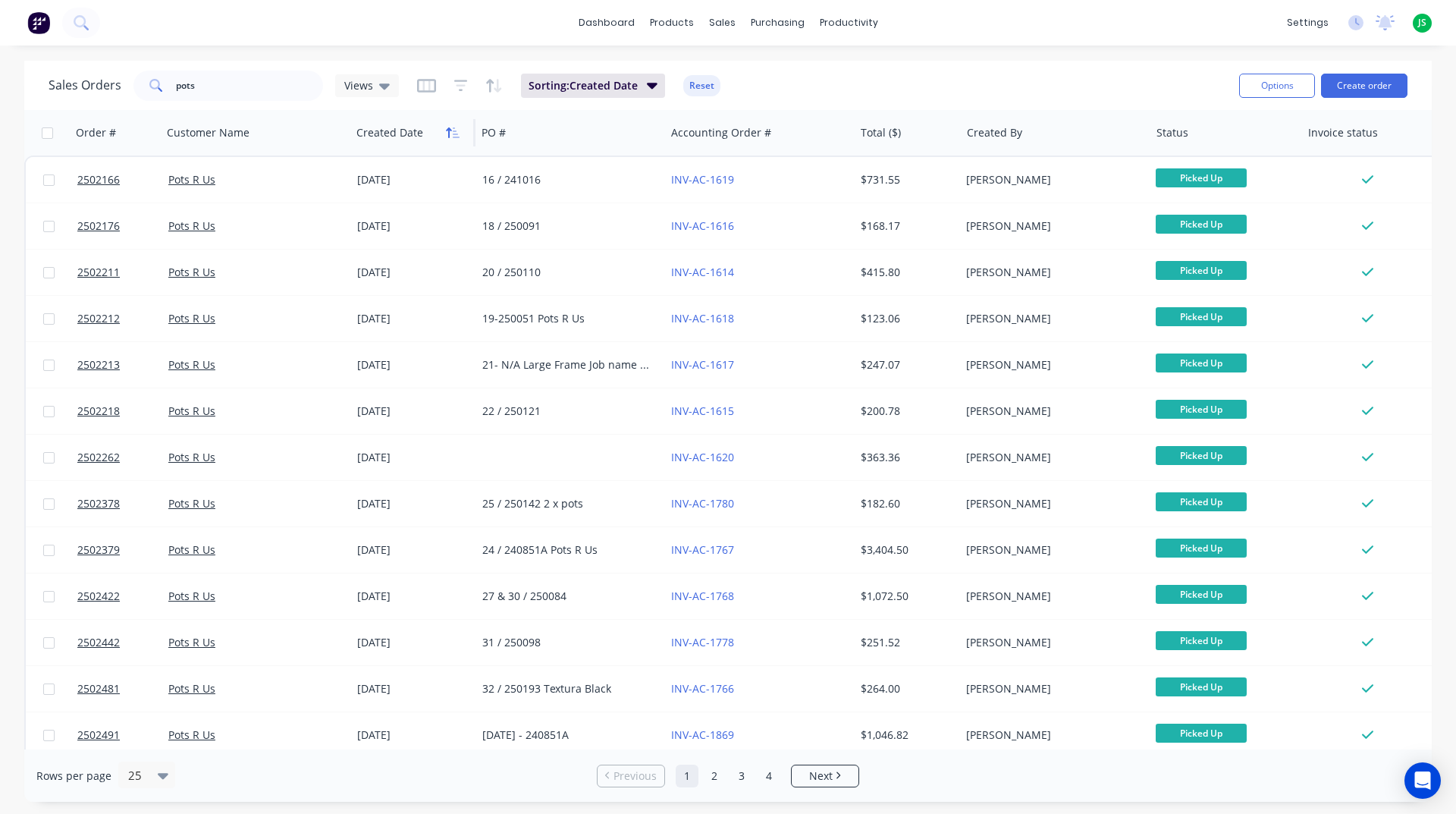
click at [446, 136] on icon "button" at bounding box center [453, 133] width 14 height 12
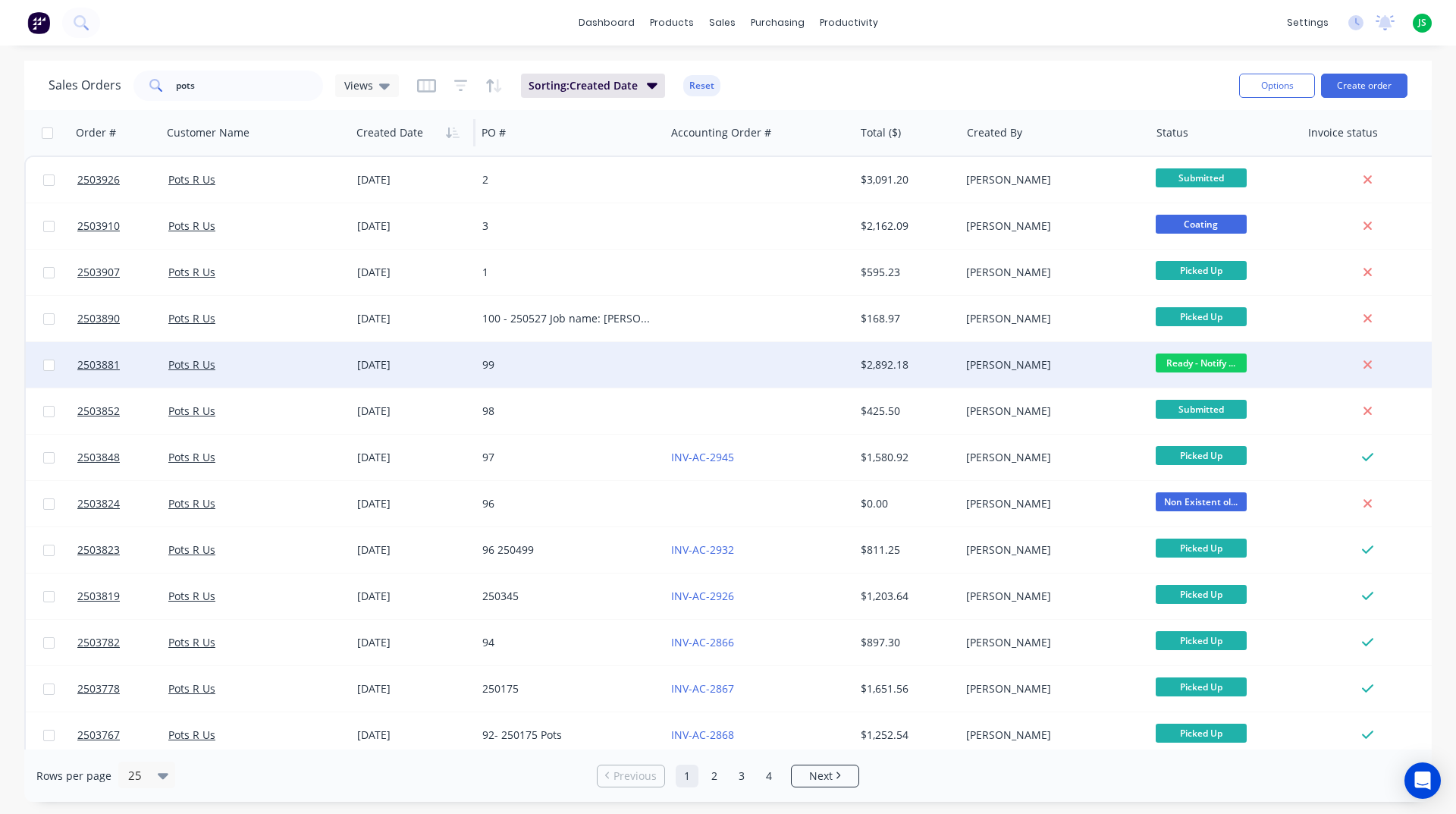
click at [484, 354] on div "99" at bounding box center [570, 365] width 189 height 46
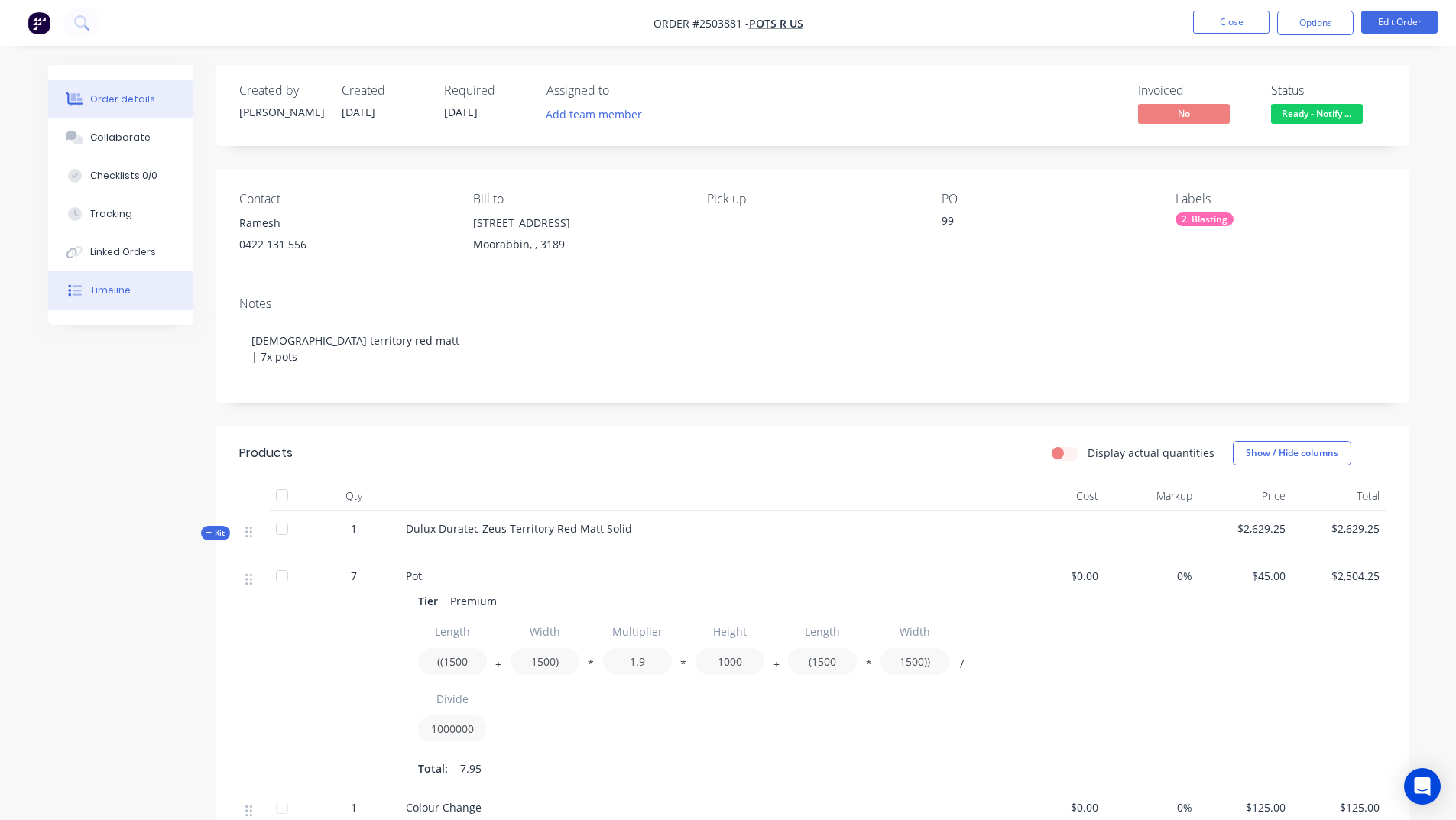
click at [85, 273] on button "Timeline" at bounding box center [120, 290] width 145 height 38
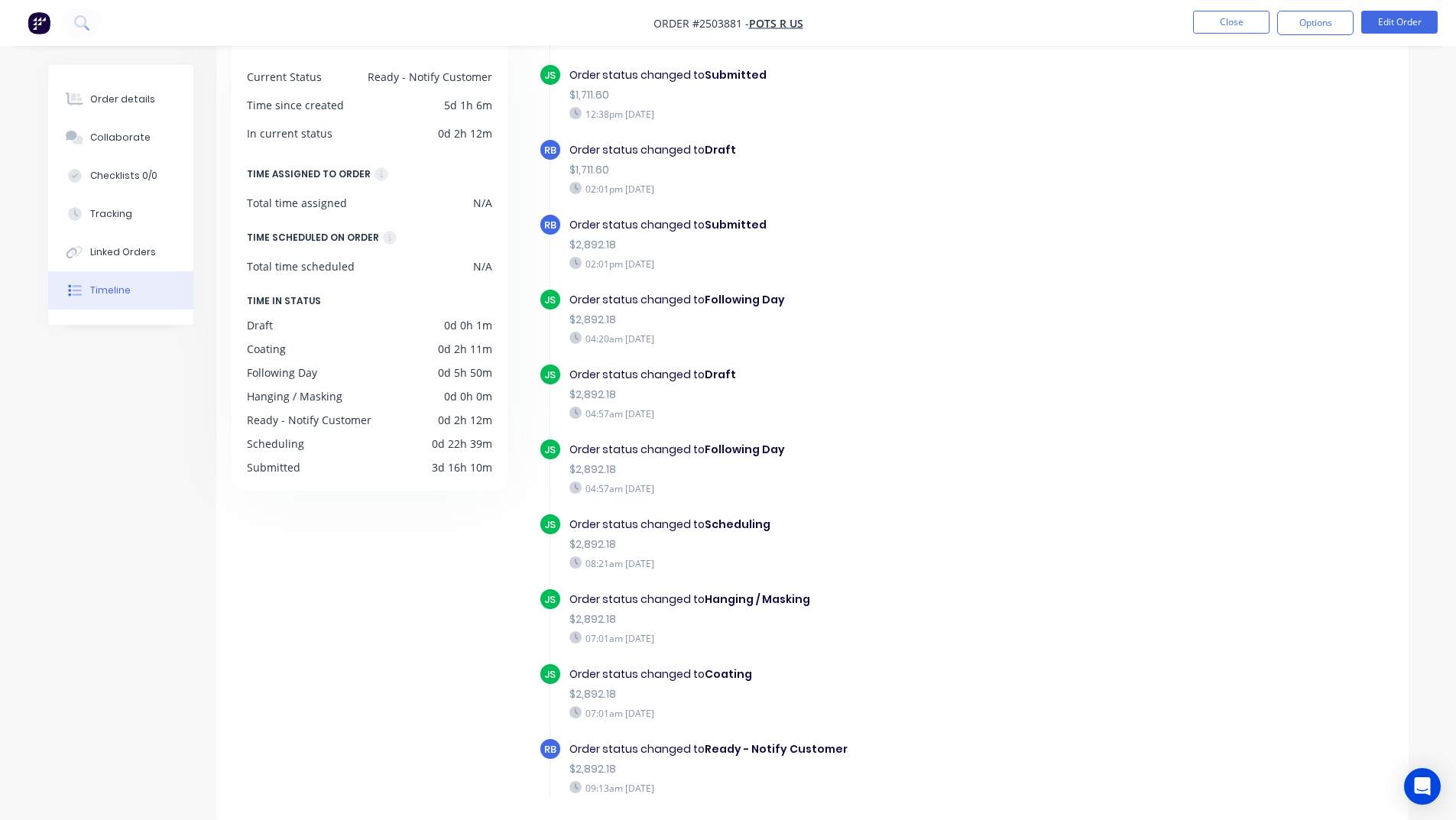
scroll to position [225, 0]
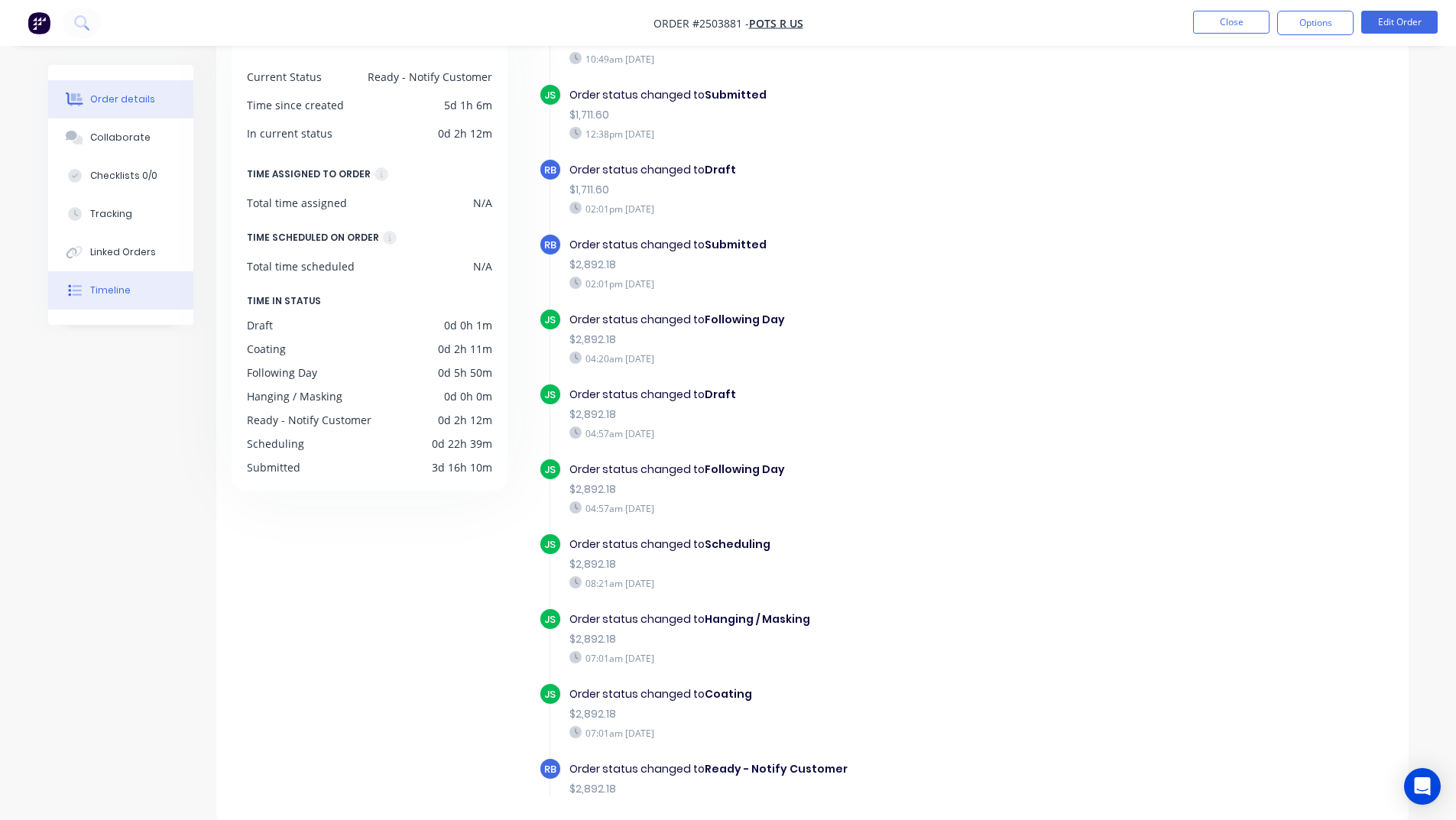
click at [136, 86] on button "Order details" at bounding box center [120, 99] width 145 height 38
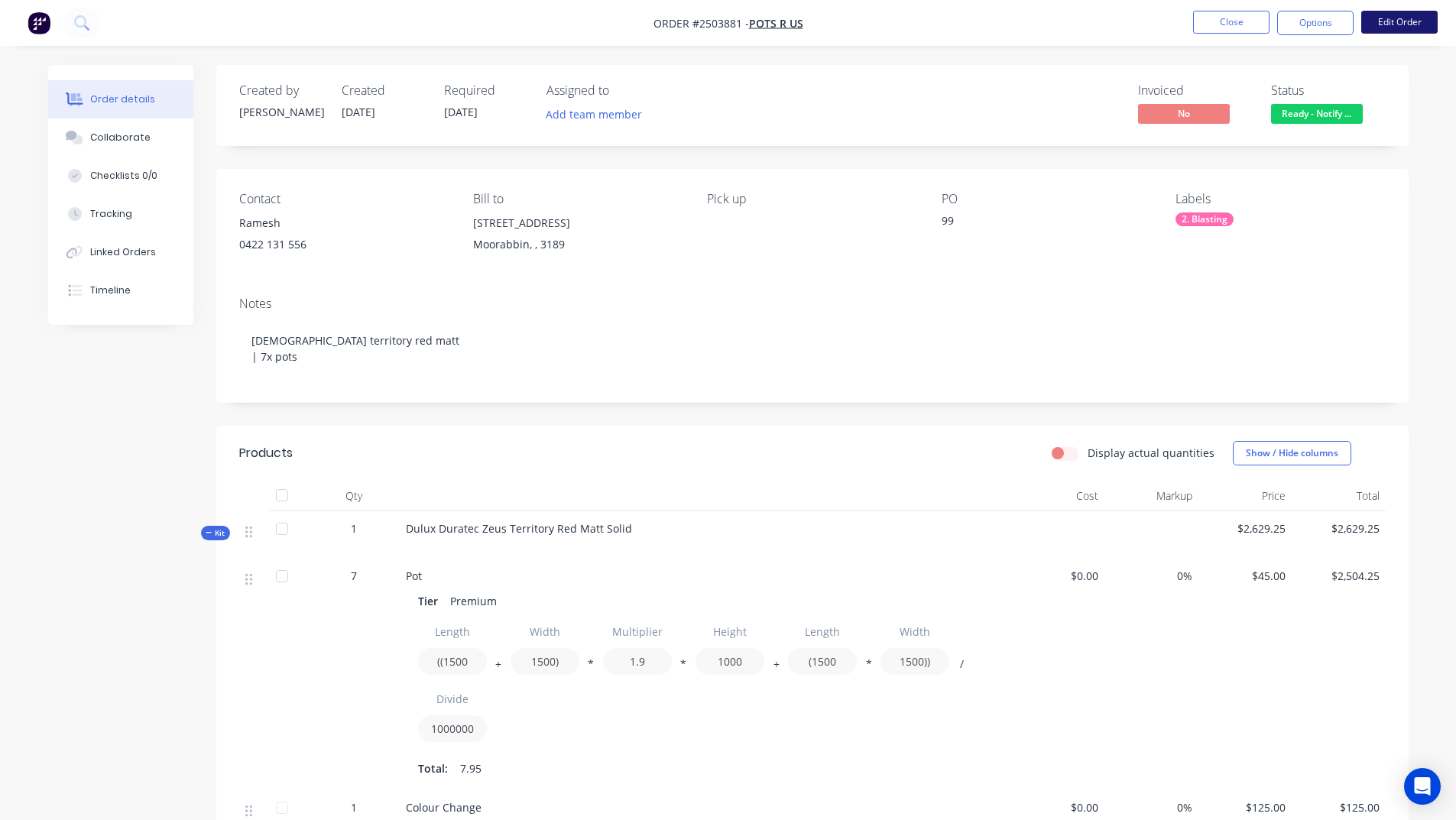
click at [1418, 28] on button "Edit Order" at bounding box center [1400, 22] width 77 height 23
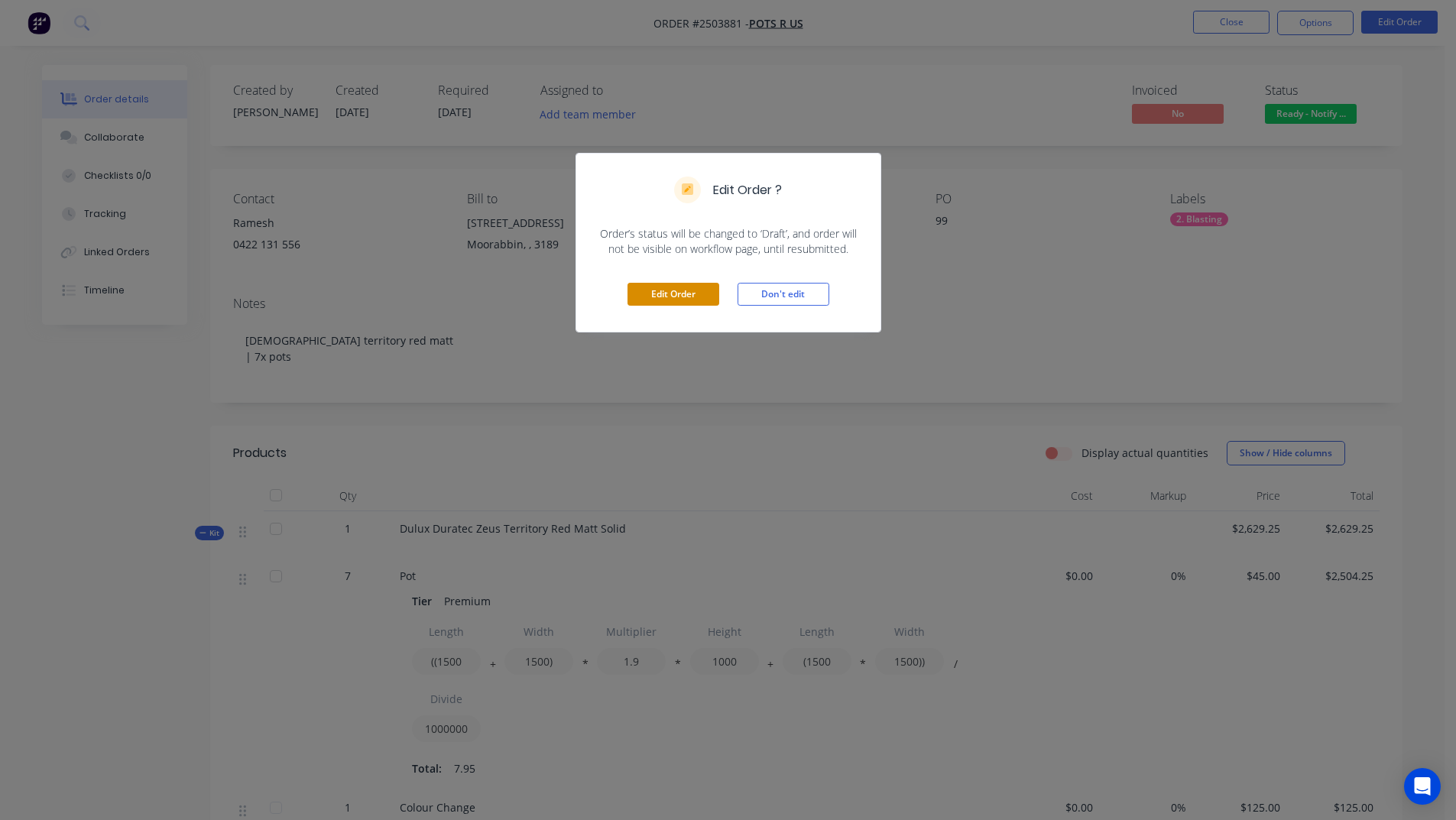
click at [655, 296] on button "Edit Order" at bounding box center [673, 294] width 91 height 23
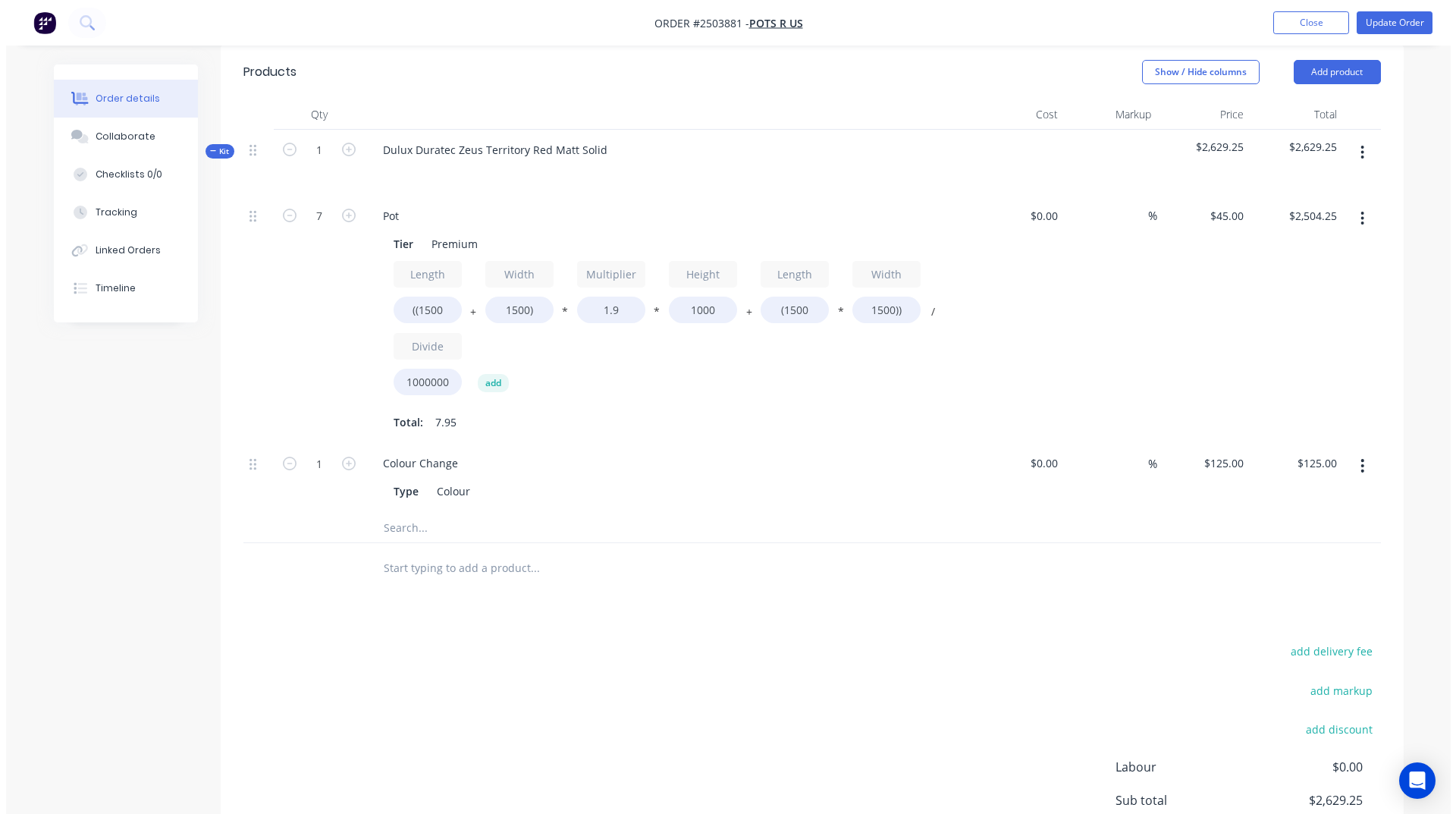
scroll to position [76, 0]
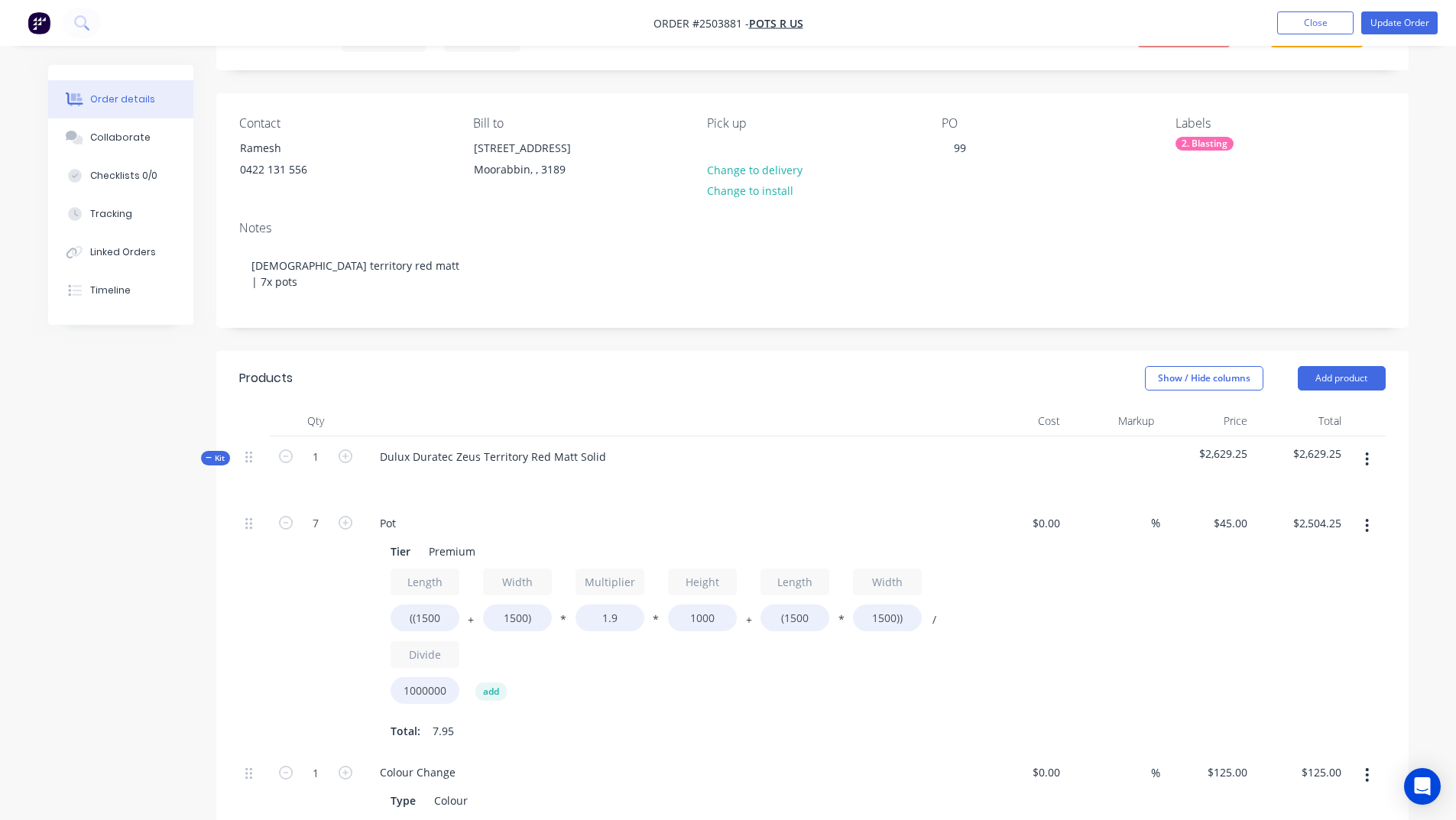
click at [1366, 463] on icon "button" at bounding box center [1366, 459] width 3 height 17
click at [1339, 497] on div "Add product to kit" at bounding box center [1313, 499] width 118 height 22
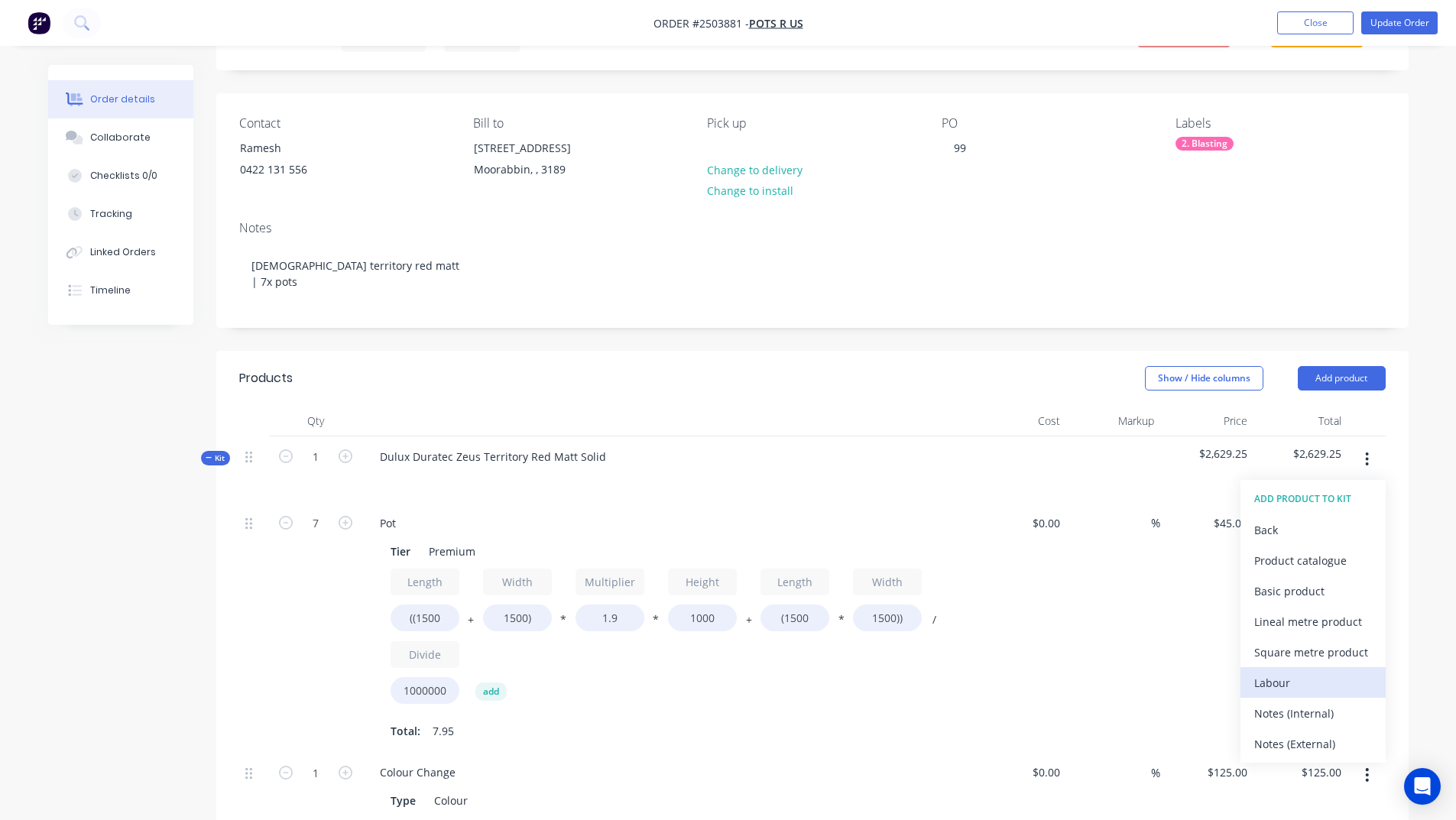
click at [1285, 685] on div "Labour" at bounding box center [1313, 683] width 118 height 22
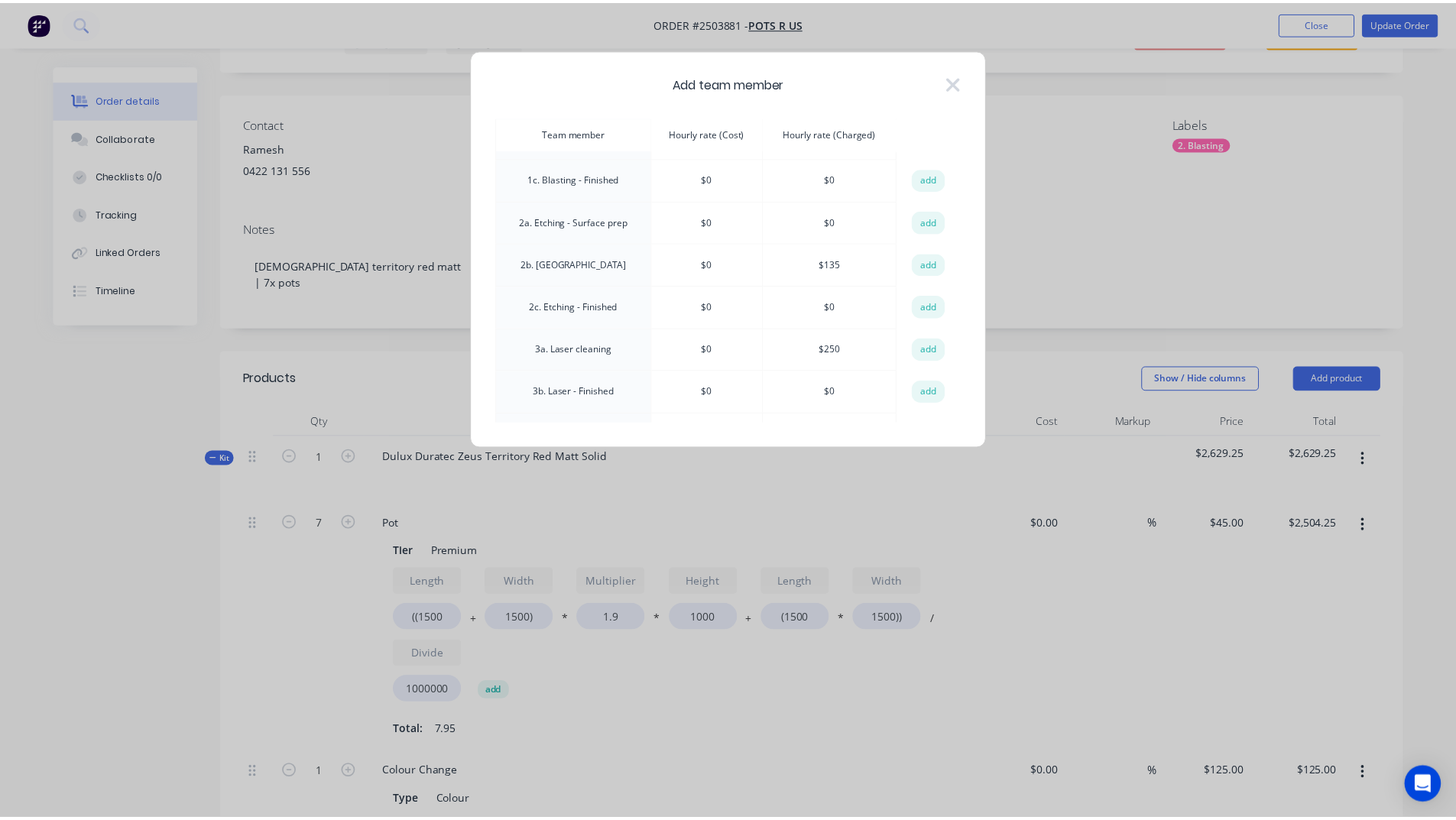
scroll to position [0, 0]
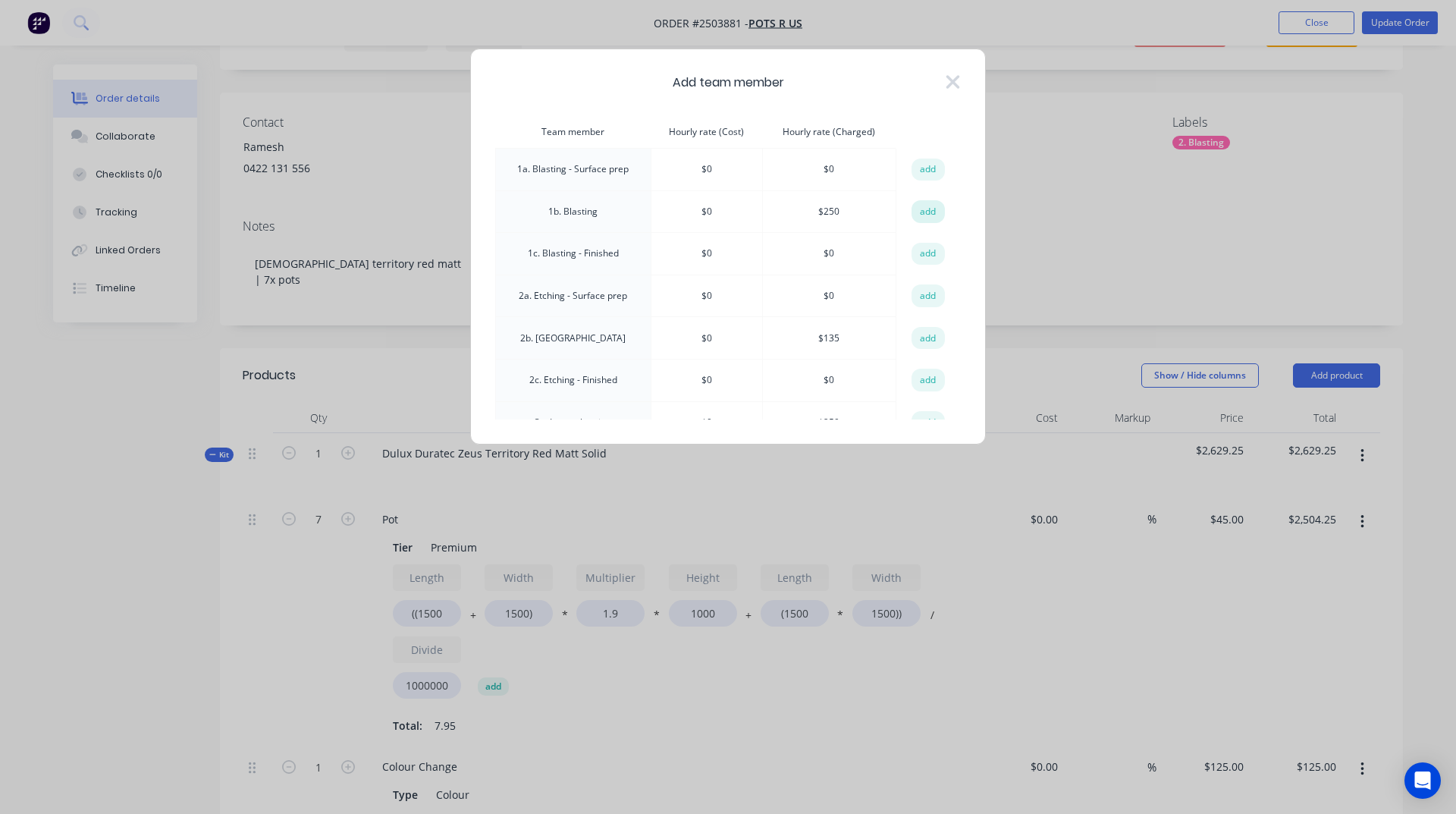
click at [920, 213] on button "add" at bounding box center [927, 211] width 33 height 23
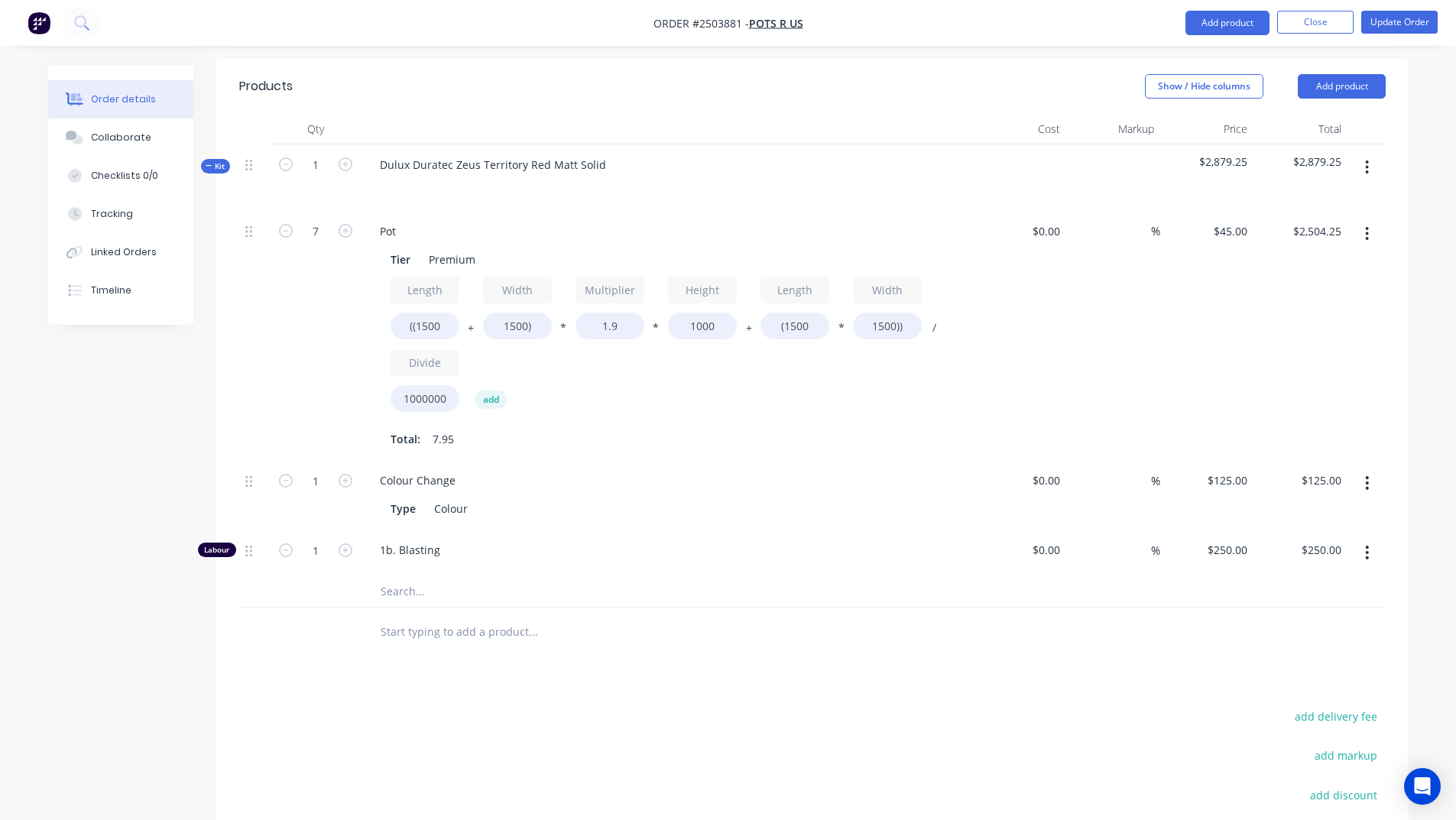
scroll to position [535, 0]
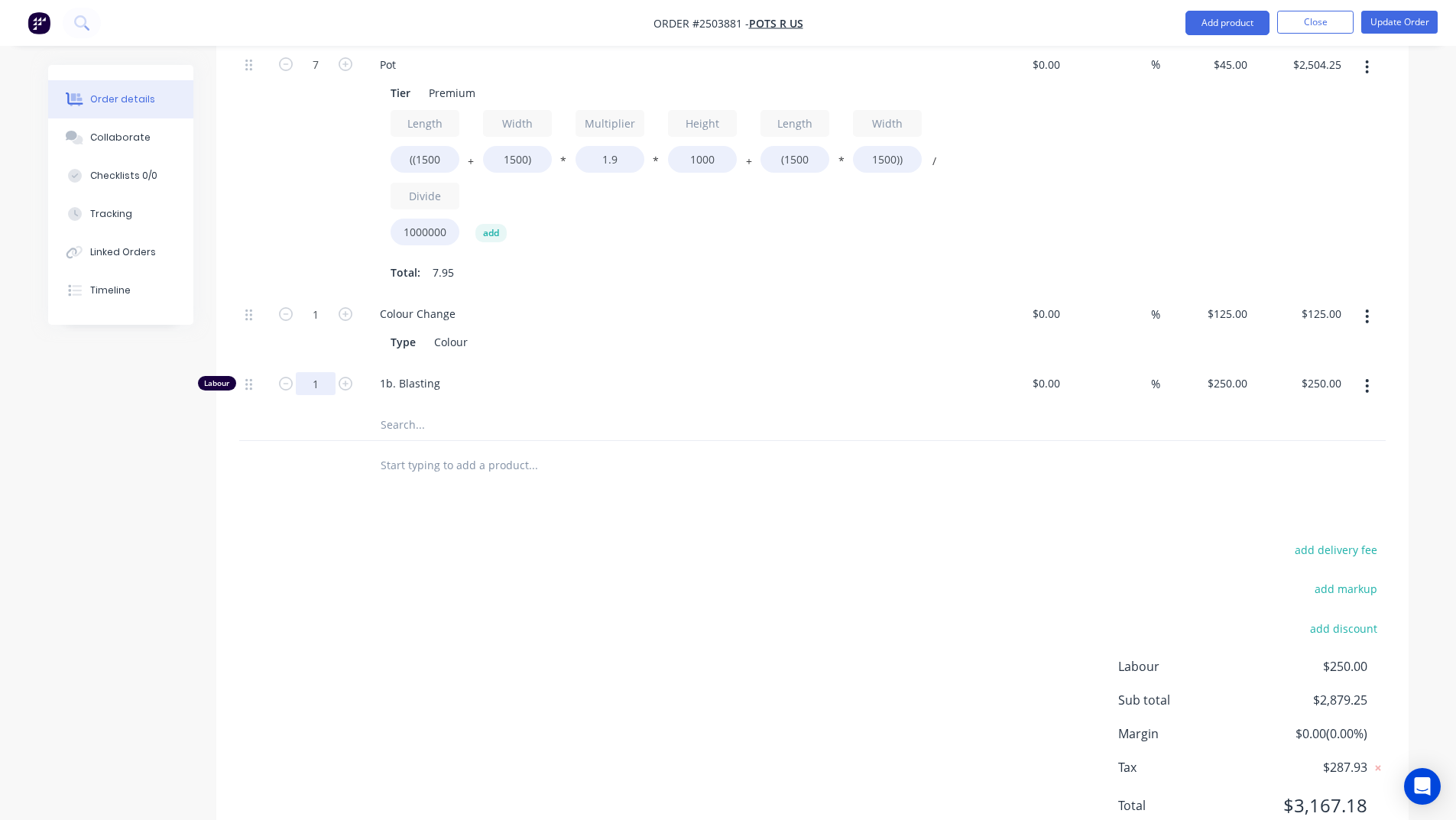
click at [330, 77] on input "1" at bounding box center [316, 65] width 40 height 23
type input "0.833"
type input "$208.25"
click at [1394, 26] on button "Update Order" at bounding box center [1400, 22] width 77 height 23
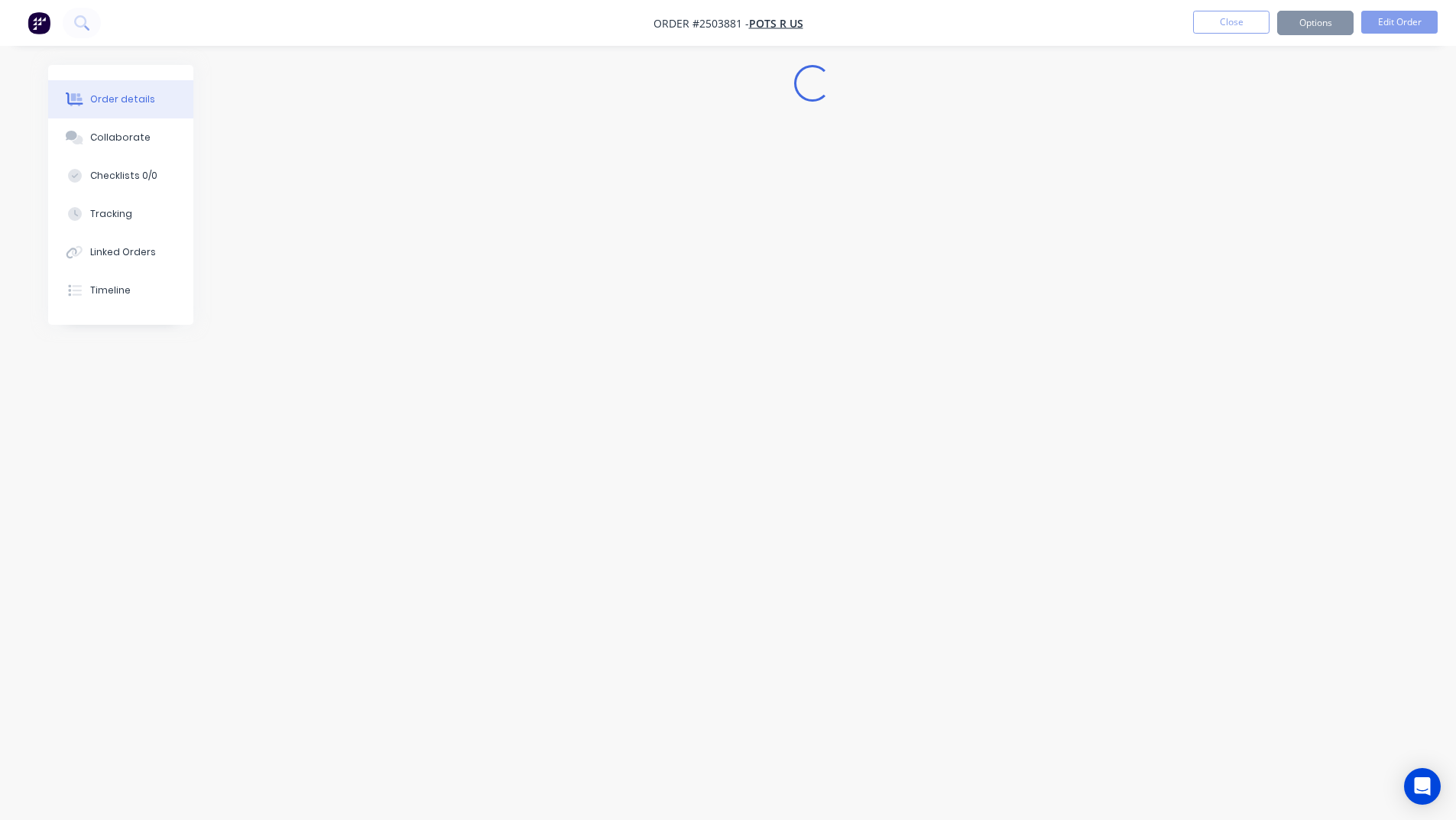
scroll to position [0, 0]
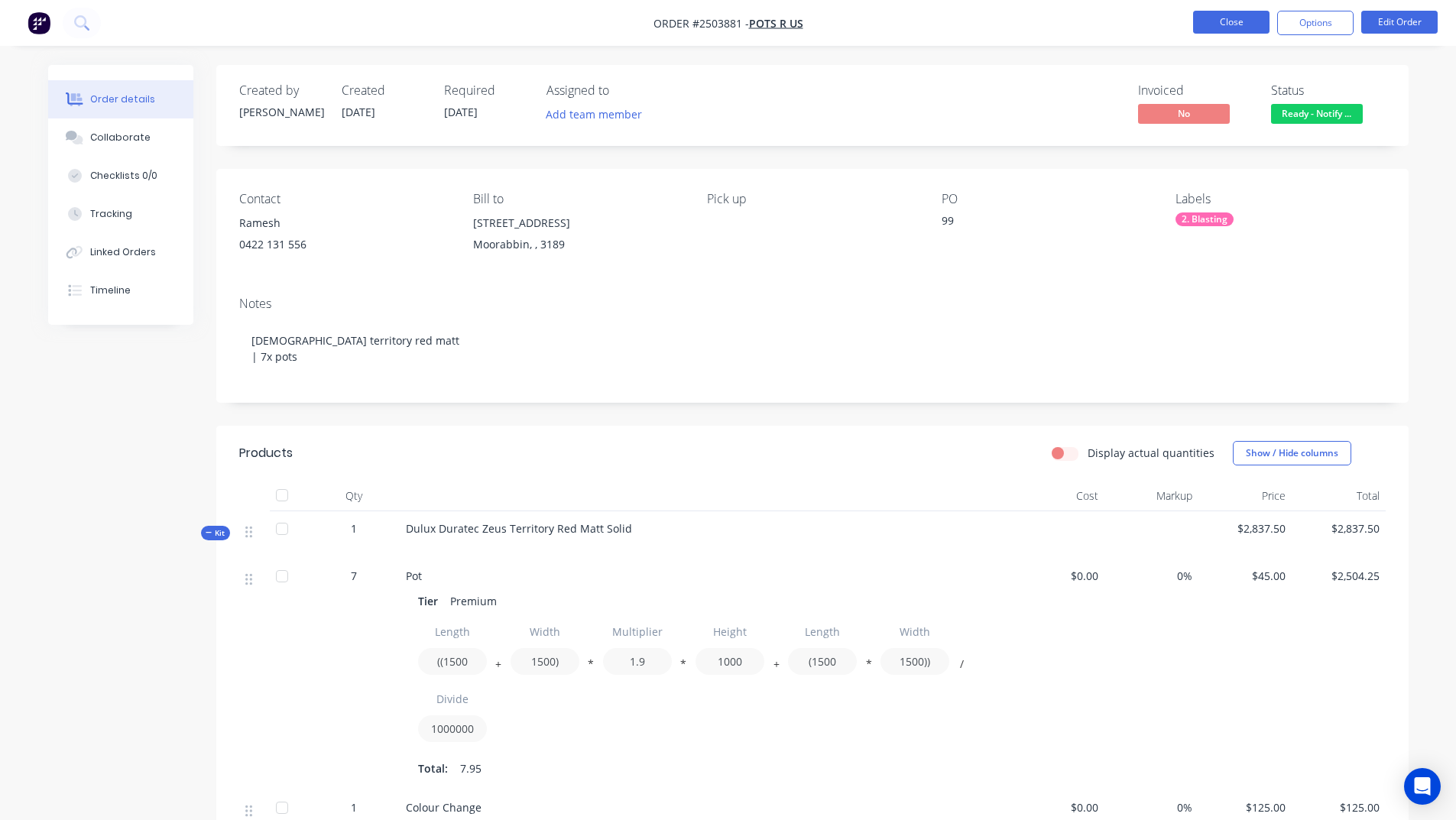
click at [1238, 24] on button "Close" at bounding box center [1232, 22] width 77 height 23
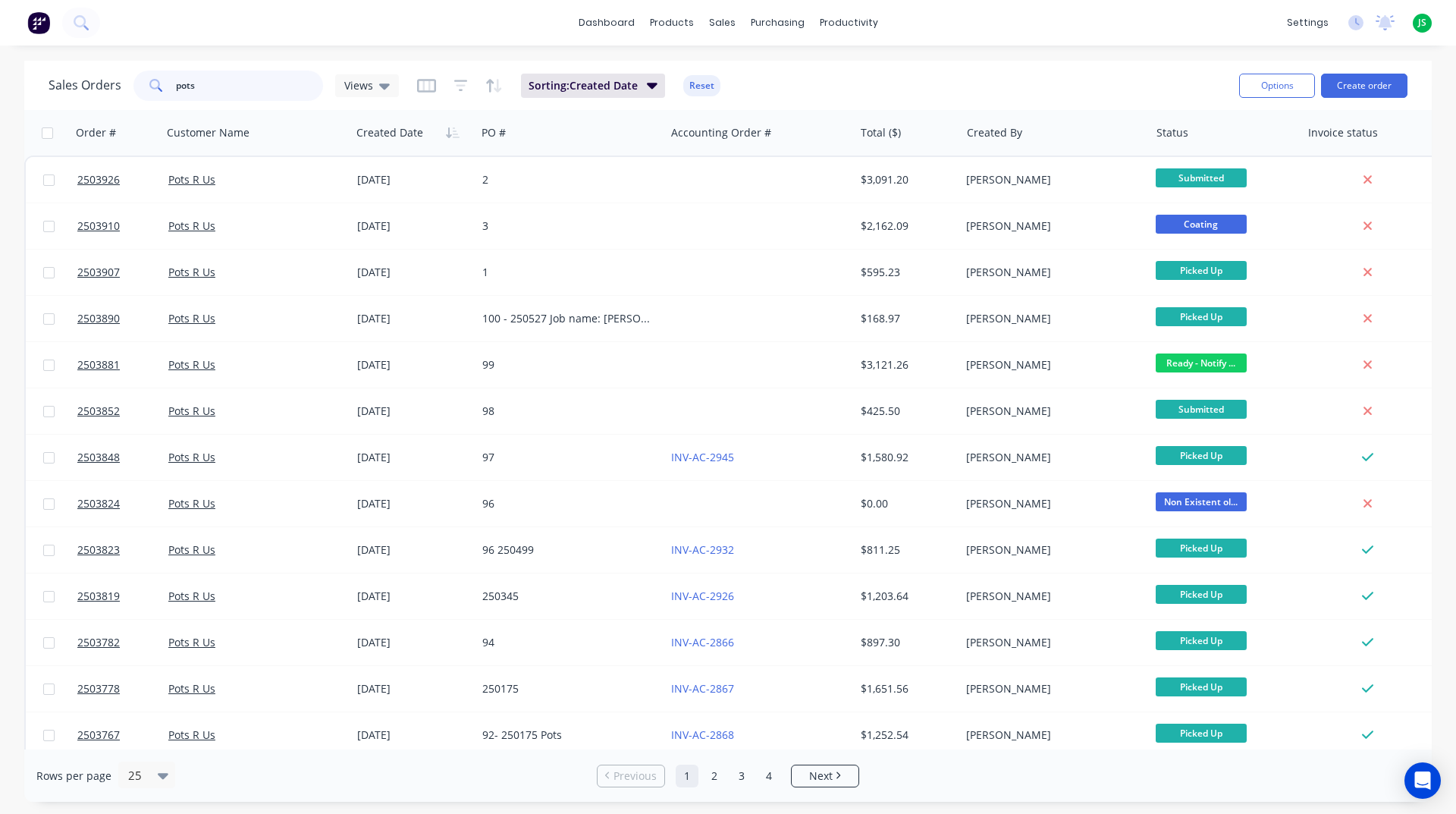
drag, startPoint x: 158, startPoint y: 100, endPoint x: 0, endPoint y: 104, distance: 158.1
click at [0, 104] on div "Sales Orders pots Views Sorting: Created Date Reset Options Create order Order …" at bounding box center [728, 431] width 1456 height 741
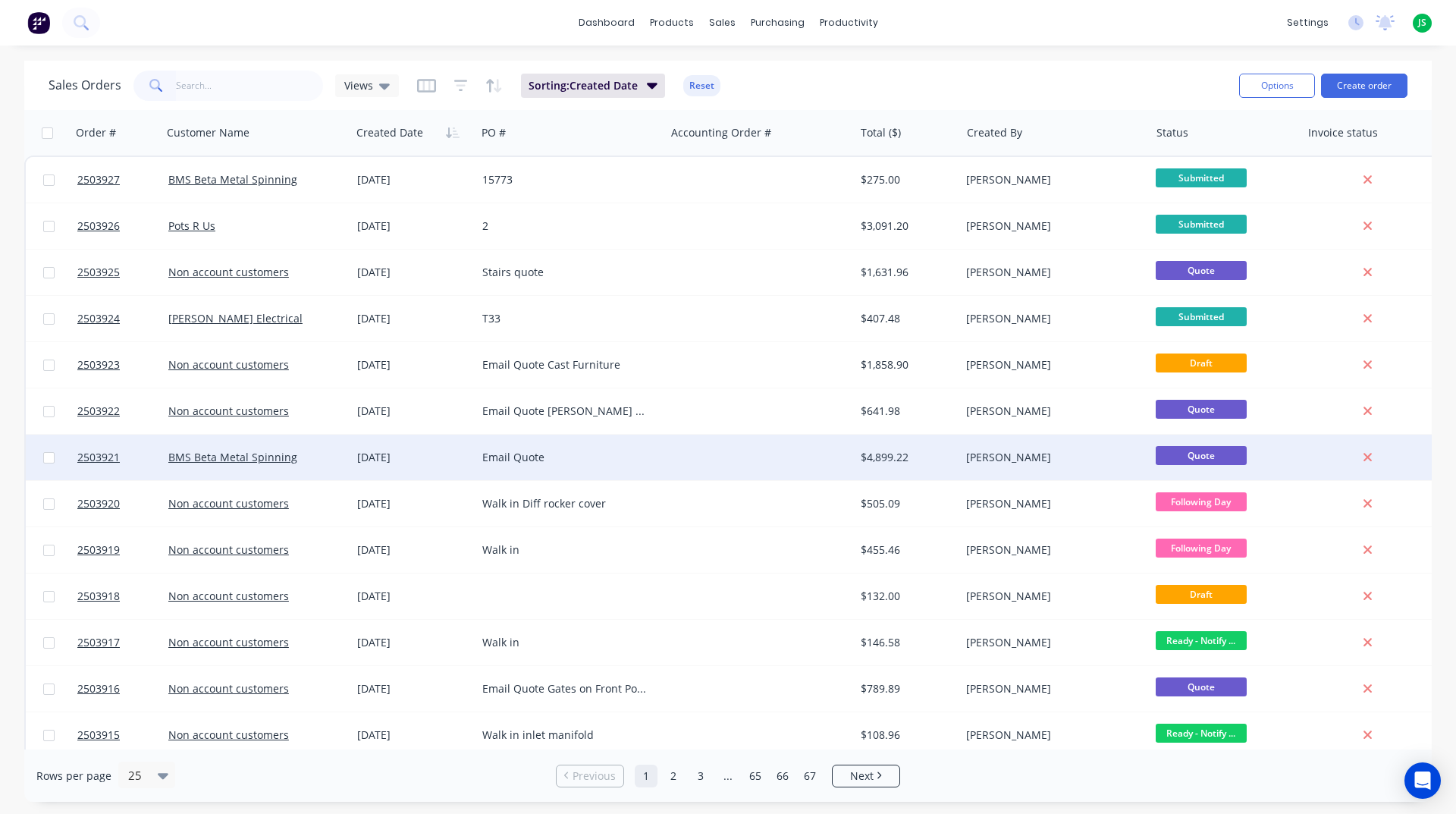
click at [719, 461] on div at bounding box center [759, 457] width 189 height 46
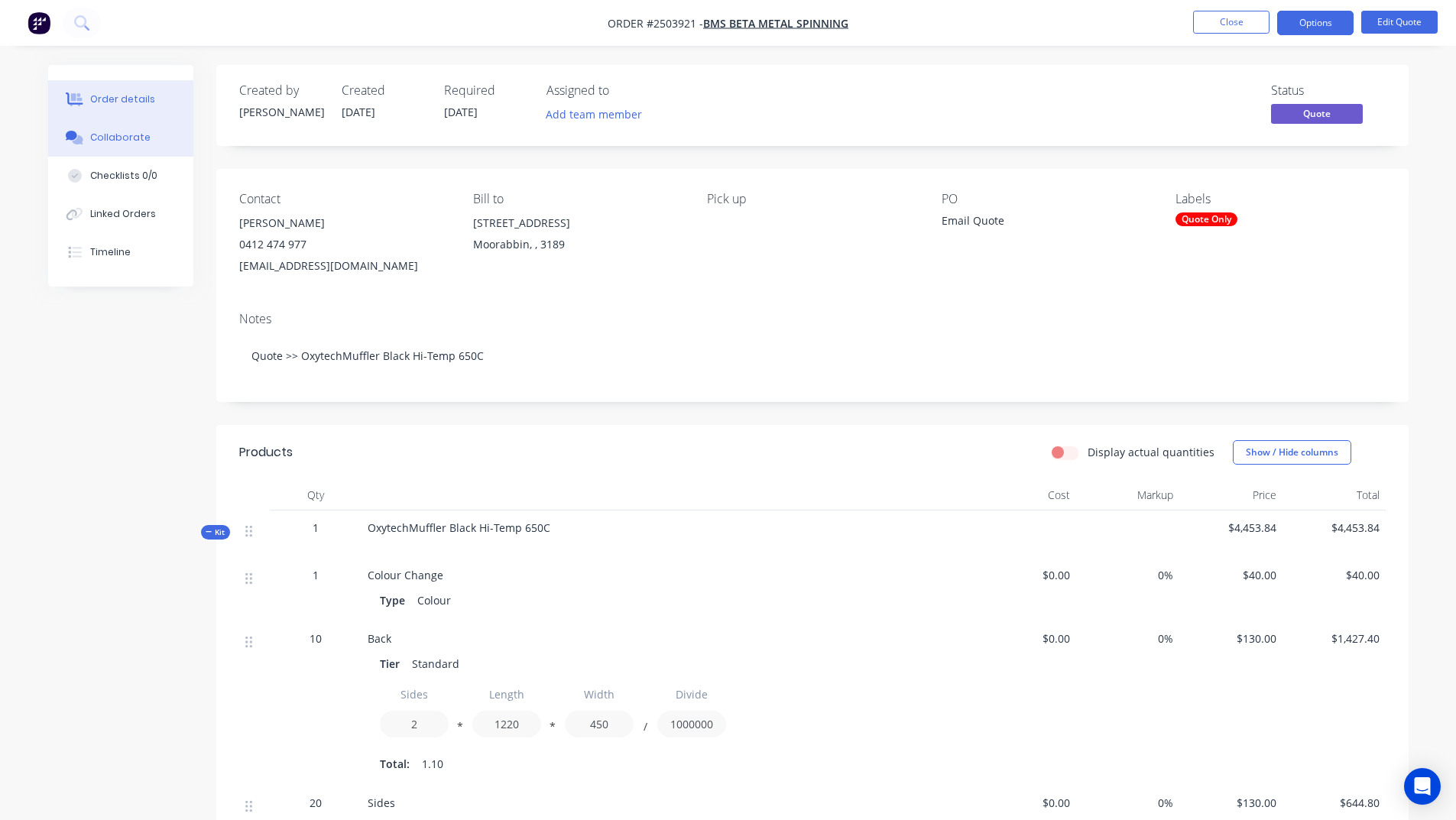
click at [152, 141] on button "Collaborate" at bounding box center [120, 137] width 145 height 38
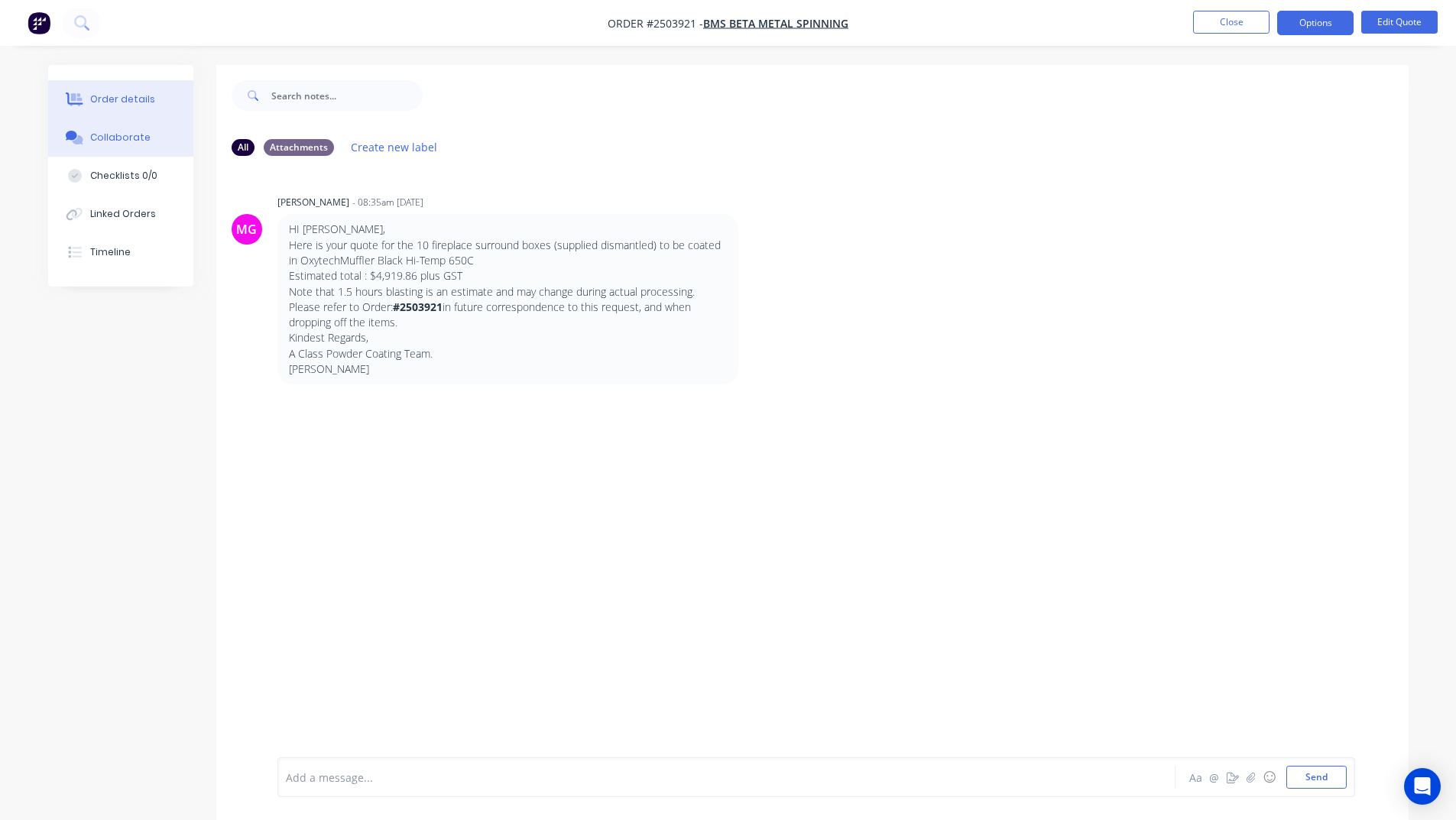
click at [136, 101] on div "Order details" at bounding box center [123, 99] width 65 height 14
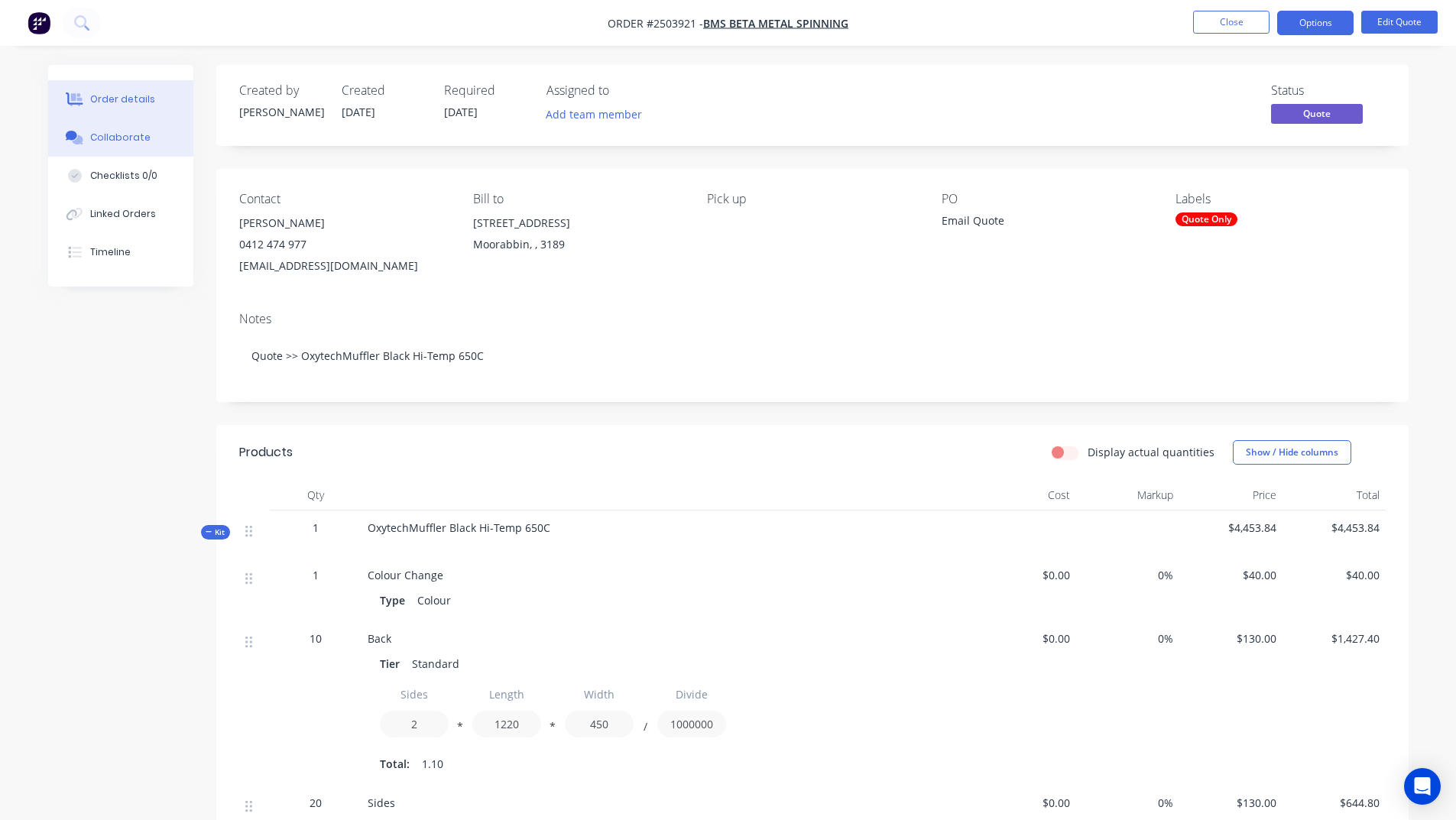
click at [128, 142] on div "Collaborate" at bounding box center [120, 137] width 61 height 14
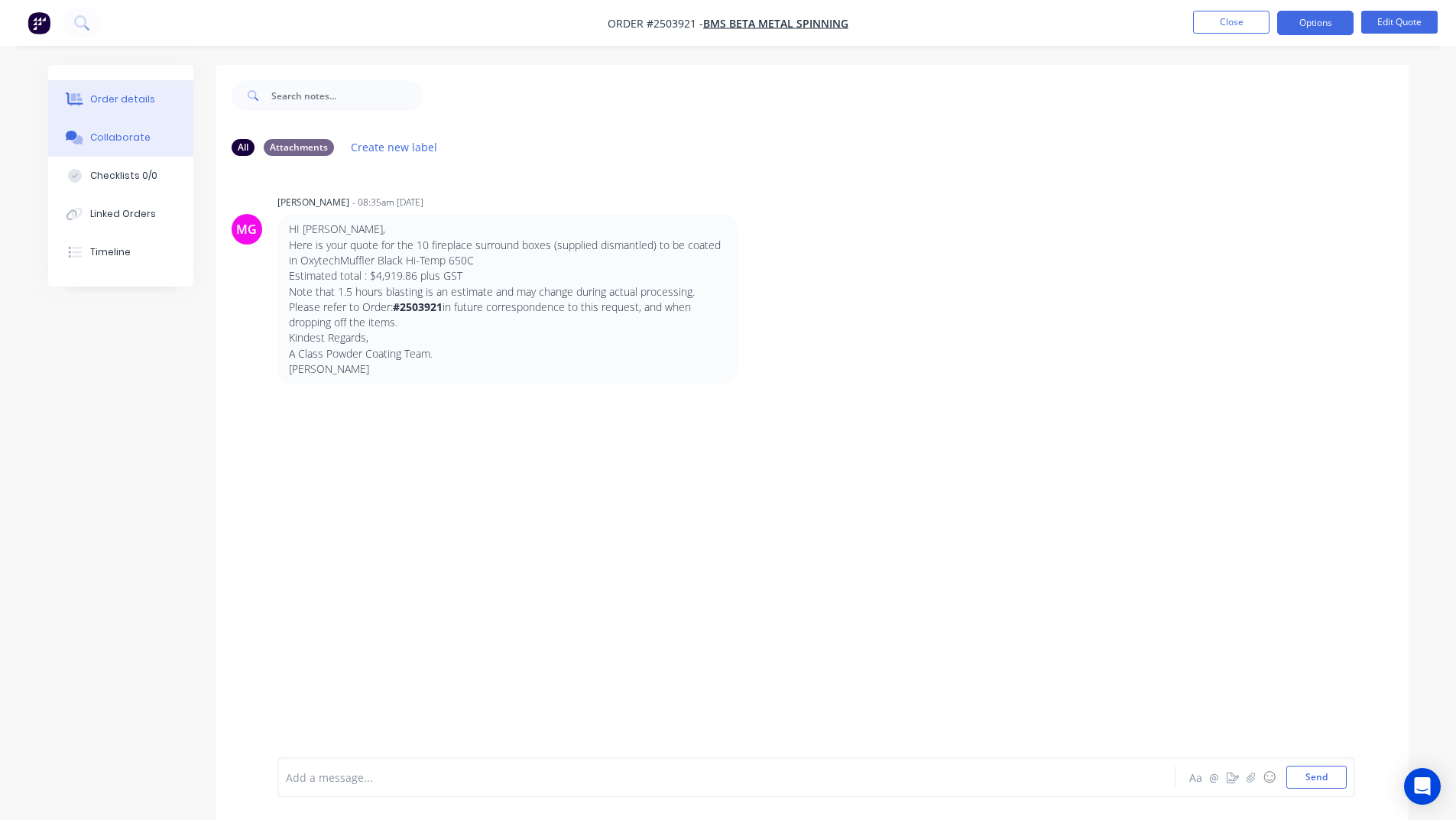
click at [134, 115] on button "Order details" at bounding box center [120, 99] width 145 height 38
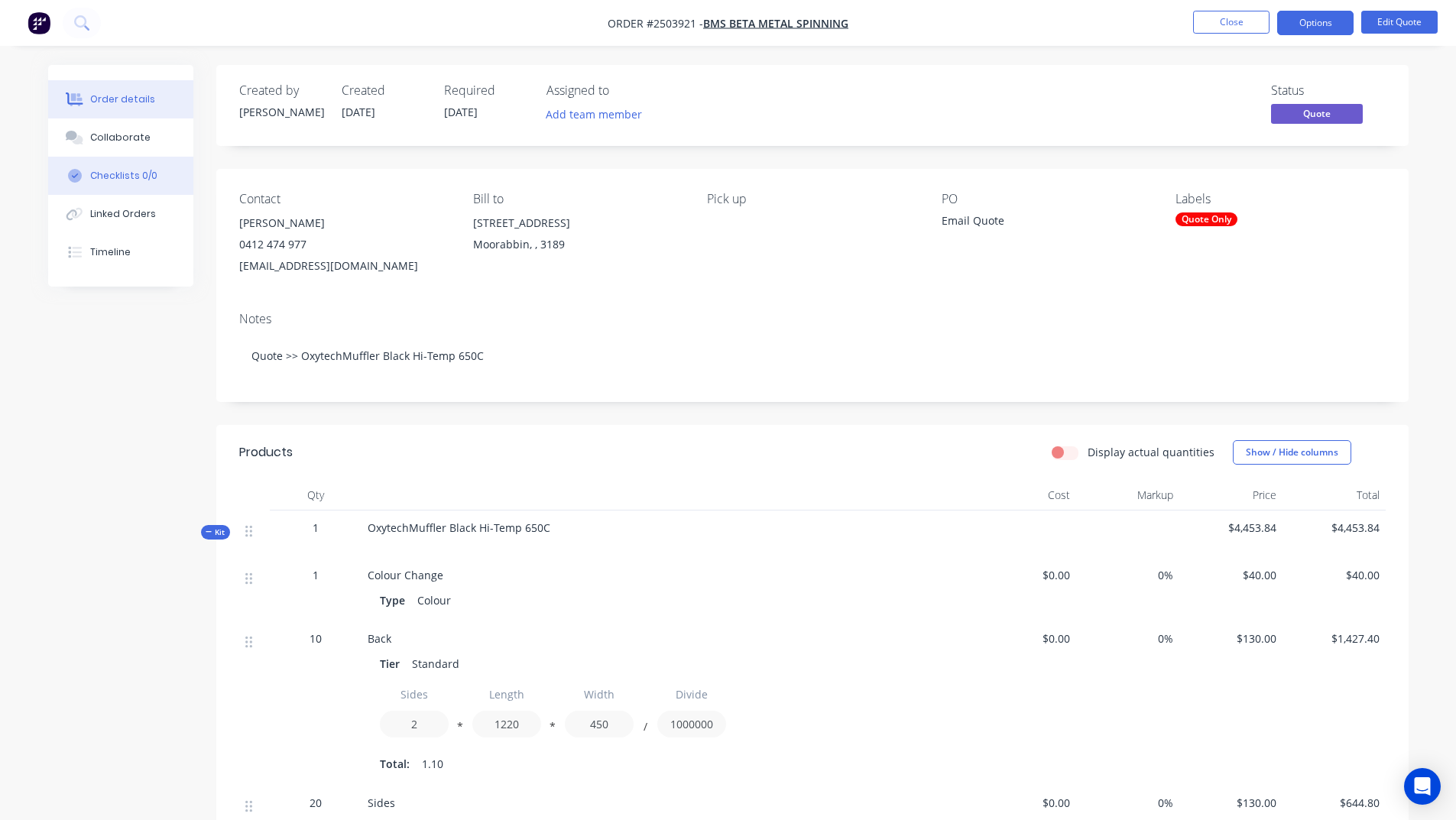
click at [127, 183] on button "Checklists 0/0" at bounding box center [120, 176] width 145 height 38
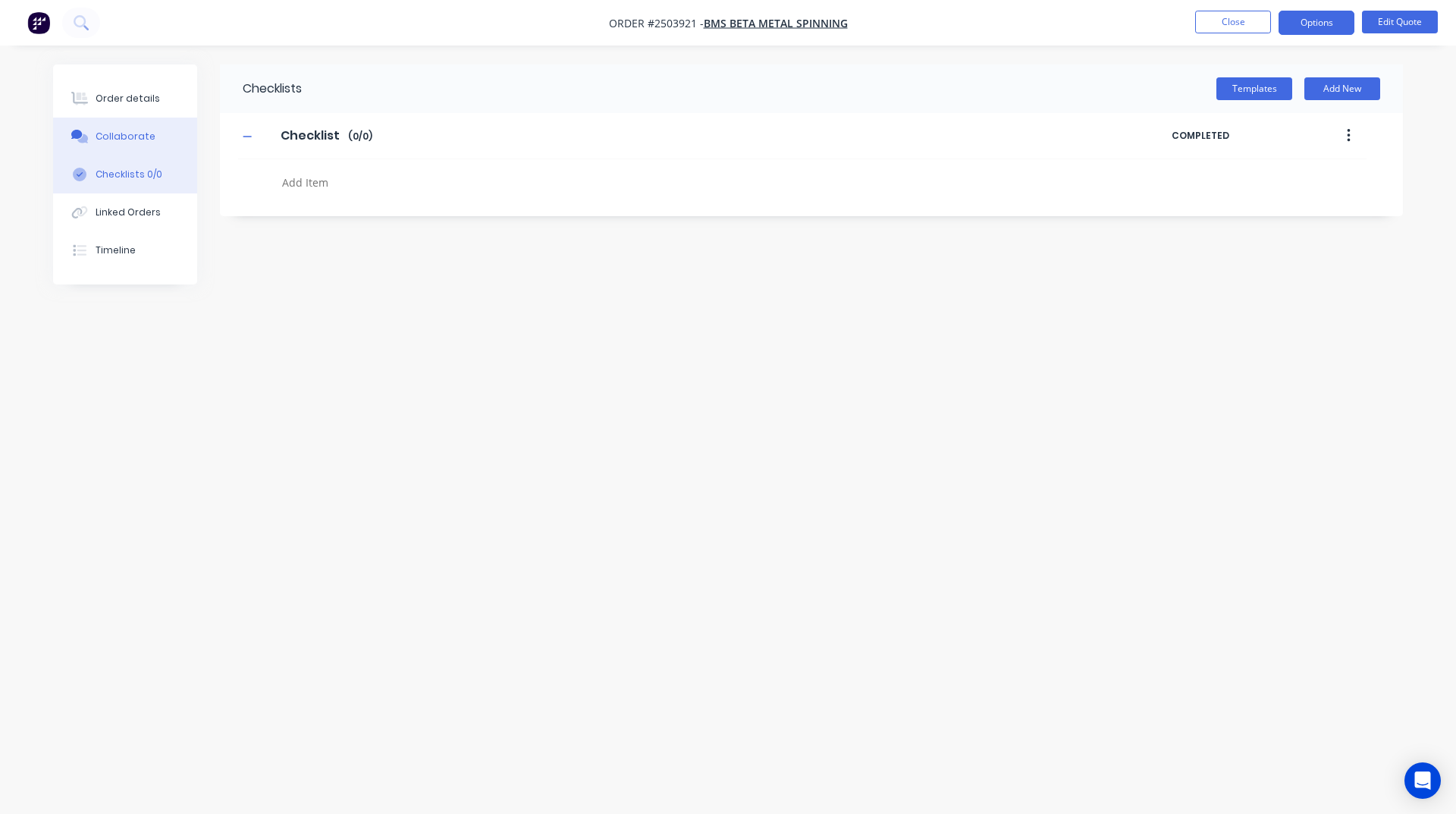
click at [158, 146] on button "Collaborate" at bounding box center [125, 136] width 144 height 38
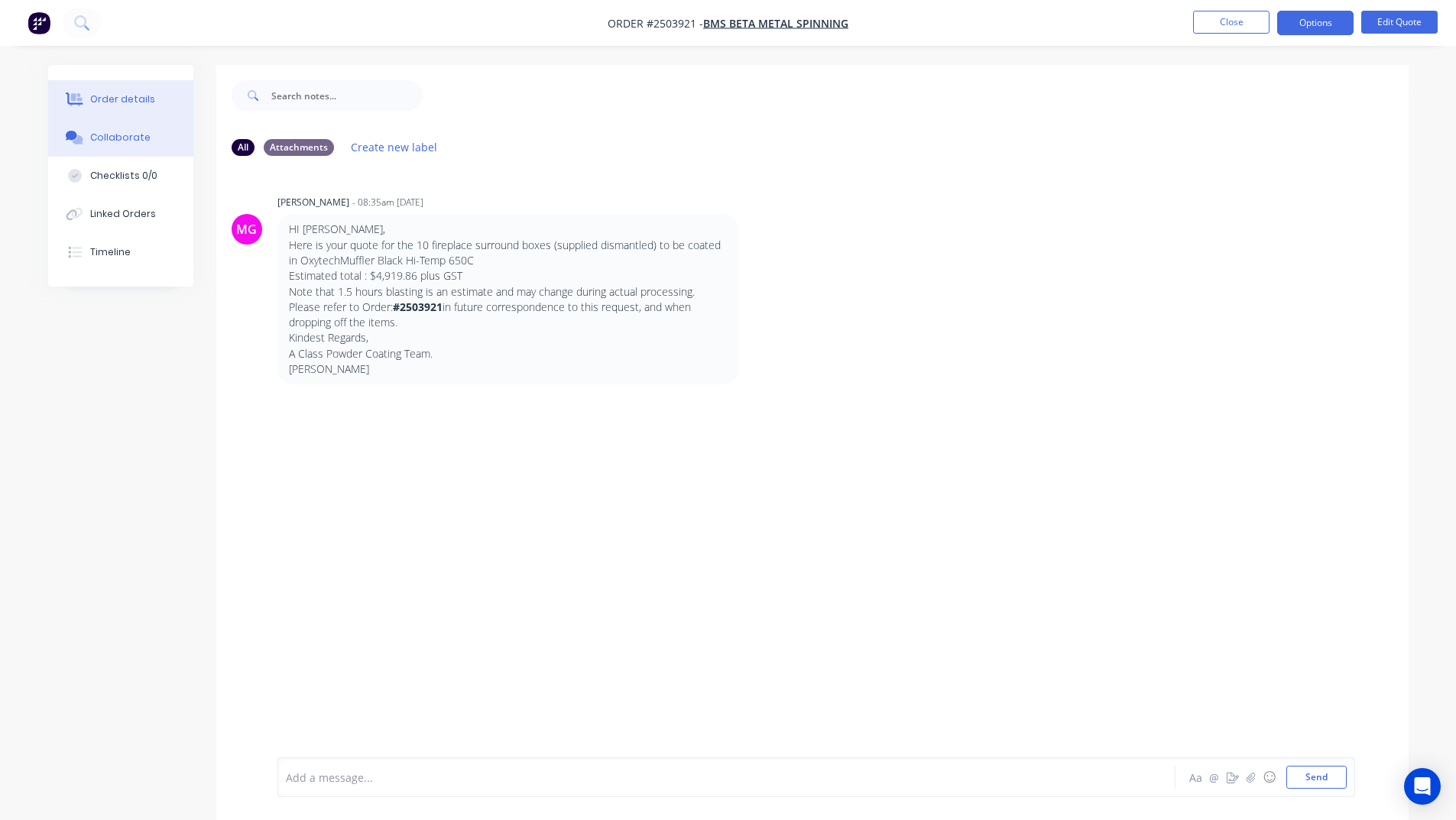
click at [146, 91] on button "Order details" at bounding box center [120, 99] width 145 height 38
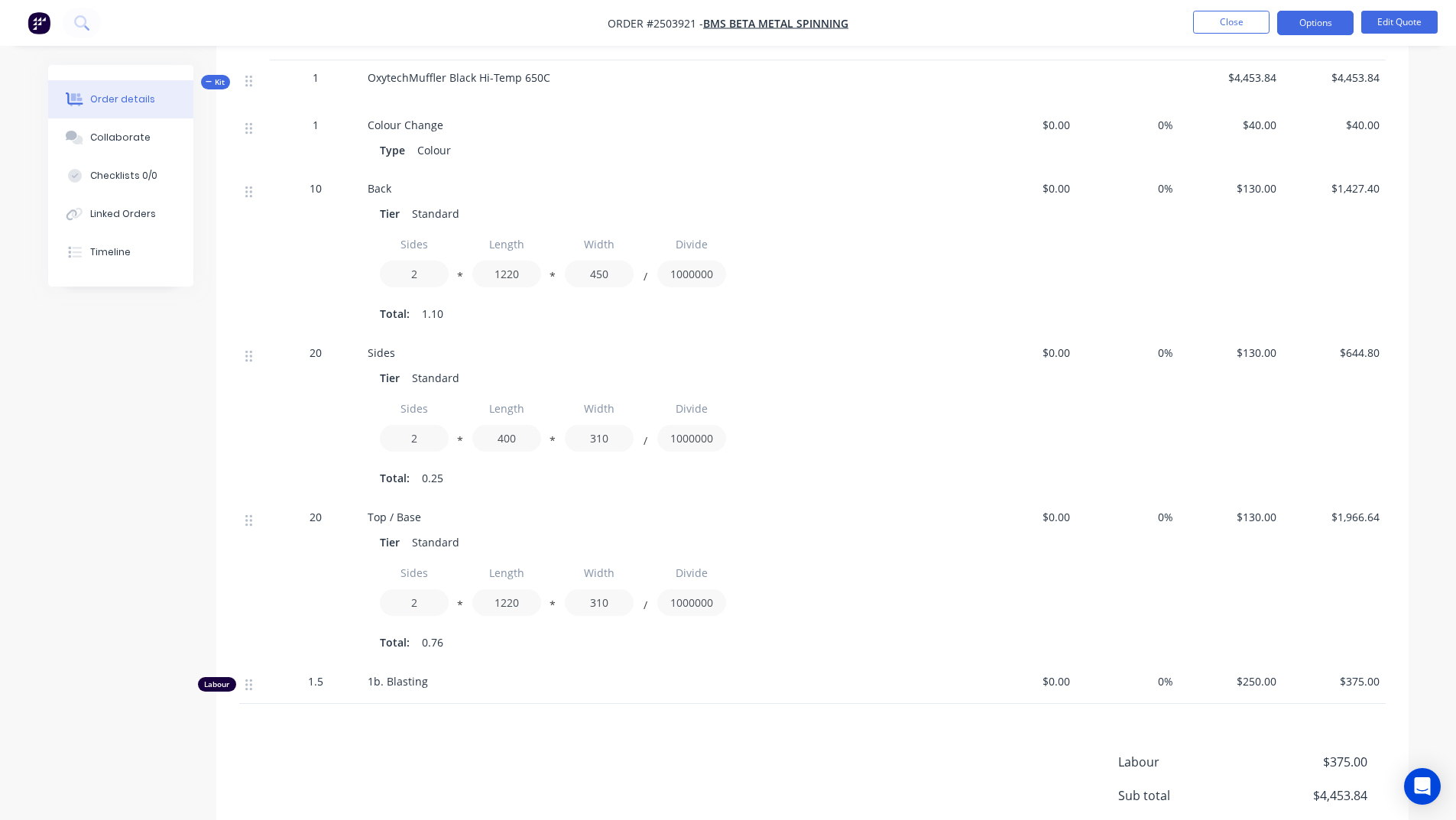
scroll to position [458, 0]
